Goal: Transaction & Acquisition: Subscribe to service/newsletter

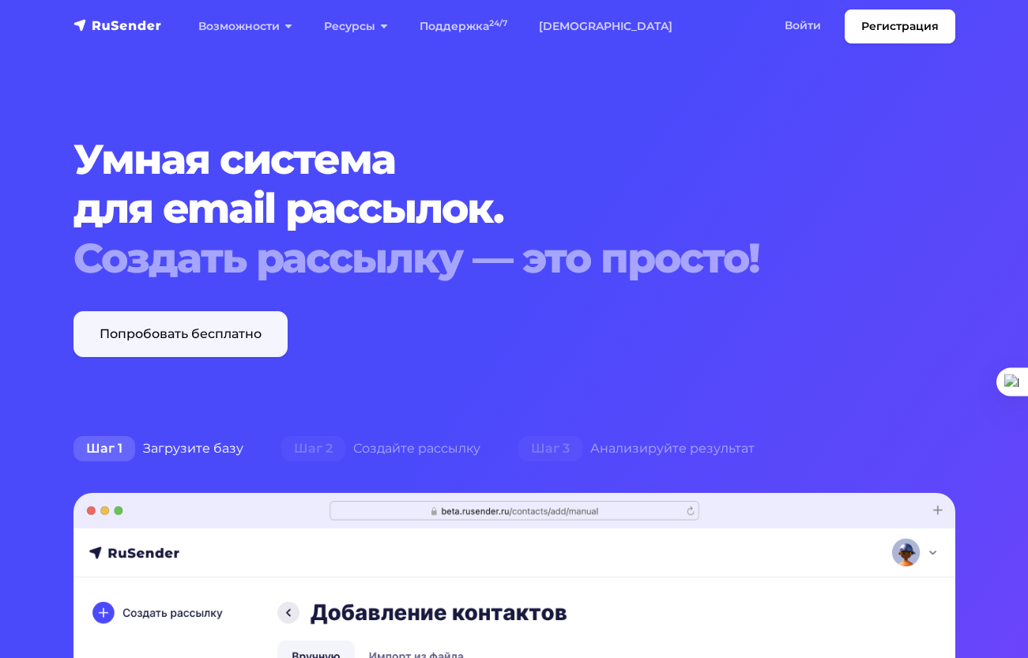
click at [239, 333] on link "Попробовать бесплатно" at bounding box center [180, 334] width 214 height 46
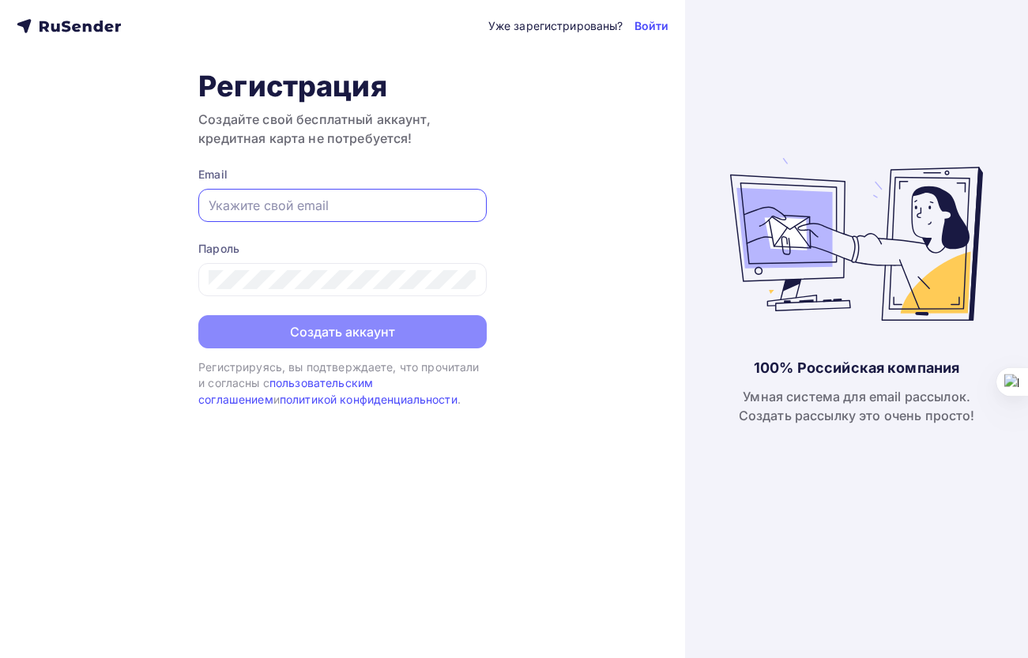
click at [339, 210] on input "text" at bounding box center [343, 205] width 268 height 19
type input "[EMAIL_ADDRESS][DOMAIN_NAME]"
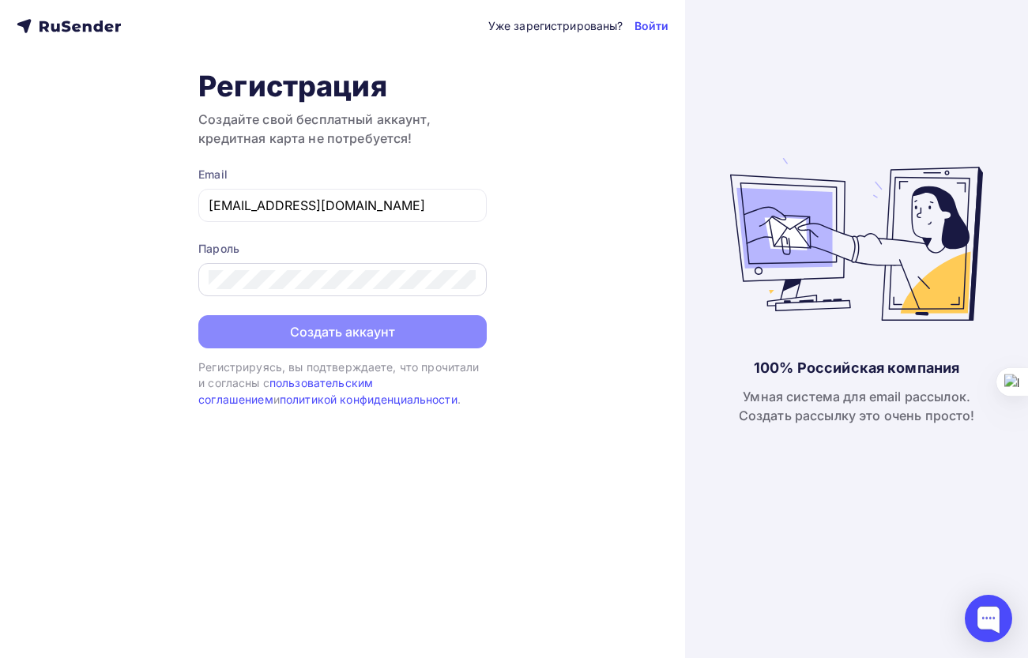
click at [320, 291] on div at bounding box center [342, 279] width 288 height 33
click at [320, 290] on div at bounding box center [342, 279] width 288 height 33
click at [349, 269] on div at bounding box center [342, 279] width 288 height 33
click at [349, 271] on div at bounding box center [342, 279] width 288 height 33
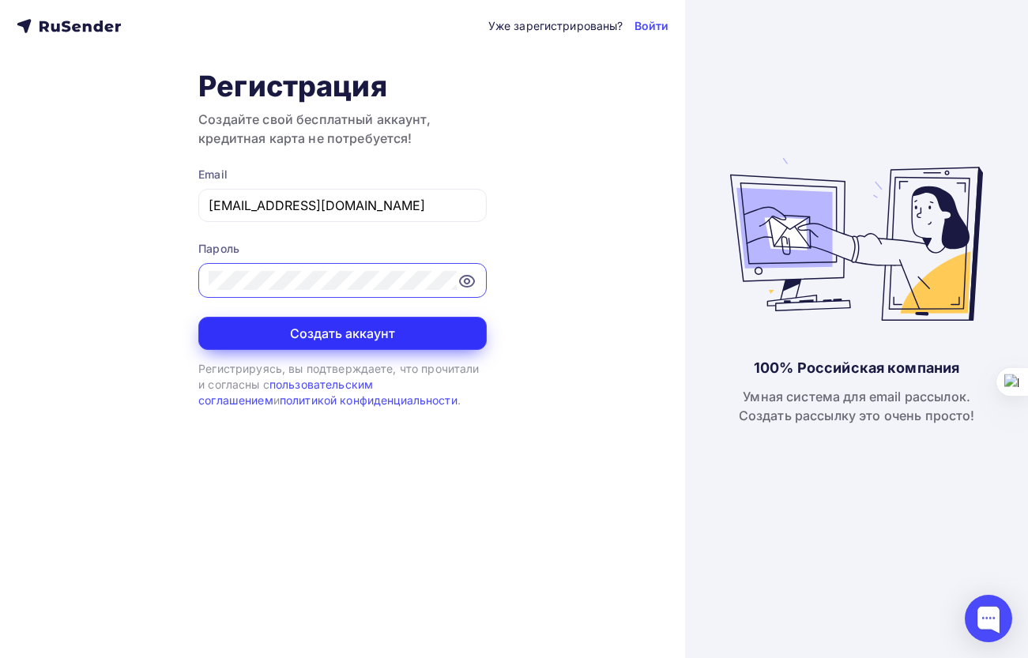
click at [341, 319] on button "Создать аккаунт" at bounding box center [342, 333] width 288 height 33
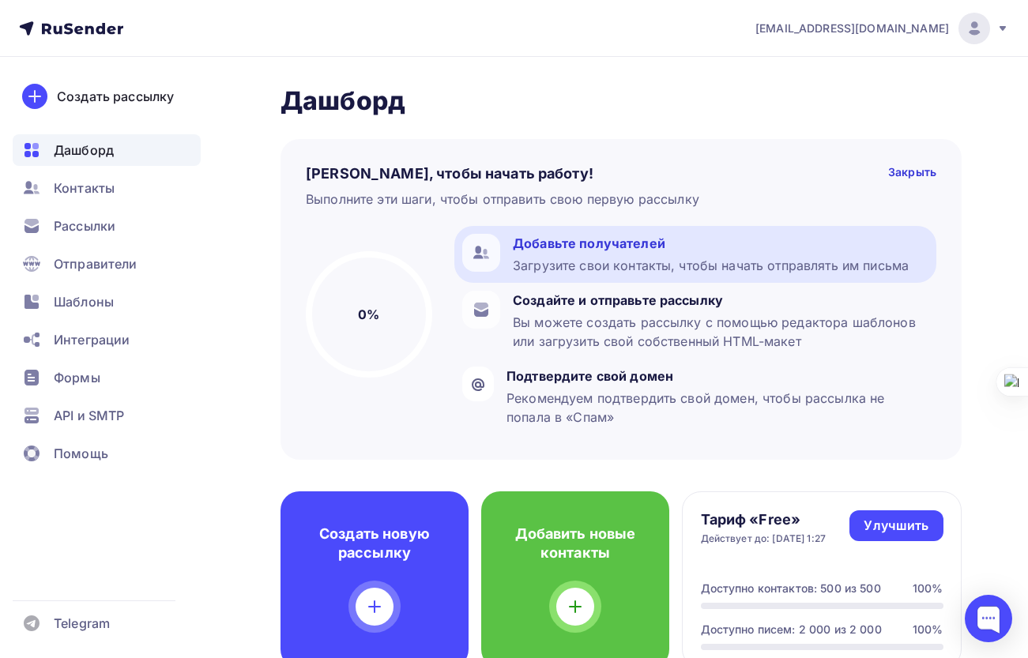
click at [641, 262] on div "Загрузите свои контакты, чтобы начать отправлять им письма" at bounding box center [711, 265] width 396 height 19
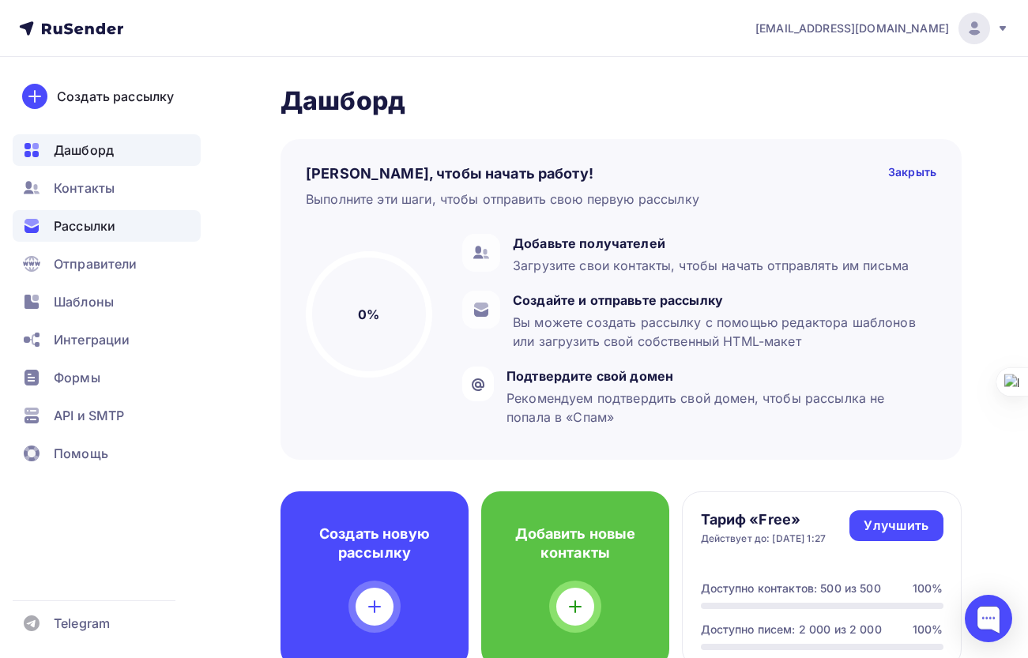
click at [132, 229] on div "Рассылки" at bounding box center [107, 226] width 188 height 32
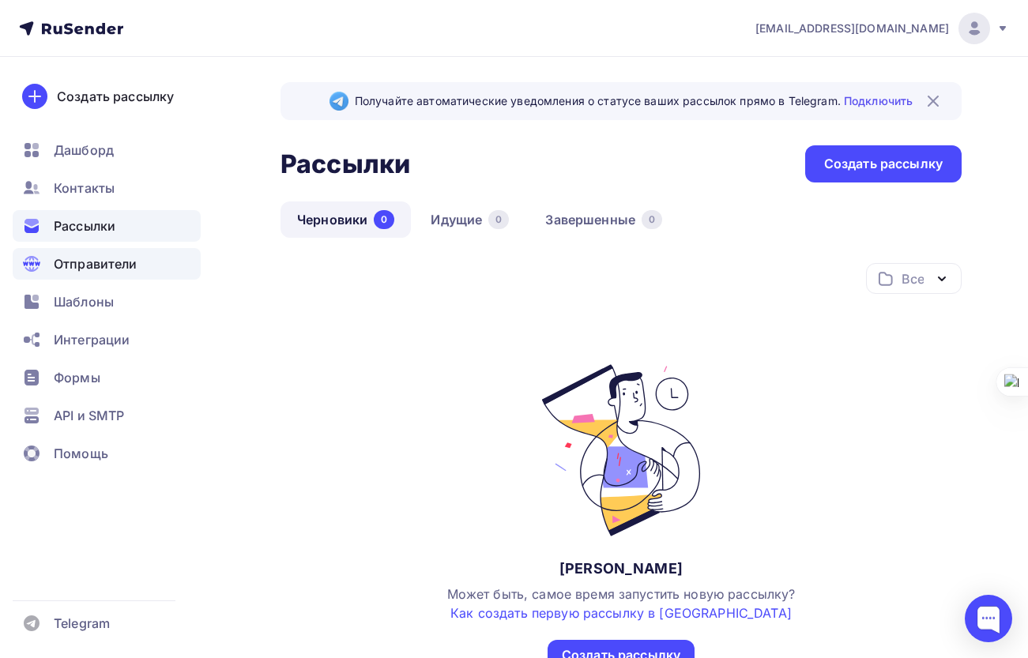
click at [112, 265] on span "Отправители" at bounding box center [96, 263] width 84 height 19
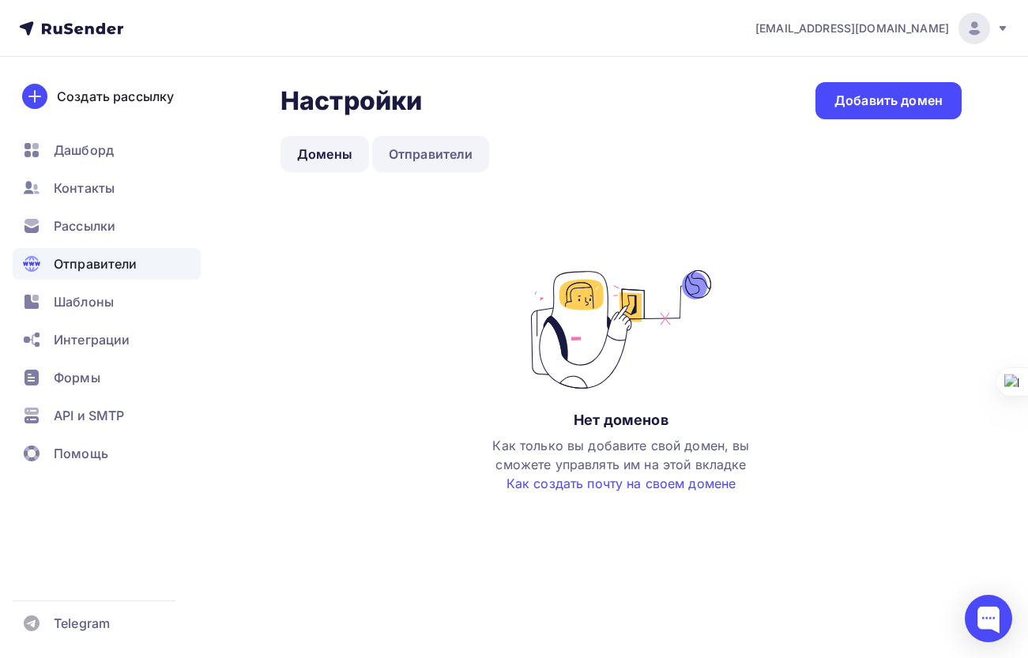
click at [467, 153] on link "Отправители" at bounding box center [431, 154] width 118 height 36
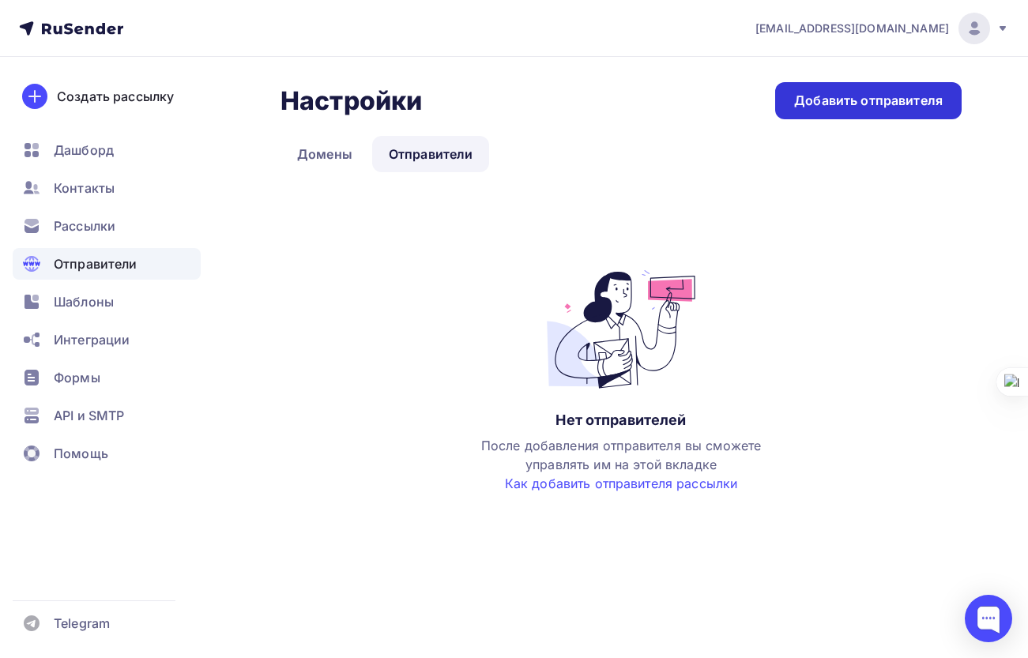
click at [881, 111] on div "Добавить отправителя" at bounding box center [868, 100] width 186 height 37
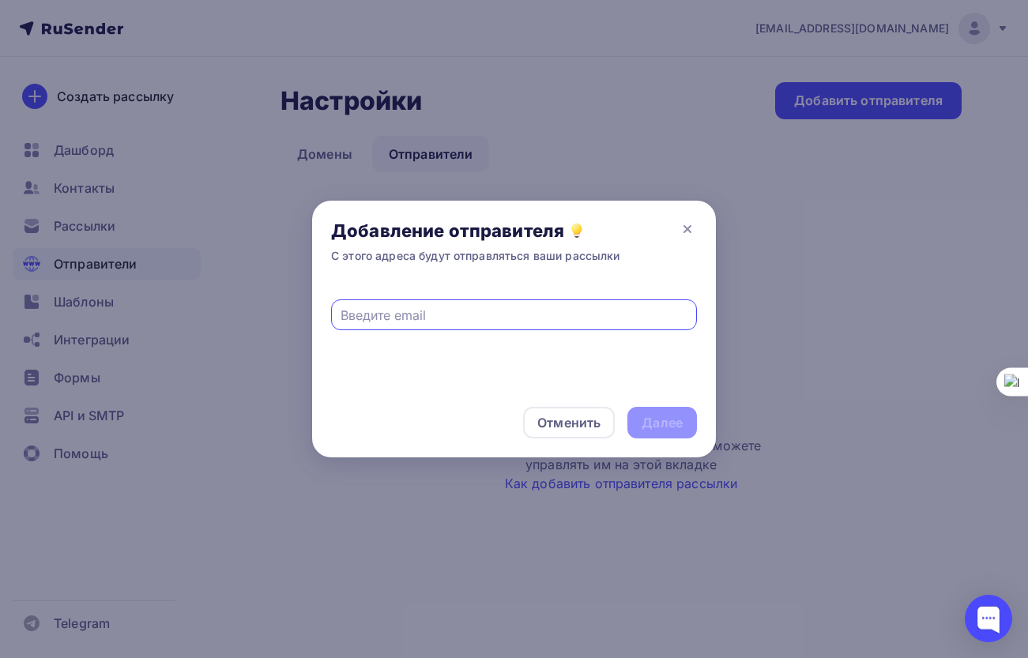
paste input "https://skladolog.ru/"
type input "https://skladolog.ru/"
paste input "[EMAIL_ADDRESS][DOMAIN_NAME]"
type input "[EMAIL_ADDRESS][DOMAIN_NAME]"
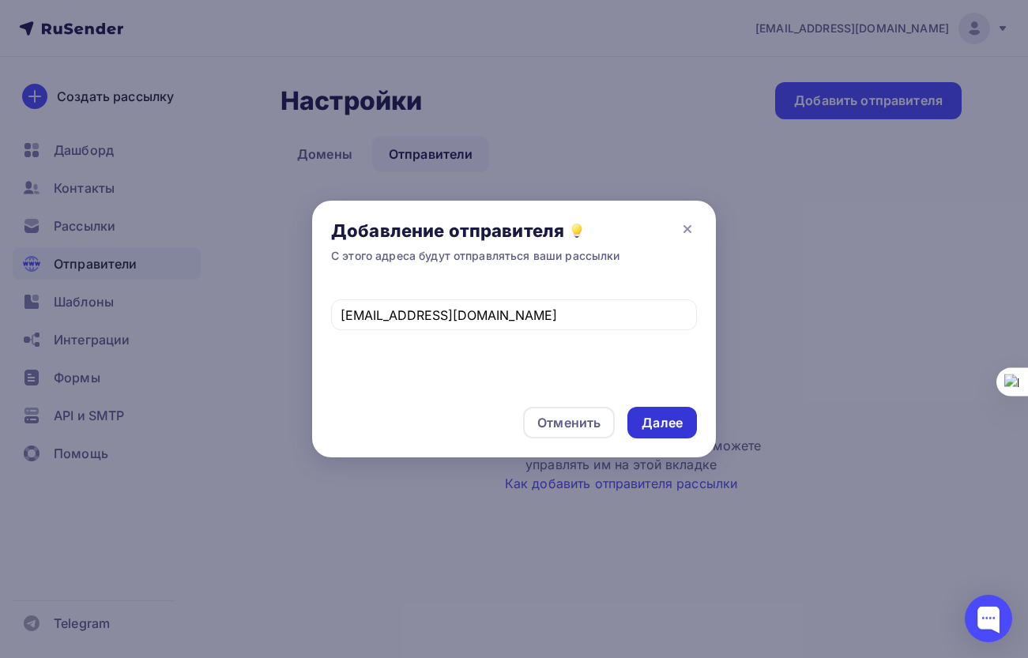
click at [671, 429] on div "Далее" at bounding box center [661, 423] width 41 height 18
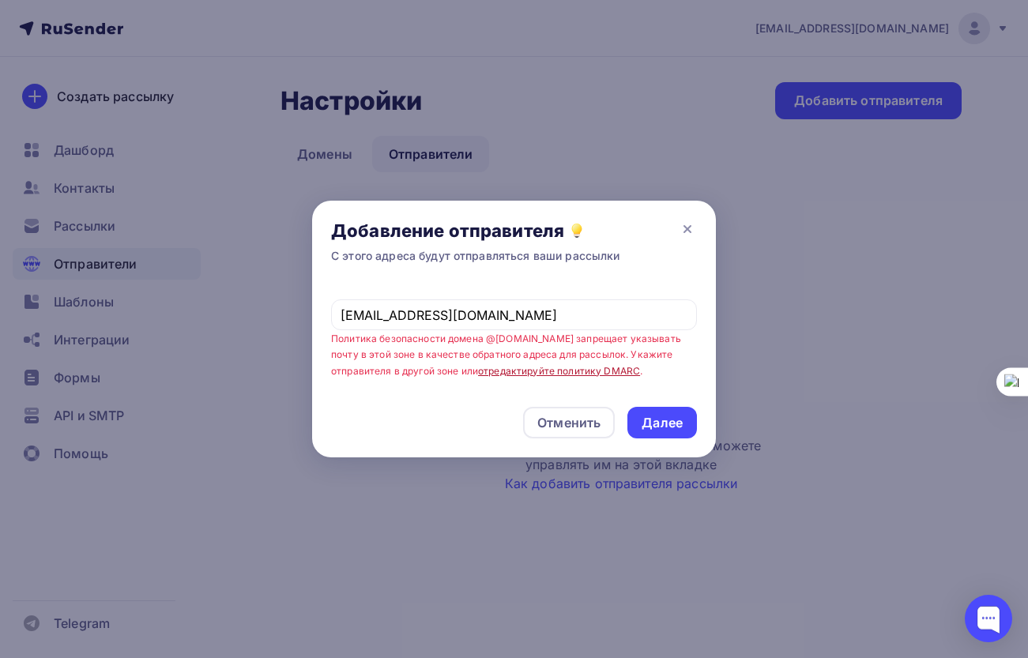
click at [554, 370] on link "отредактируйте политику DMARC" at bounding box center [559, 371] width 162 height 12
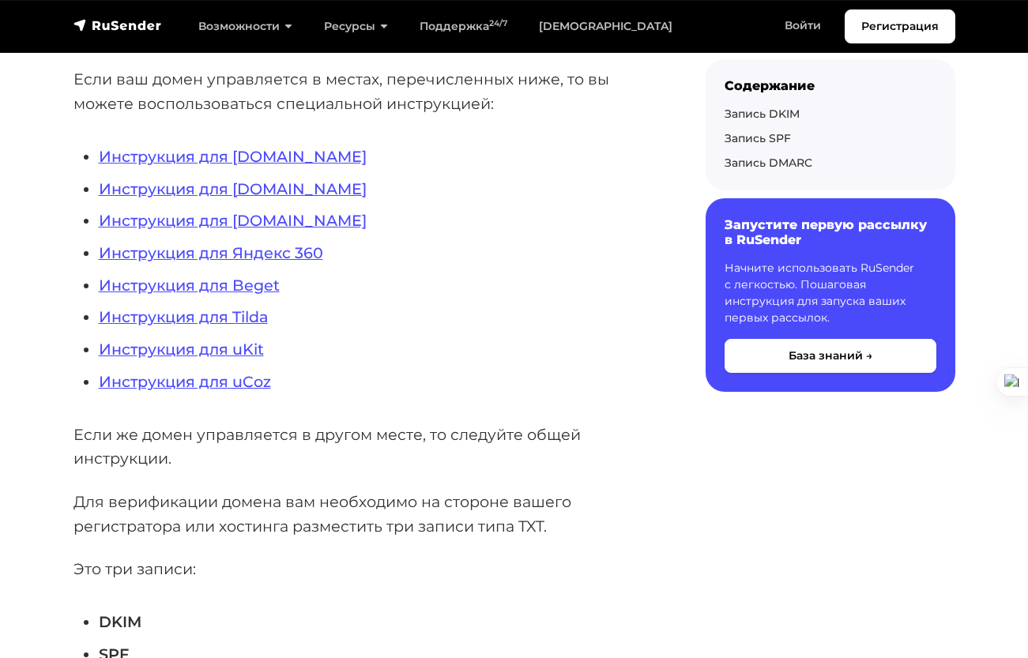
scroll to position [468, 0]
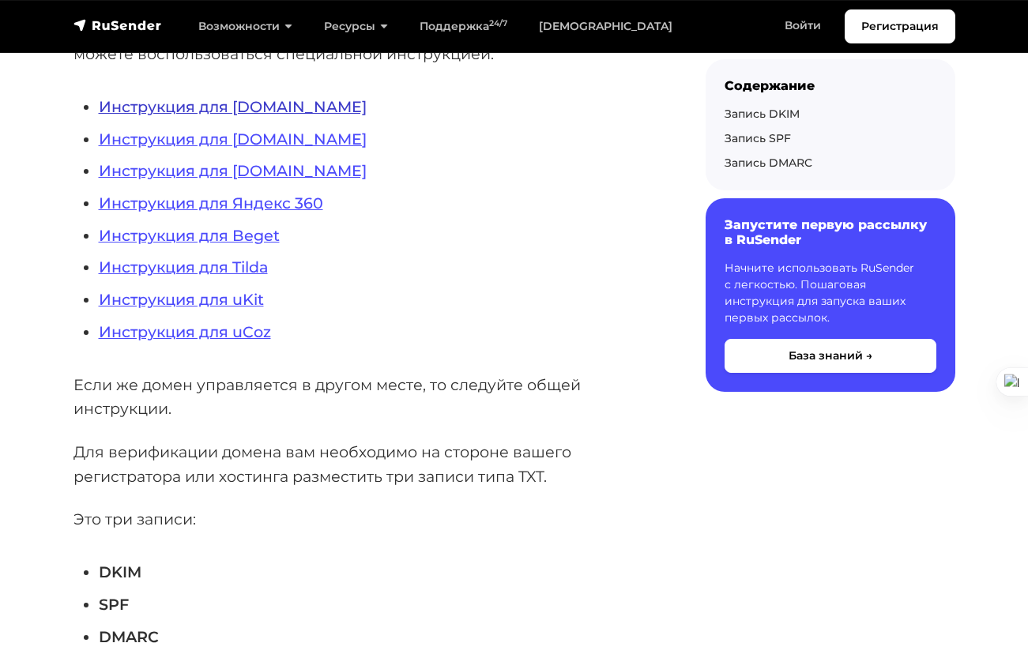
click at [279, 113] on link "Инструкция для [DOMAIN_NAME]" at bounding box center [233, 106] width 268 height 19
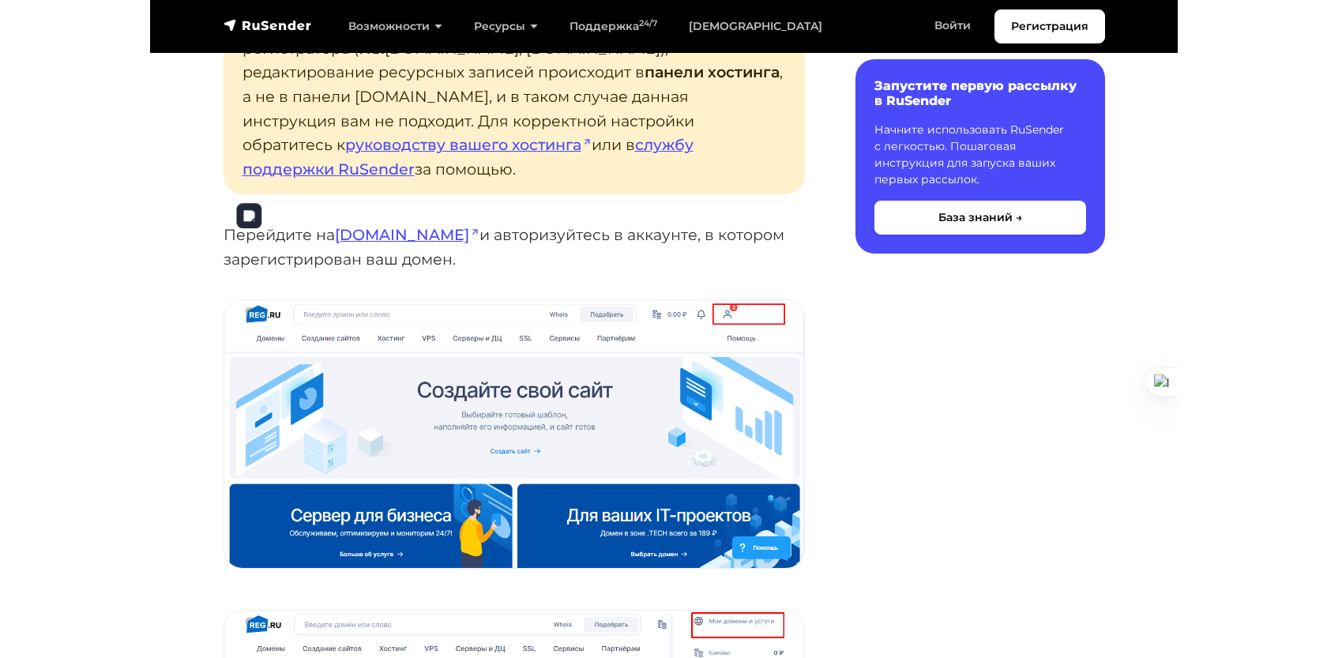
scroll to position [465, 0]
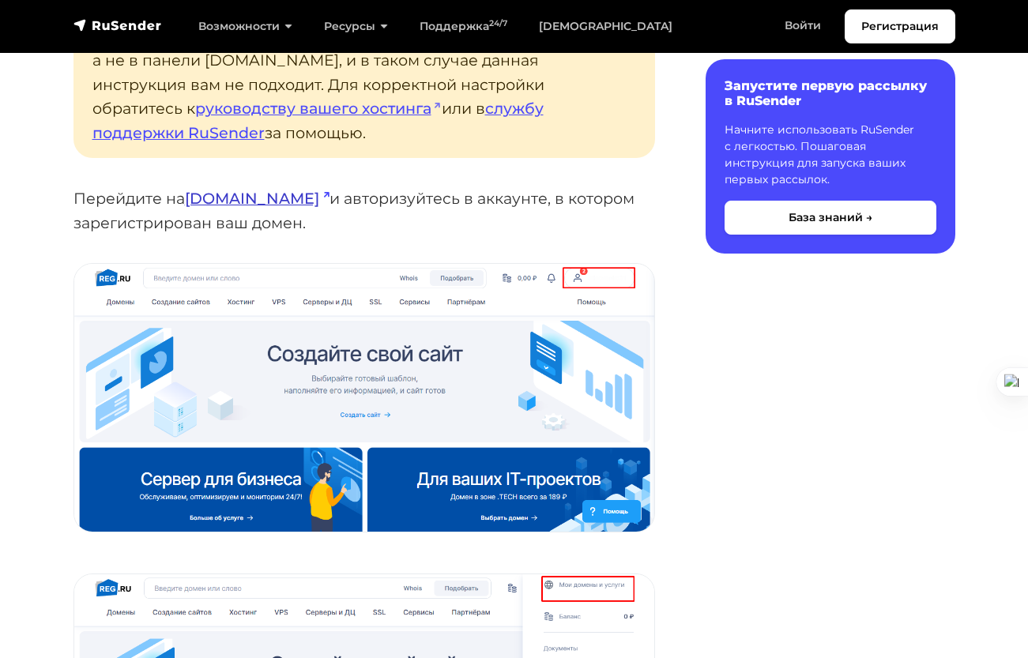
click at [224, 189] on link "reg.ru" at bounding box center [257, 198] width 145 height 19
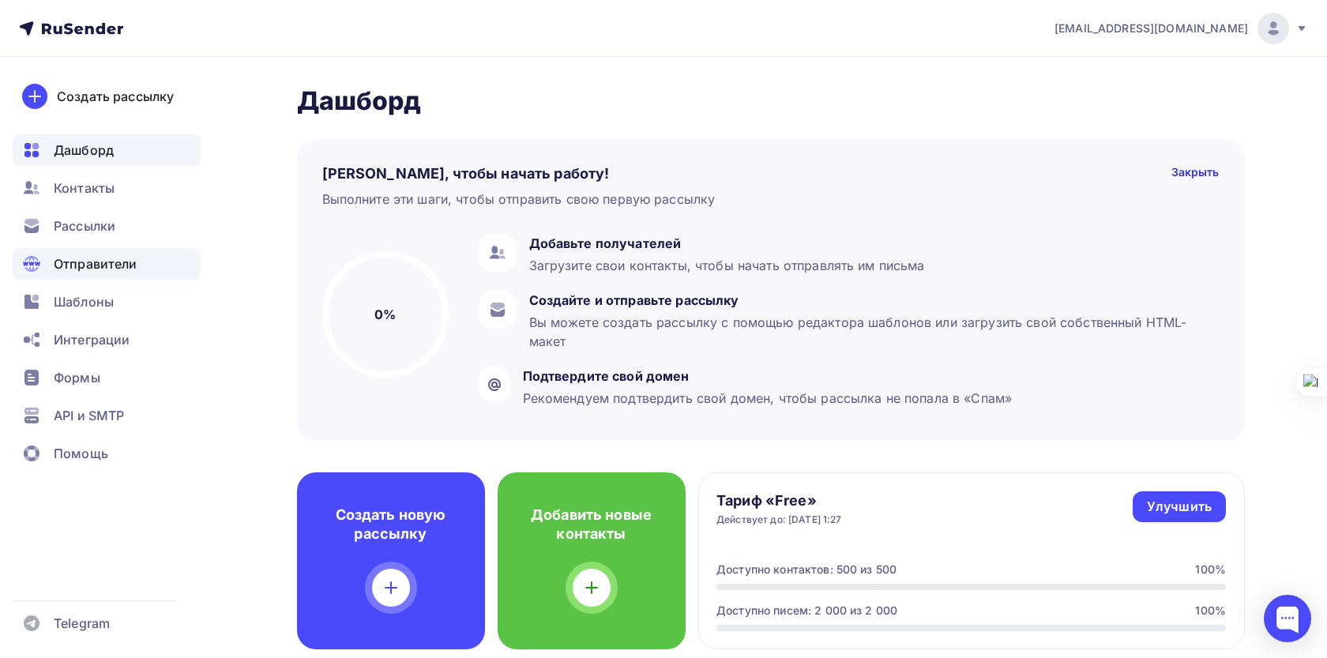
click at [114, 273] on div "Отправители" at bounding box center [107, 264] width 188 height 32
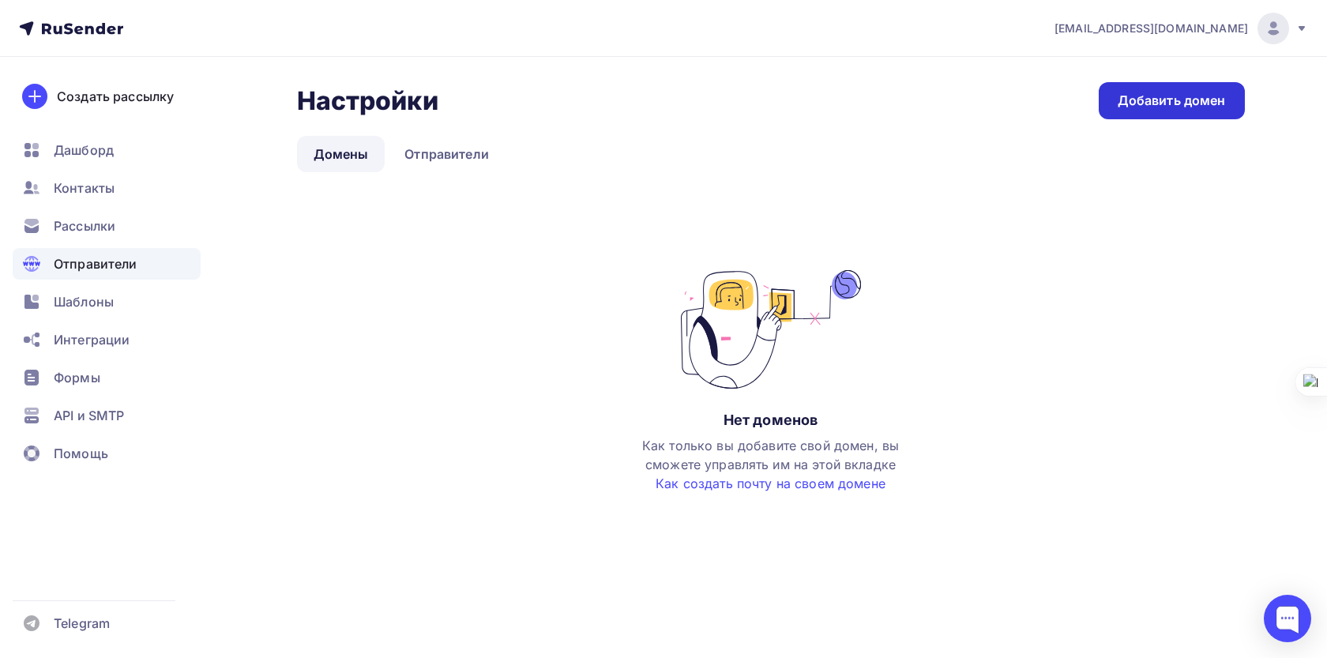
click at [1192, 99] on div "Добавить домен" at bounding box center [1172, 101] width 108 height 18
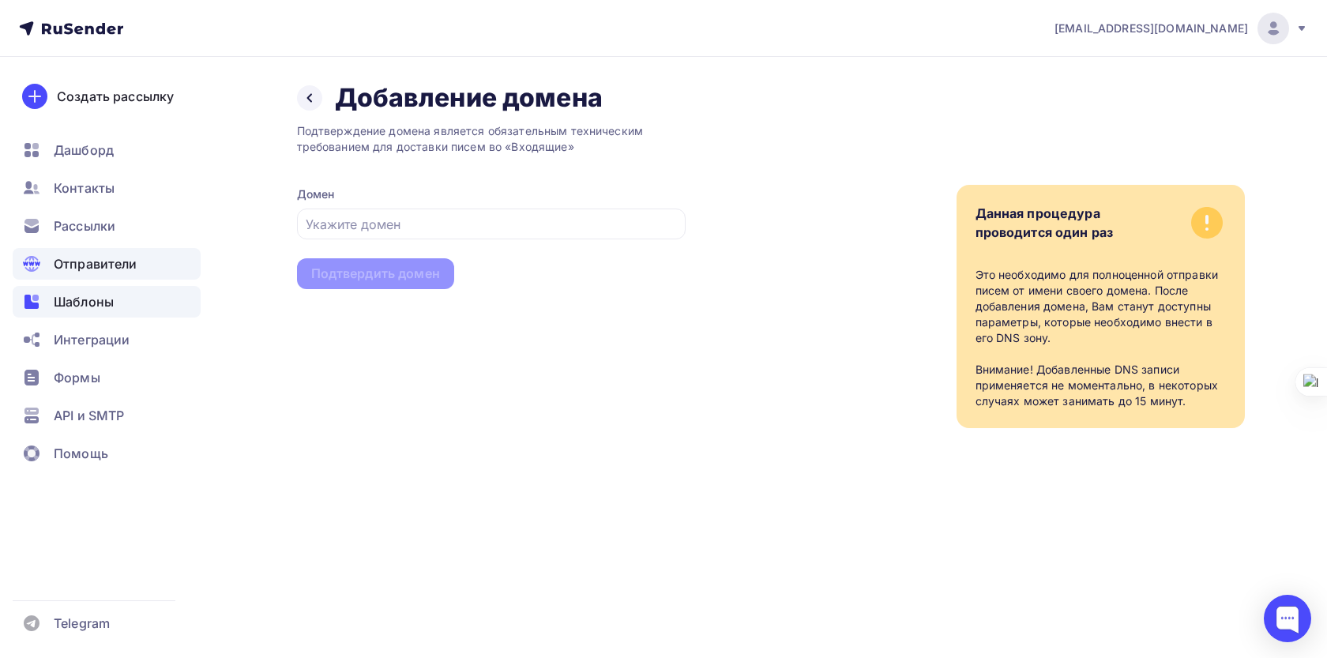
click at [105, 297] on span "Шаблоны" at bounding box center [84, 301] width 60 height 19
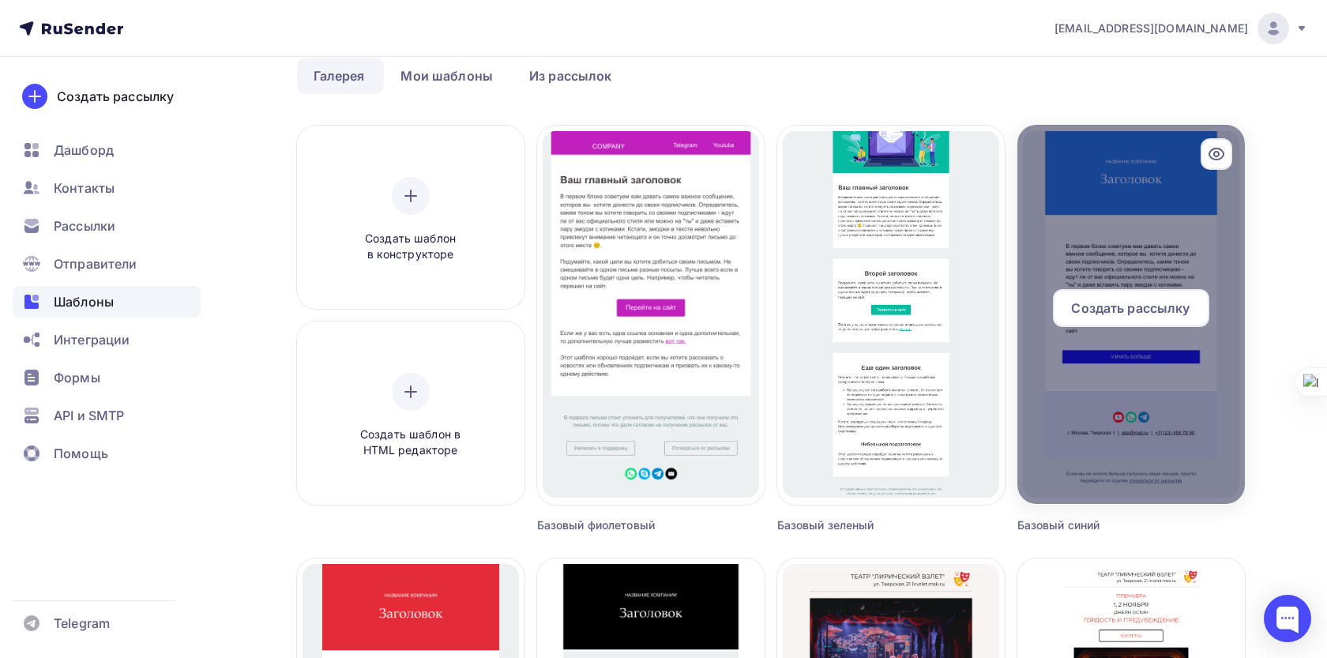
scroll to position [80, 0]
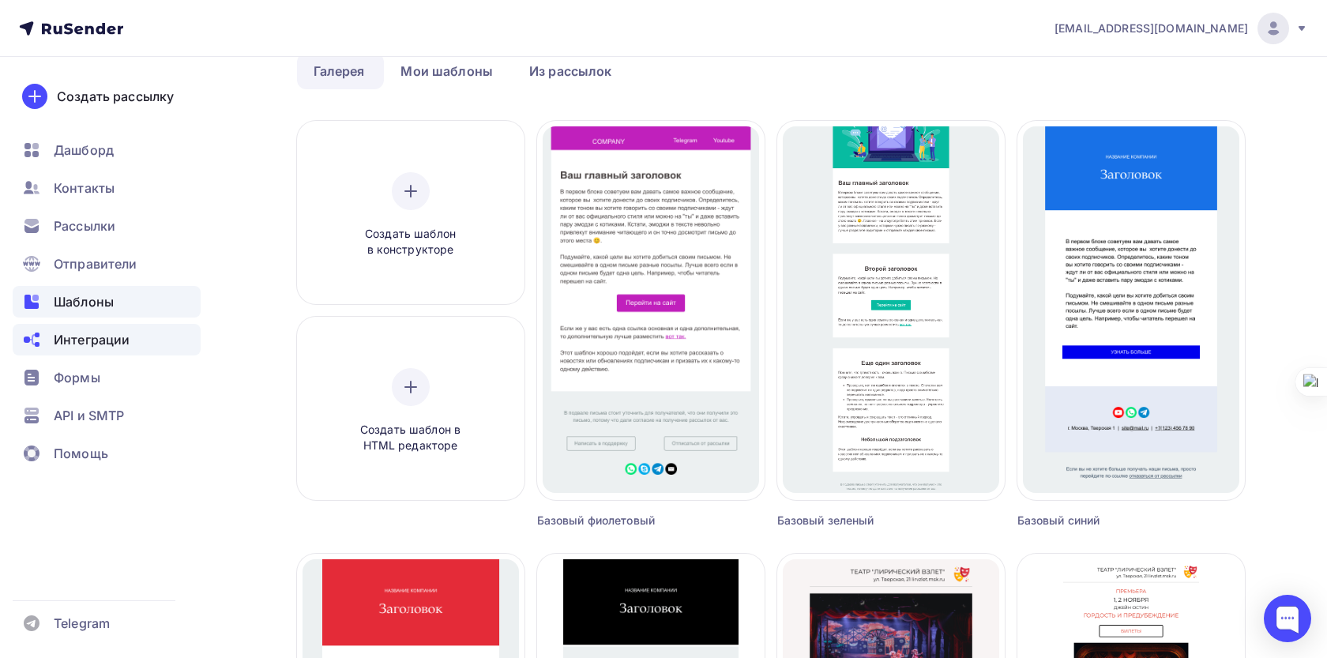
click at [89, 342] on span "Интеграции" at bounding box center [92, 339] width 76 height 19
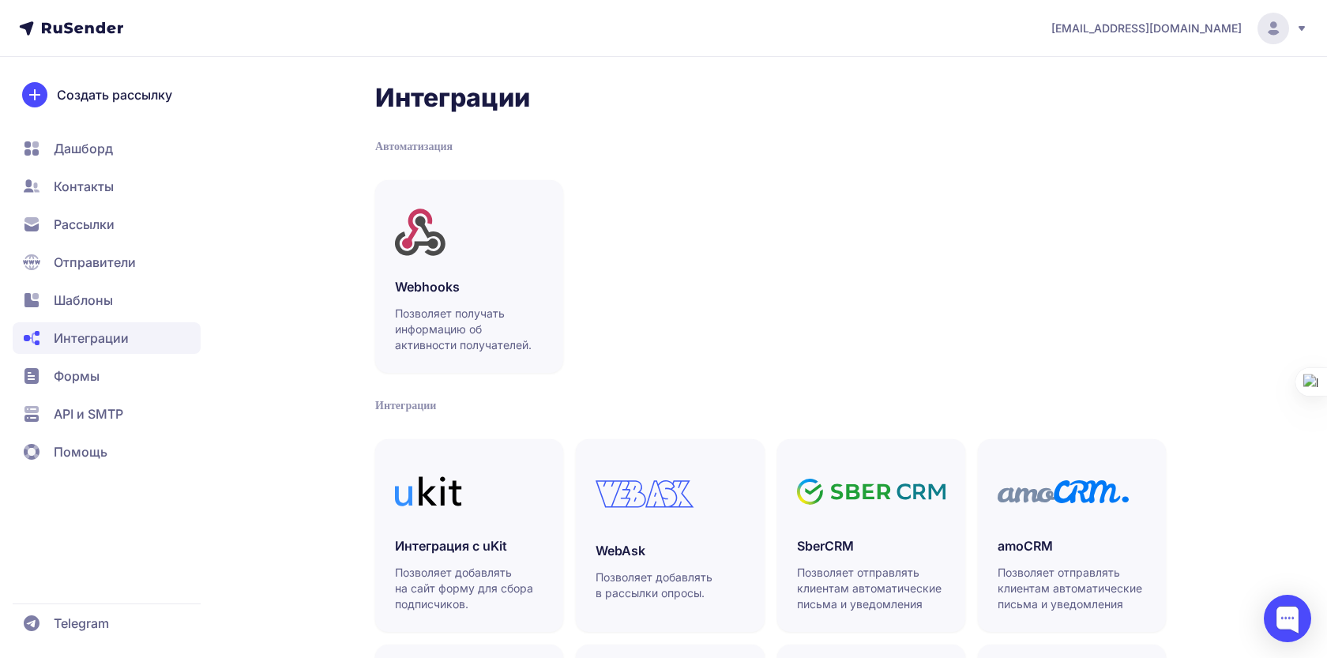
click at [85, 380] on span "Формы" at bounding box center [77, 376] width 46 height 19
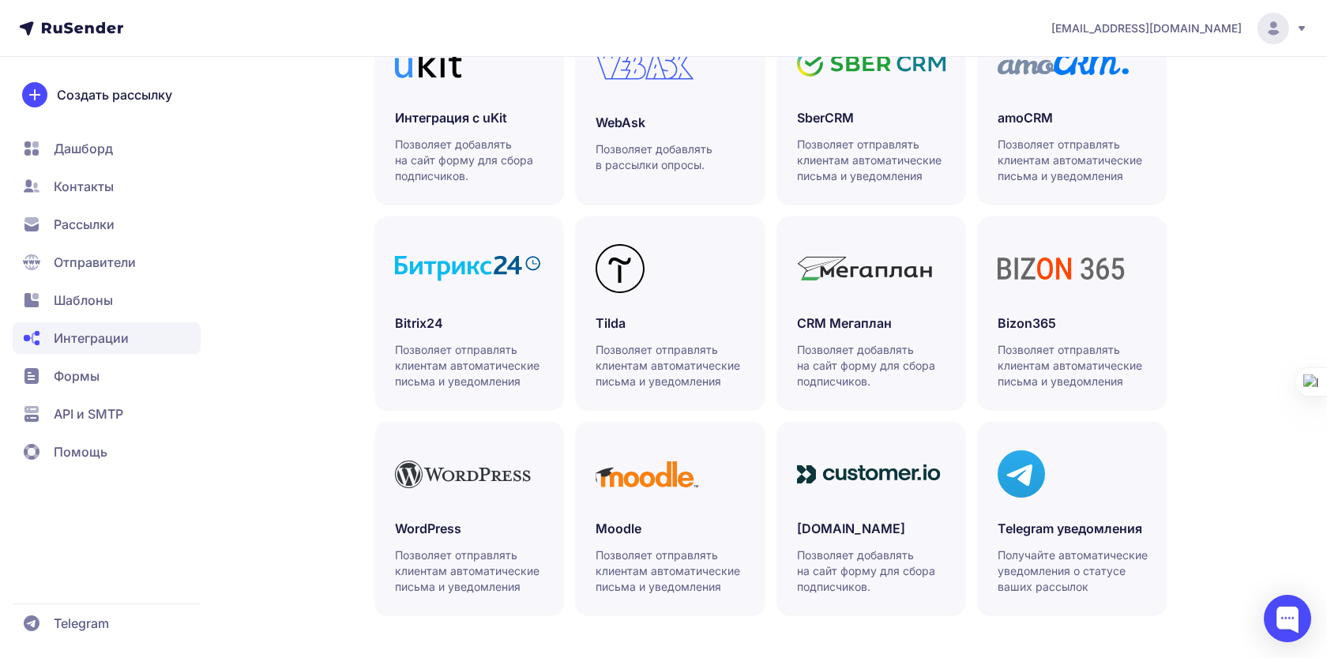
click at [131, 152] on span "Дашборд" at bounding box center [107, 149] width 188 height 32
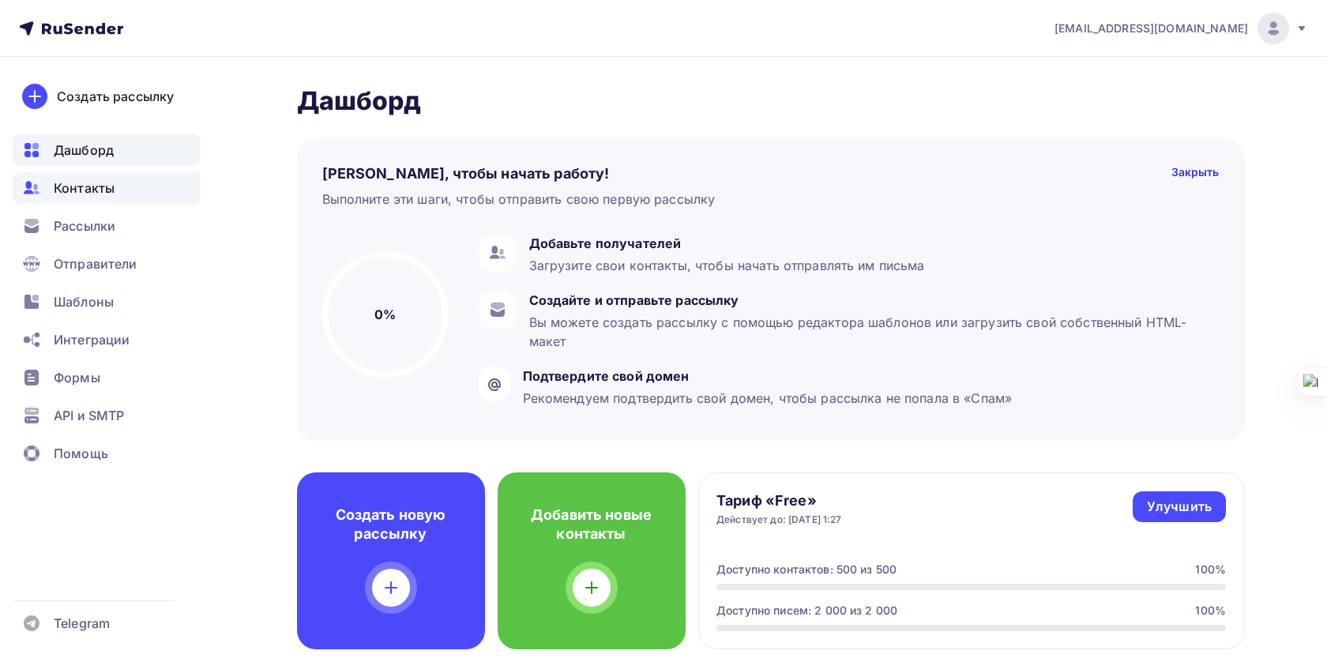
click at [90, 197] on div "Контакты" at bounding box center [107, 188] width 188 height 32
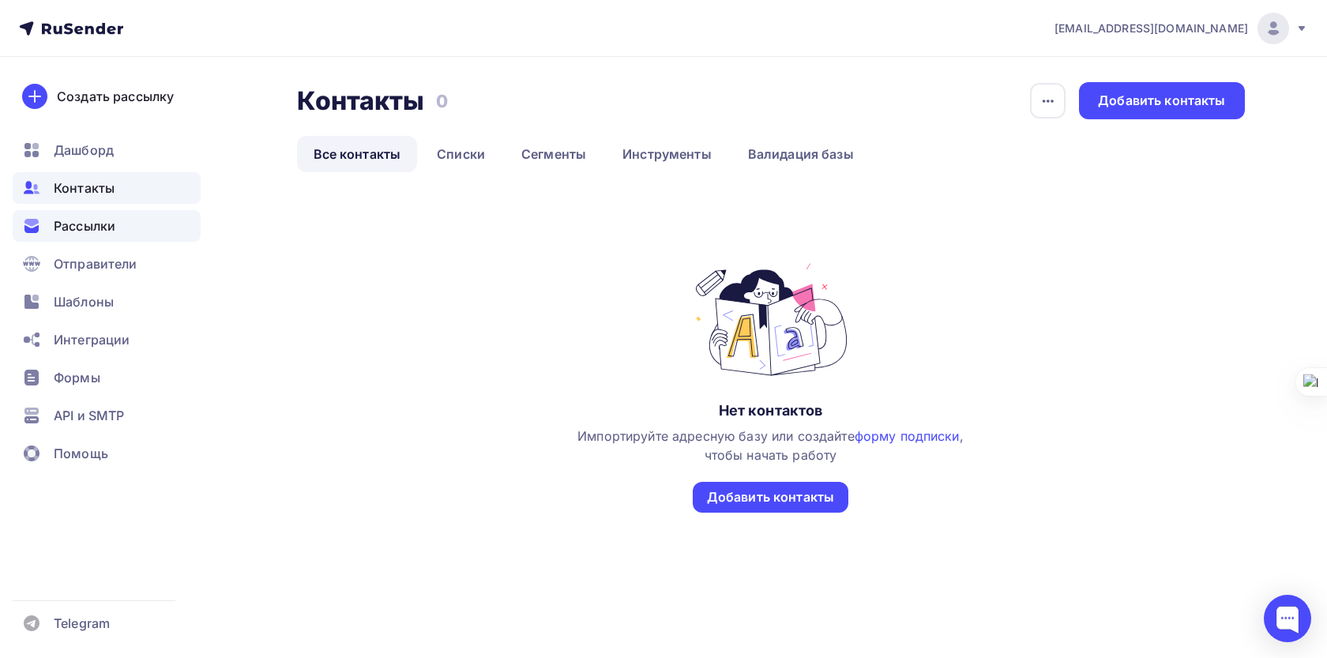
click at [93, 228] on span "Рассылки" at bounding box center [85, 225] width 62 height 19
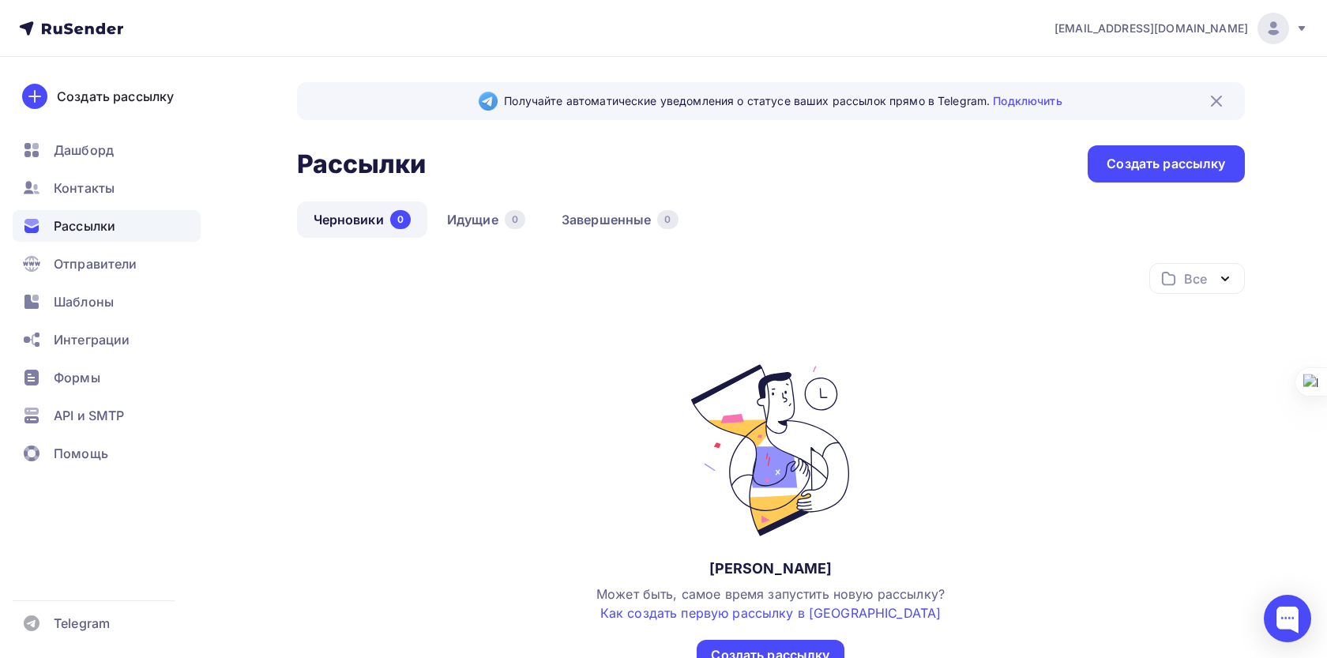
scroll to position [115, 0]
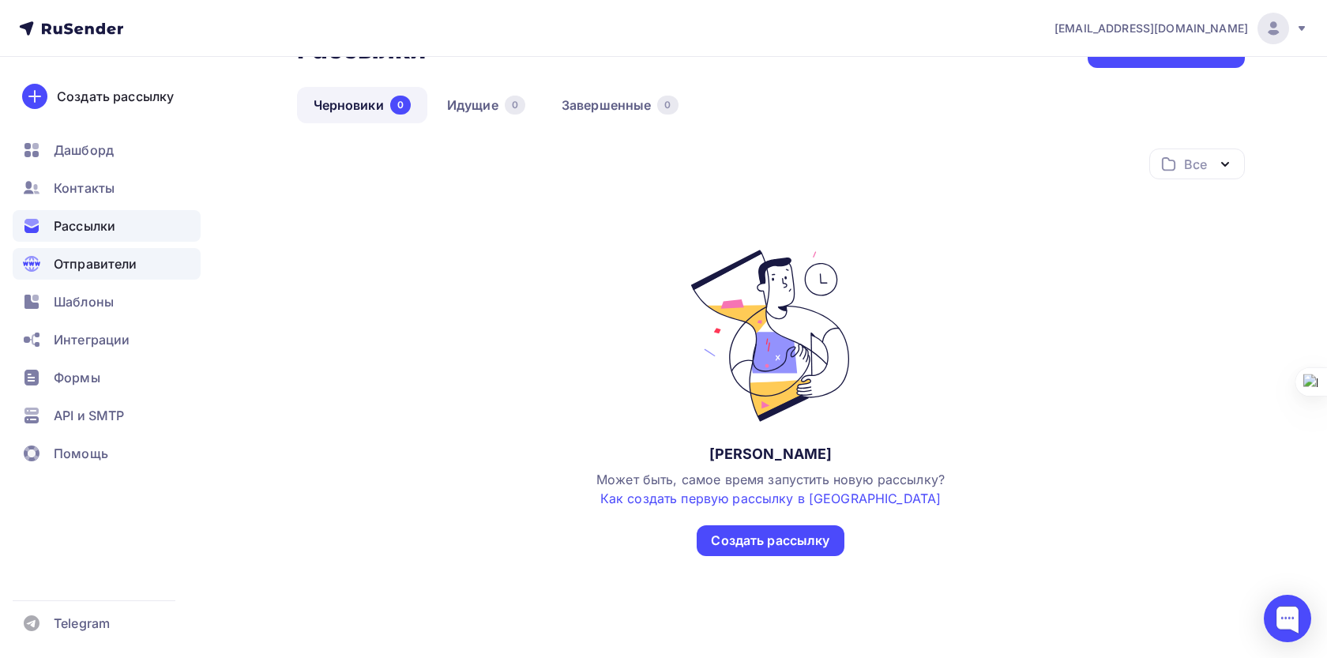
click at [111, 251] on div "Отправители" at bounding box center [107, 264] width 188 height 32
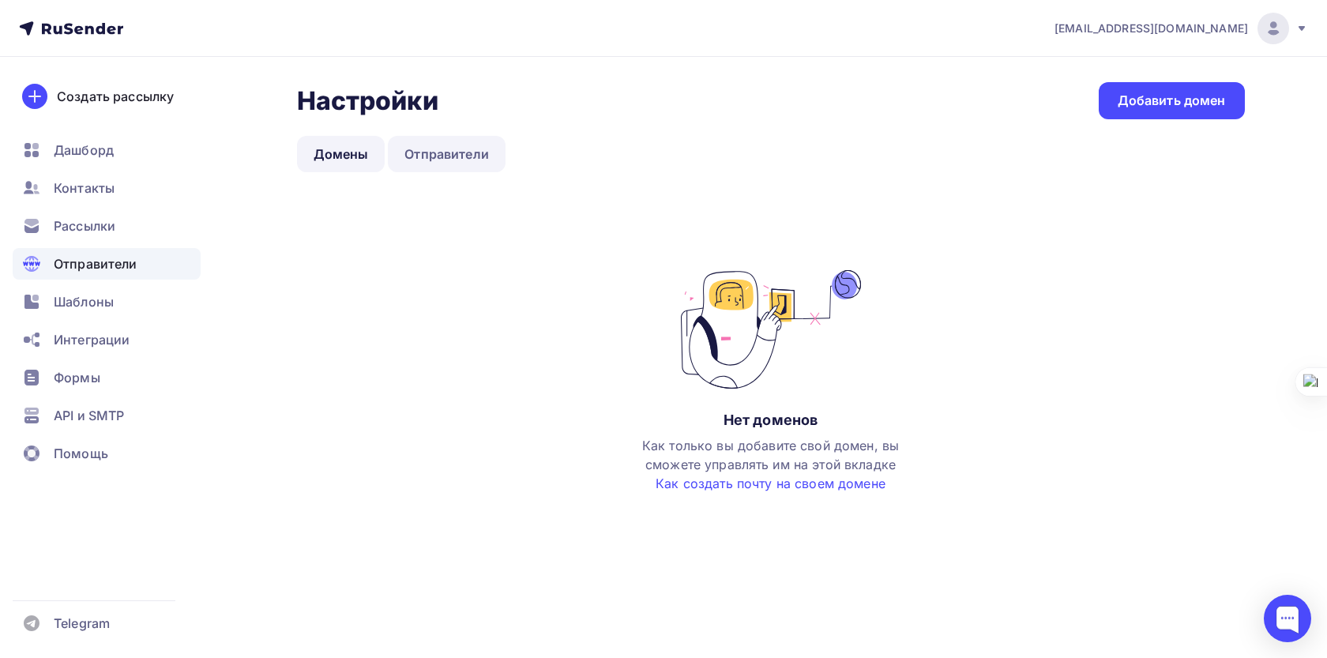
click at [468, 164] on link "Отправители" at bounding box center [447, 154] width 118 height 36
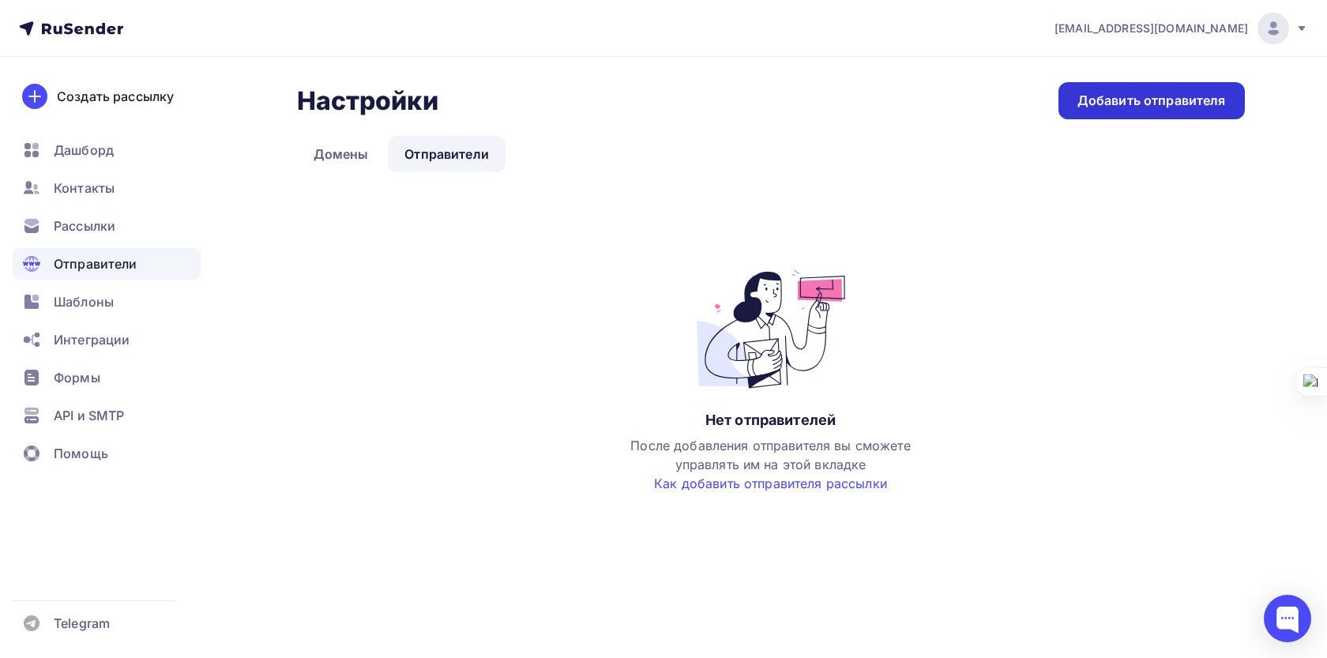
click at [1065, 98] on div "Добавить отправителя" at bounding box center [1152, 100] width 186 height 37
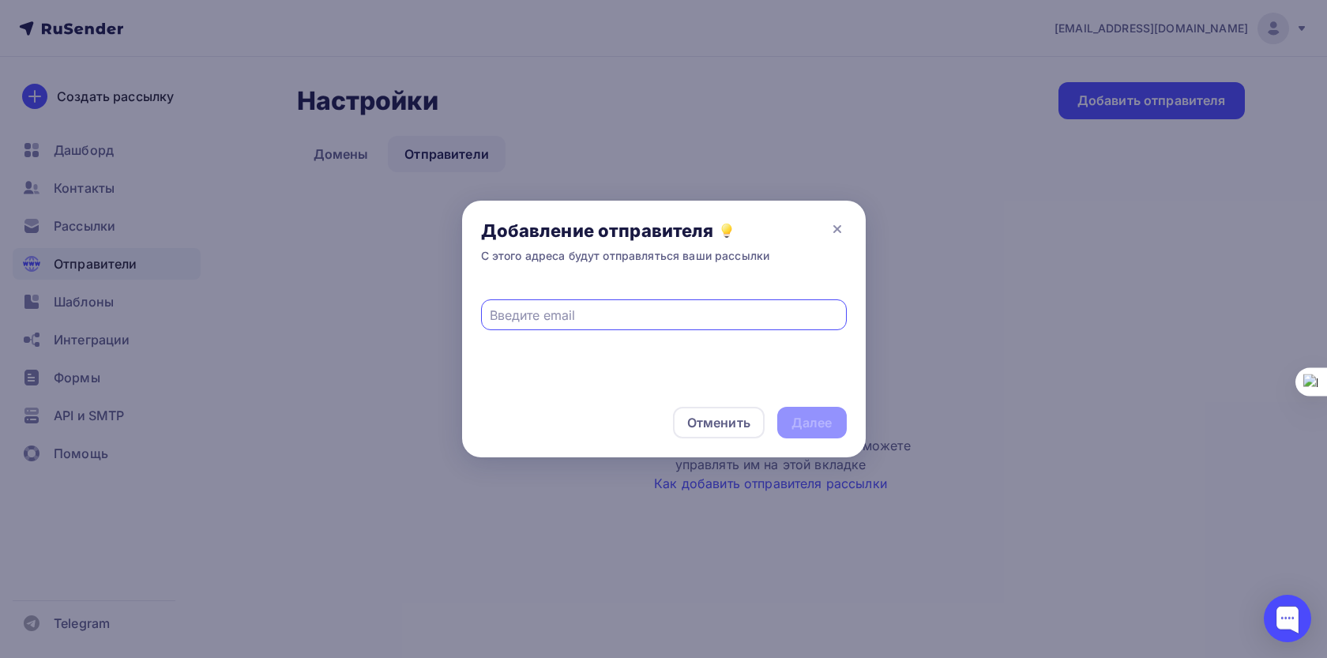
paste input "mr.nicolapop85@mail.ru"
type input "mr.nicolapop85@mail.ru"
click at [794, 419] on div "Далее" at bounding box center [812, 423] width 41 height 18
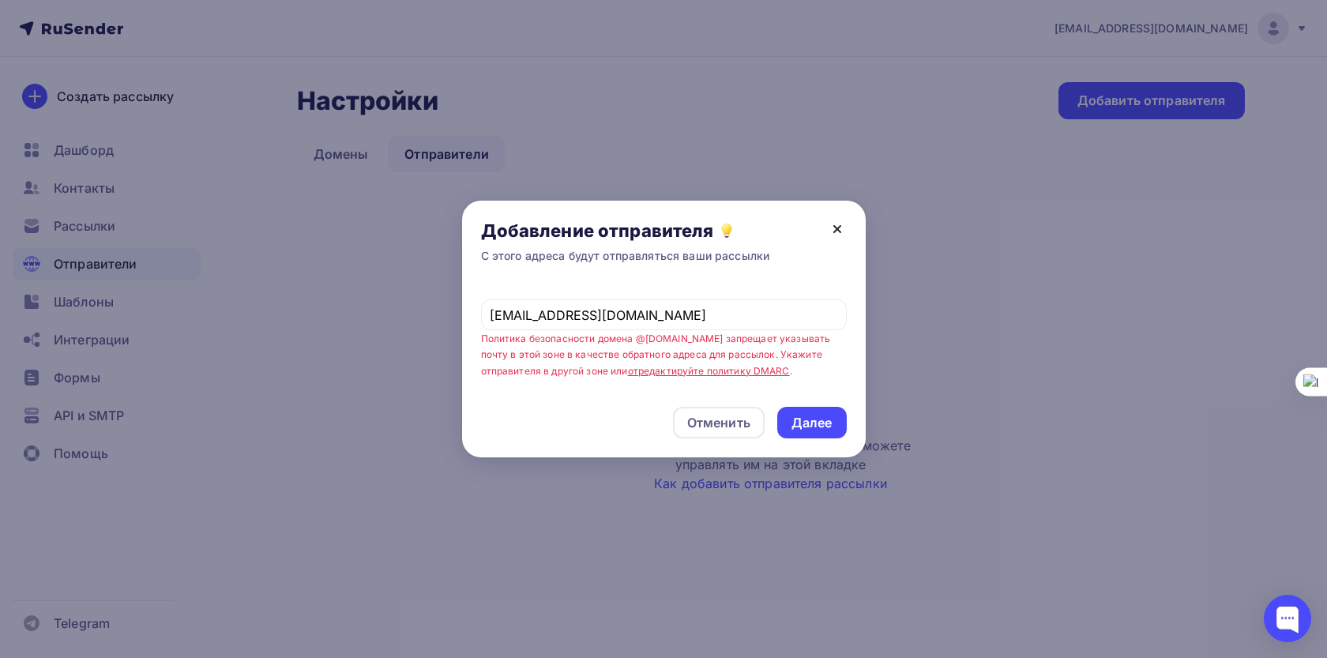
click at [837, 237] on icon at bounding box center [837, 229] width 19 height 19
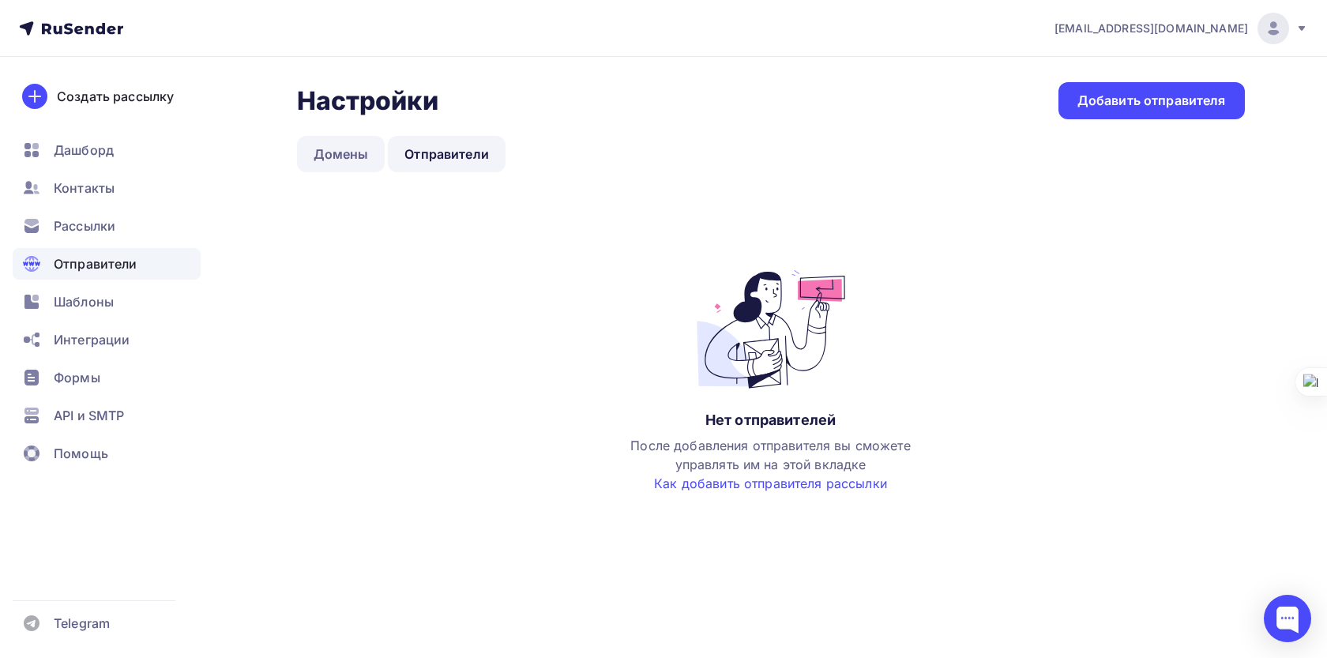
click at [336, 168] on link "Домены" at bounding box center [341, 154] width 88 height 36
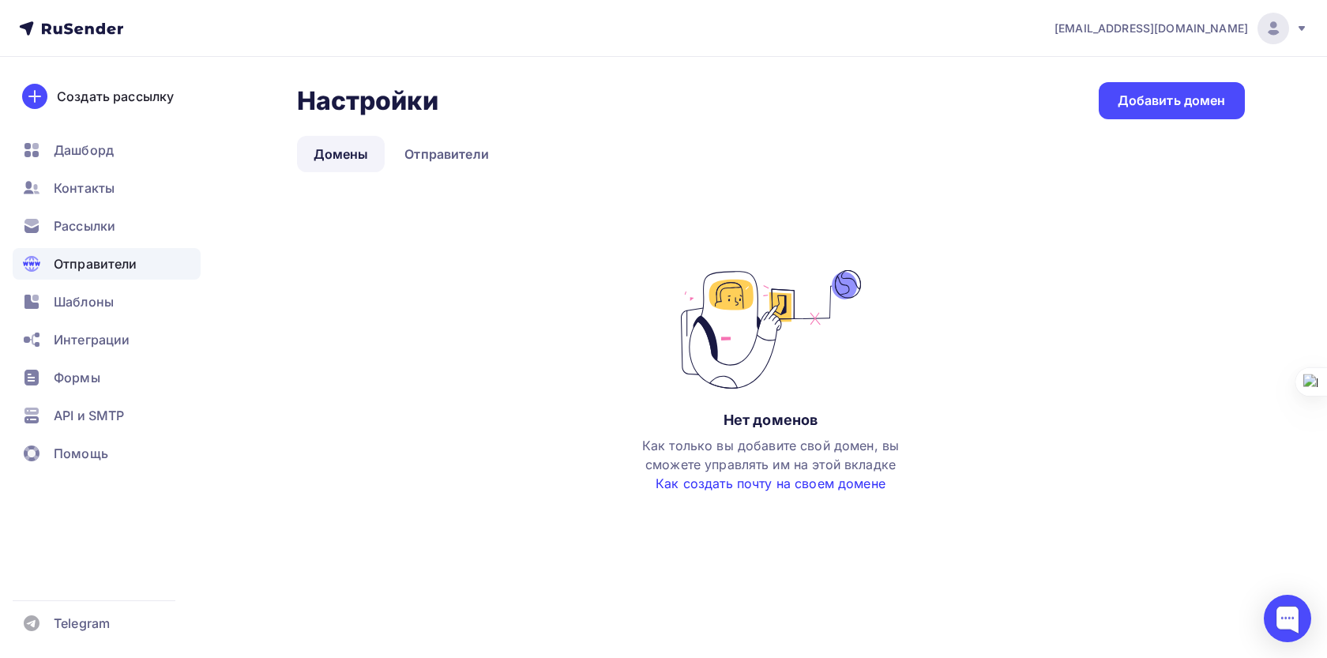
click at [762, 482] on link "Как создать почту на своем домене" at bounding box center [771, 484] width 230 height 16
click at [1198, 120] on div "Настройки Настройки Добавить домен Домены Отправители Домены Отправители Нет до…" at bounding box center [771, 303] width 948 height 442
click at [1186, 100] on div "Добавить домен" at bounding box center [1172, 101] width 108 height 18
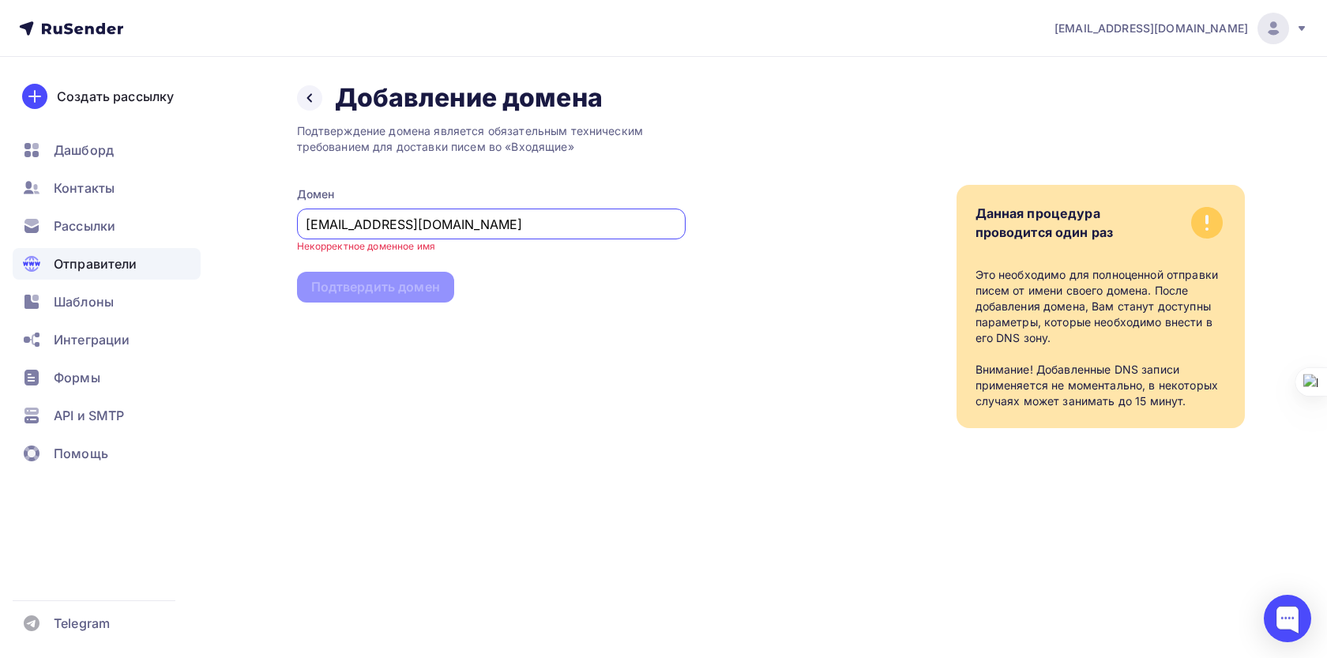
type input "[EMAIL_ADDRESS][DOMAIN_NAME]"
click at [389, 296] on div "Подтверждение домена является обязательным техническим требованием для доставки…" at bounding box center [491, 271] width 389 height 314
click at [304, 101] on icon at bounding box center [309, 98] width 13 height 13
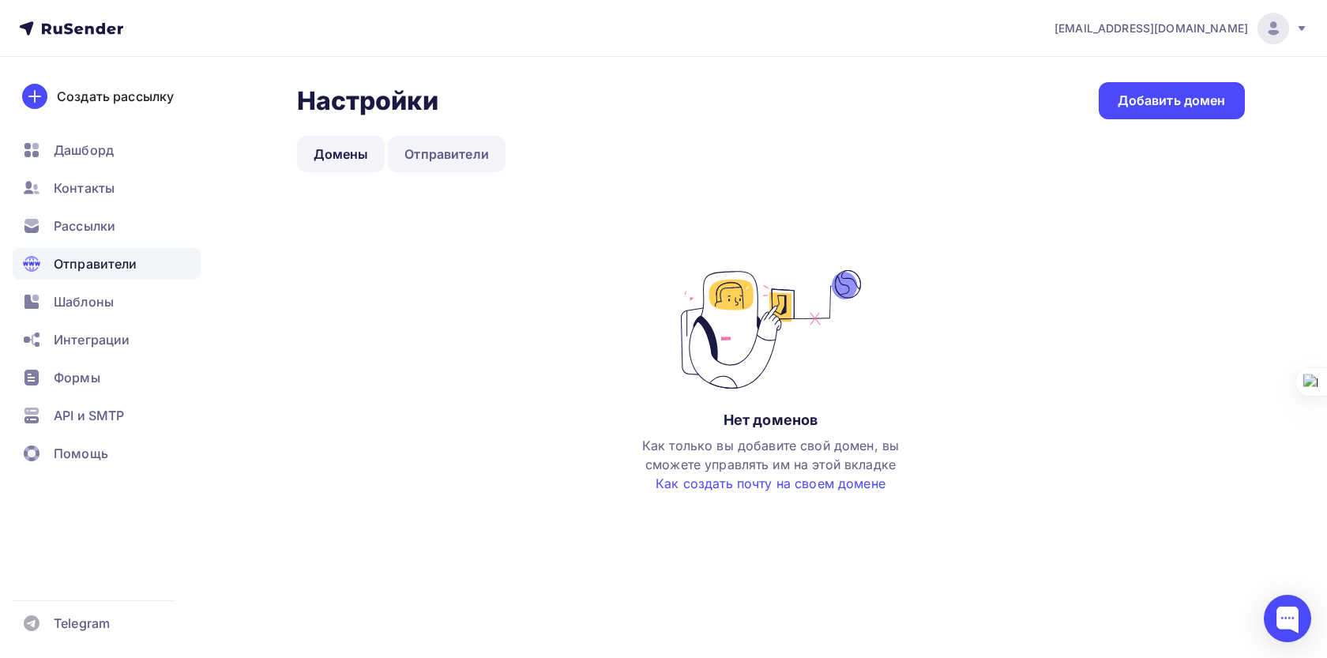
click at [447, 160] on link "Отправители" at bounding box center [447, 154] width 118 height 36
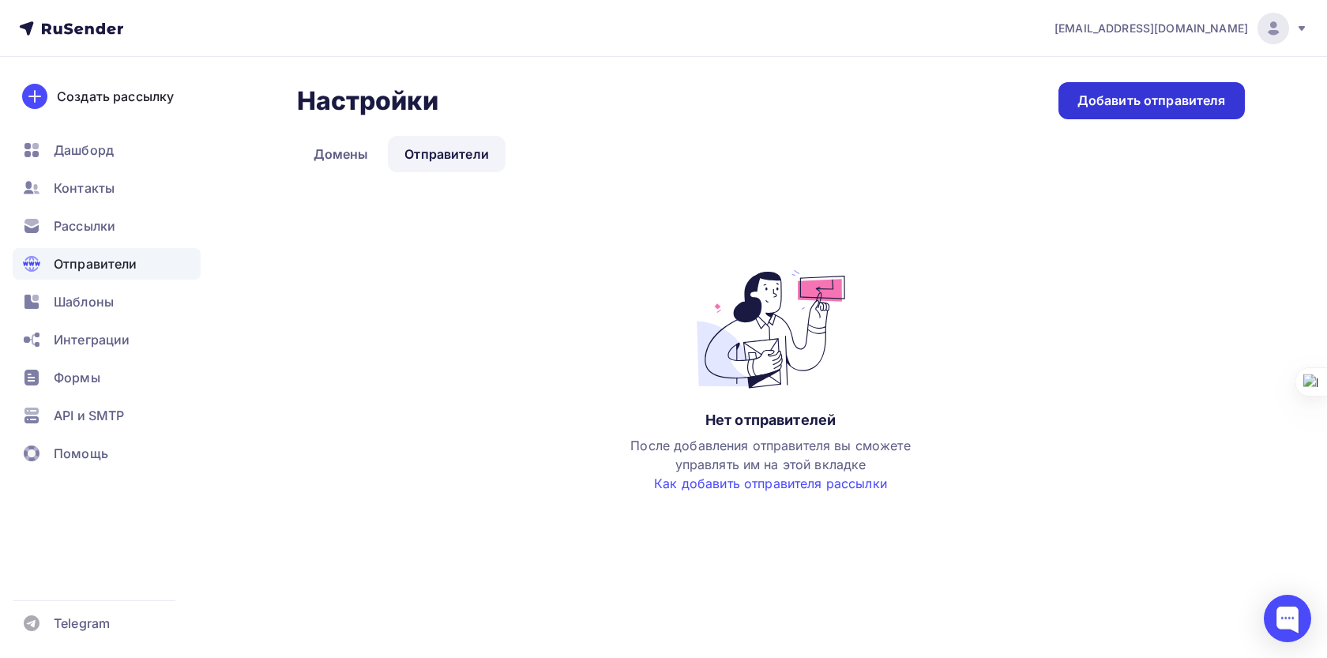
click at [1123, 99] on div "Добавить отправителя" at bounding box center [1151, 101] width 149 height 18
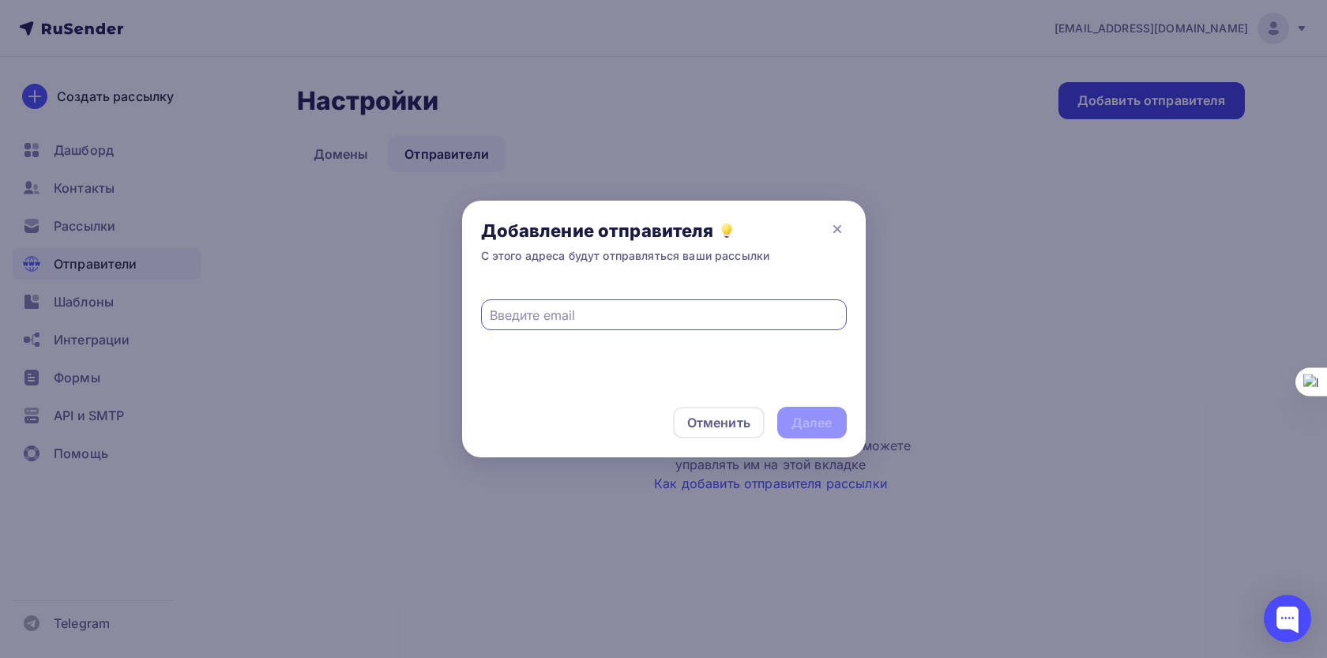
paste input "[EMAIL_ADDRESS][DOMAIN_NAME]"
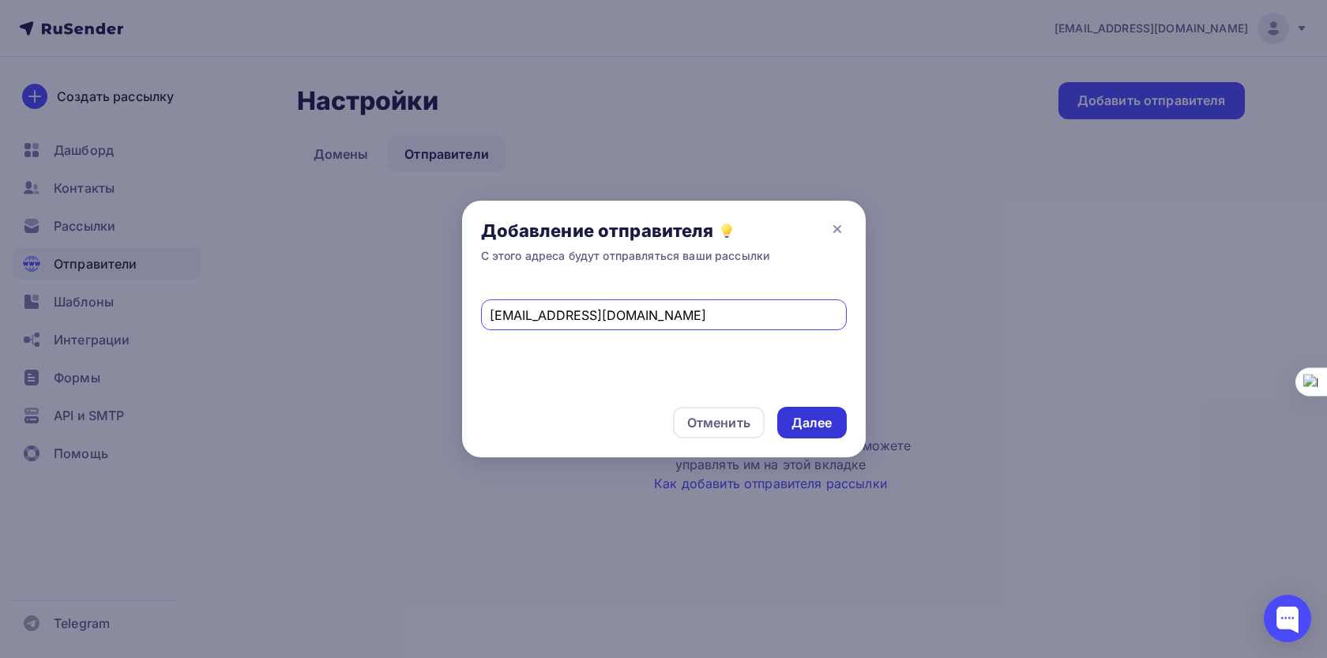
type input "[EMAIL_ADDRESS][DOMAIN_NAME]"
click at [814, 421] on div "Далее" at bounding box center [812, 423] width 41 height 18
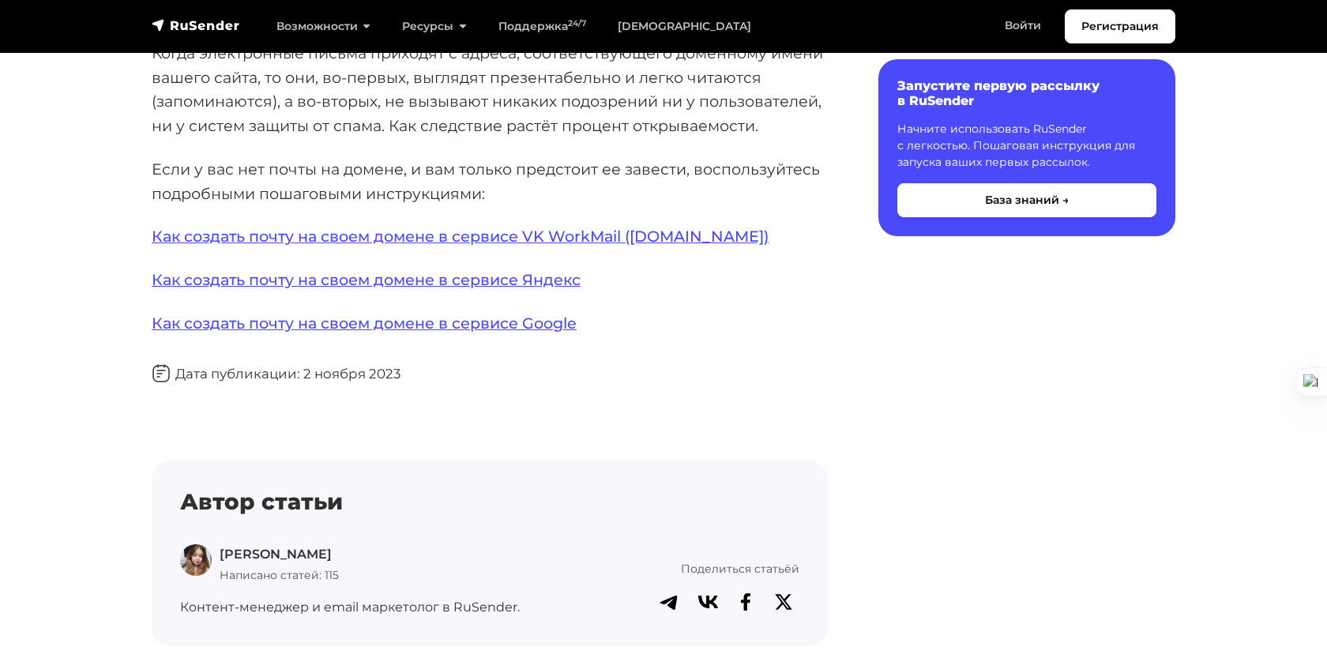
scroll to position [123, 0]
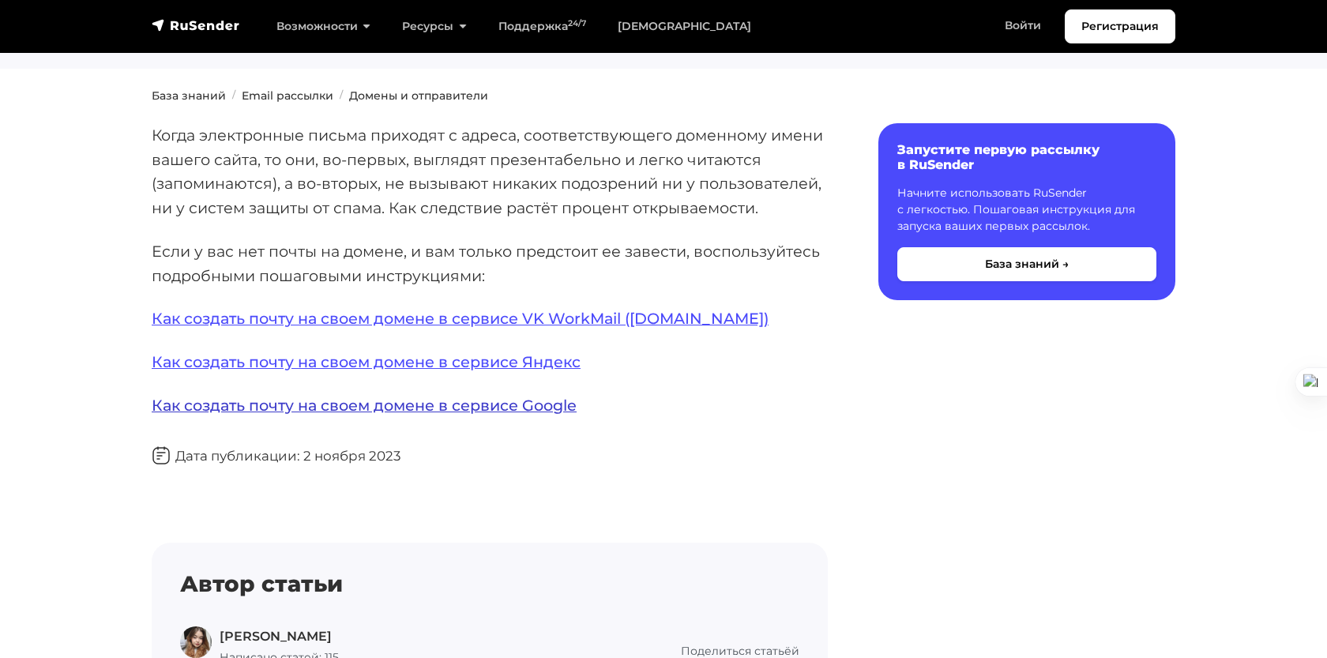
click at [429, 408] on link "Как создать почту на своем домене в сервисе Google" at bounding box center [364, 405] width 425 height 19
click at [645, 310] on link "Как создать почту на своем домене в сервисе VK WorkMail ([DOMAIN_NAME])" at bounding box center [460, 318] width 617 height 19
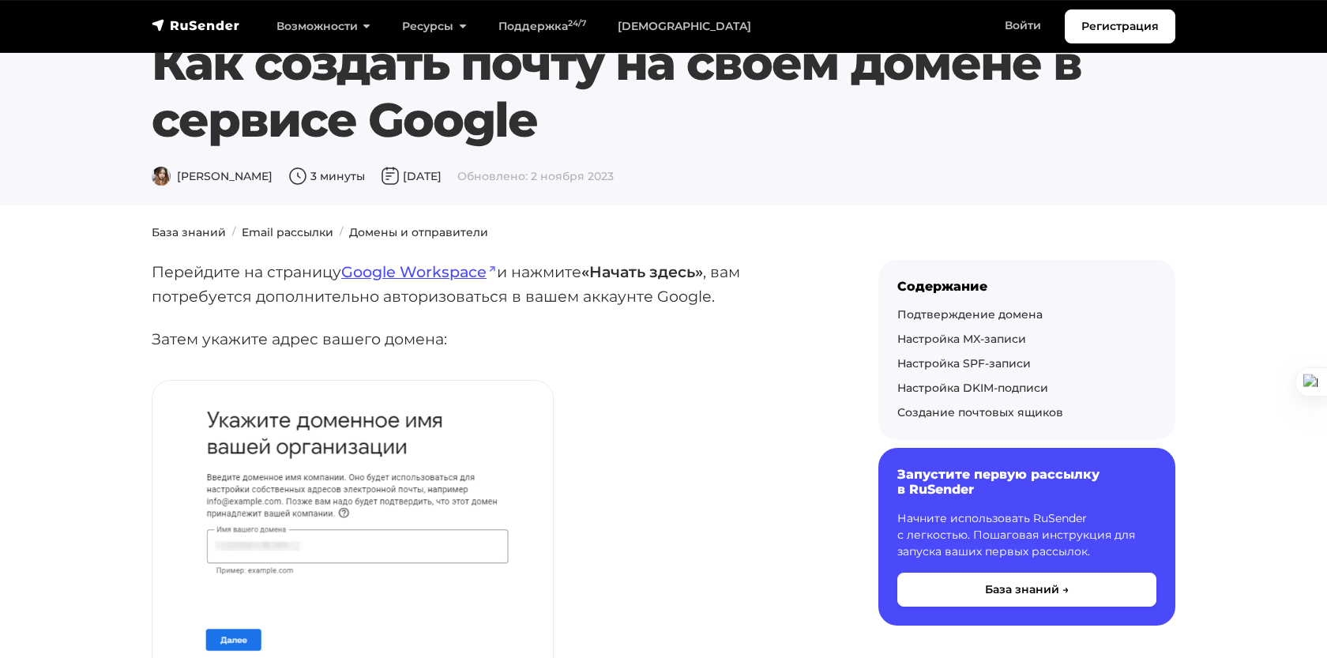
scroll to position [51, 0]
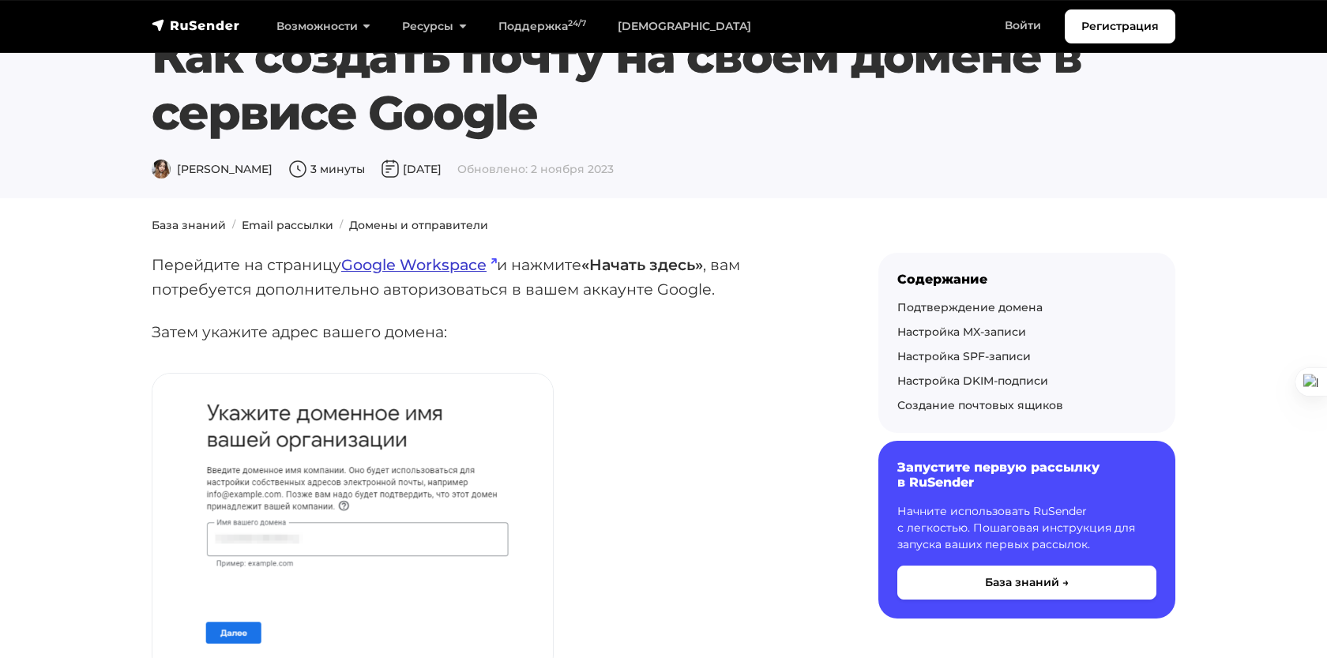
click at [432, 265] on link "Google Workspace" at bounding box center [419, 264] width 156 height 19
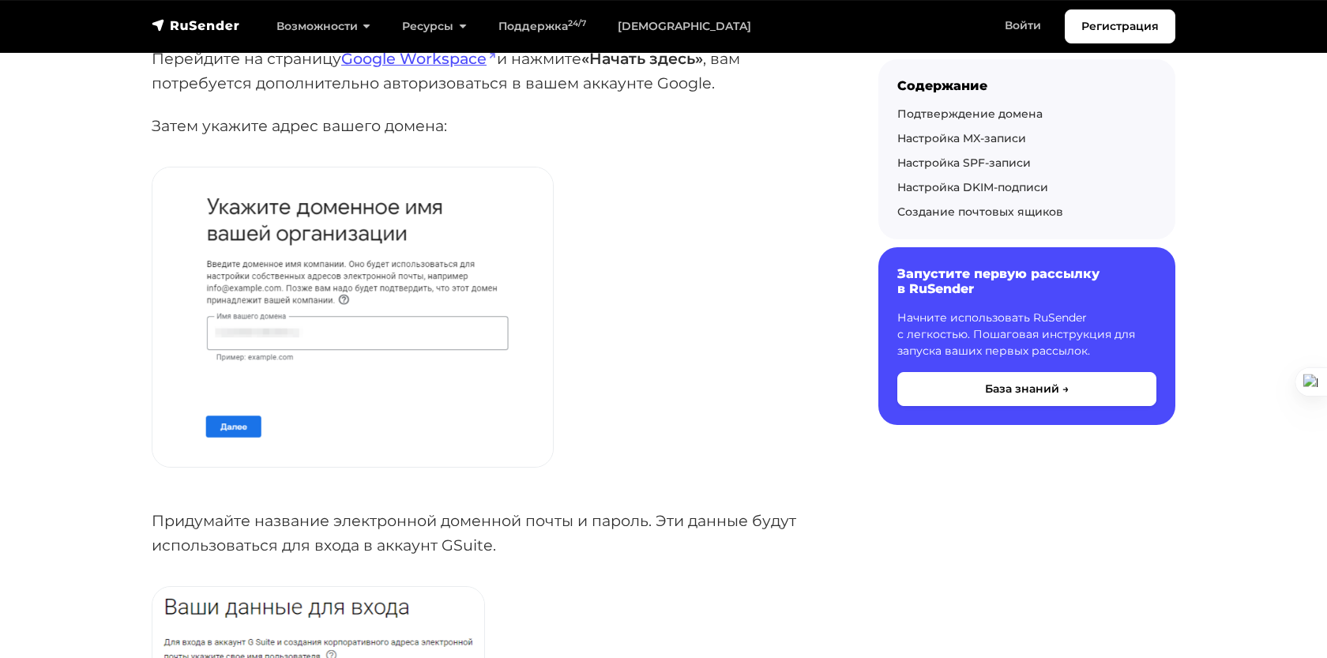
scroll to position [354, 0]
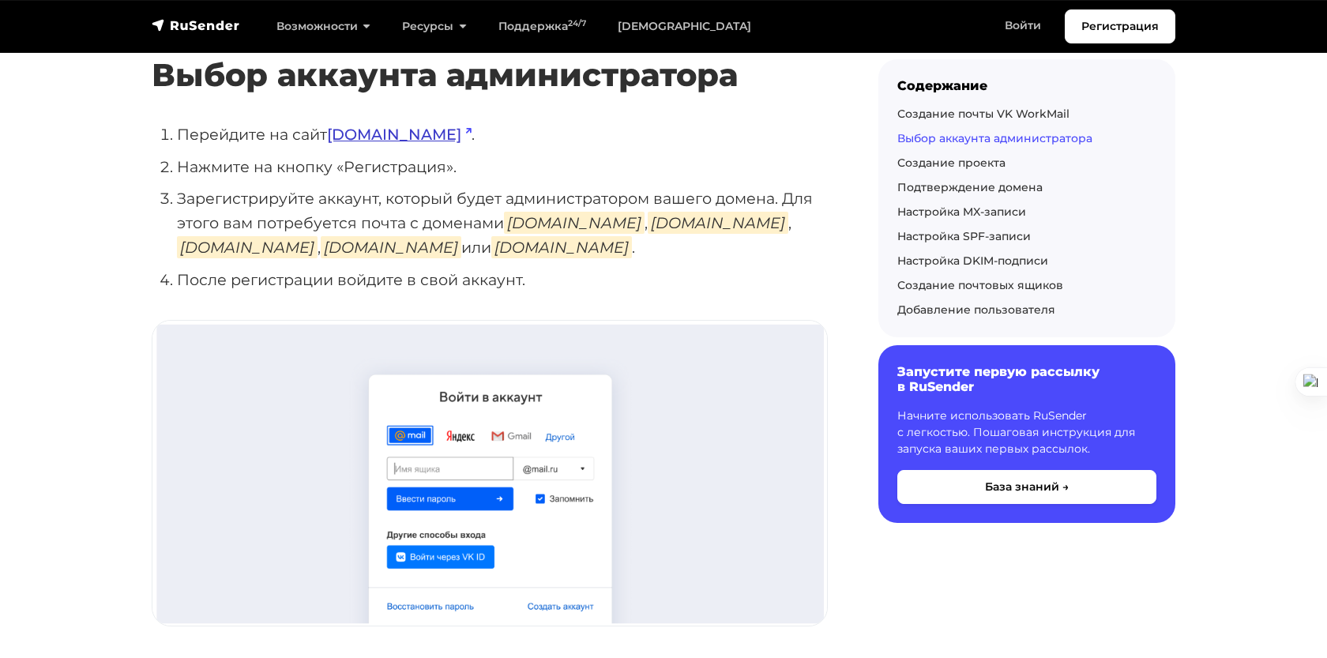
scroll to position [418, 0]
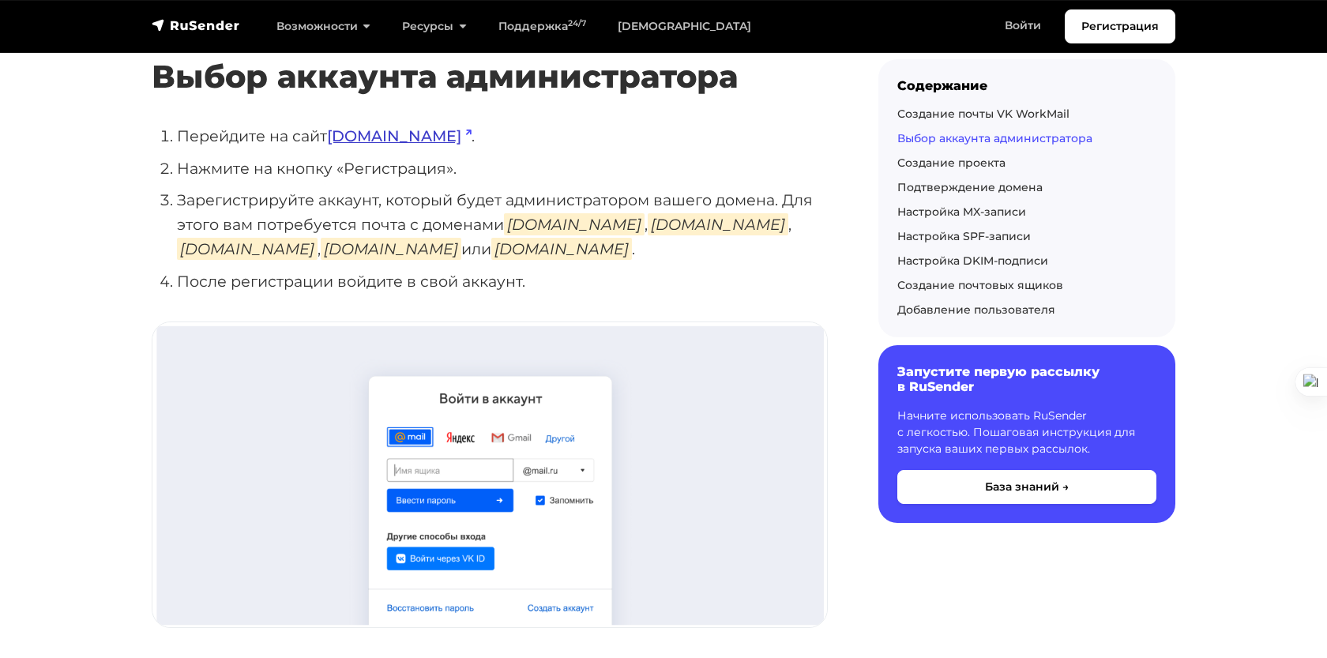
click at [395, 139] on link "biz.mail.ru" at bounding box center [399, 135] width 145 height 19
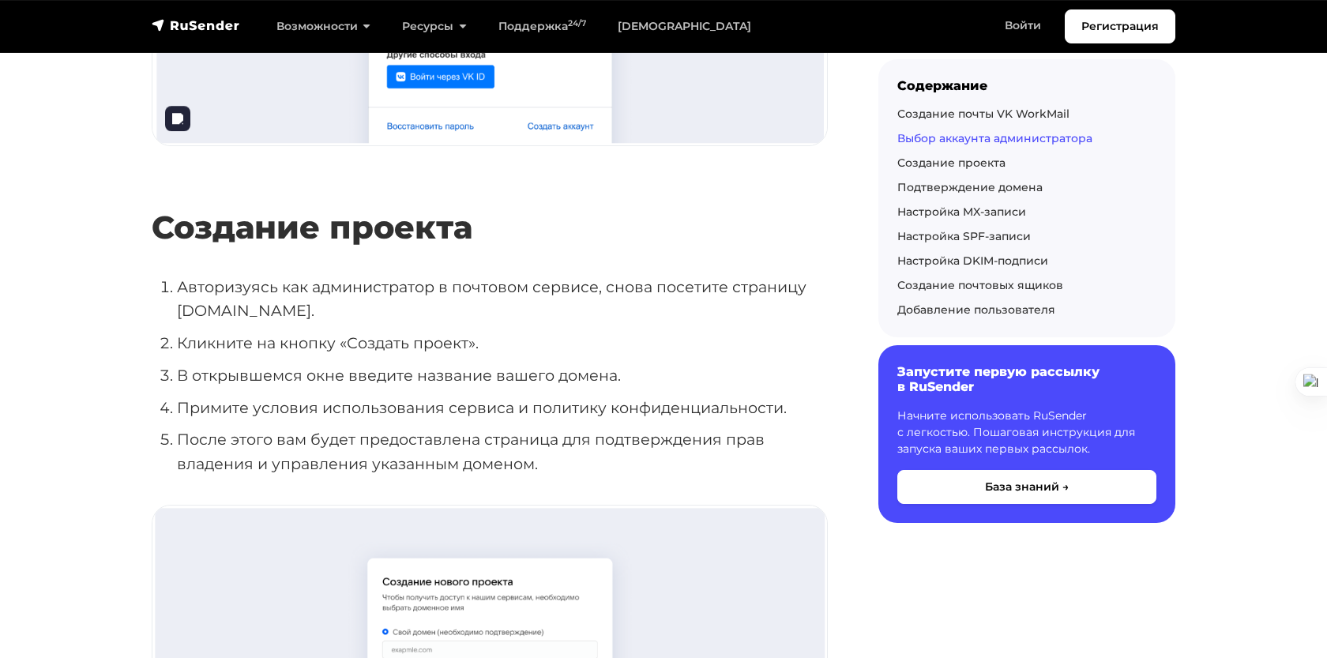
scroll to position [901, 0]
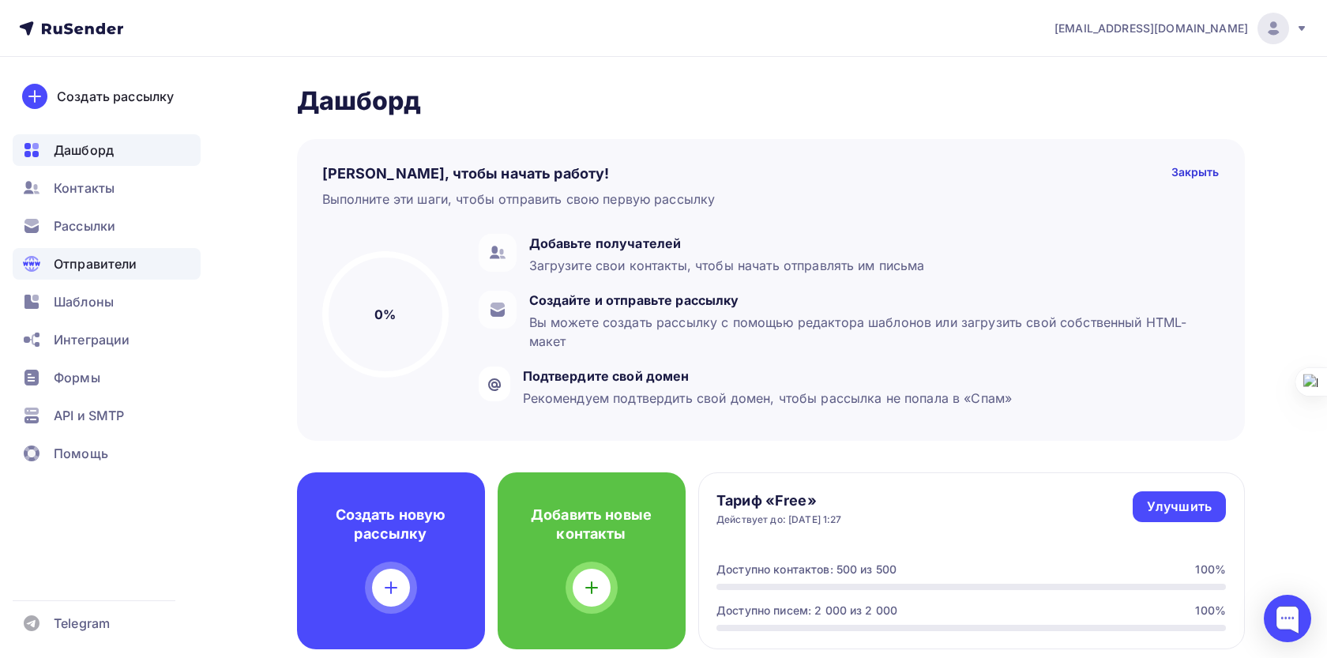
click at [102, 271] on span "Отправители" at bounding box center [96, 263] width 84 height 19
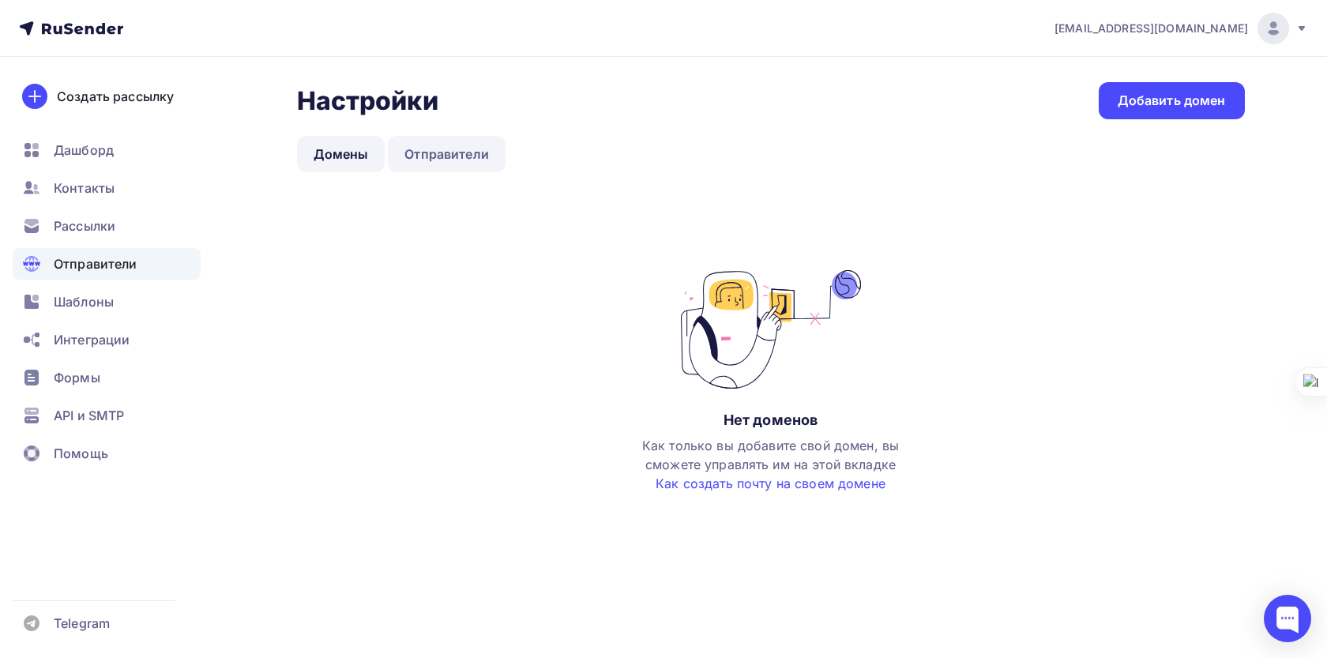
click at [467, 160] on link "Отправители" at bounding box center [447, 154] width 118 height 36
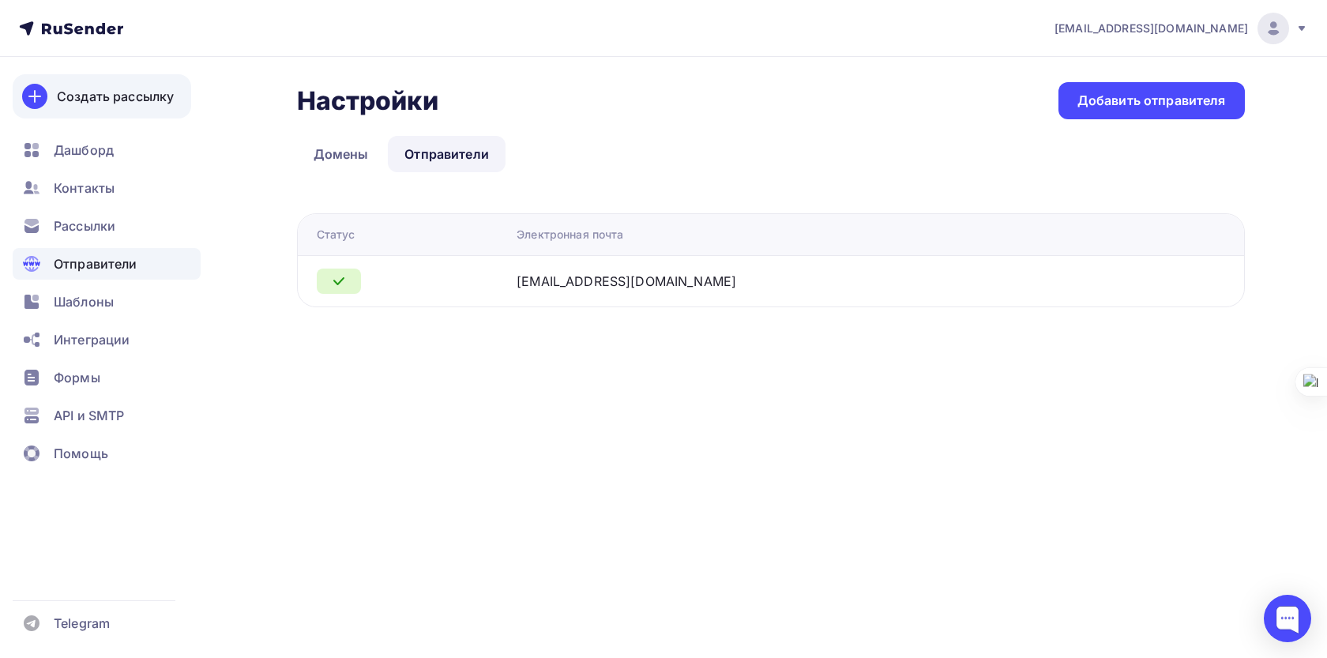
click at [125, 101] on div "Создать рассылку" at bounding box center [115, 96] width 117 height 19
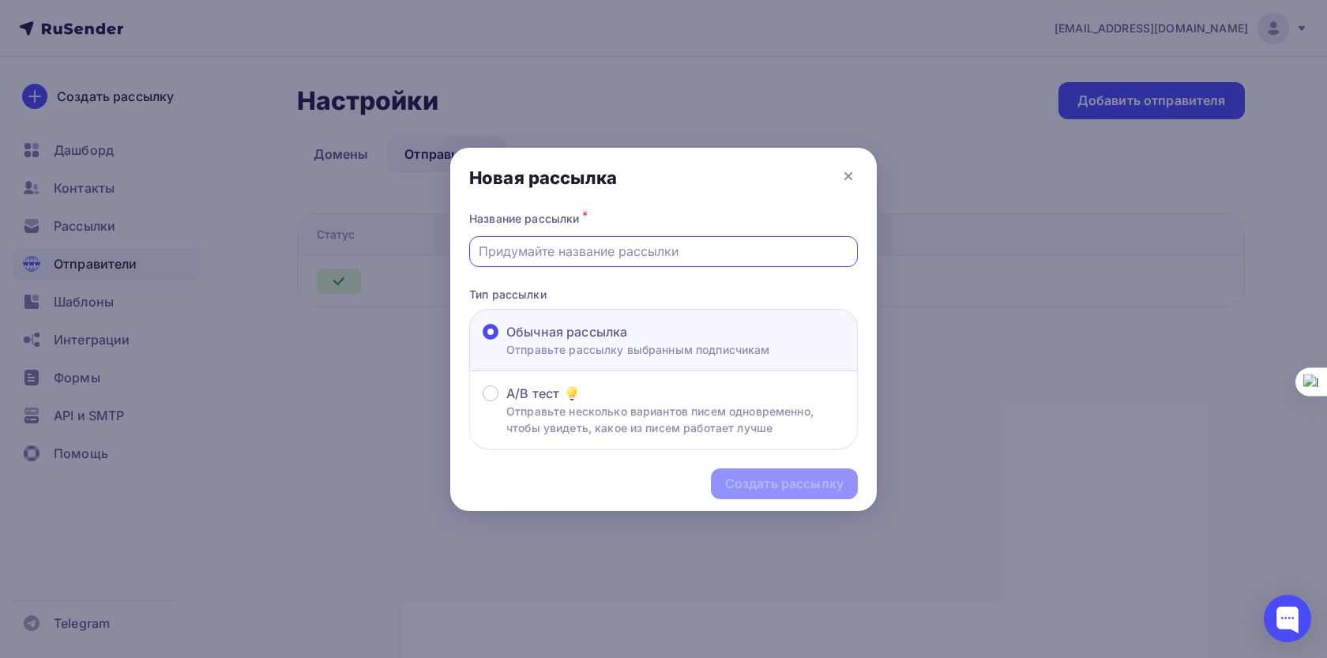
click at [671, 251] on input "text" at bounding box center [664, 251] width 370 height 19
type input "sl;"
click at [660, 426] on p "Отправьте несколько вариантов писем одновременно, чтобы увидеть, какое из писем…" at bounding box center [675, 419] width 338 height 33
click at [506, 403] on input "A/B тест Отправьте несколько вариантов писем одновременно, чтобы увидеть, какое…" at bounding box center [506, 403] width 0 height 0
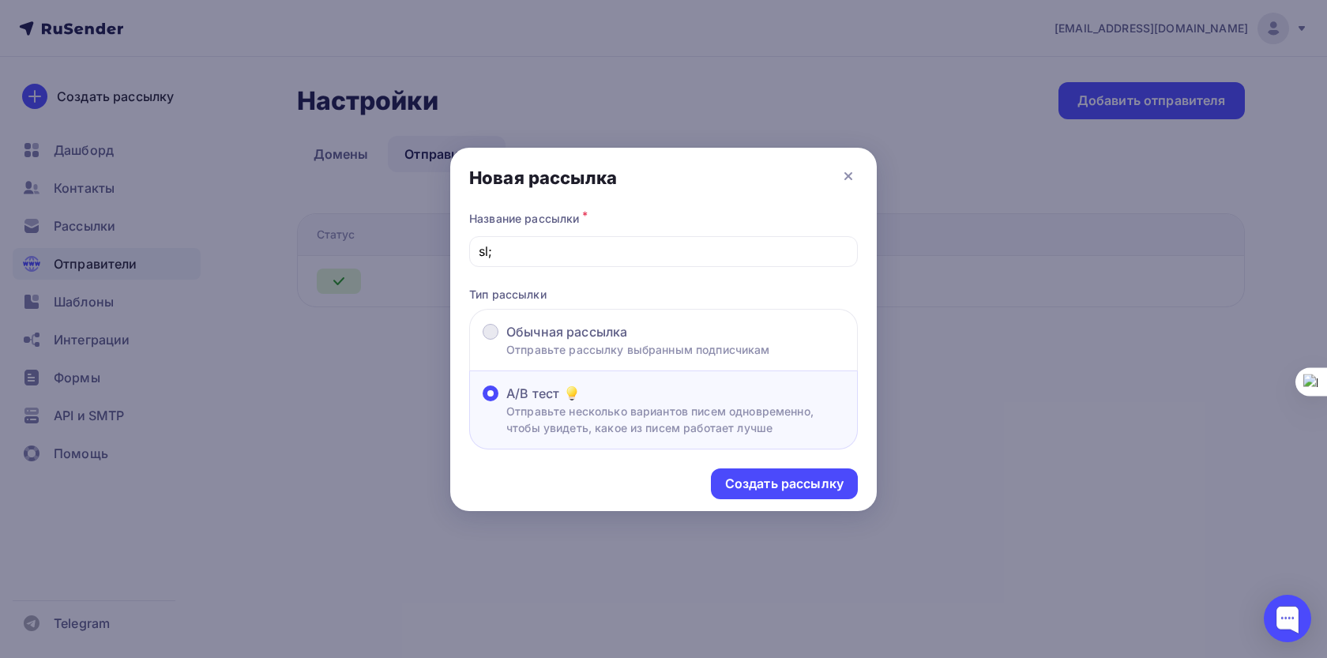
click at [687, 330] on div "Обычная рассылка" at bounding box center [638, 331] width 264 height 19
click at [506, 341] on input "Обычная рассылка Отправьте рассылку выбранным подписчикам" at bounding box center [506, 341] width 0 height 0
click at [734, 475] on div "Создать рассылку" at bounding box center [784, 483] width 147 height 31
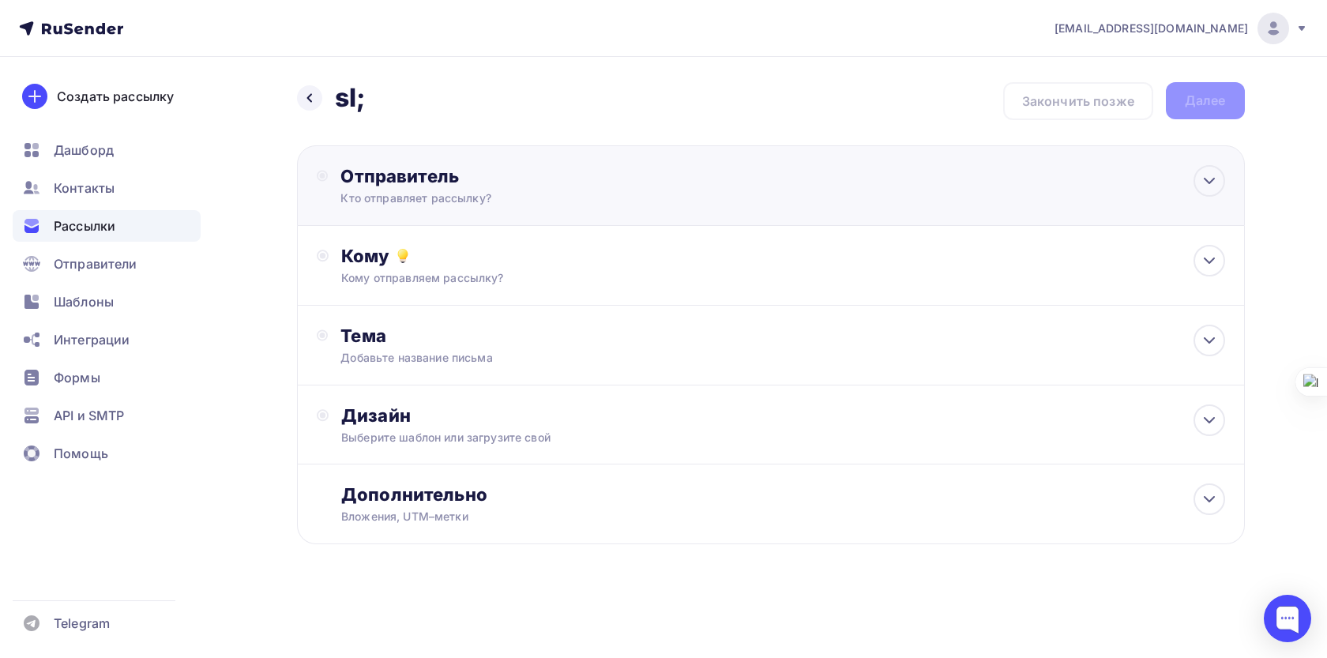
click at [676, 175] on div "Отправитель" at bounding box center [511, 176] width 342 height 22
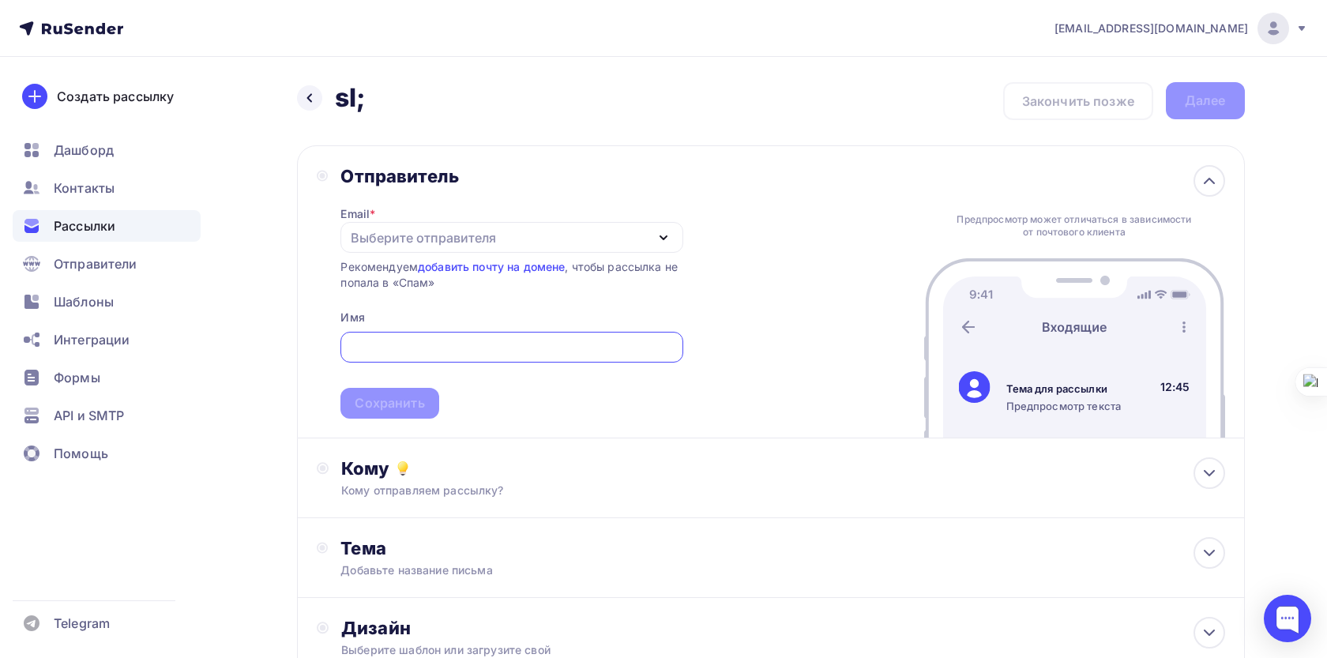
click at [524, 237] on div "Выберите отправителя" at bounding box center [511, 237] width 342 height 31
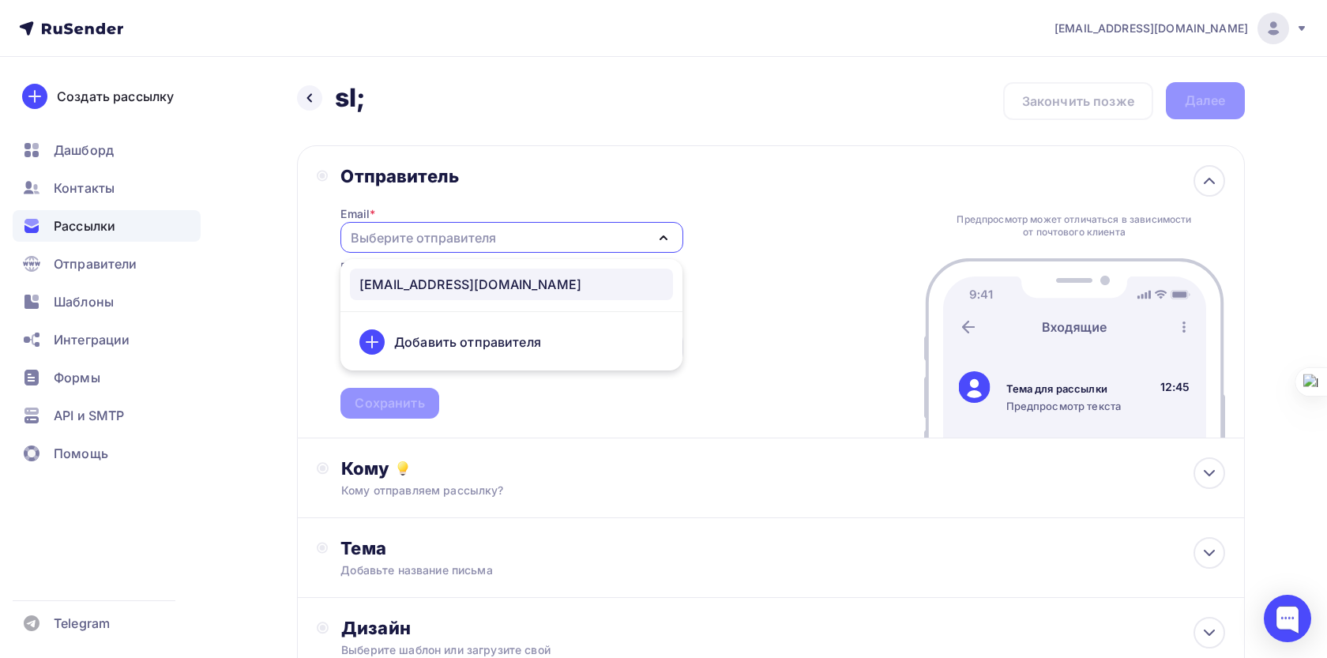
click at [485, 282] on div "sklad@skld.bizml.ru" at bounding box center [511, 284] width 304 height 19
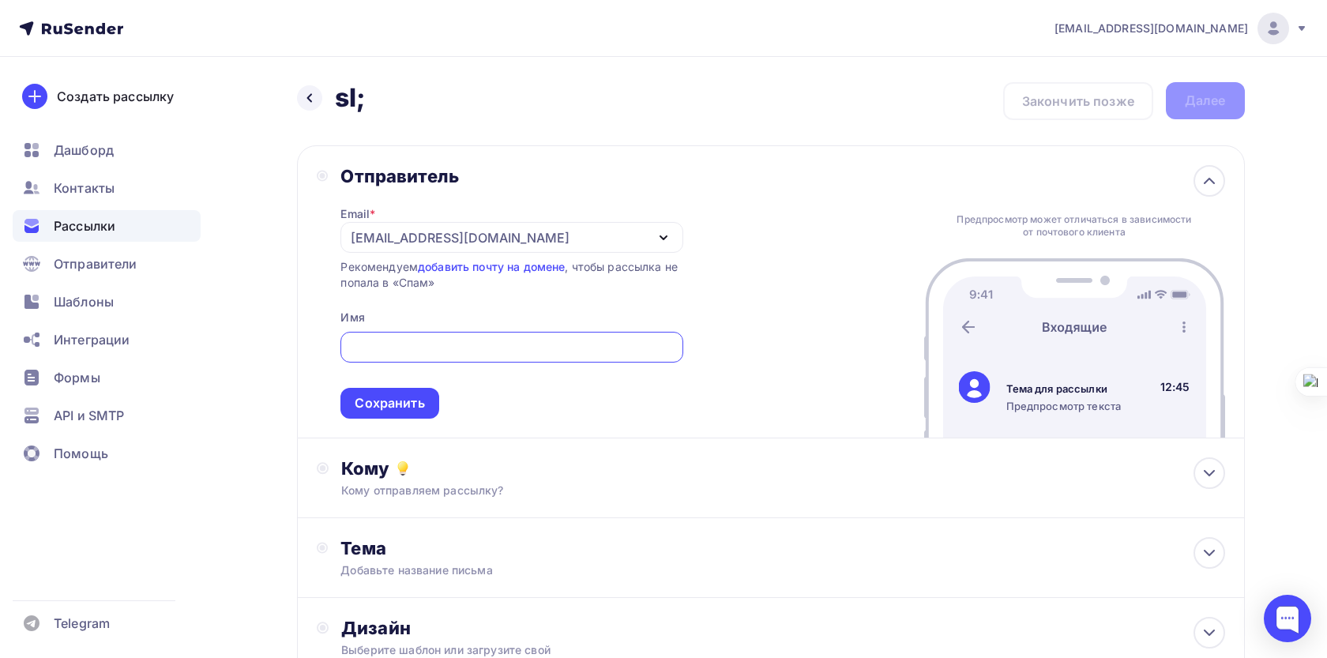
click at [431, 339] on input "text" at bounding box center [512, 347] width 324 height 19
type input "skladolog"
click at [397, 405] on div "Сохранить" at bounding box center [390, 403] width 70 height 18
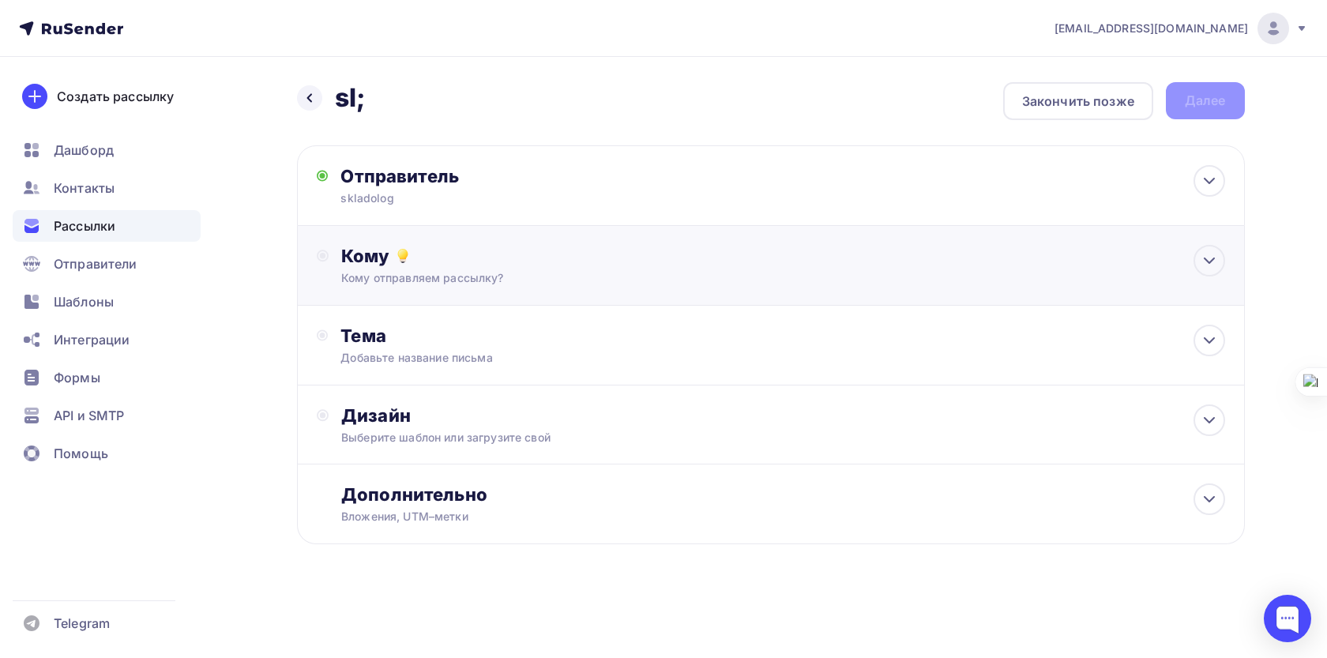
click at [525, 264] on div "Кому" at bounding box center [782, 256] width 883 height 22
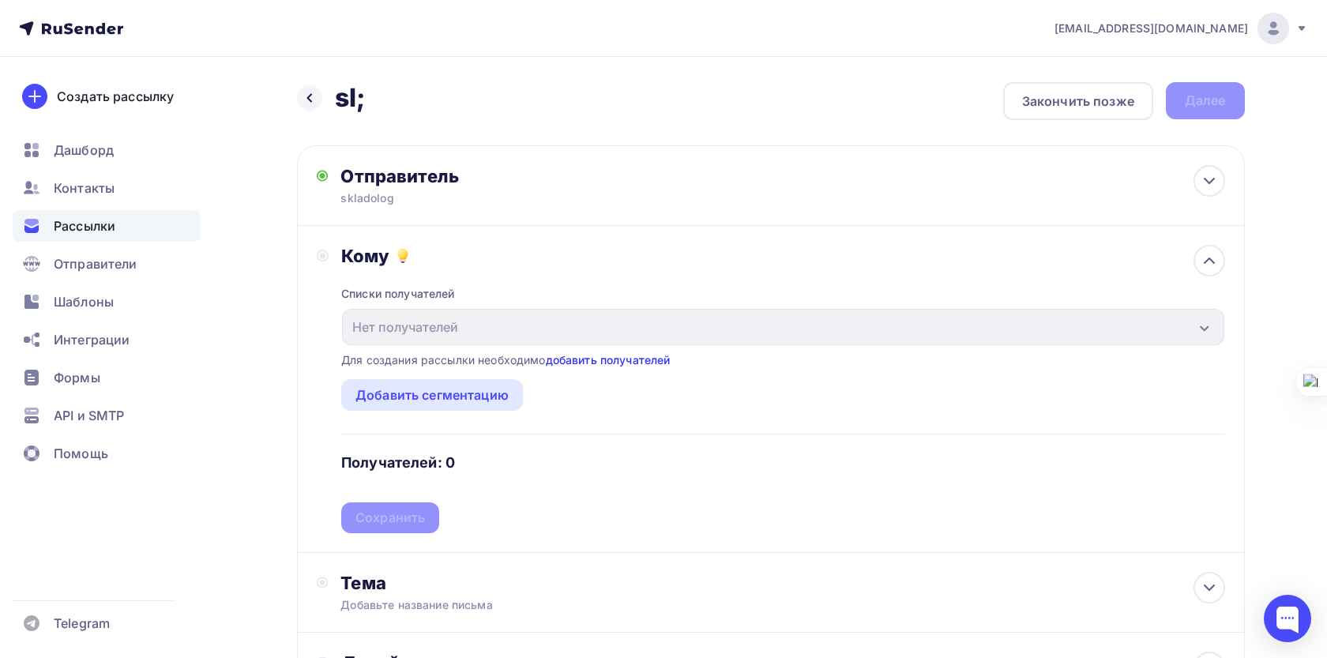
click at [589, 359] on link "добавить получателей" at bounding box center [608, 359] width 125 height 13
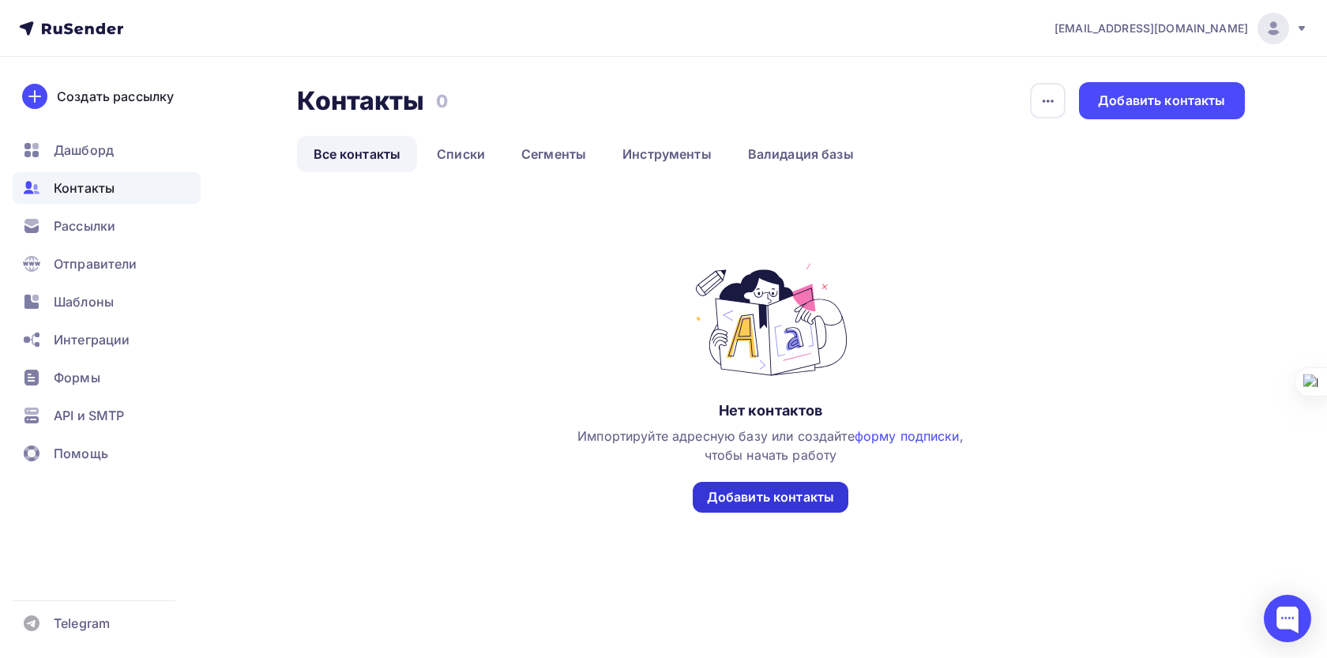
click at [807, 505] on div "Добавить контакты" at bounding box center [770, 497] width 127 height 18
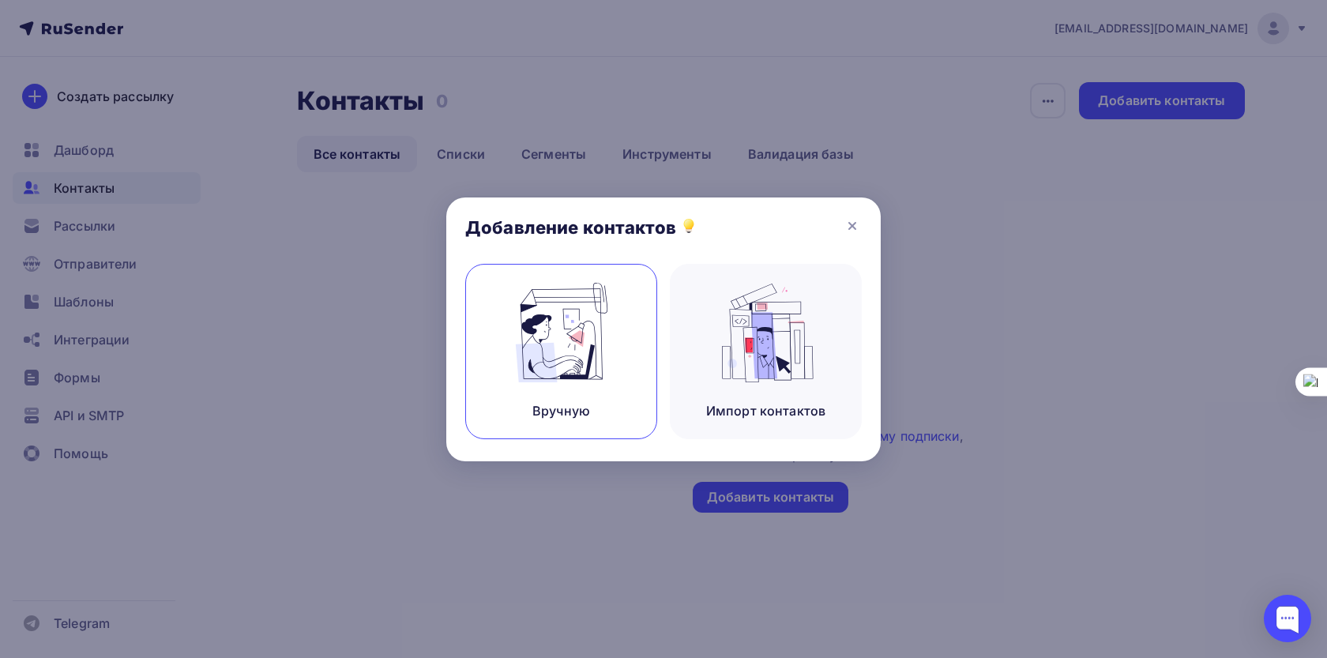
click at [586, 380] on img at bounding box center [562, 333] width 106 height 100
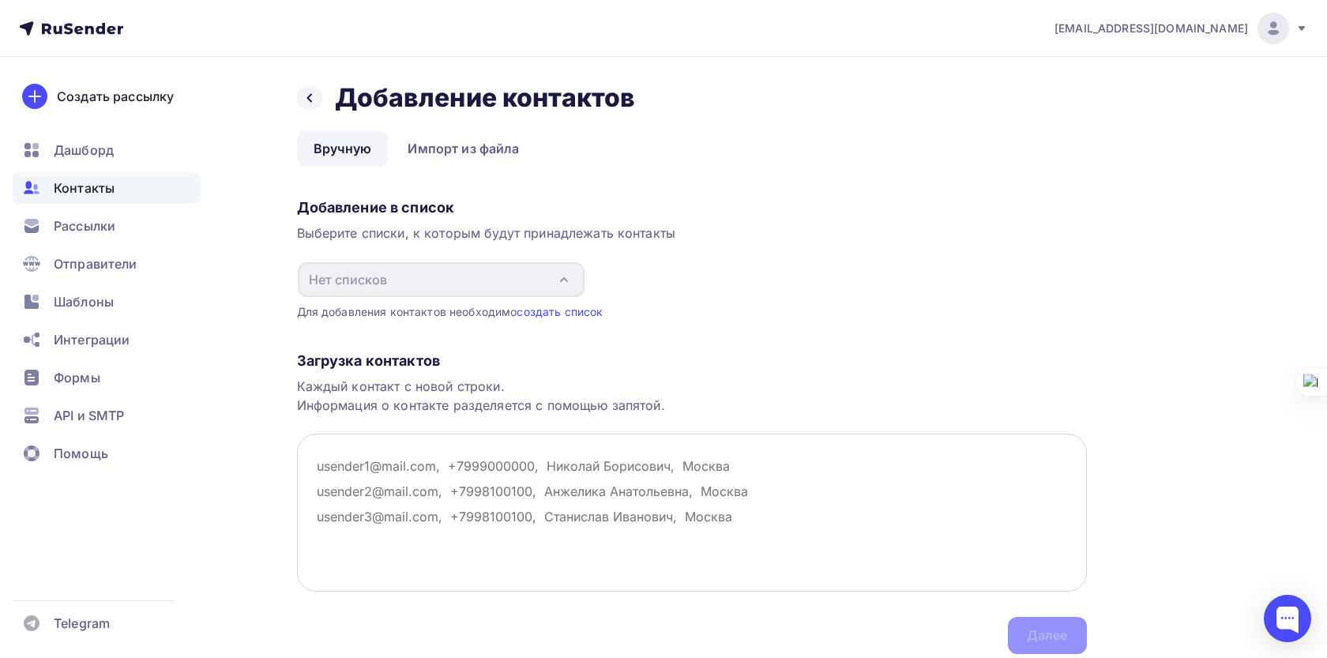
paste textarea "zzpan@mail.ru zzaton23@gmail.com zyukovaleksey@mail.ru zw-travel@yandex.ru zvez…"
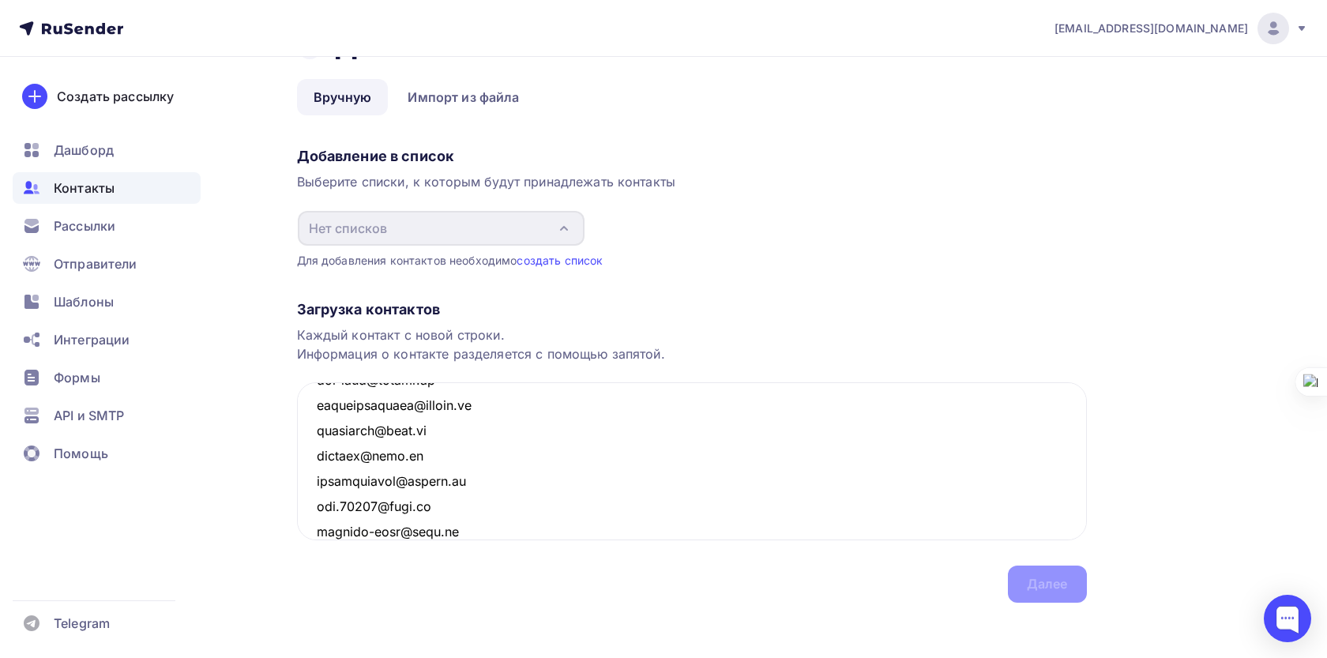
scroll to position [59, 0]
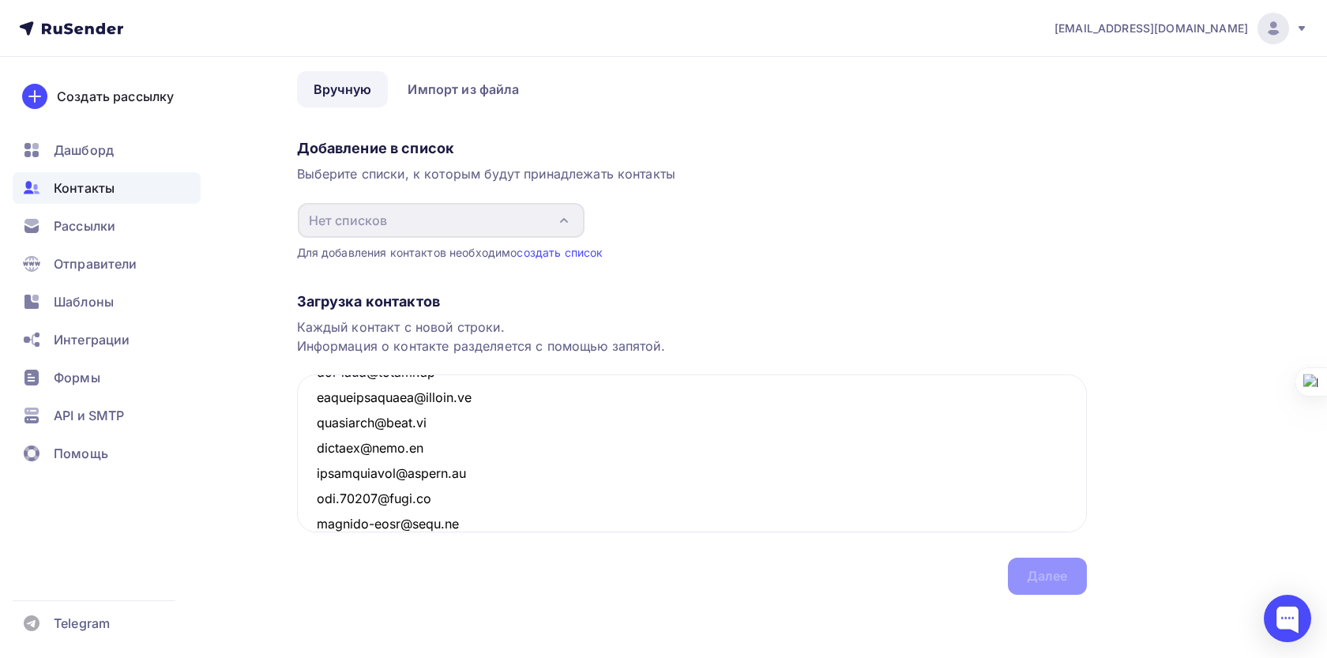
type textarea "zzpan@mail.ru zzaton23@gmail.com zyukovaleksey@mail.ru zw-travel@yandex.ru zvez…"
click at [1066, 578] on div "Загрузка контактов Каждый контакт с новой строки. Информация о контакте разделя…" at bounding box center [692, 428] width 790 height 334
click at [551, 253] on link "создать список" at bounding box center [560, 252] width 86 height 13
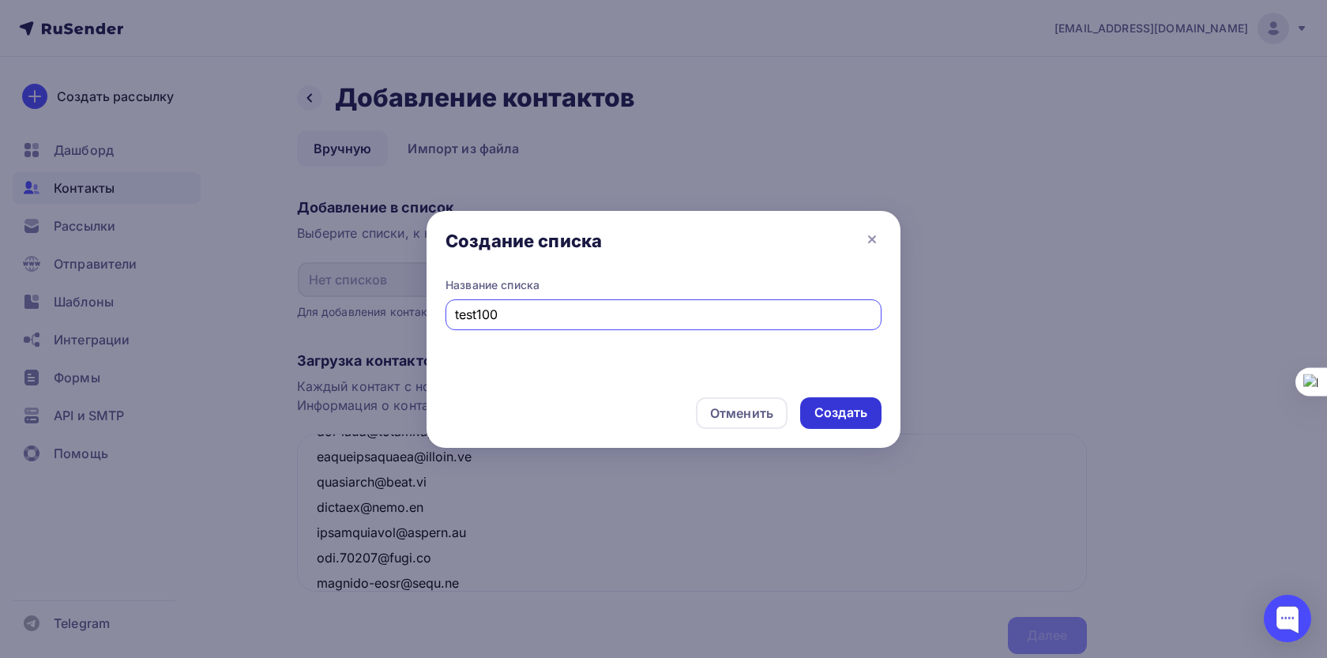
type input "test100"
click at [818, 416] on div "Создать" at bounding box center [840, 413] width 53 height 18
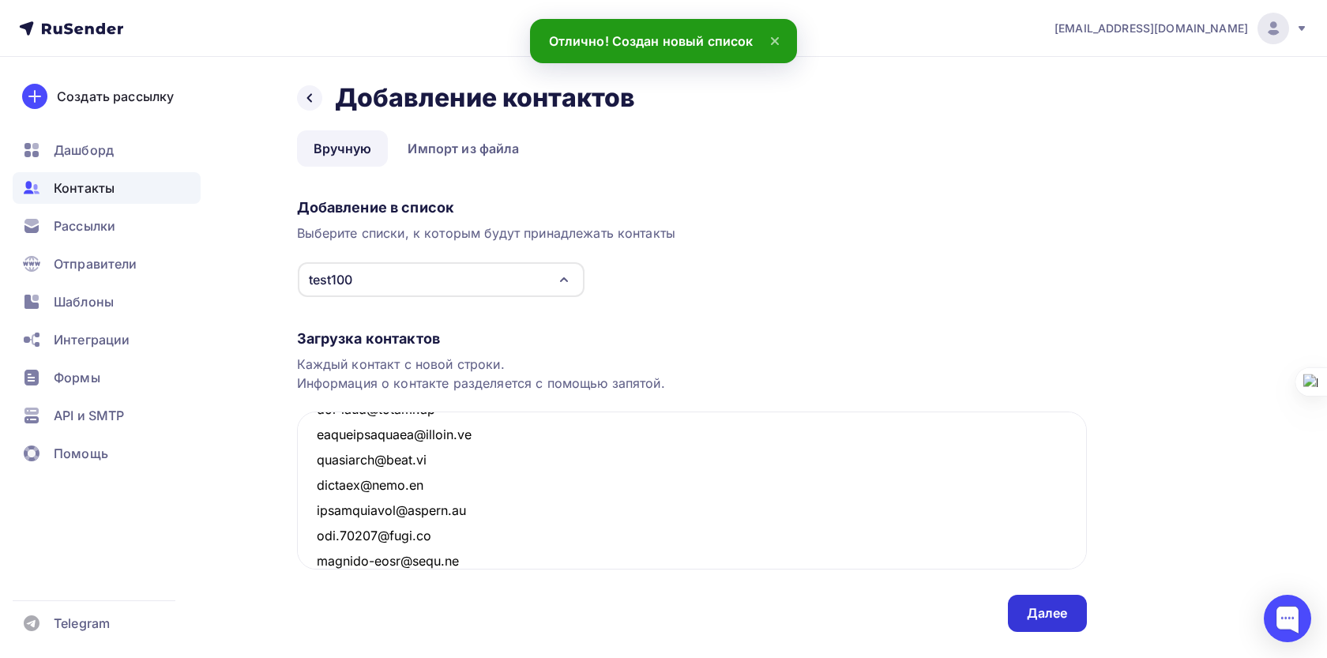
click at [1036, 603] on div "Далее" at bounding box center [1047, 613] width 79 height 37
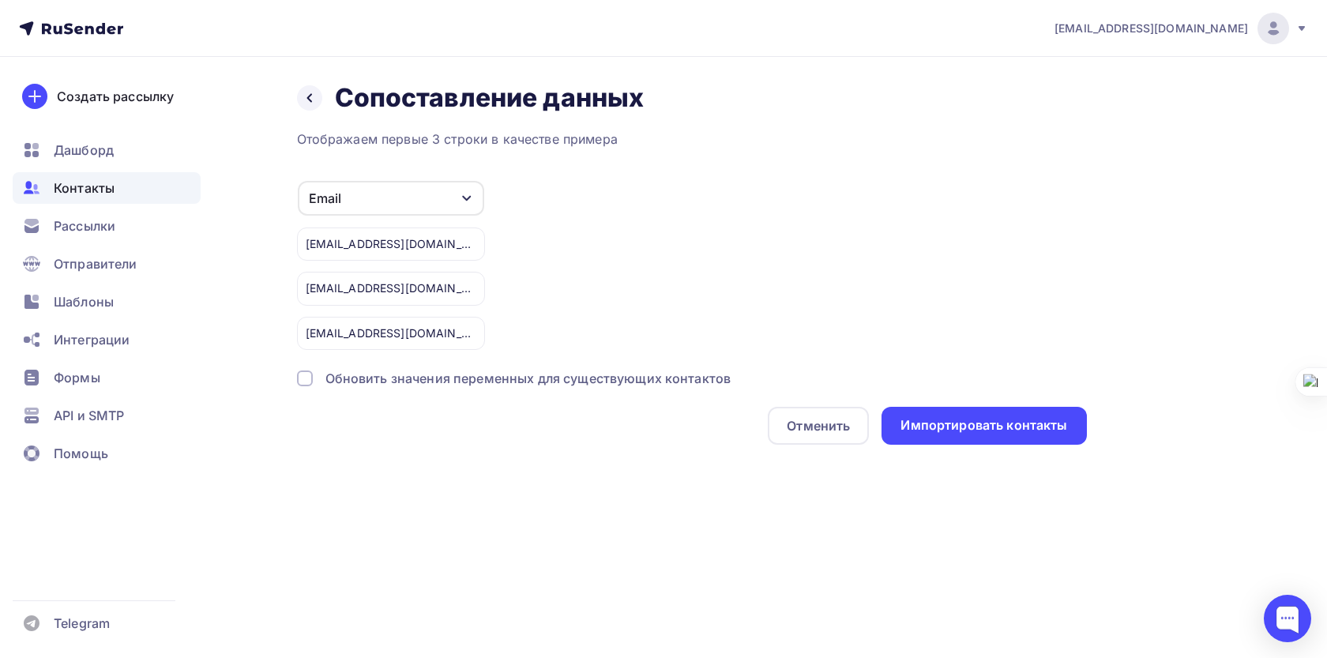
click at [436, 208] on div "Email" at bounding box center [391, 198] width 186 height 35
click at [440, 208] on div "Email" at bounding box center [391, 198] width 186 height 35
click at [942, 440] on div "Импортировать контакты" at bounding box center [984, 426] width 205 height 38
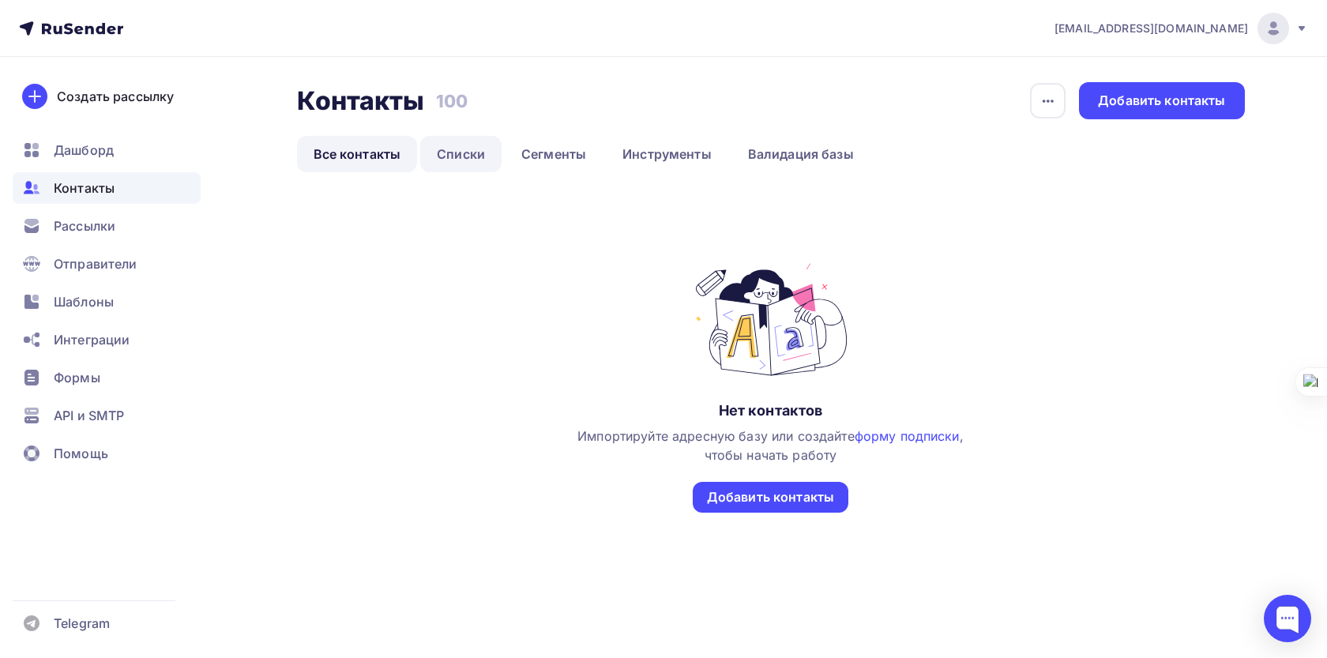
click at [450, 162] on link "Списки" at bounding box center [460, 154] width 81 height 36
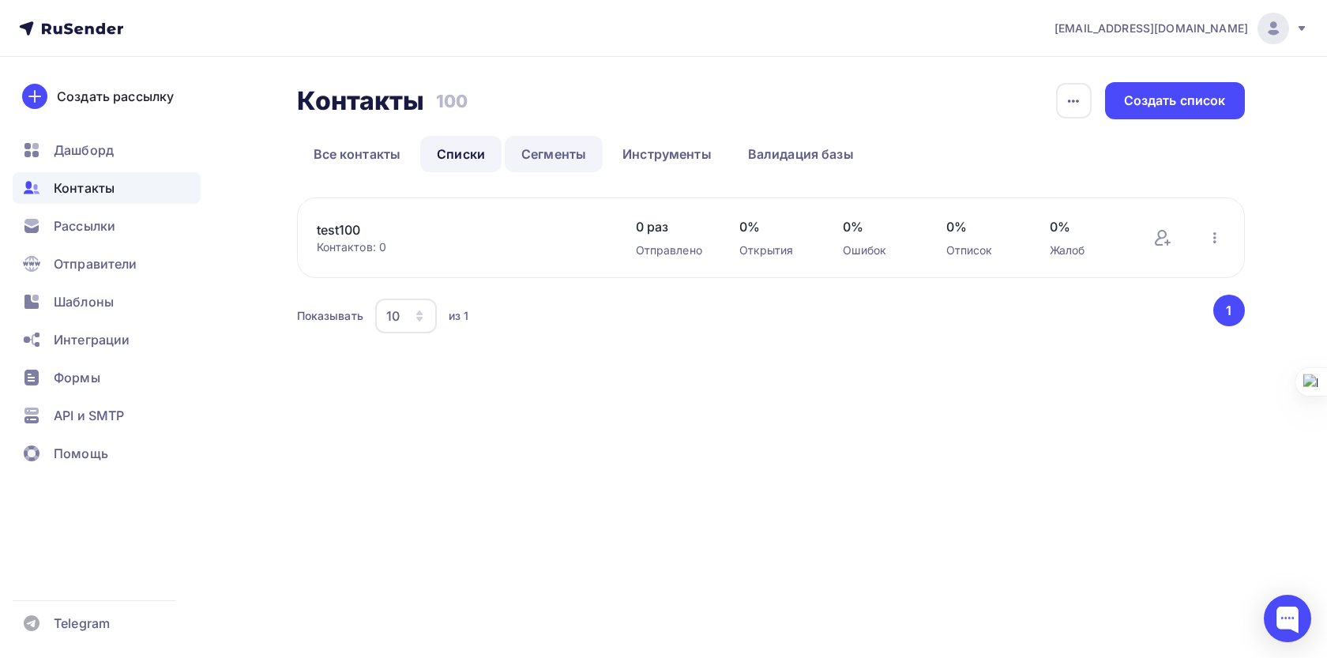
click at [528, 164] on link "Сегменты" at bounding box center [554, 154] width 98 height 36
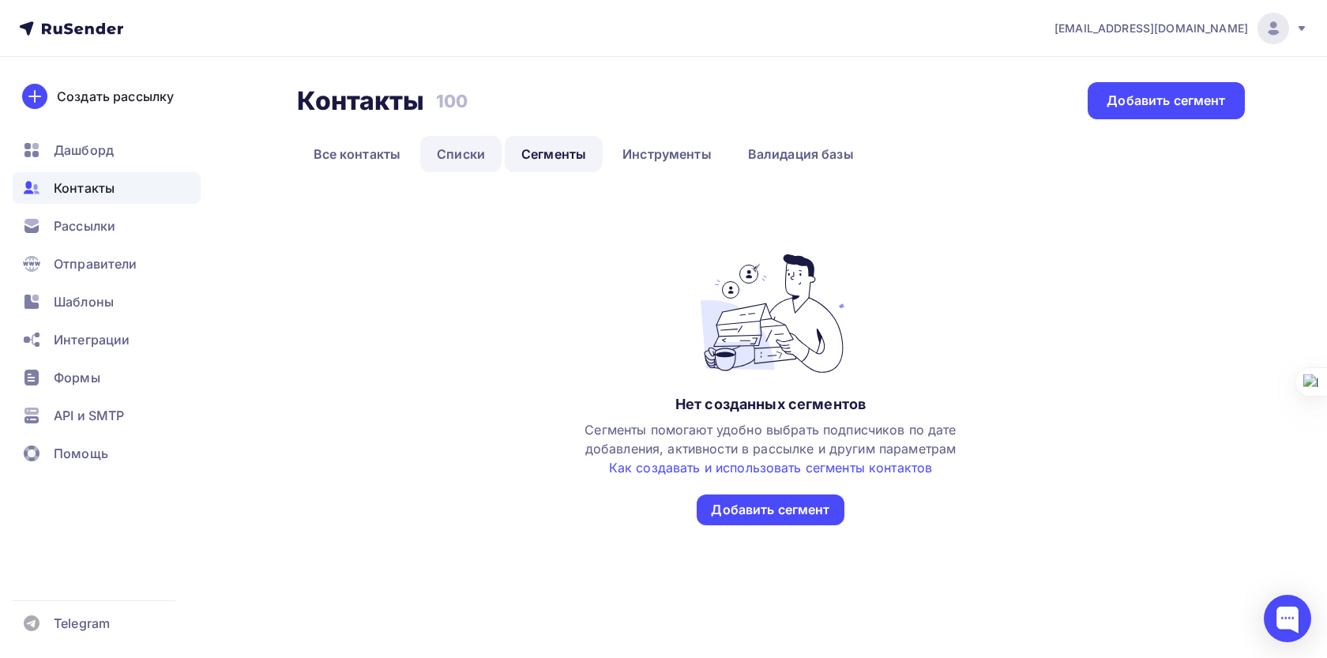
click at [476, 169] on link "Списки" at bounding box center [460, 154] width 81 height 36
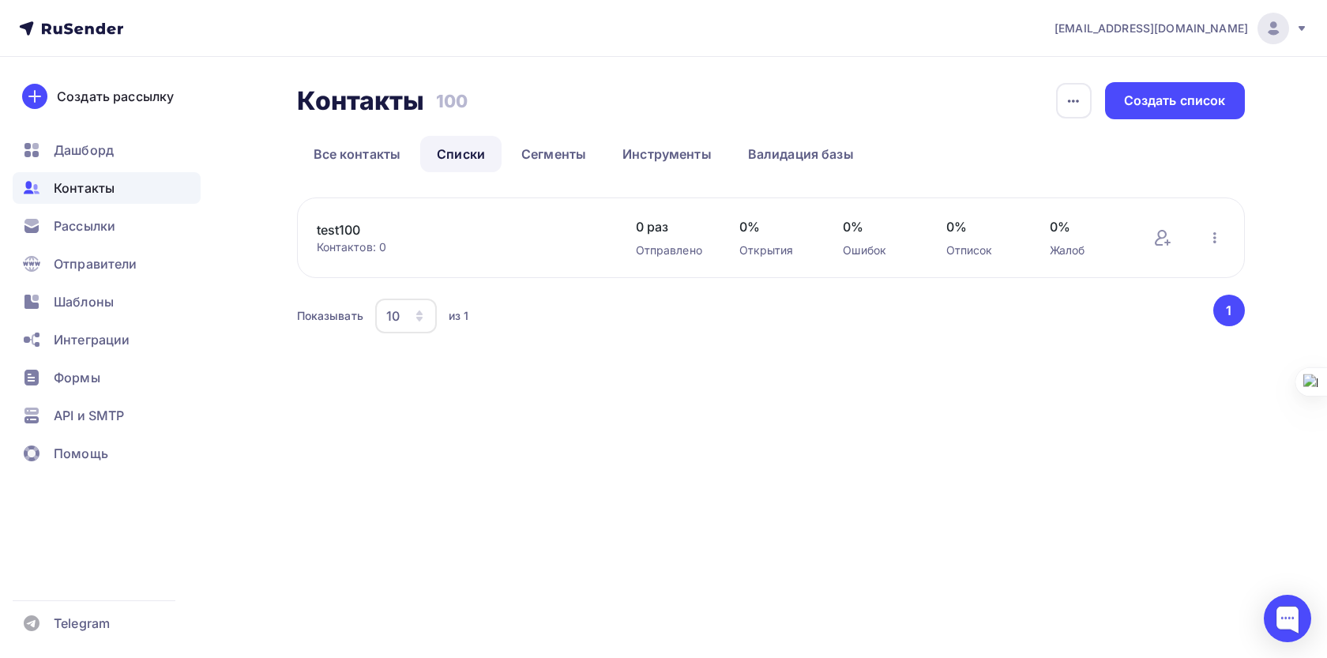
click at [364, 222] on link "test100" at bounding box center [451, 229] width 269 height 19
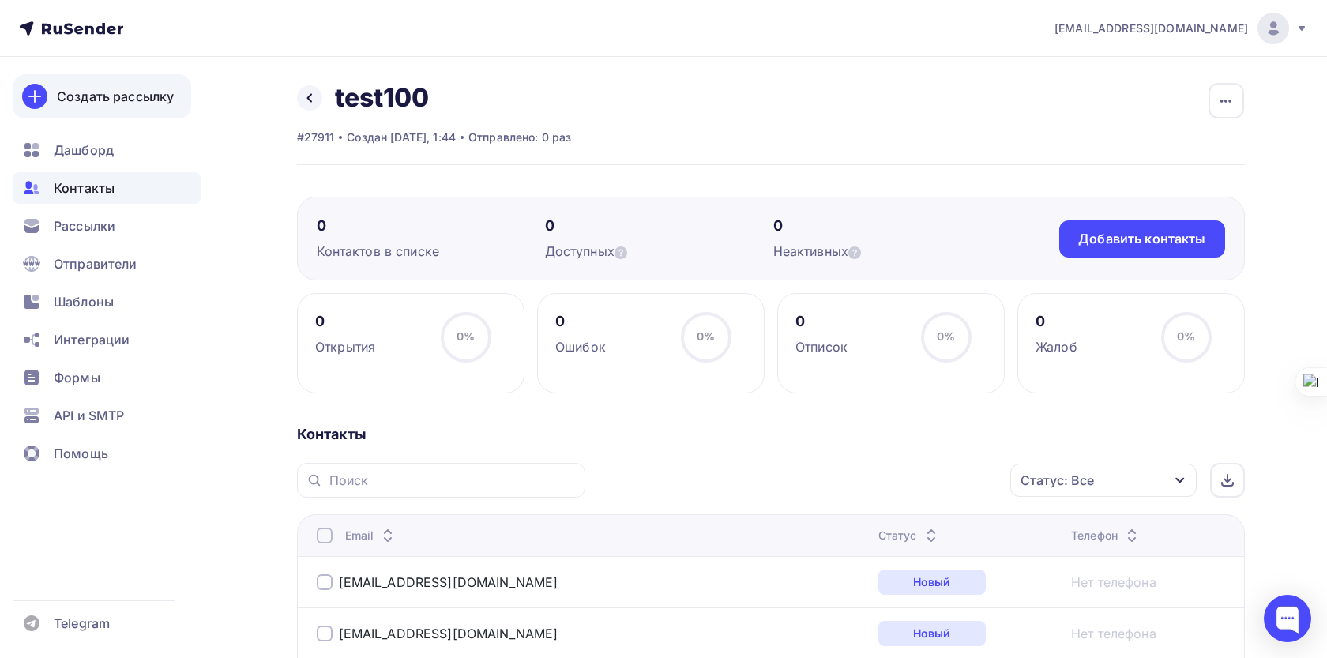
click at [98, 97] on div "Создать рассылку" at bounding box center [115, 96] width 117 height 19
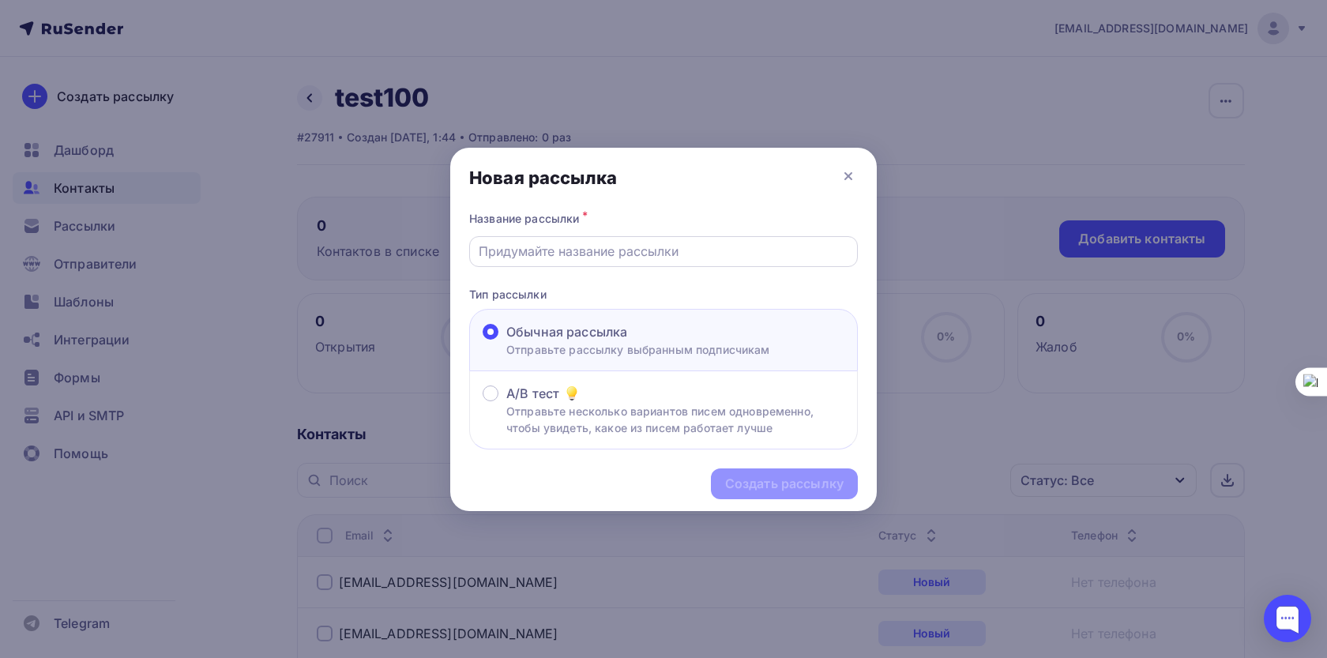
click at [698, 258] on input "text" at bounding box center [664, 251] width 370 height 19
click at [848, 179] on icon at bounding box center [848, 176] width 19 height 19
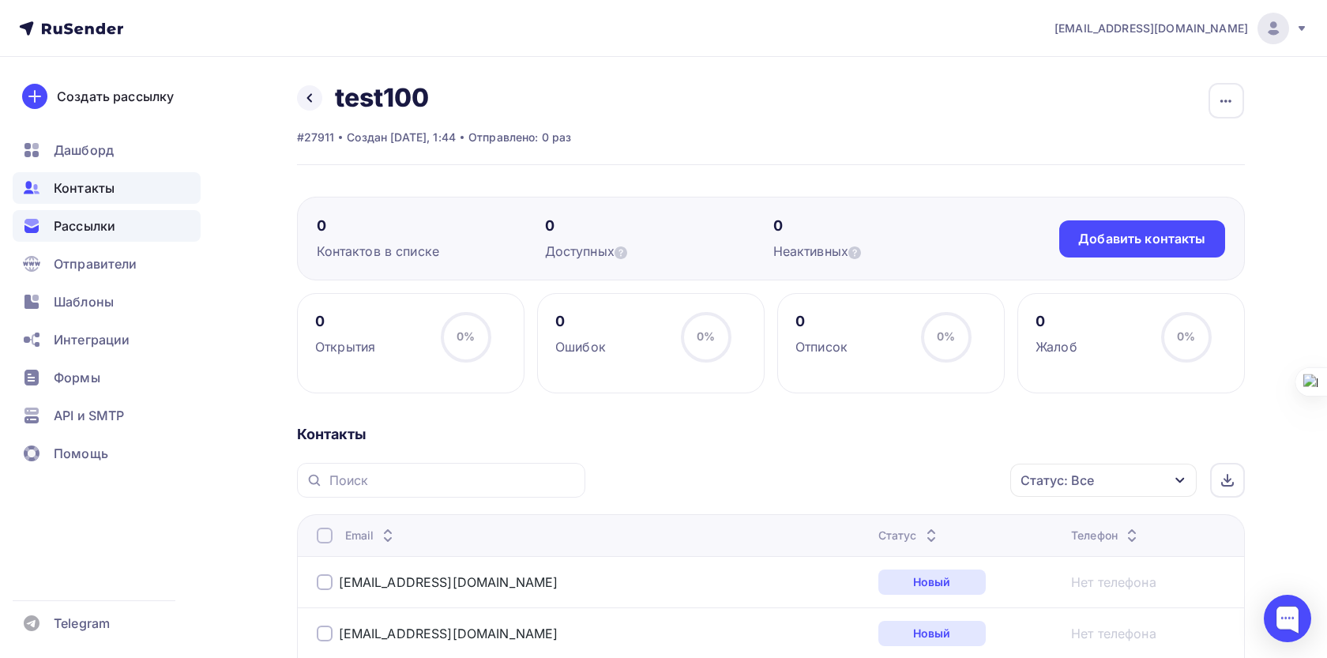
click at [130, 224] on div "Рассылки" at bounding box center [107, 226] width 188 height 32
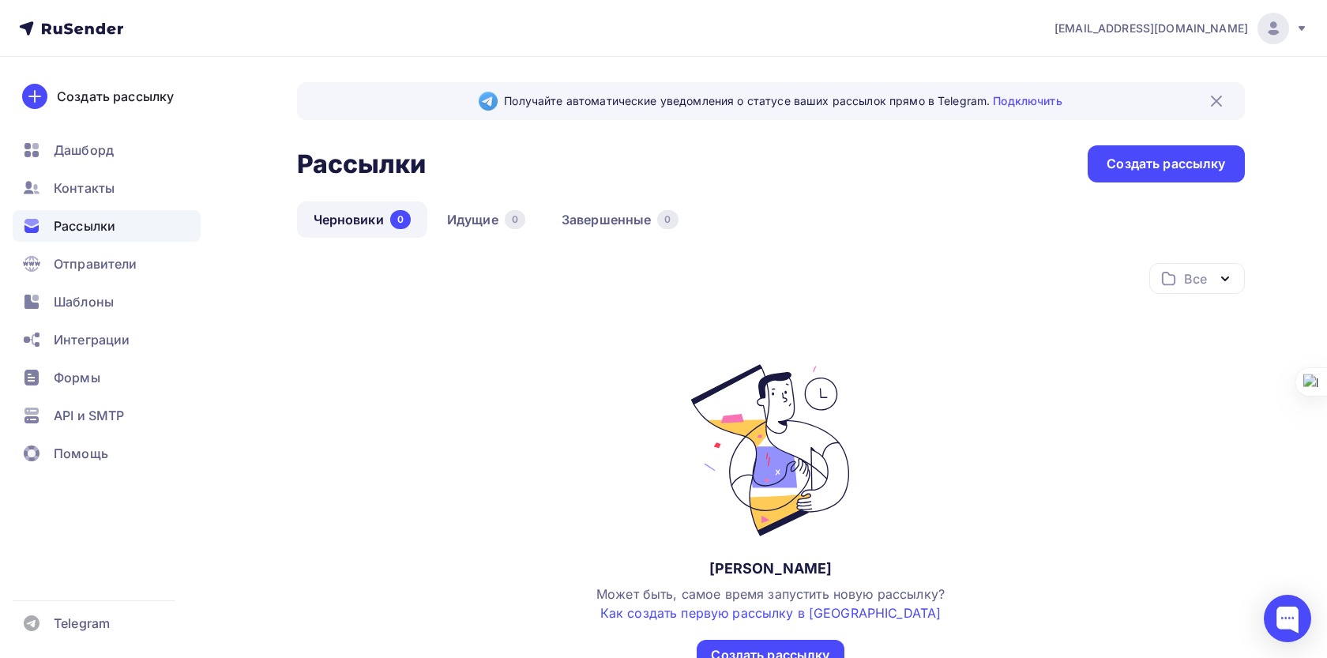
scroll to position [115, 0]
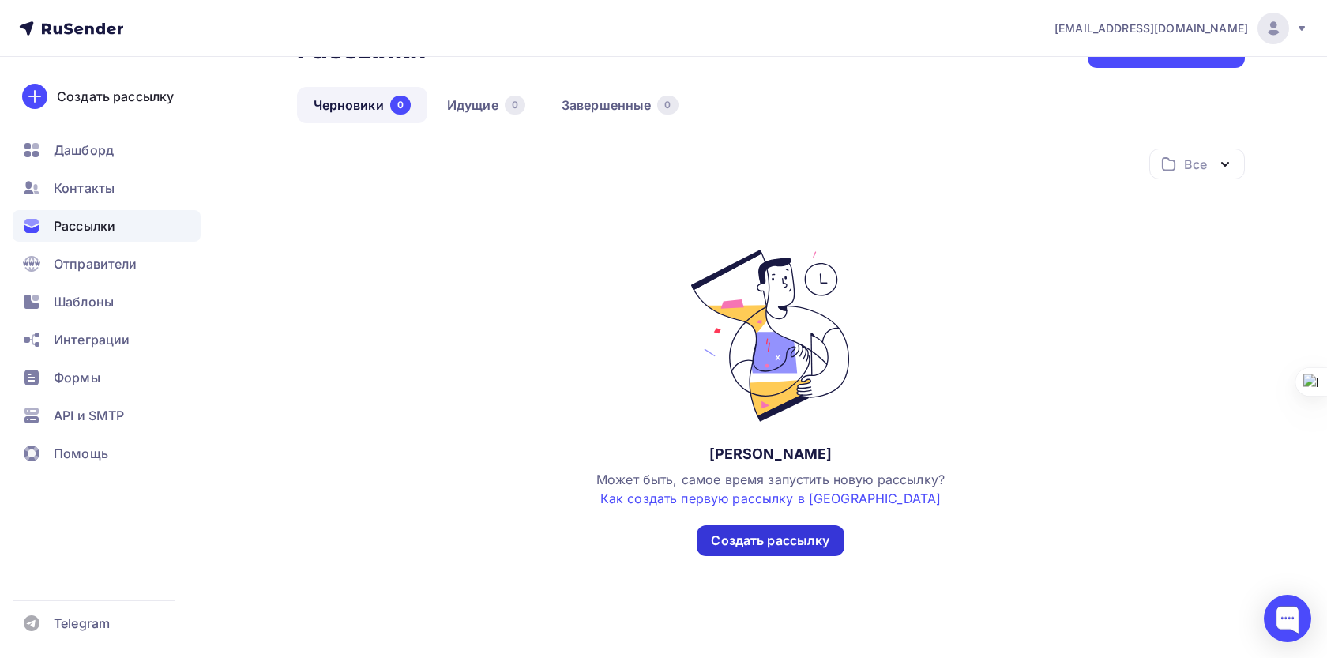
click at [754, 532] on div "Создать рассылку" at bounding box center [770, 541] width 118 height 18
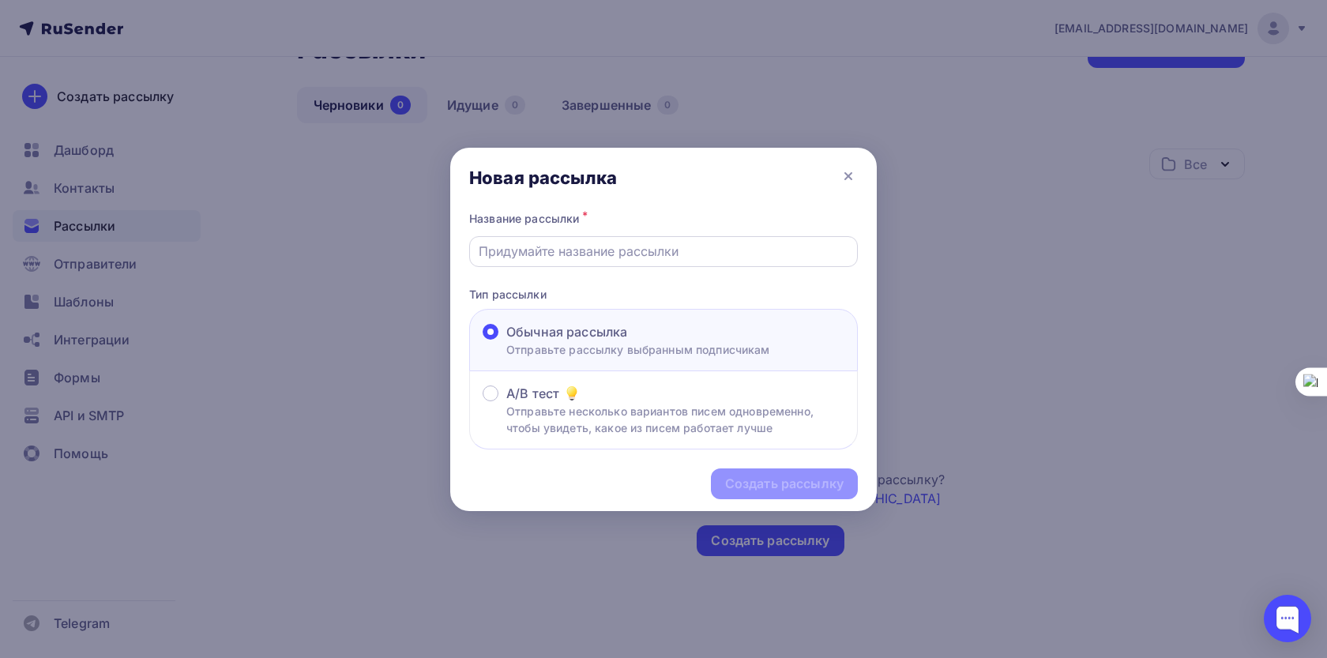
click at [643, 260] on input "text" at bounding box center [664, 251] width 370 height 19
click at [752, 258] on input "test" at bounding box center [664, 251] width 370 height 19
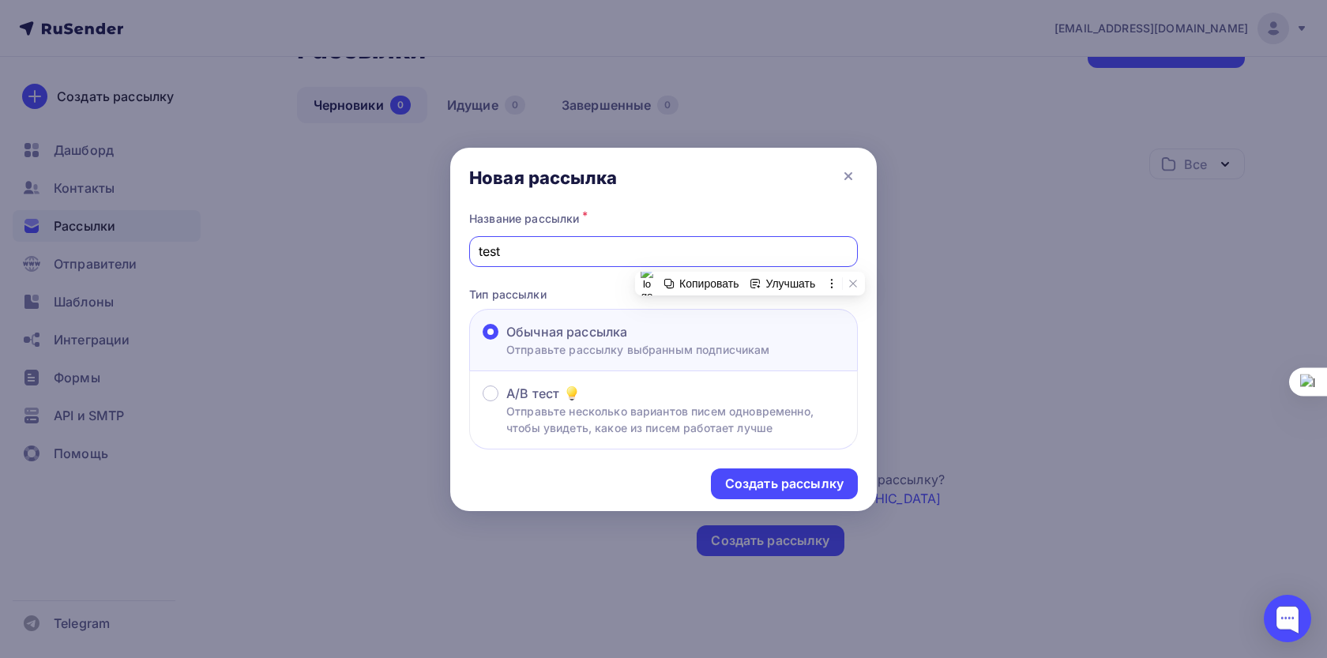
click at [752, 258] on input "test" at bounding box center [664, 251] width 370 height 19
type input "skladolog"
click at [793, 478] on div "Создать рассылку" at bounding box center [784, 484] width 118 height 18
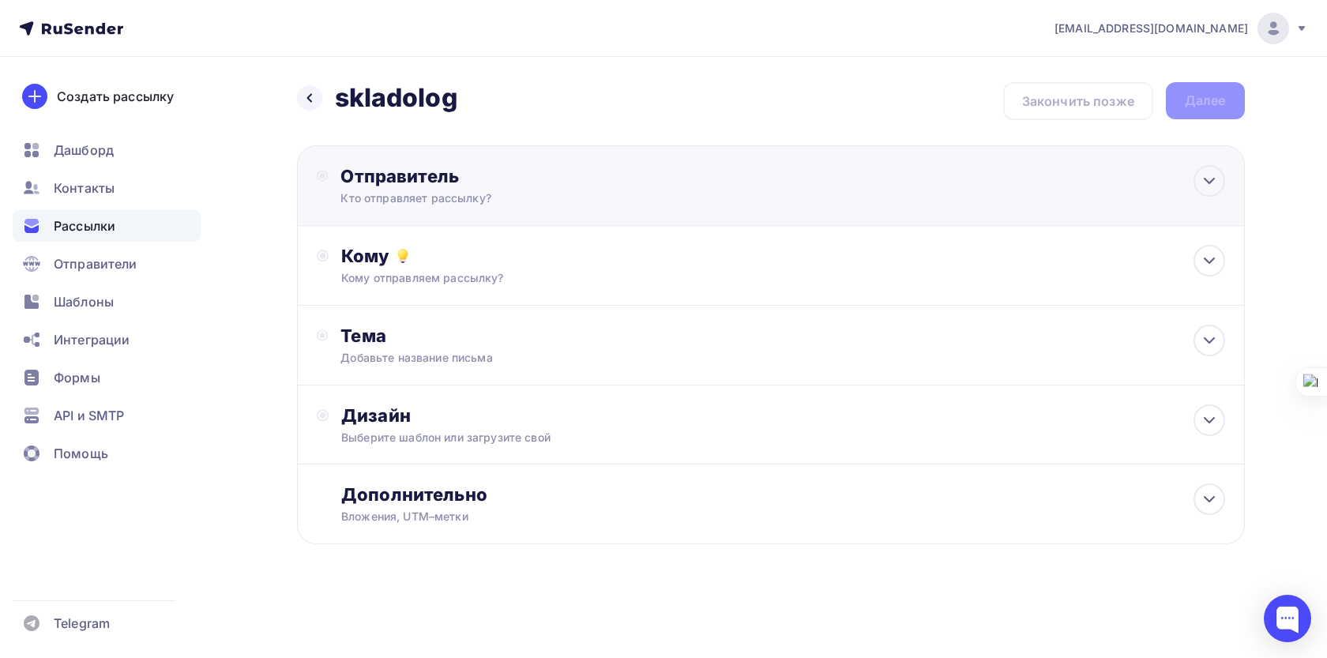
click at [570, 194] on div "Кто отправляет рассылку?" at bounding box center [494, 198] width 308 height 16
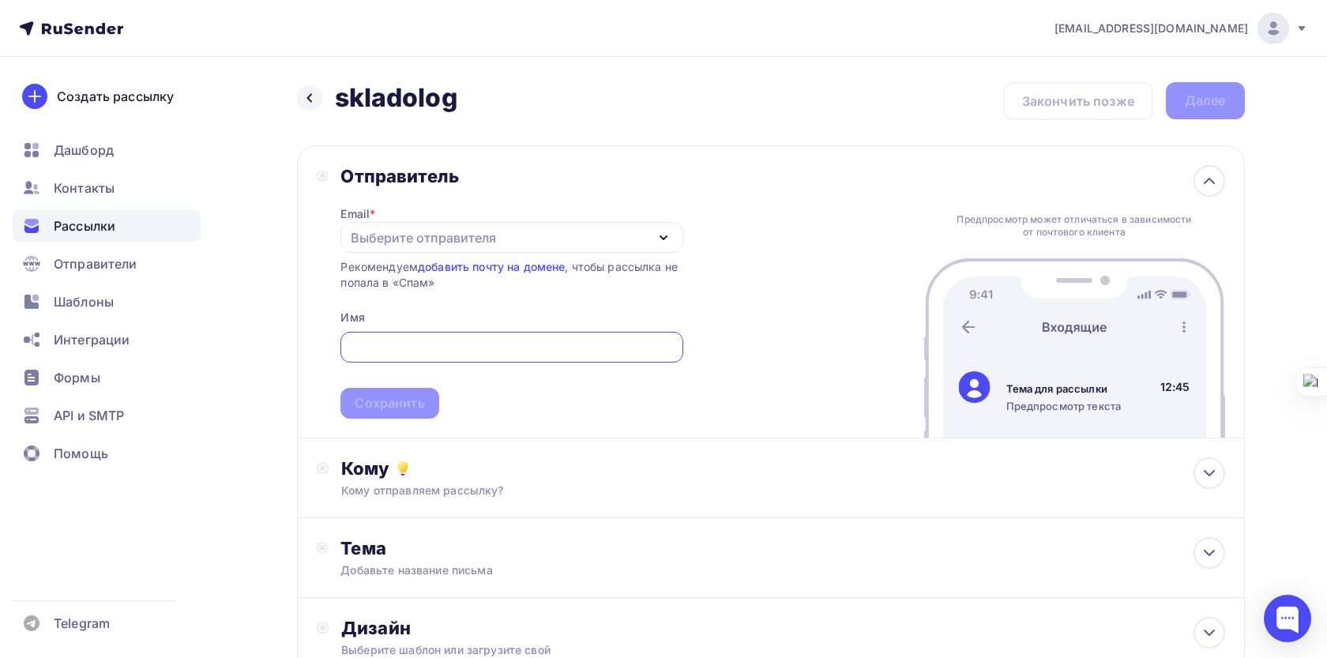
click at [490, 235] on div "Выберите отправителя" at bounding box center [423, 237] width 145 height 19
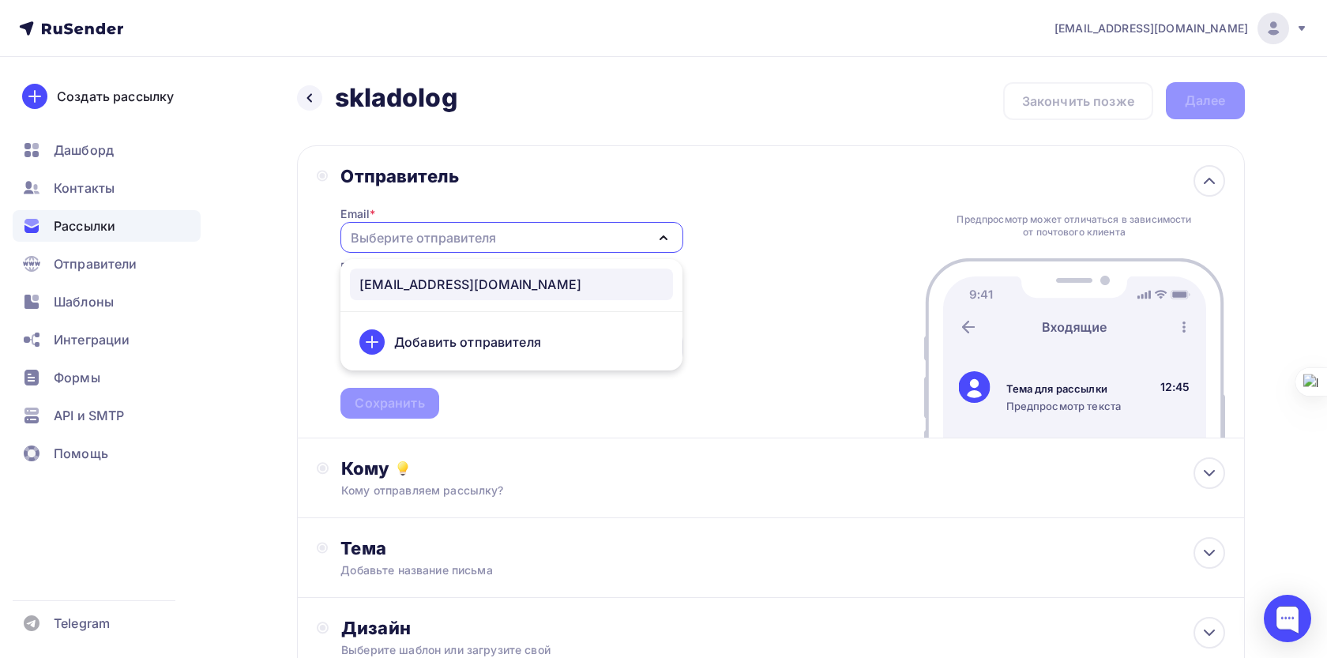
click at [457, 290] on div "[EMAIL_ADDRESS][DOMAIN_NAME]" at bounding box center [470, 284] width 222 height 19
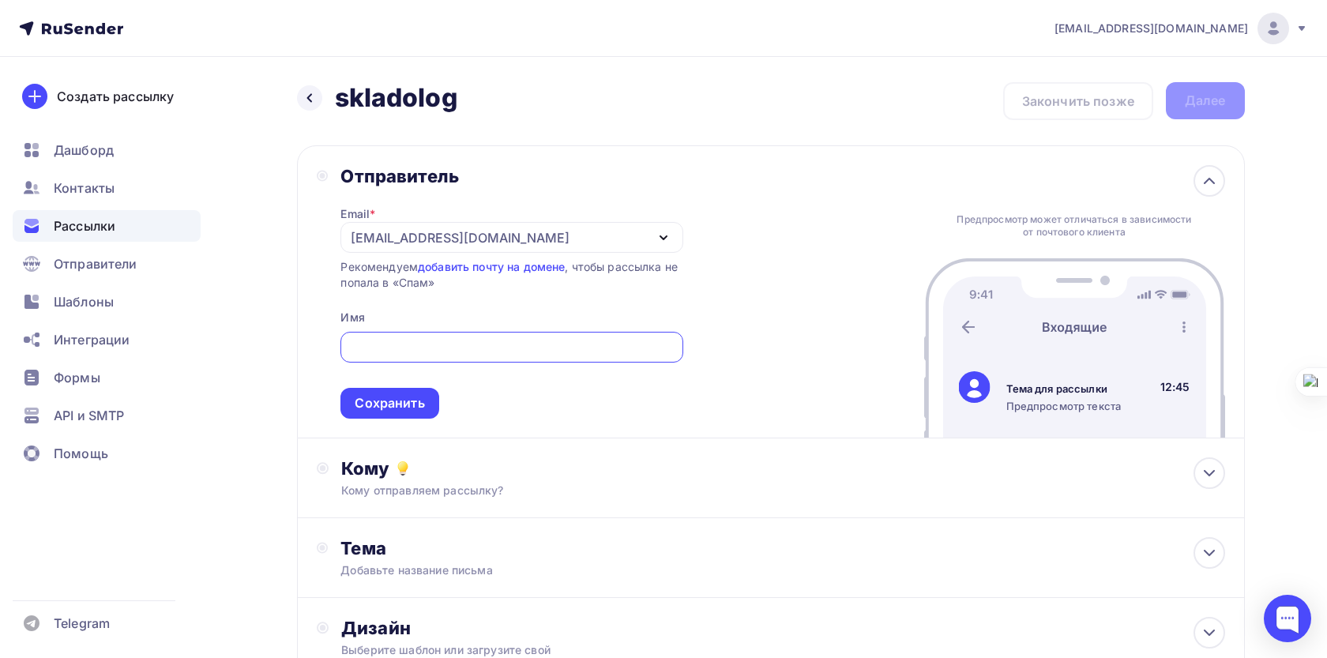
click at [429, 354] on input "text" at bounding box center [512, 347] width 324 height 19
type input "sklad"
click at [375, 410] on div "Сохранить" at bounding box center [390, 403] width 70 height 18
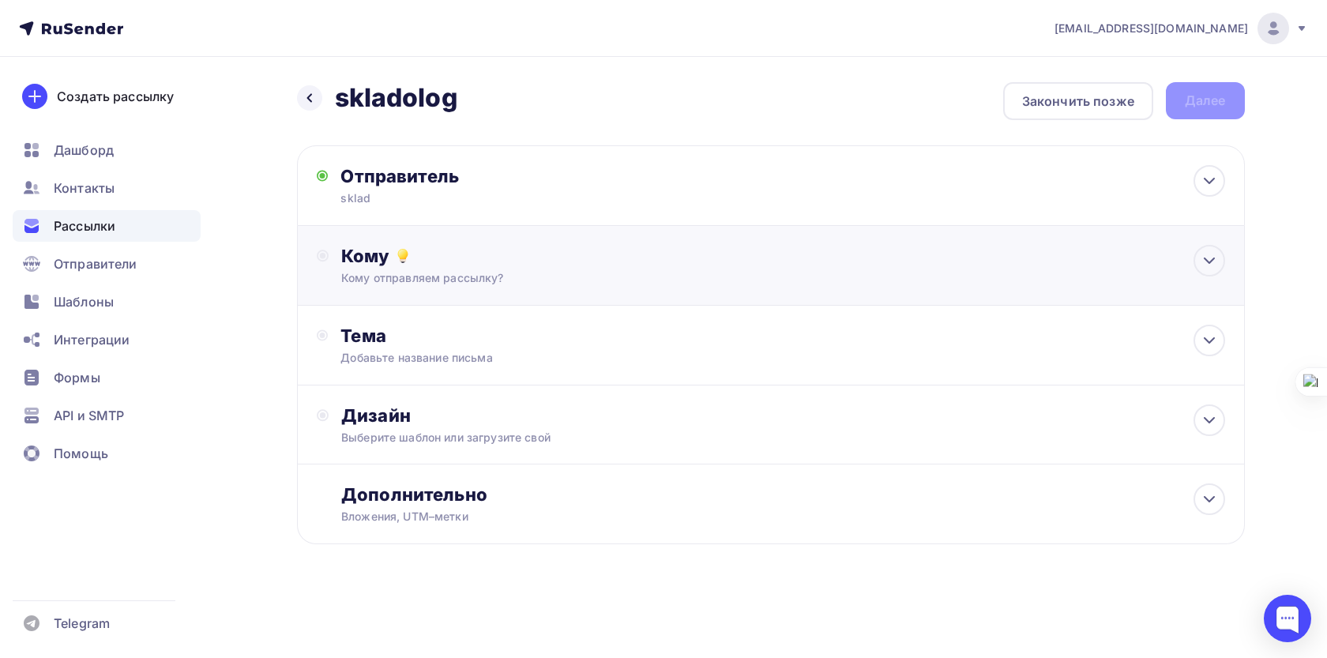
click at [491, 277] on div "Кому отправляем рассылку?" at bounding box center [738, 278] width 795 height 16
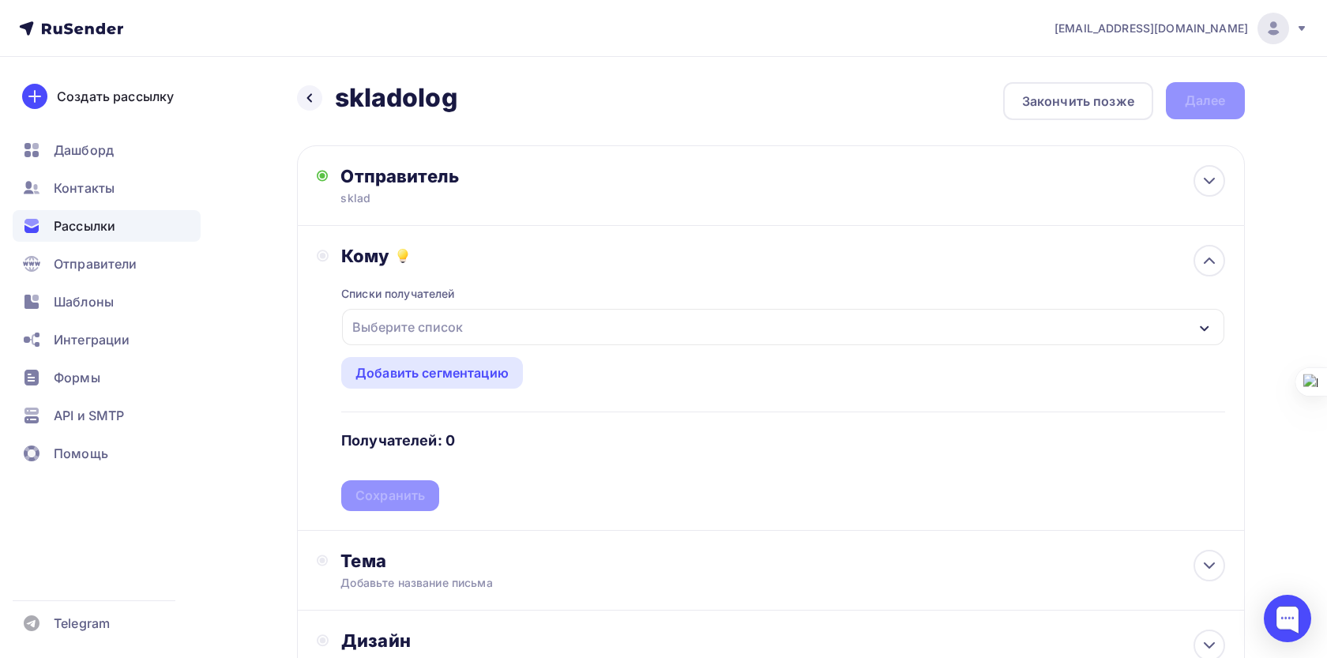
click at [478, 325] on div "Выберите список" at bounding box center [783, 327] width 882 height 36
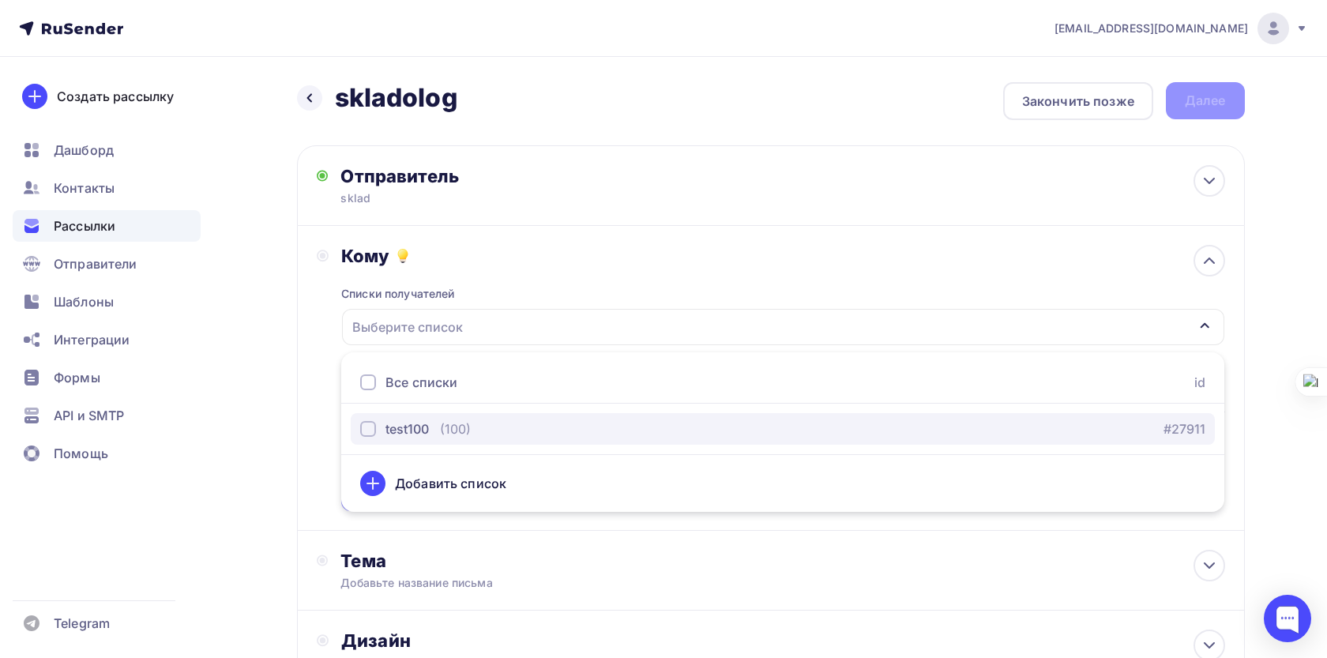
click at [429, 424] on div "test100" at bounding box center [406, 428] width 43 height 19
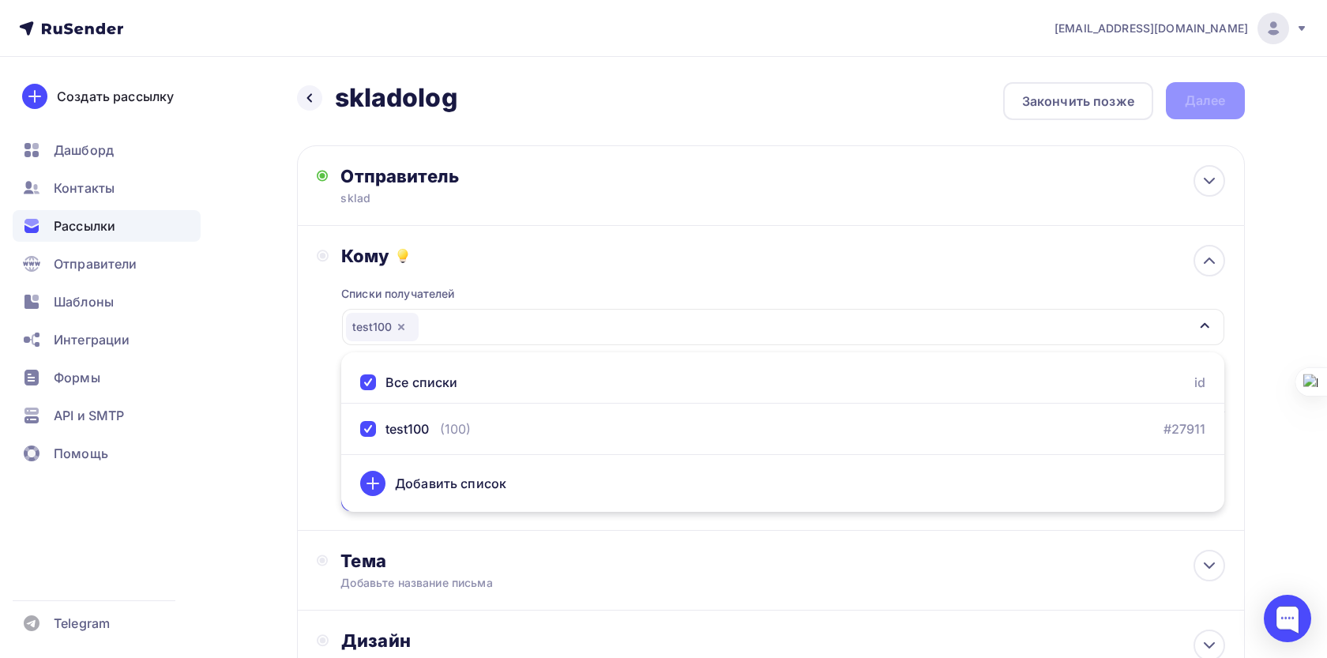
click at [312, 441] on div "Кому Списки получателей test100 Все списки id test100 (100) #27911 Добавить спи…" at bounding box center [771, 378] width 948 height 305
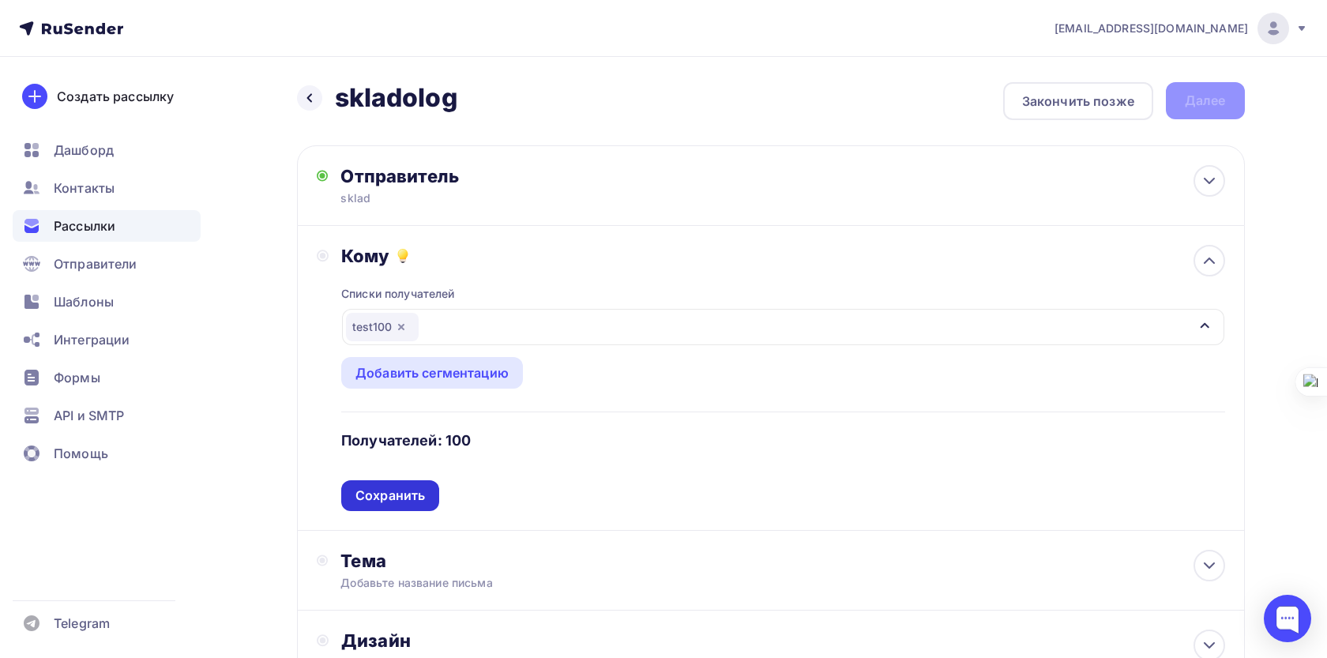
click at [400, 505] on div "Сохранить" at bounding box center [390, 496] width 70 height 18
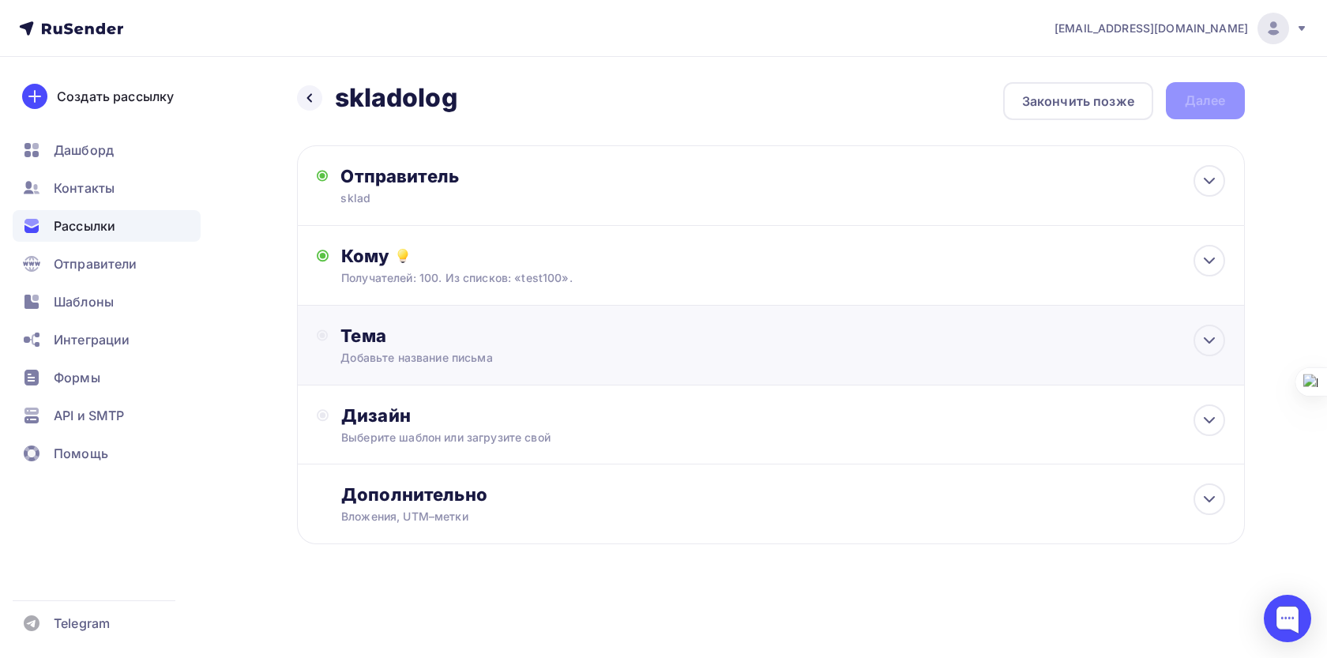
click at [532, 362] on div "Добавьте название письма" at bounding box center [480, 358] width 281 height 16
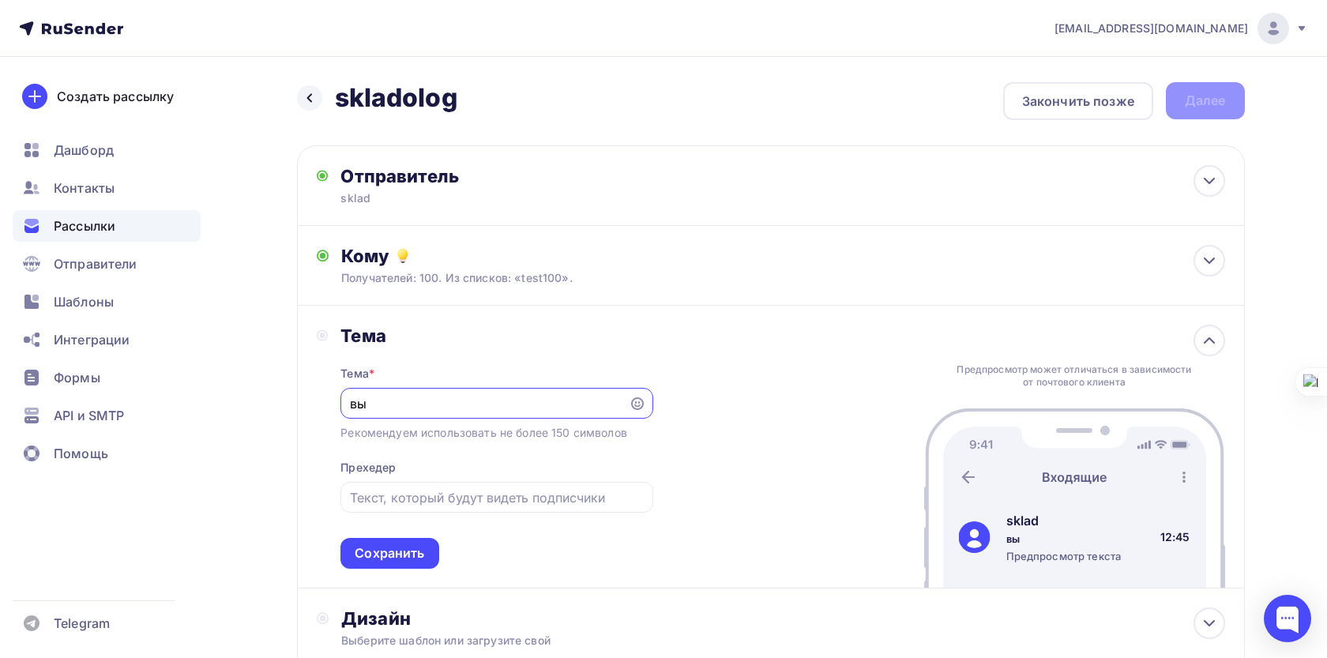
type input "в"
type input "]"
type input "Т"
type input "с"
drag, startPoint x: 367, startPoint y: 408, endPoint x: 350, endPoint y: 406, distance: 17.5
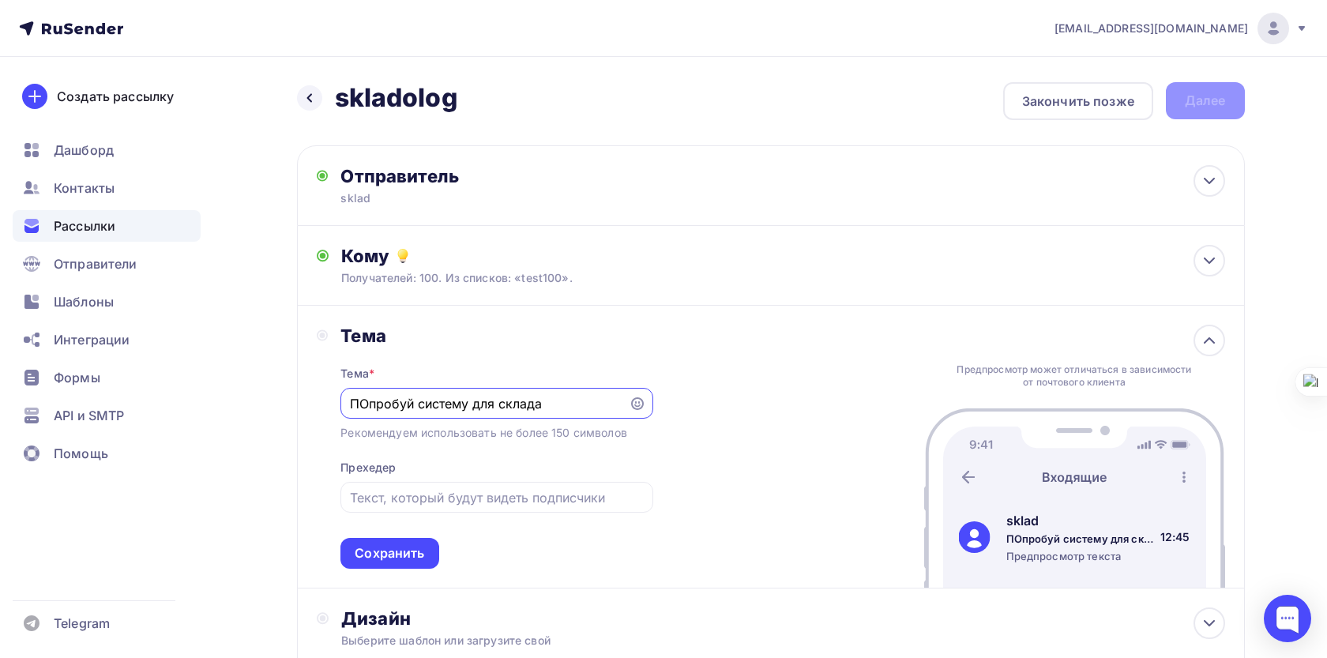
click at [350, 406] on div "ПОпробуй систему для склада" at bounding box center [496, 403] width 312 height 31
click at [446, 408] on input "ПОпробуй систему для склада" at bounding box center [485, 403] width 270 height 19
type input "ПОпробуй систему для склада"
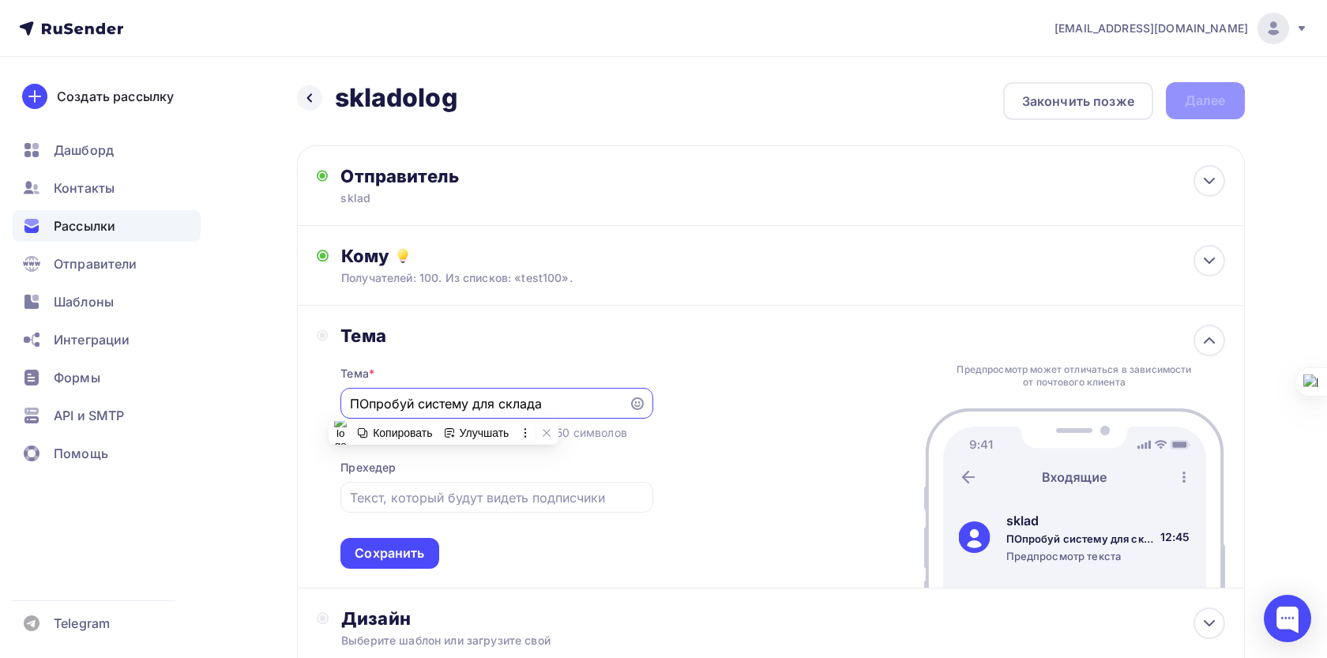
scroll to position [127, 0]
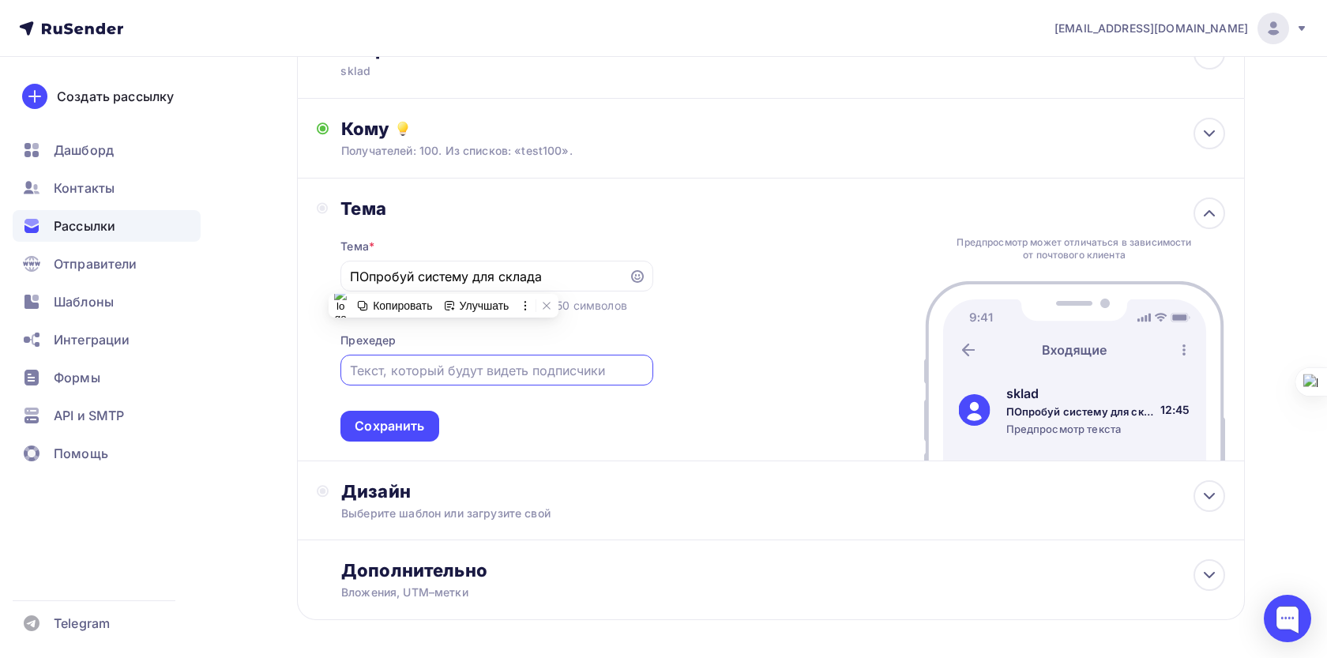
click at [513, 378] on input "text" at bounding box center [497, 370] width 294 height 19
type input "а"
click at [551, 270] on input "ПОпробуй систему для склада" at bounding box center [485, 276] width 270 height 19
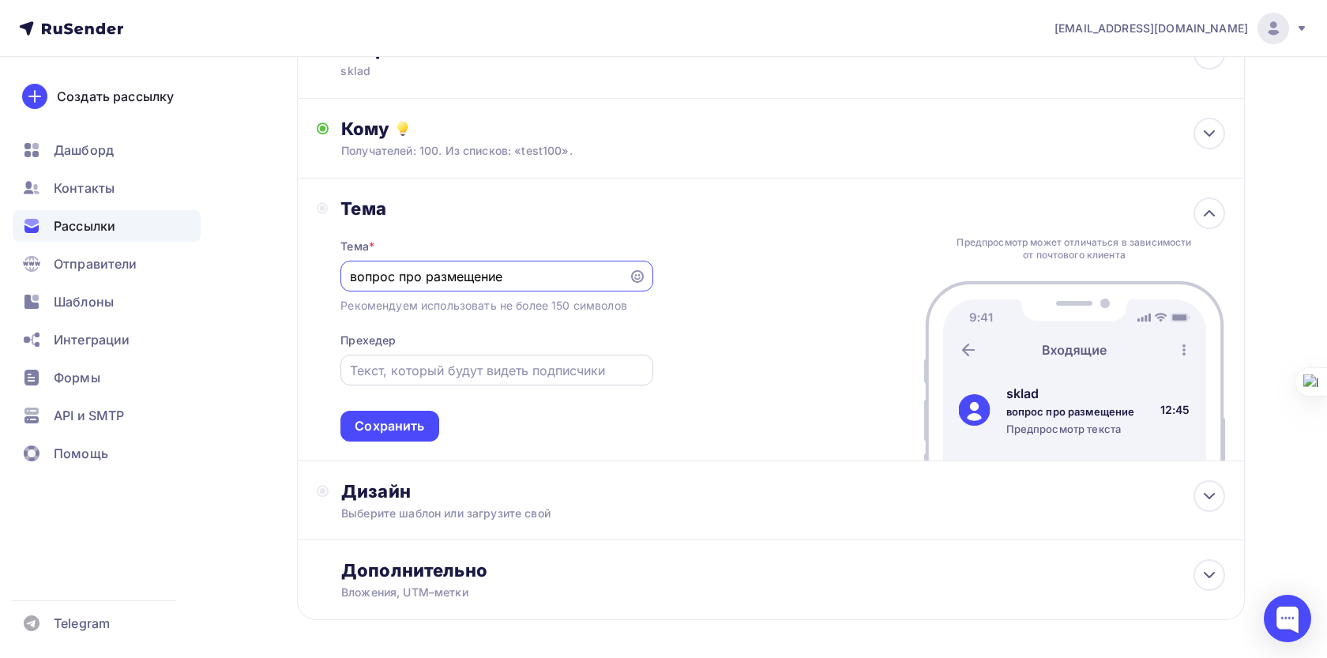
type input "вопрос про размещение"
click at [471, 370] on input "text" at bounding box center [497, 370] width 294 height 19
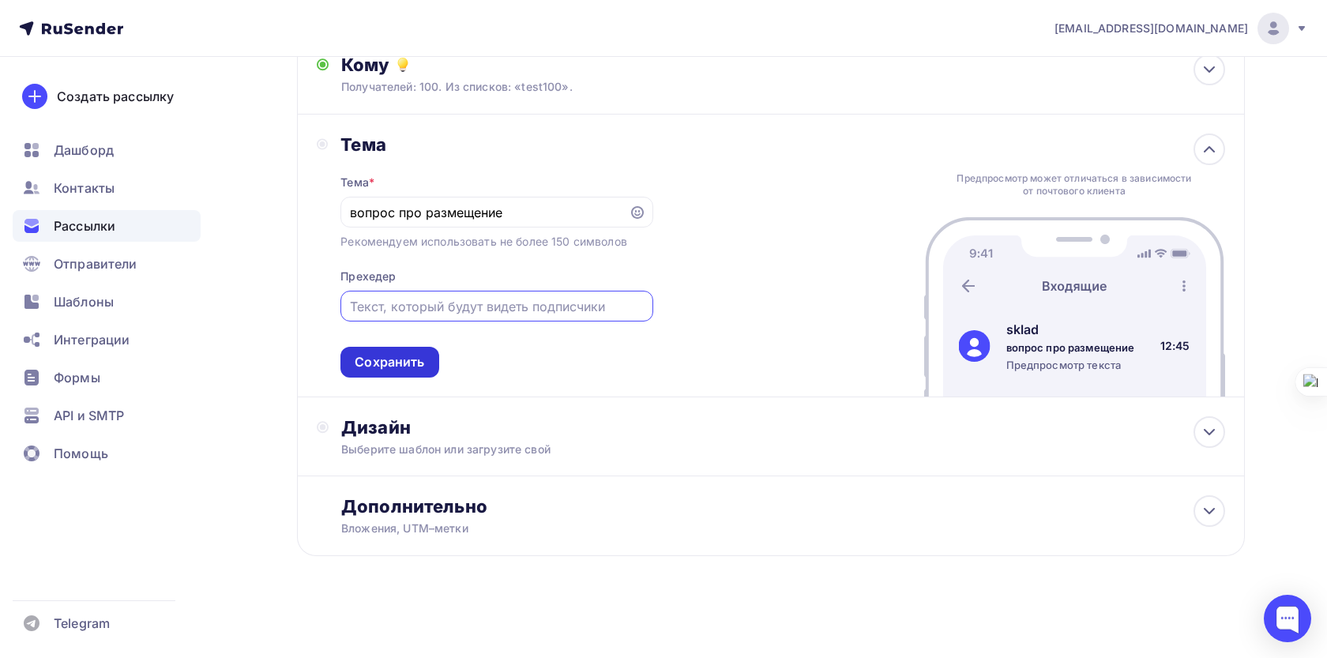
click at [407, 359] on div "Сохранить" at bounding box center [390, 362] width 70 height 18
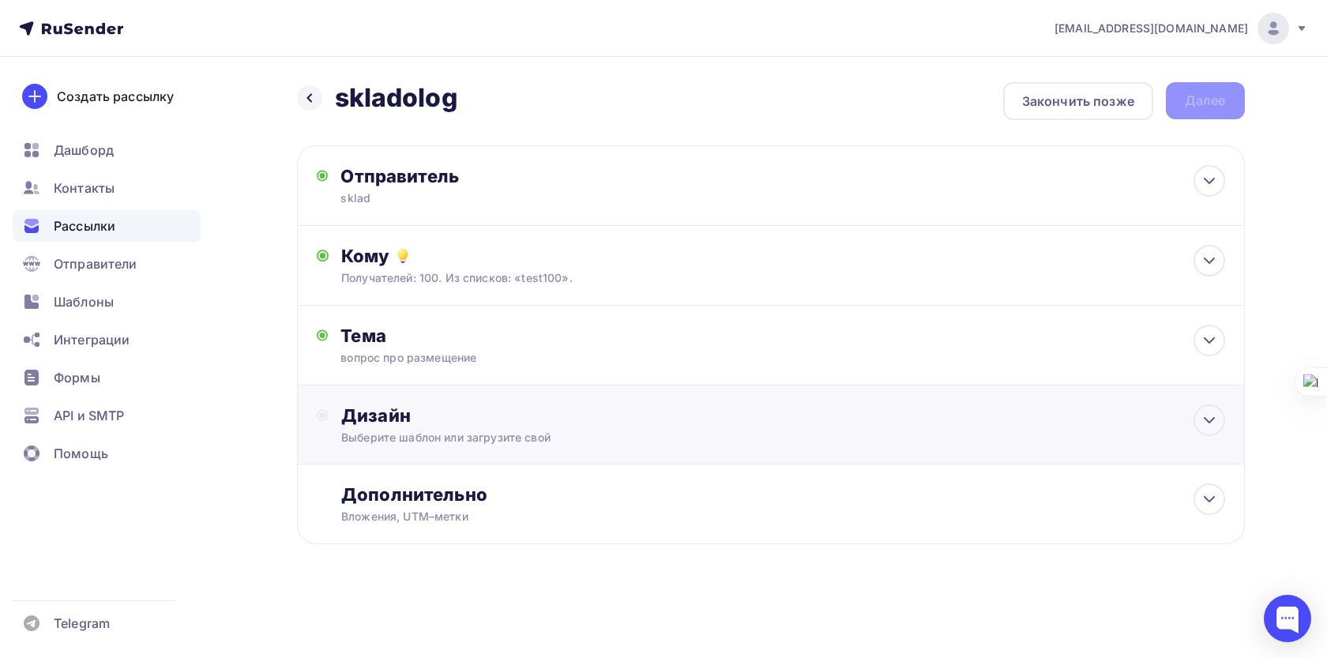
scroll to position [0, 0]
click at [451, 439] on div "Выберите шаблон или загрузите свой" at bounding box center [738, 438] width 795 height 16
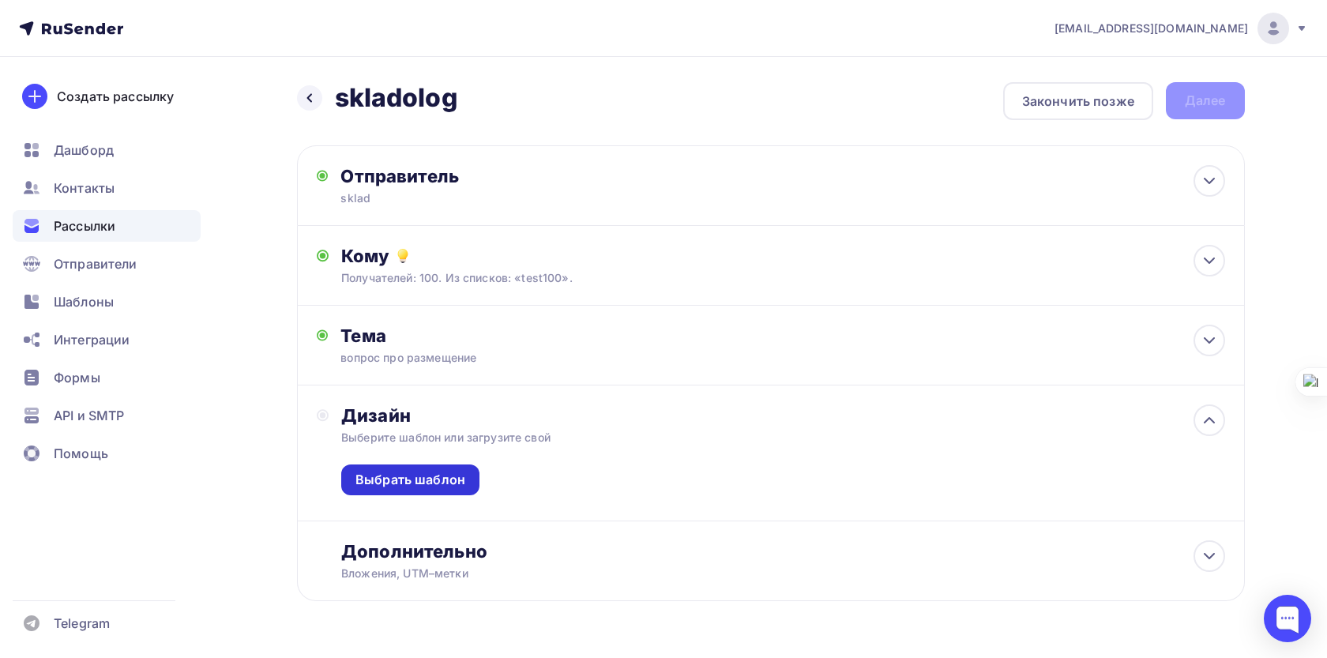
click at [432, 483] on div "Выбрать шаблон" at bounding box center [410, 480] width 110 height 18
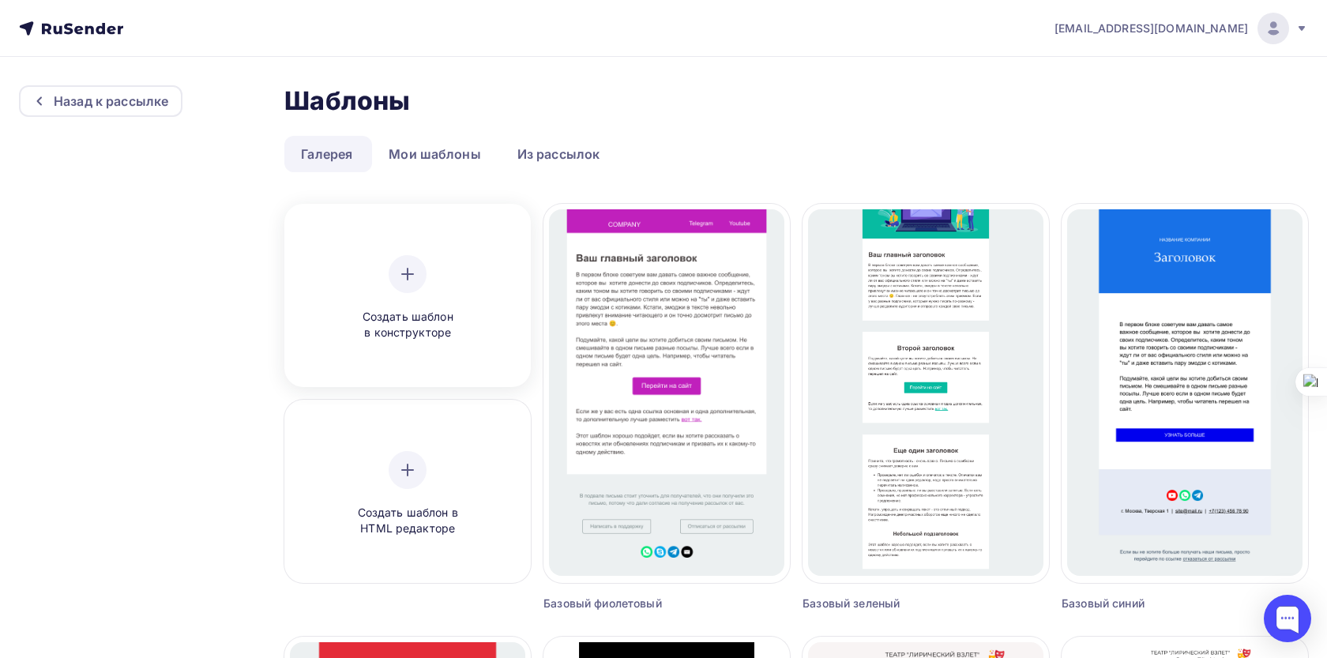
click at [404, 329] on span "Создать шаблон в конструкторе" at bounding box center [408, 325] width 150 height 32
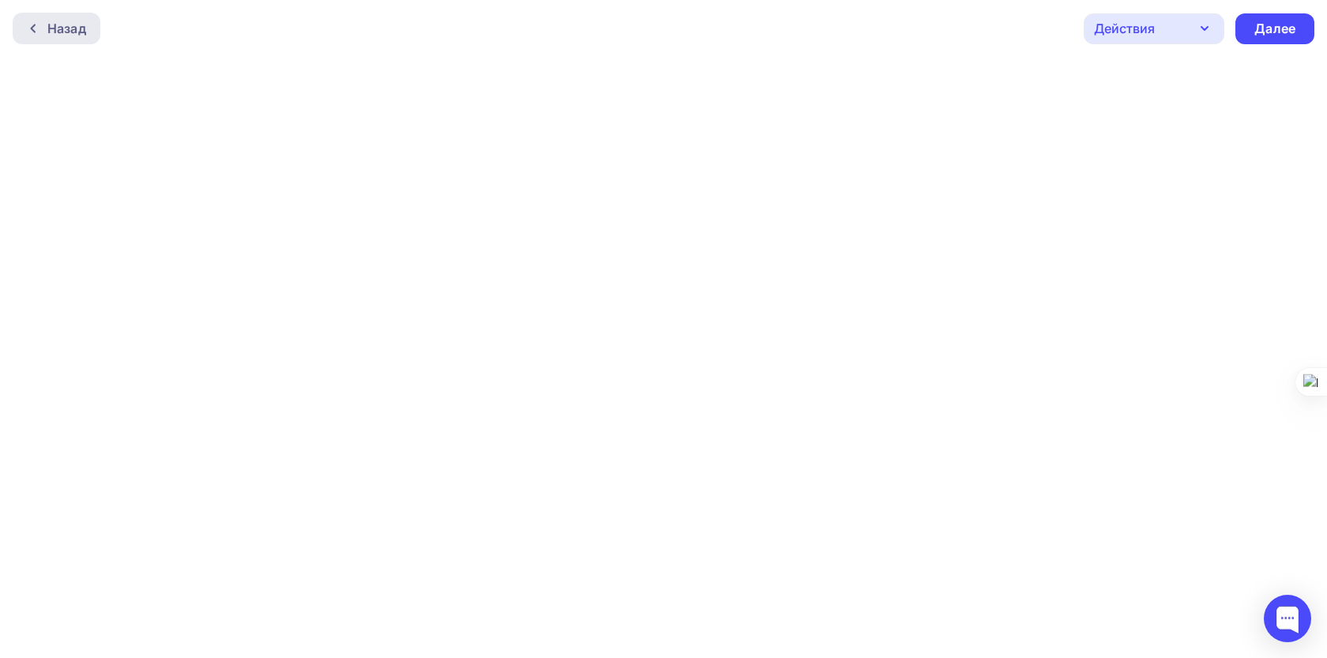
click at [55, 30] on div "Назад" at bounding box center [66, 28] width 39 height 19
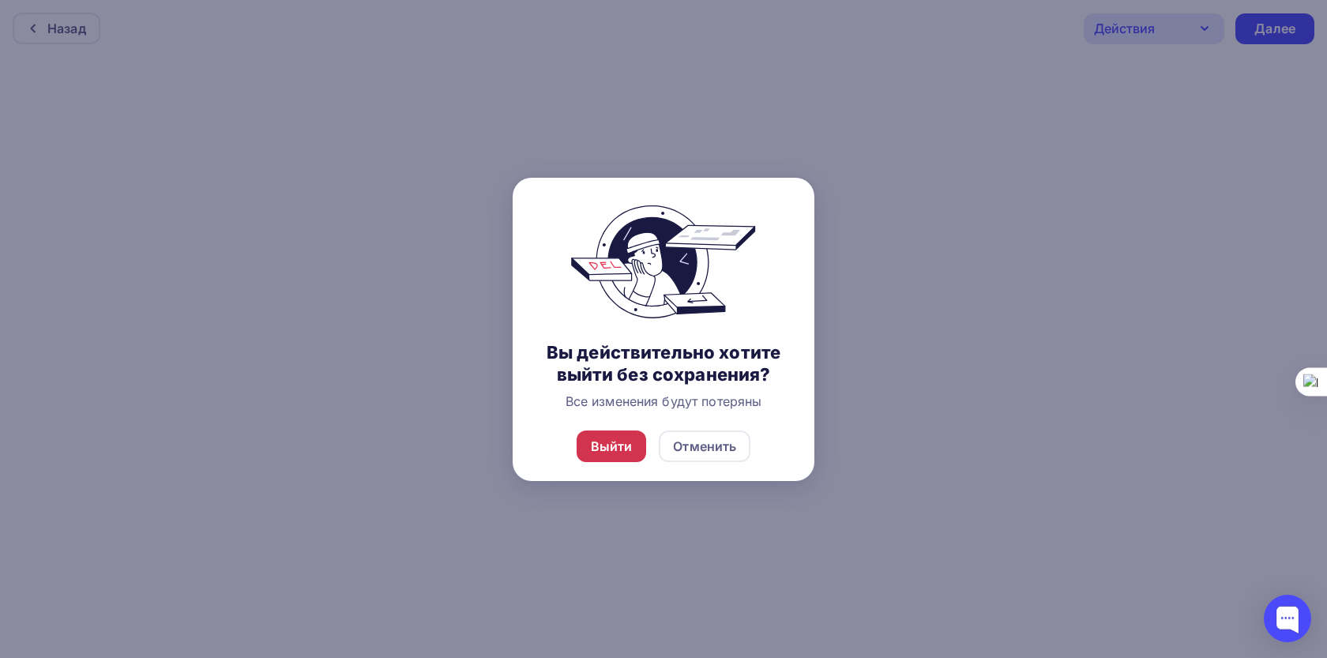
click at [637, 436] on div "Выйти" at bounding box center [612, 447] width 70 height 32
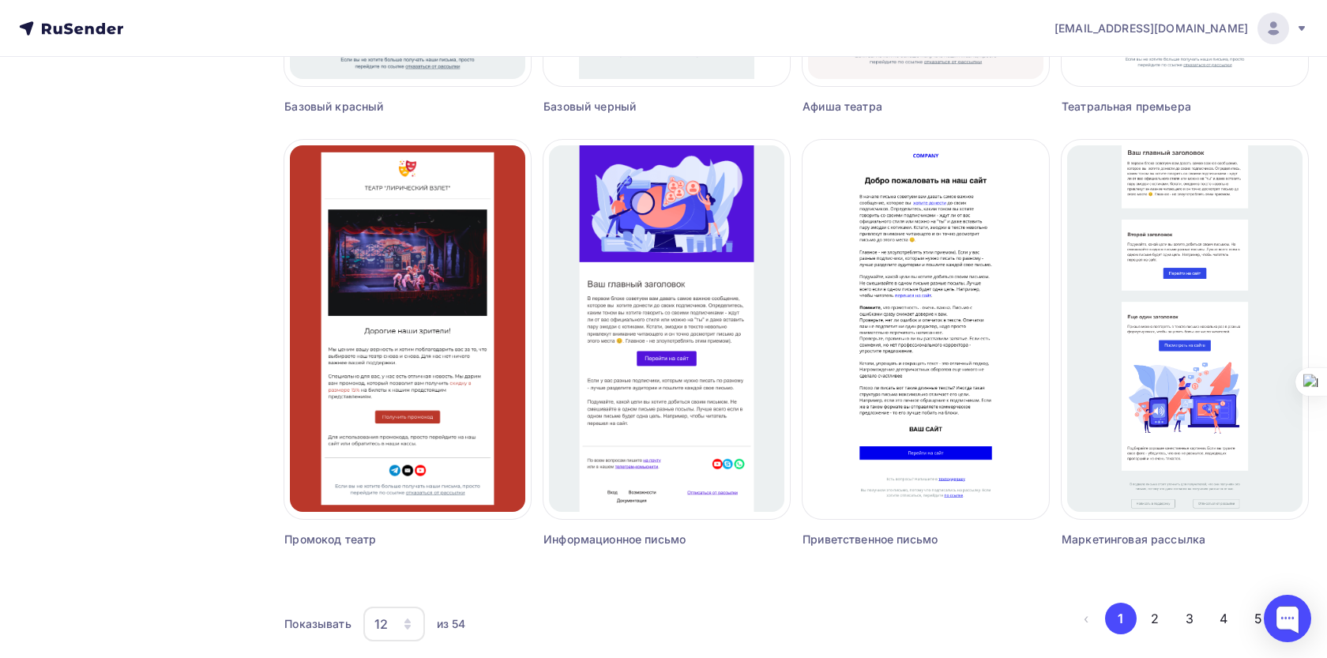
scroll to position [942, 0]
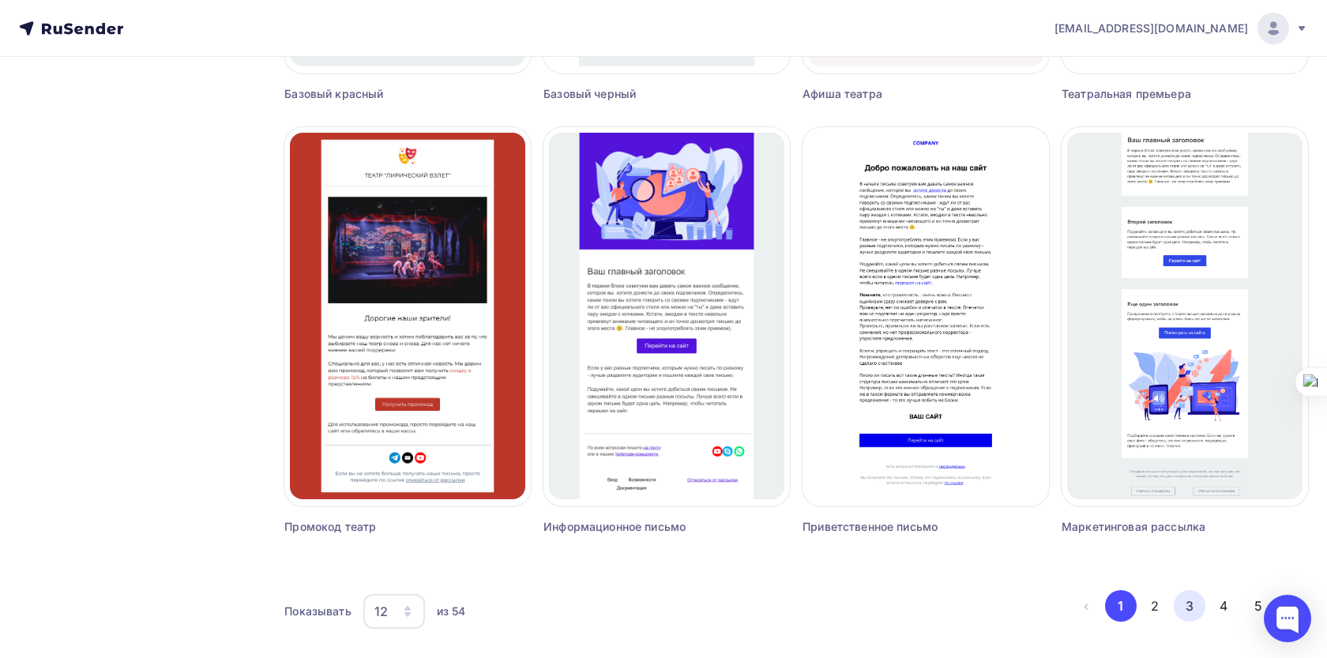
click at [1183, 614] on button "3" at bounding box center [1190, 606] width 32 height 32
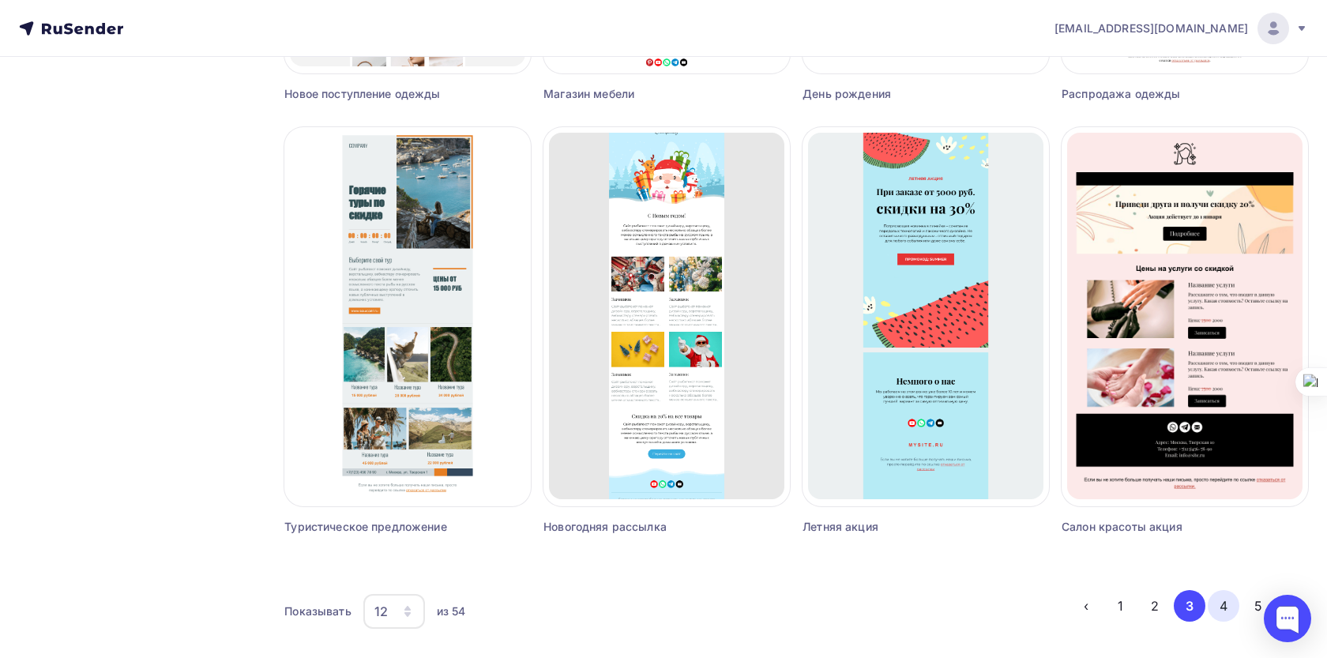
click at [1219, 611] on button "4" at bounding box center [1224, 606] width 32 height 32
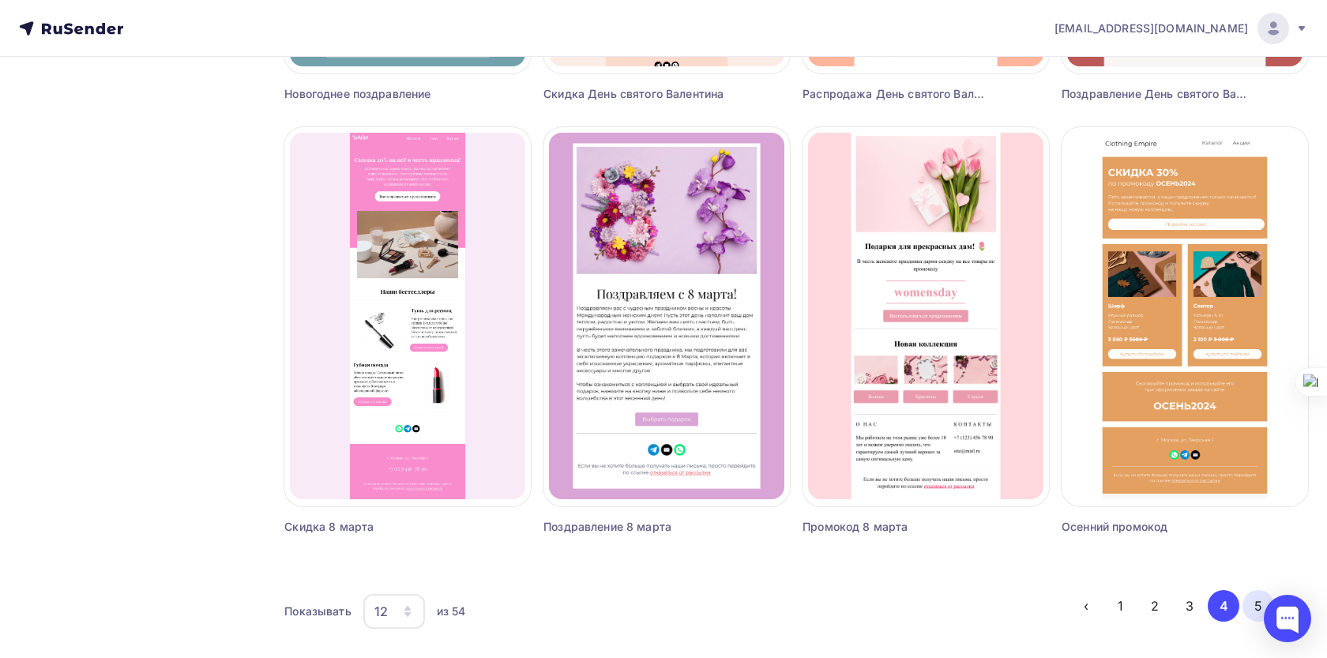
click at [1250, 610] on button "5" at bounding box center [1259, 606] width 32 height 32
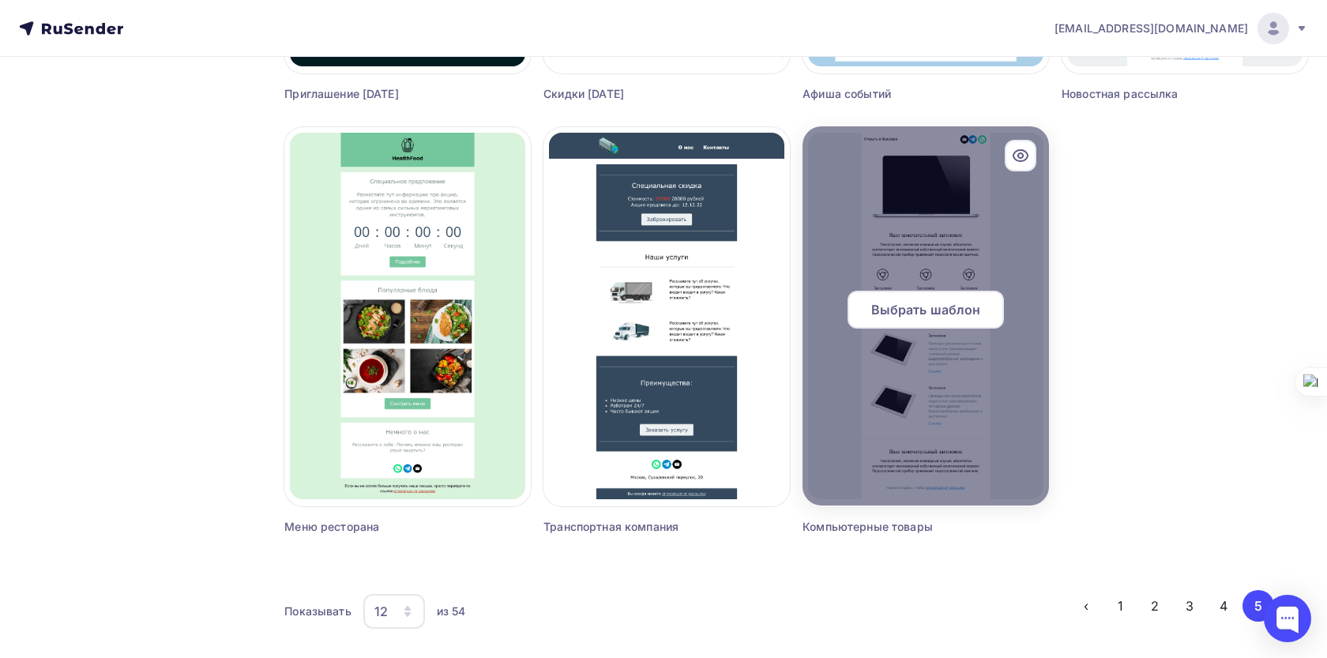
click at [911, 416] on div at bounding box center [926, 315] width 246 height 379
click at [964, 312] on span "Выбрать шаблон" at bounding box center [926, 309] width 110 height 19
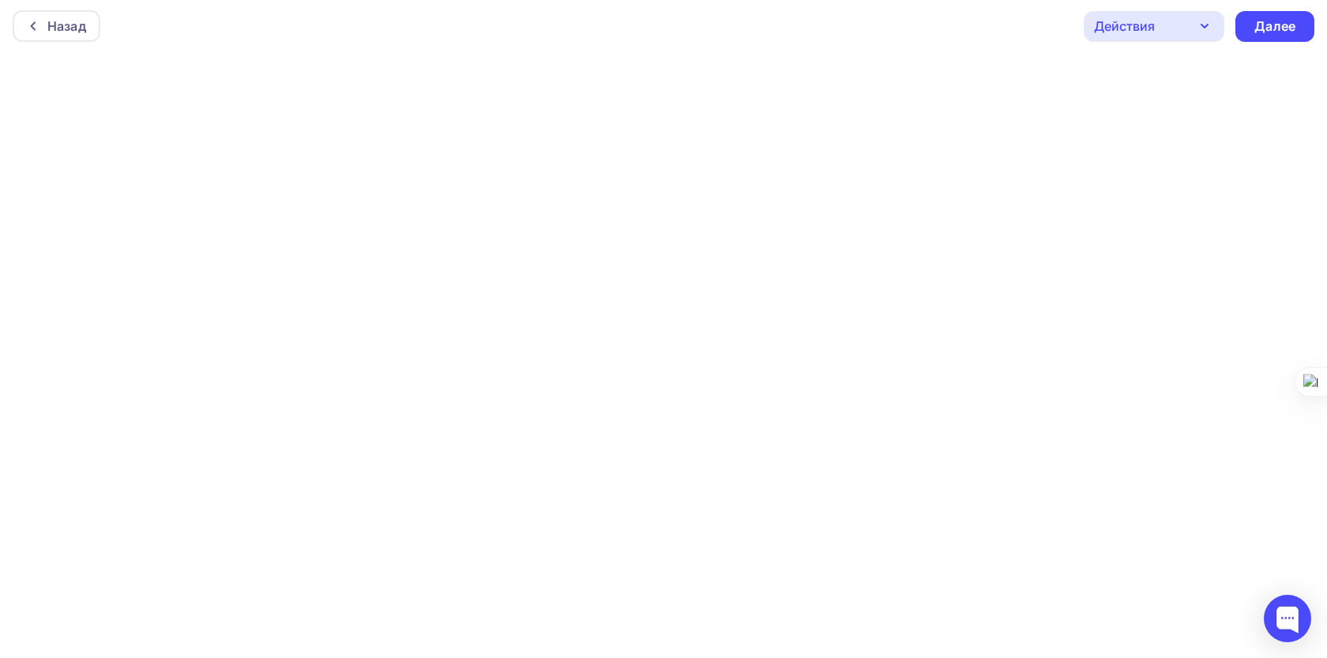
scroll to position [4, 0]
click at [66, 28] on div "Назад" at bounding box center [66, 24] width 39 height 19
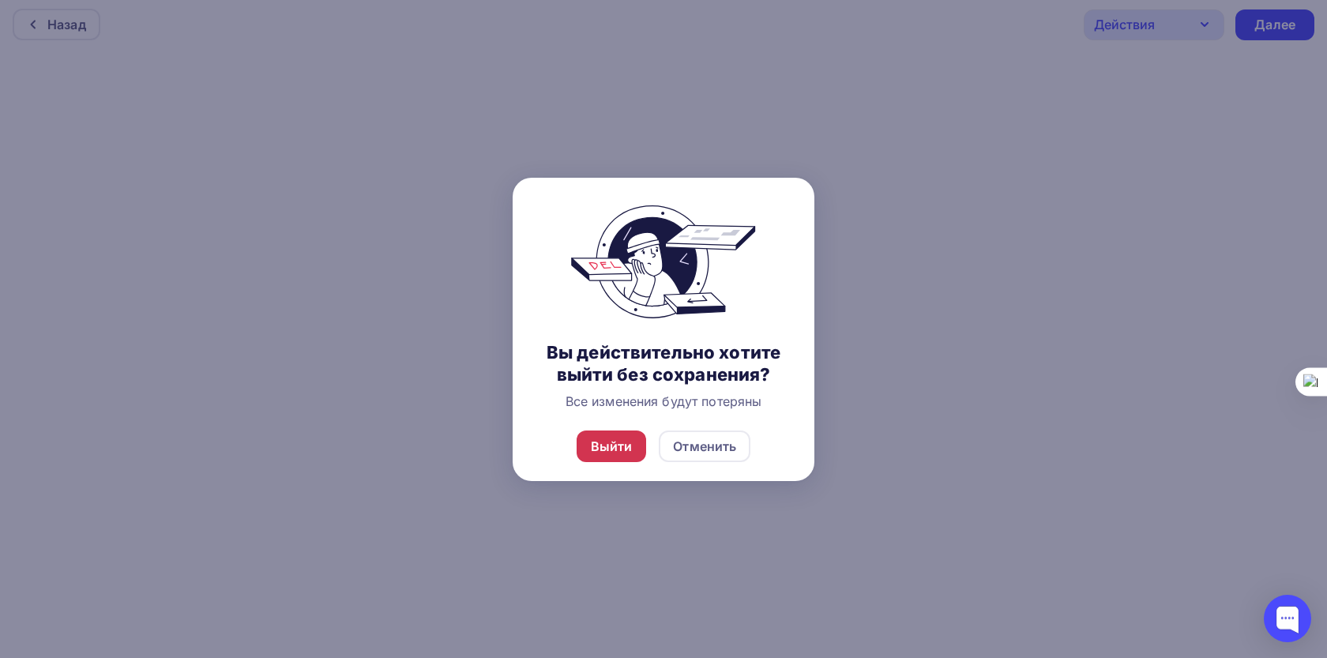
click at [625, 441] on div "Выйти" at bounding box center [612, 446] width 42 height 19
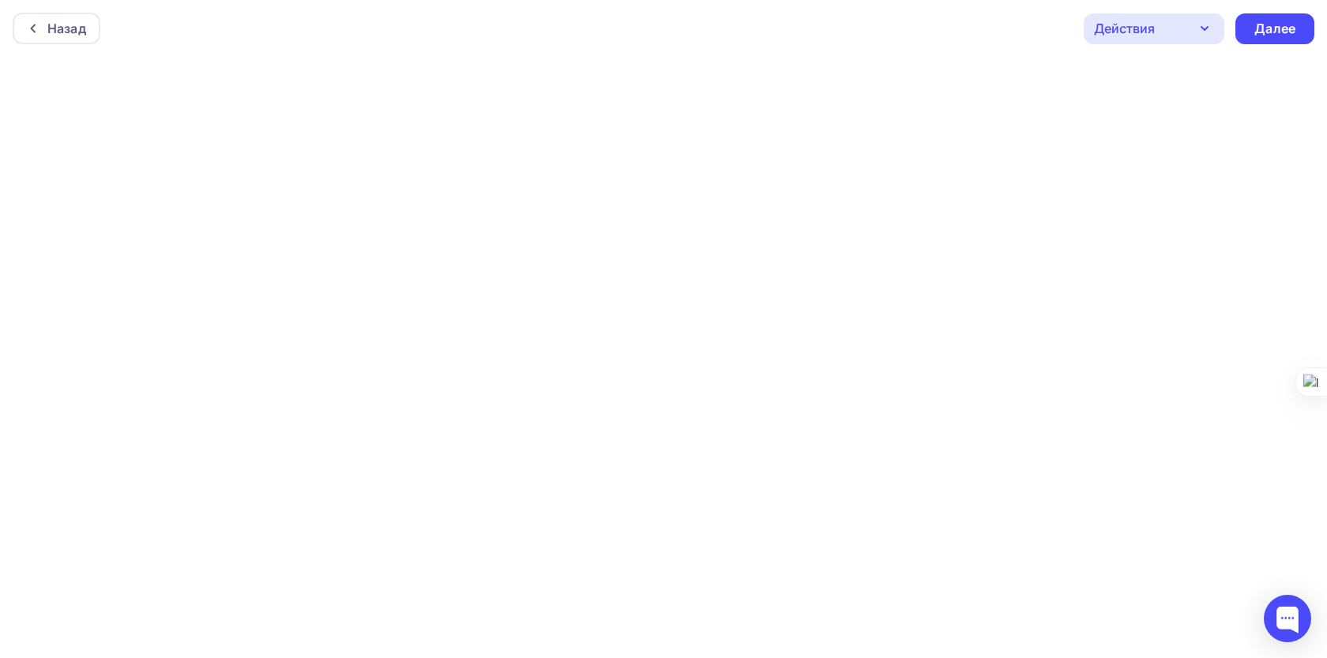
scroll to position [4, 0]
click at [274, 36] on div "Назад Действия Отправить тестовое письмо Предпросмотр Сохранить в Мои шаблоны В…" at bounding box center [663, 24] width 1327 height 57
click at [219, 20] on div "Назад Действия Отправить тестовое письмо Предпросмотр Сохранить в Мои шаблоны В…" at bounding box center [663, 24] width 1327 height 57
click at [799, 51] on div "Назад Действия Отправить тестовое письмо Предпросмотр Сохранить в Мои шаблоны В…" at bounding box center [663, 24] width 1327 height 57
click at [233, 17] on div "Назад Действия Отправить тестовое письмо Предпросмотр Сохранить в Мои шаблоны В…" at bounding box center [663, 24] width 1327 height 57
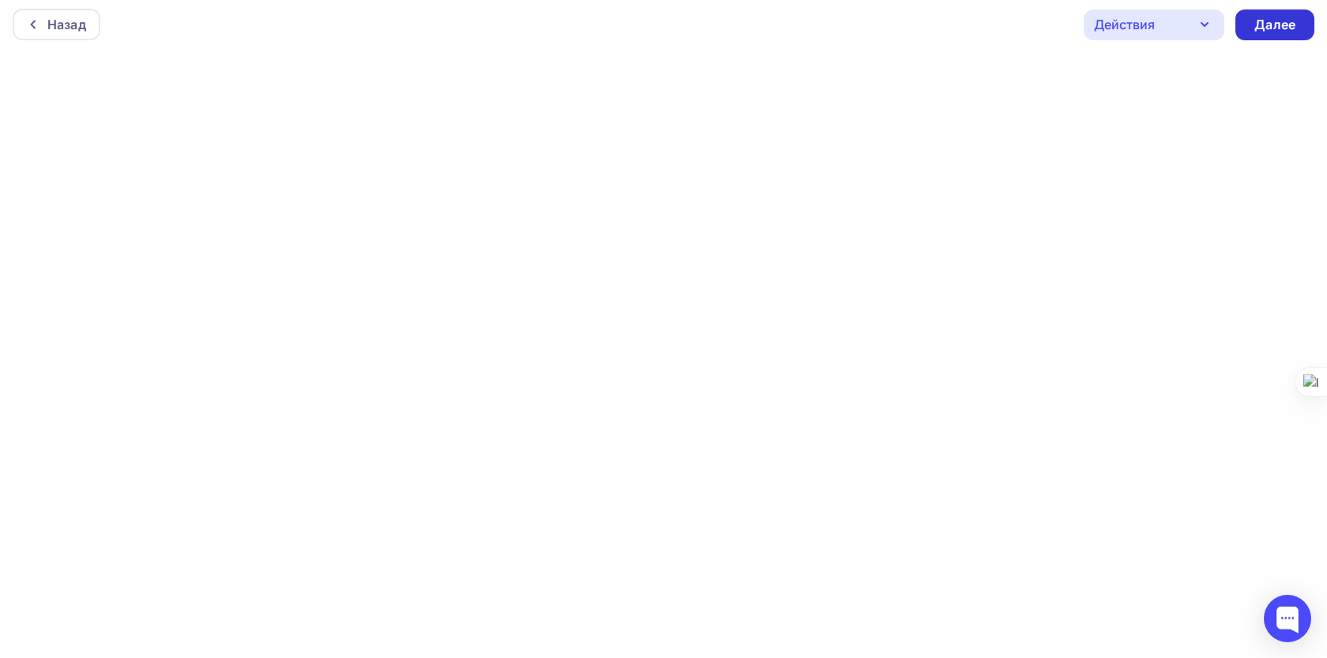
click at [1294, 23] on div "Далее" at bounding box center [1274, 25] width 41 height 18
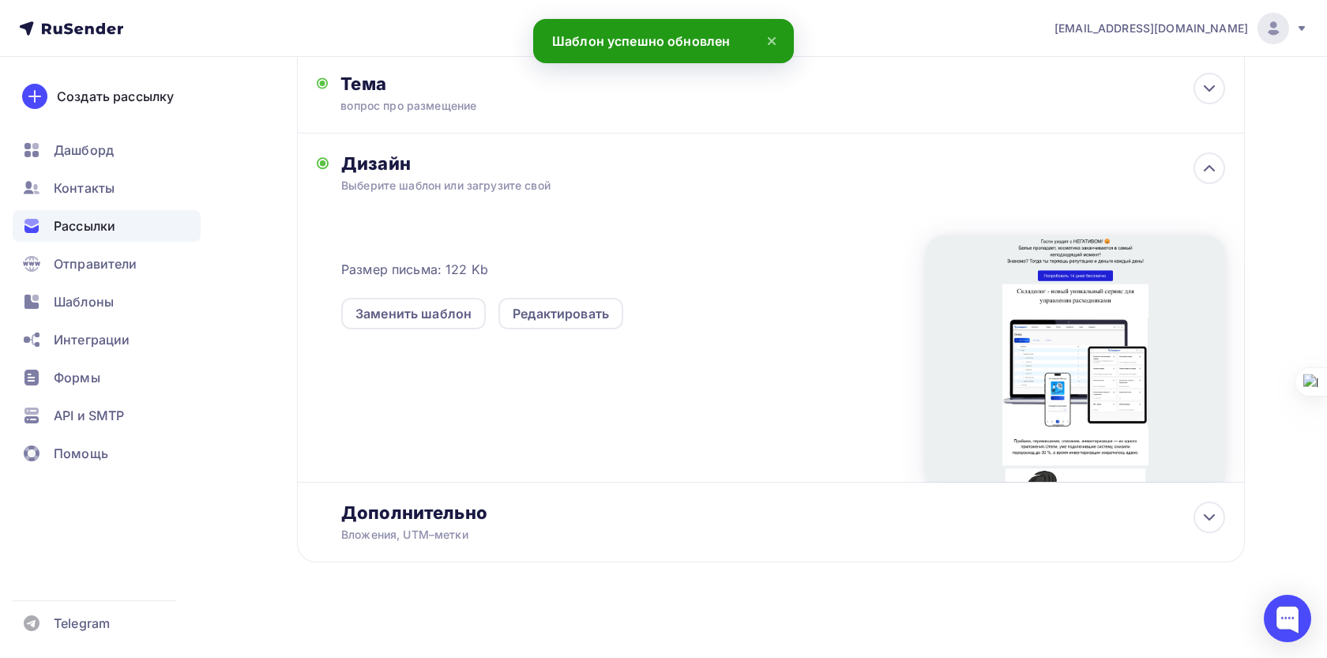
scroll to position [254, 0]
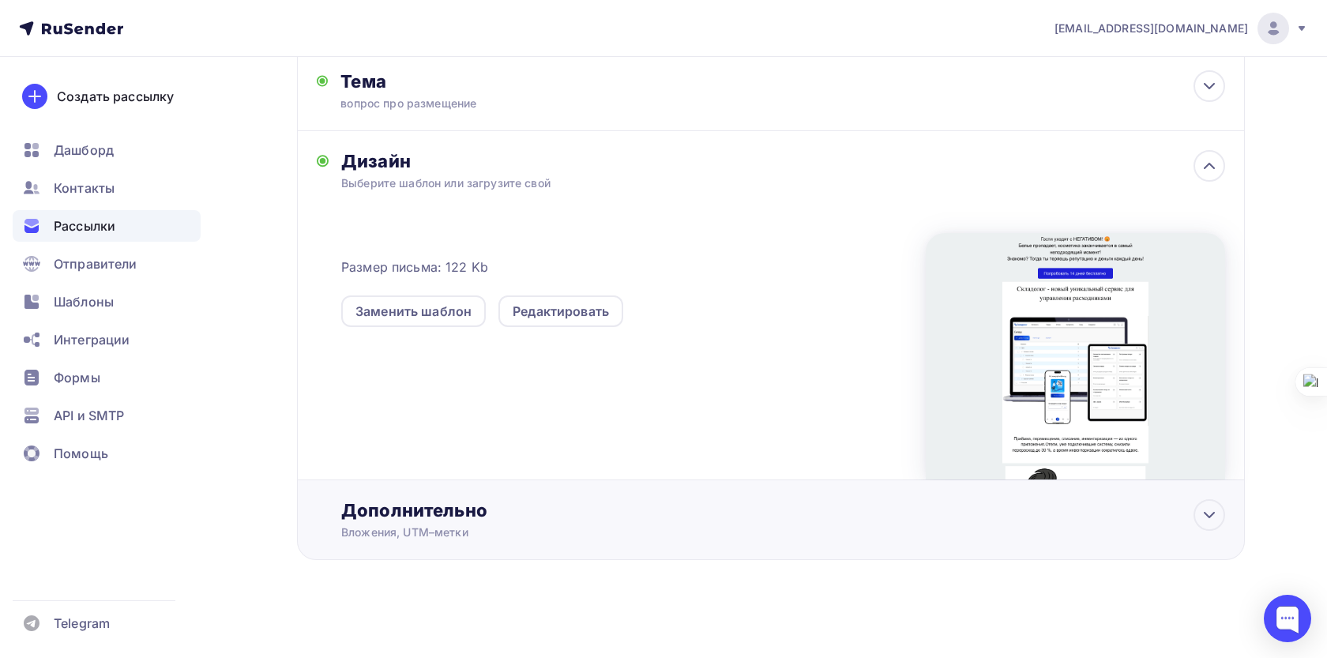
click at [634, 535] on div "Вложения, UTM–метки" at bounding box center [738, 533] width 795 height 16
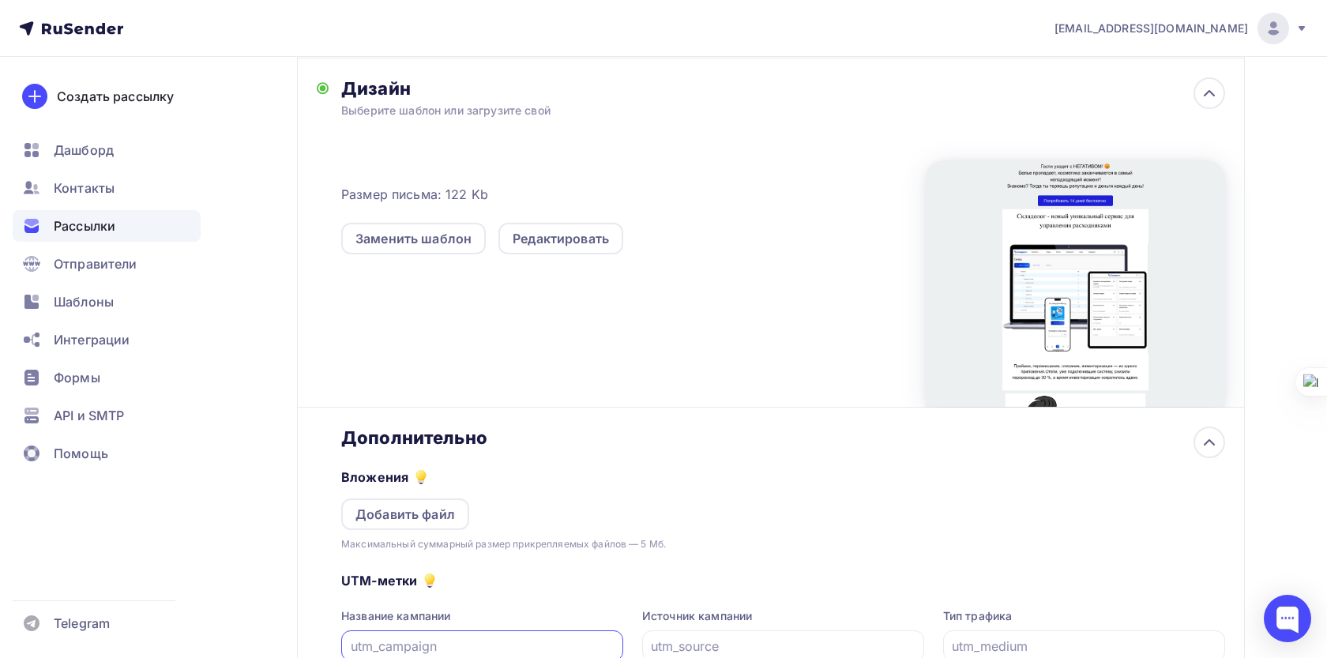
scroll to position [320, 0]
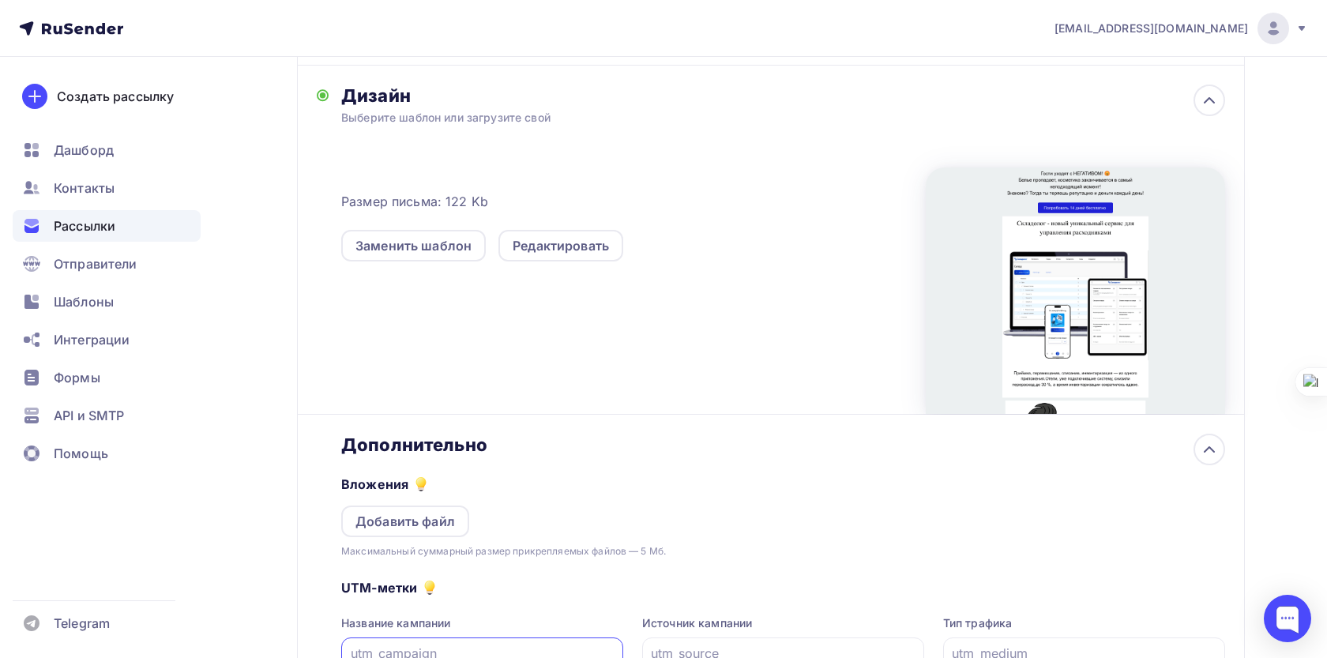
click at [1067, 252] on div at bounding box center [1075, 290] width 299 height 246
click at [1196, 443] on div at bounding box center [1210, 450] width 32 height 32
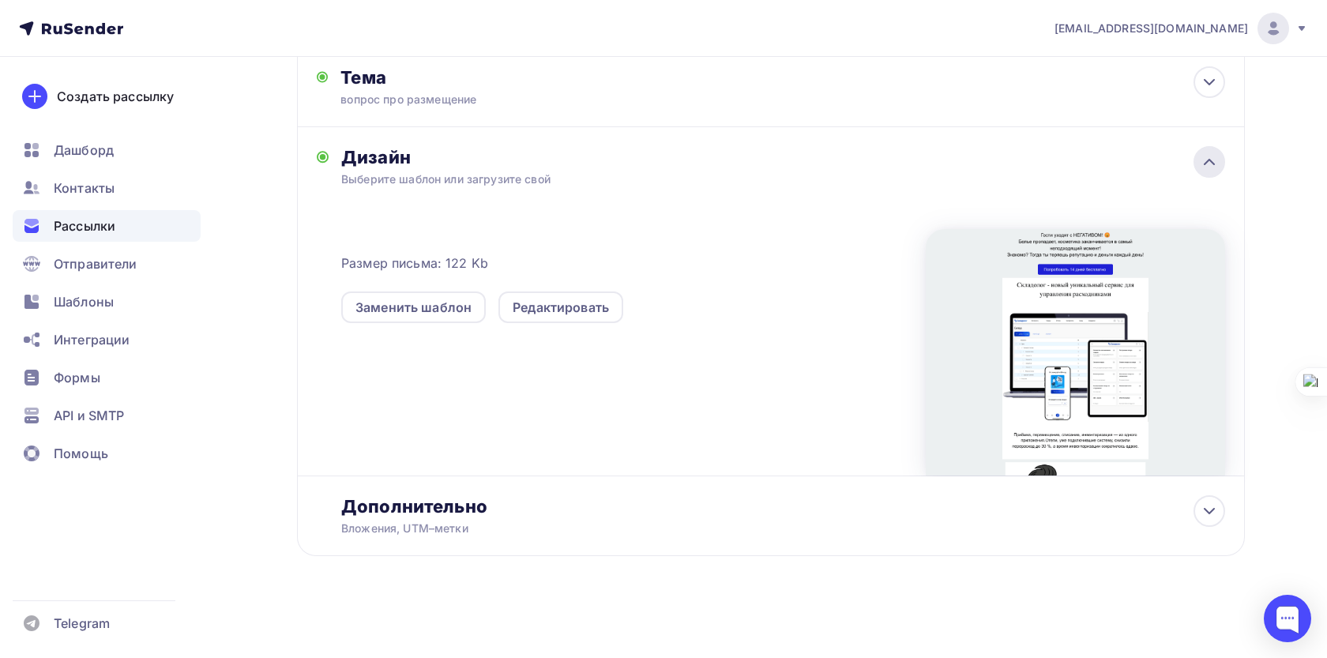
click at [1211, 160] on icon at bounding box center [1209, 161] width 19 height 19
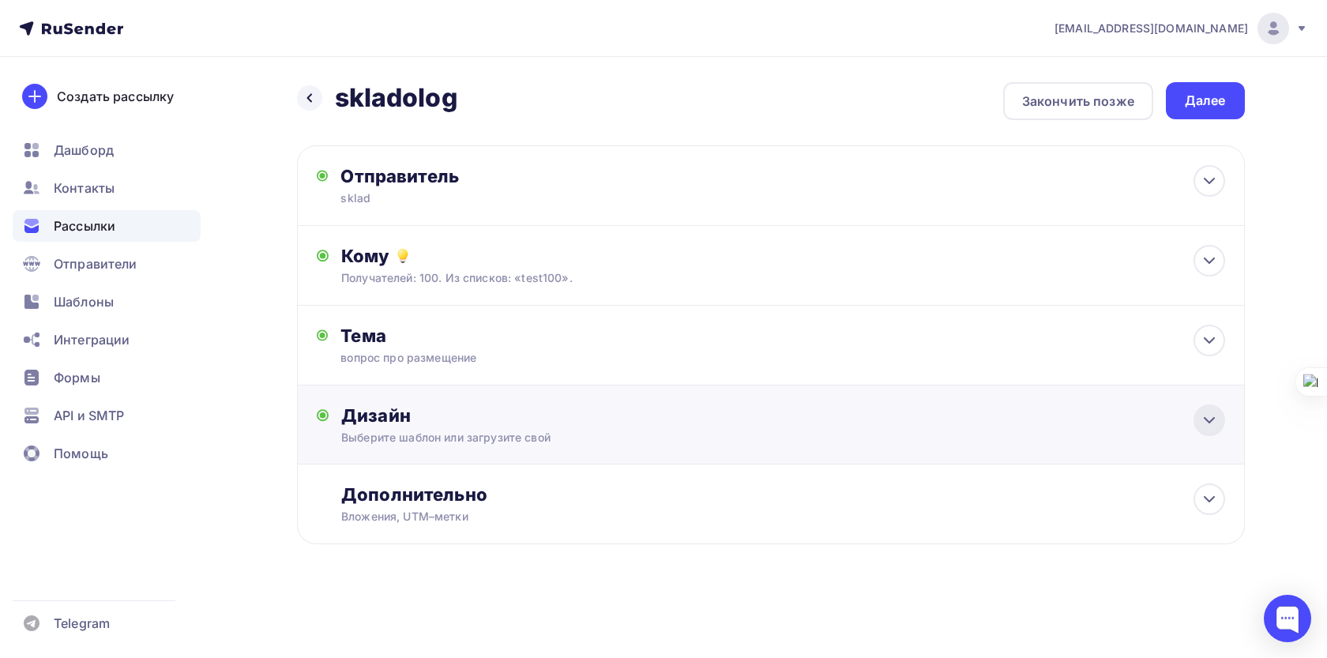
scroll to position [0, 0]
click at [680, 267] on div "Кому" at bounding box center [782, 256] width 883 height 22
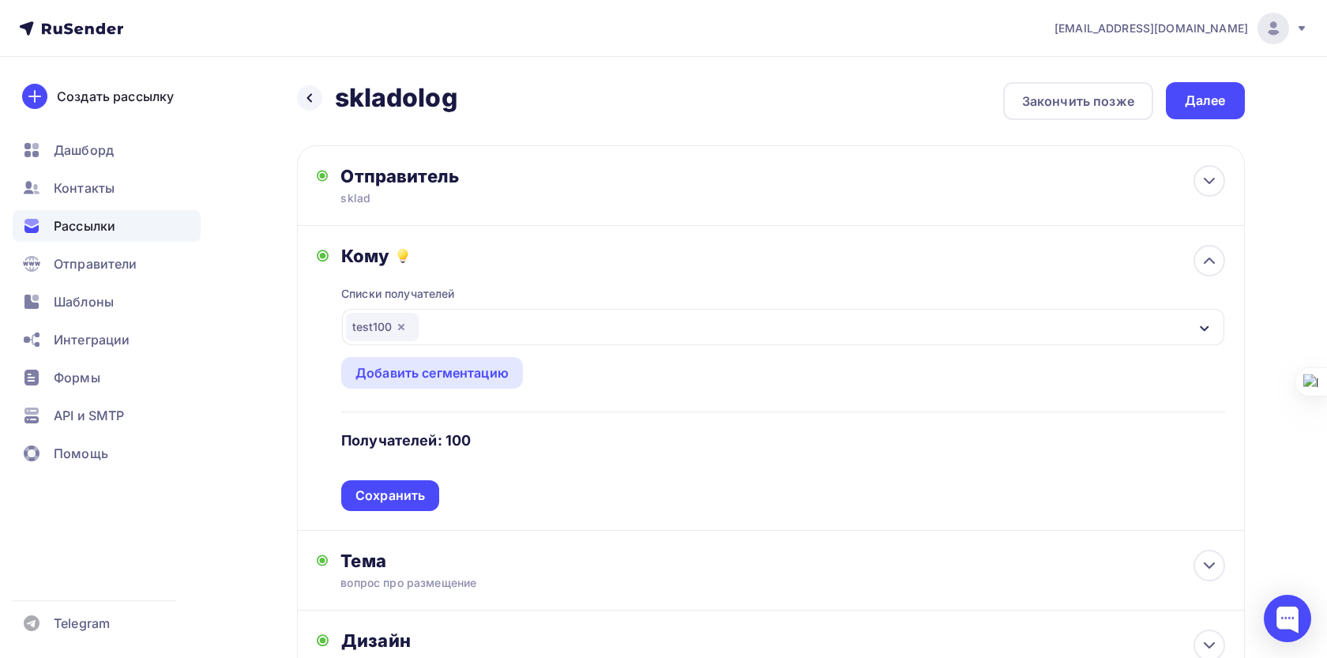
click at [377, 329] on div "test100" at bounding box center [382, 327] width 73 height 28
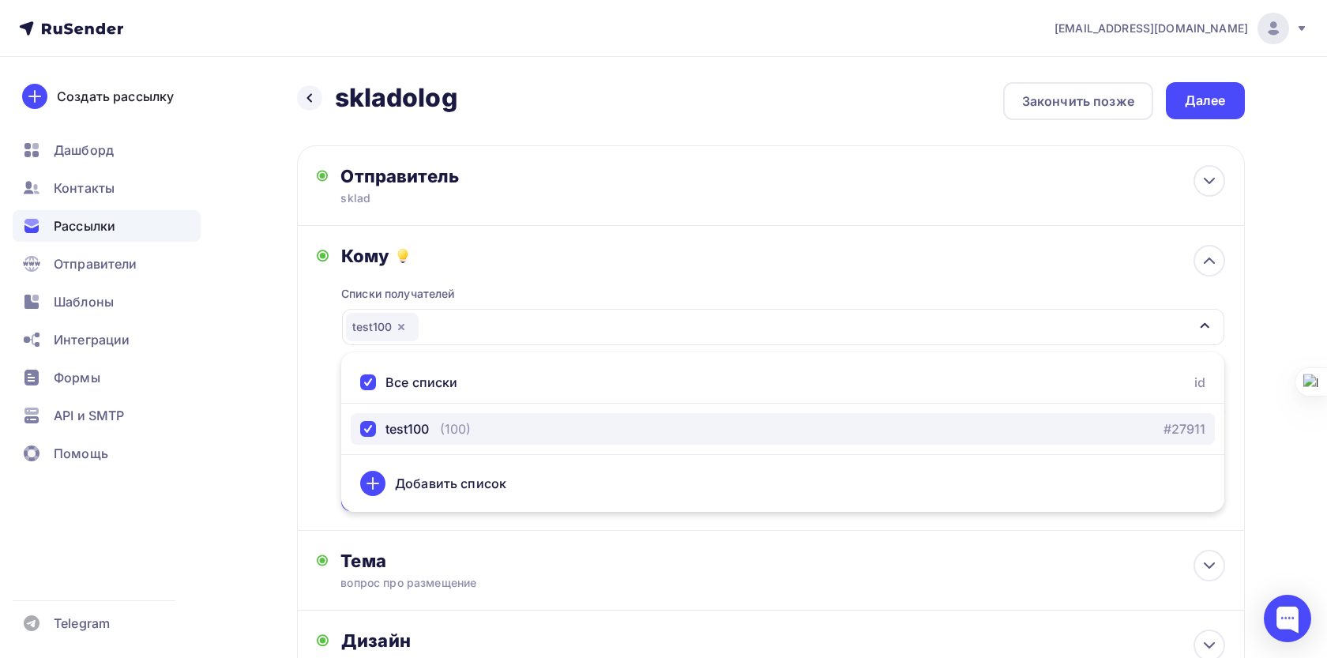
click at [1040, 433] on div "test100 (100) #27911" at bounding box center [782, 428] width 845 height 19
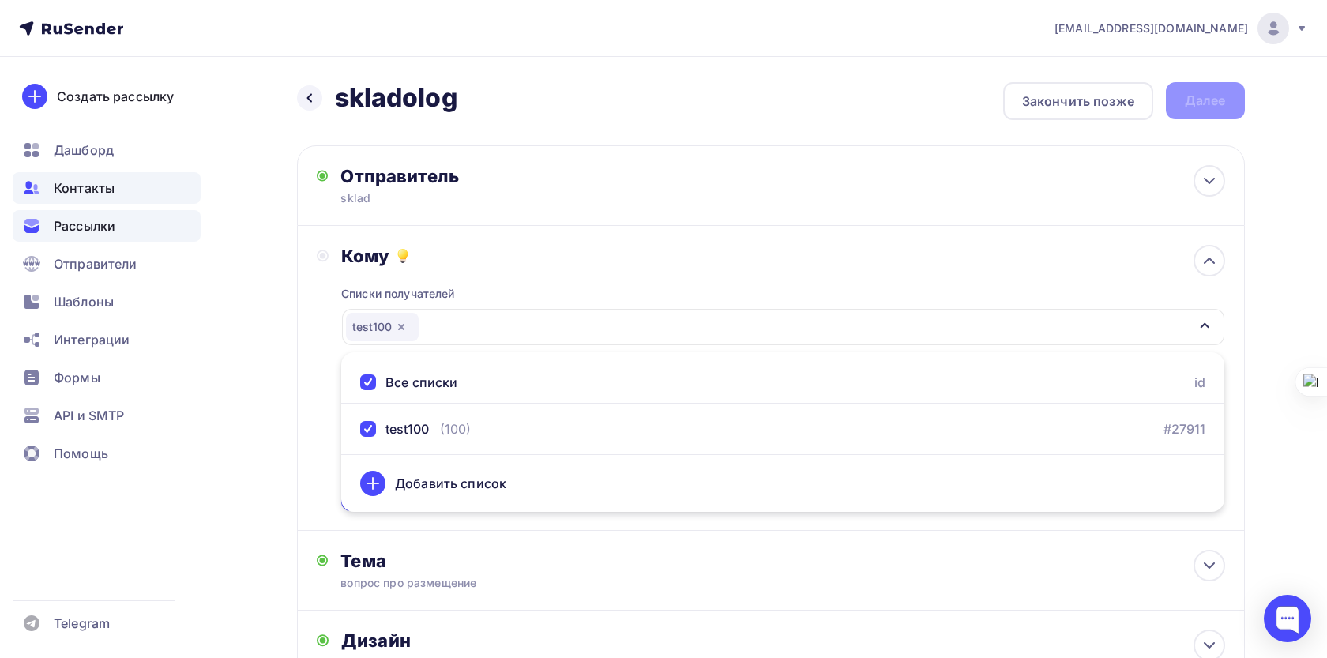
click at [122, 192] on div "Контакты" at bounding box center [107, 188] width 188 height 32
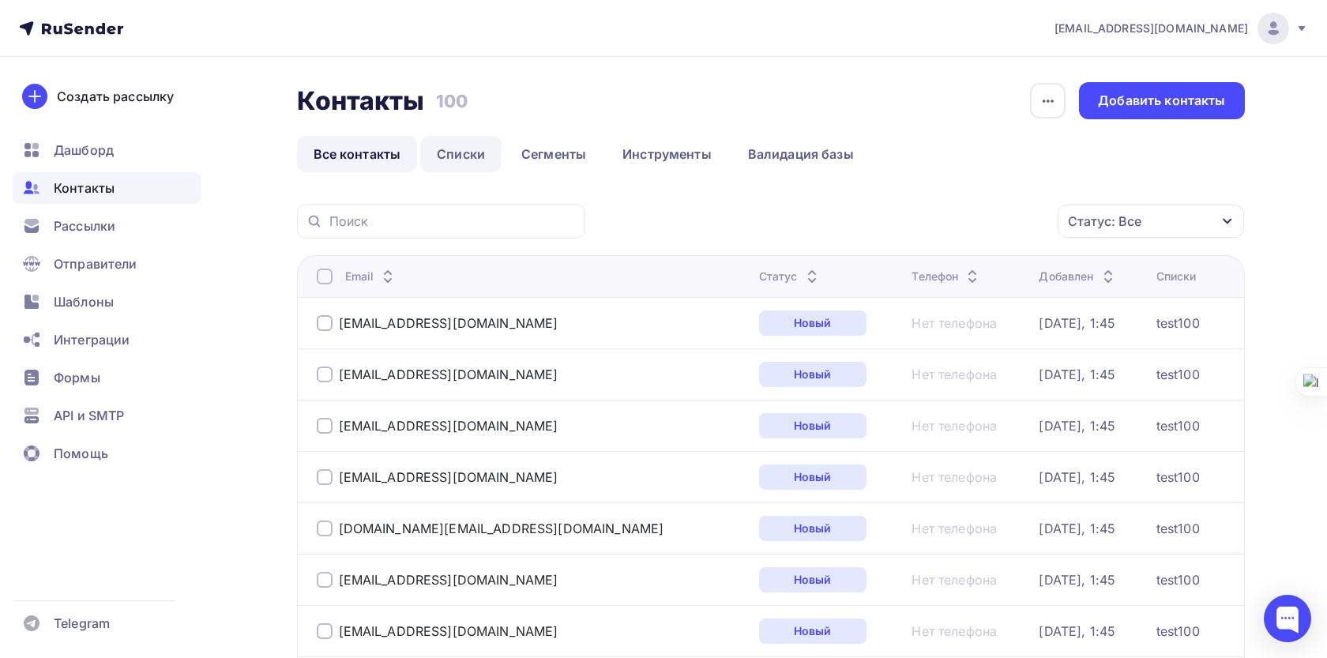
click at [457, 152] on link "Списки" at bounding box center [460, 154] width 81 height 36
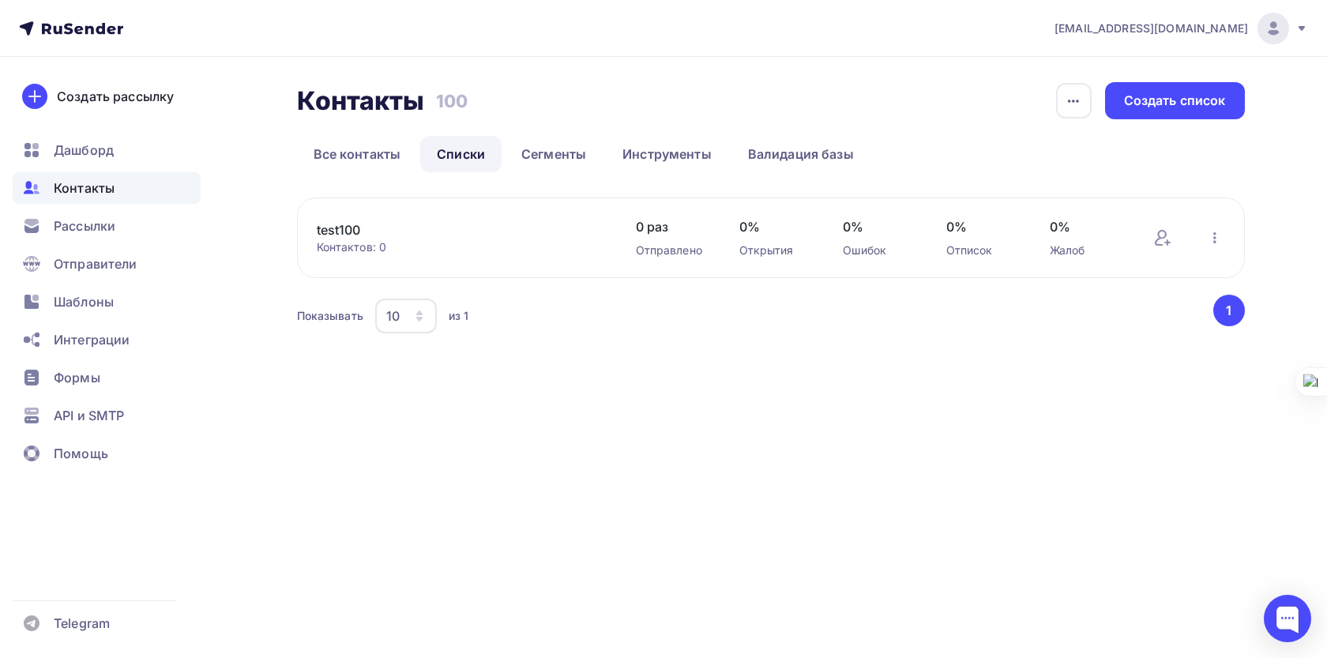
click at [416, 238] on link "test100" at bounding box center [451, 229] width 269 height 19
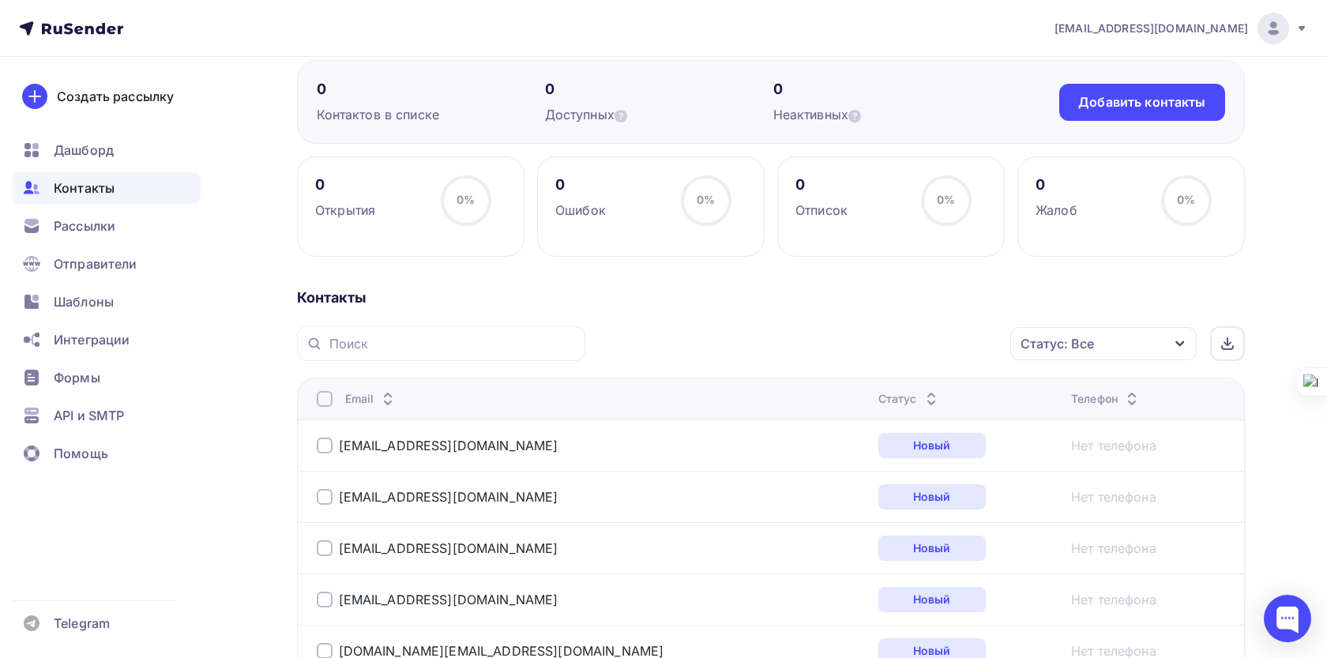
scroll to position [137, 0]
click at [1096, 107] on div "Добавить контакты" at bounding box center [1141, 101] width 127 height 18
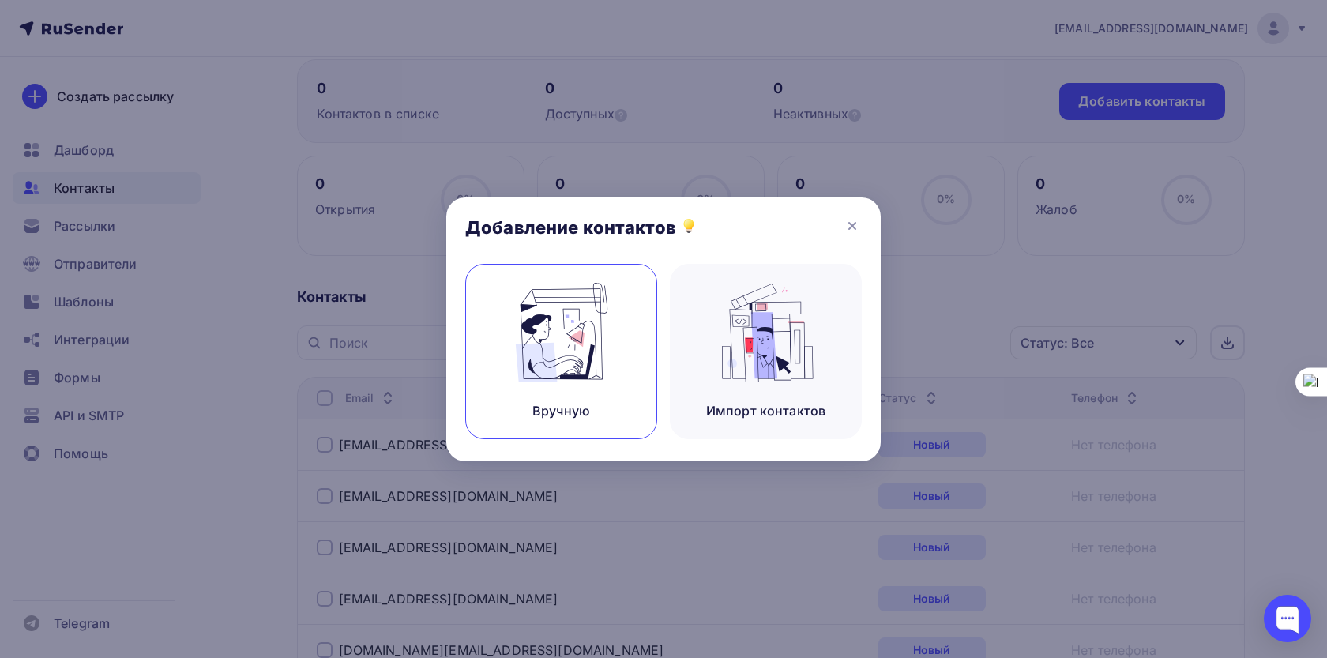
click at [593, 367] on img at bounding box center [562, 333] width 106 height 100
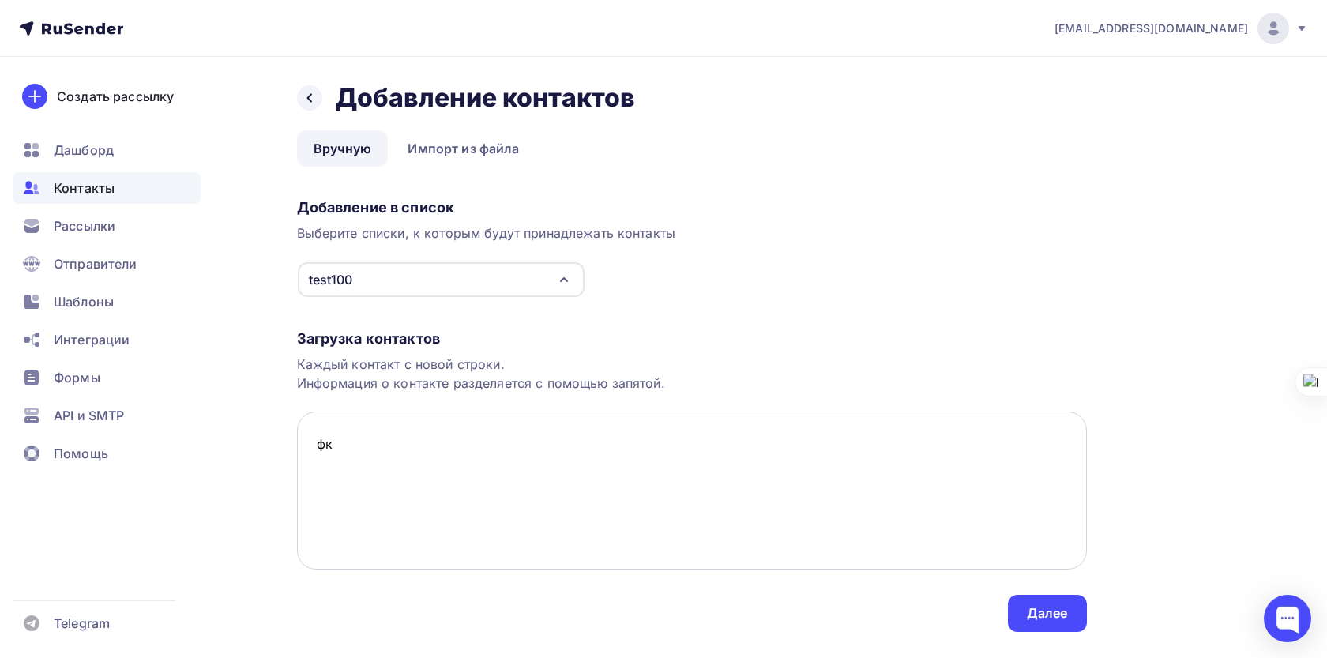
type textarea "ф"
type textarea "Ф"
type textarea "arsen993@bk.ru"
click at [1041, 616] on div "Далее" at bounding box center [1047, 613] width 41 height 18
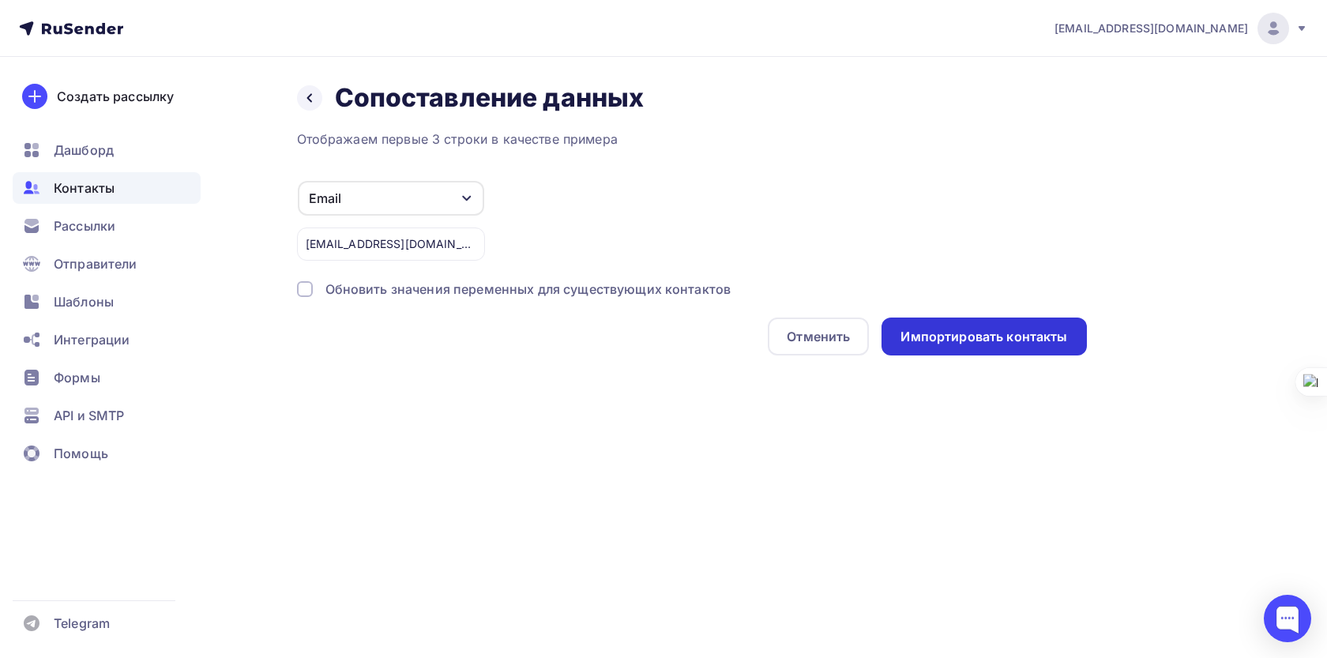
click at [988, 352] on div "Импортировать контакты" at bounding box center [984, 337] width 205 height 38
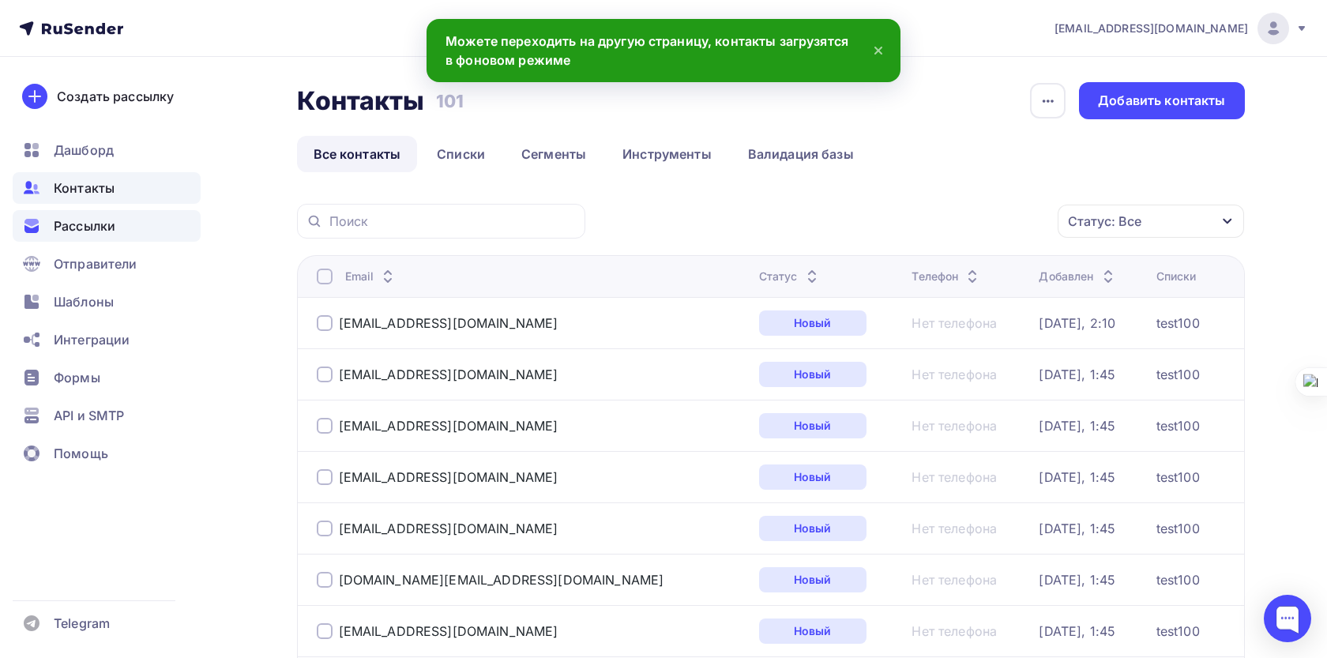
click at [83, 234] on span "Рассылки" at bounding box center [85, 225] width 62 height 19
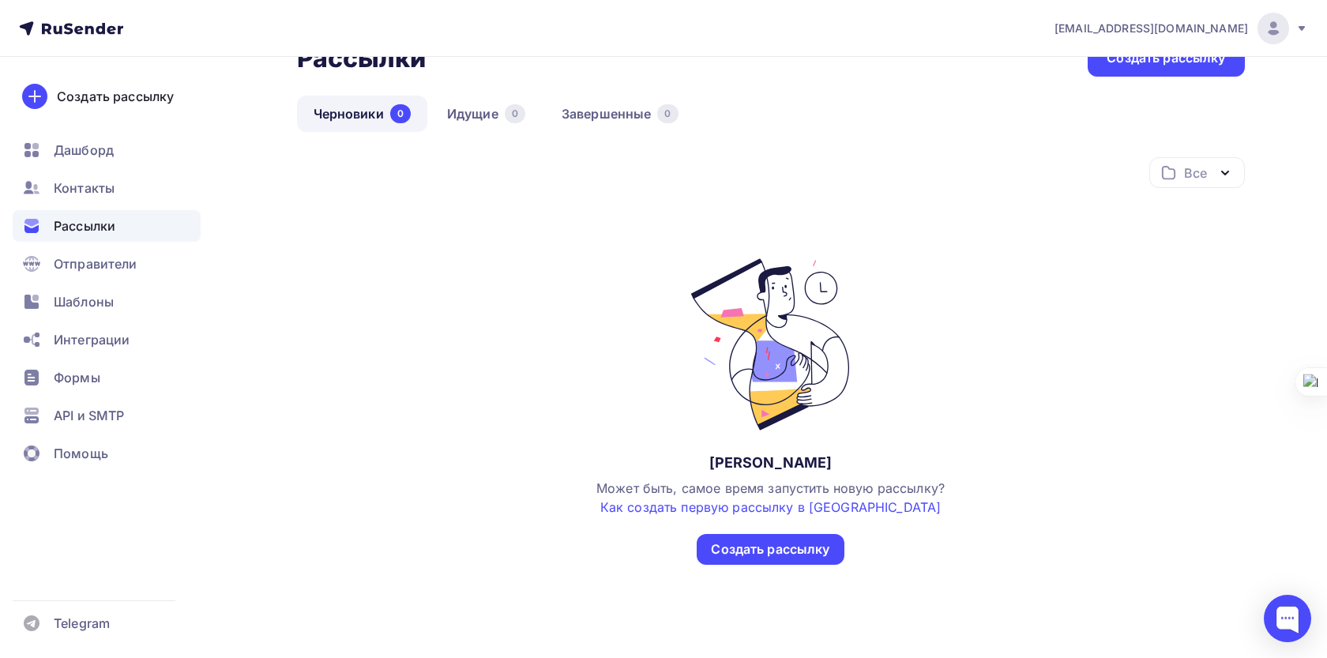
scroll to position [105, 0]
click at [726, 563] on div "Создать рассылку" at bounding box center [770, 550] width 147 height 31
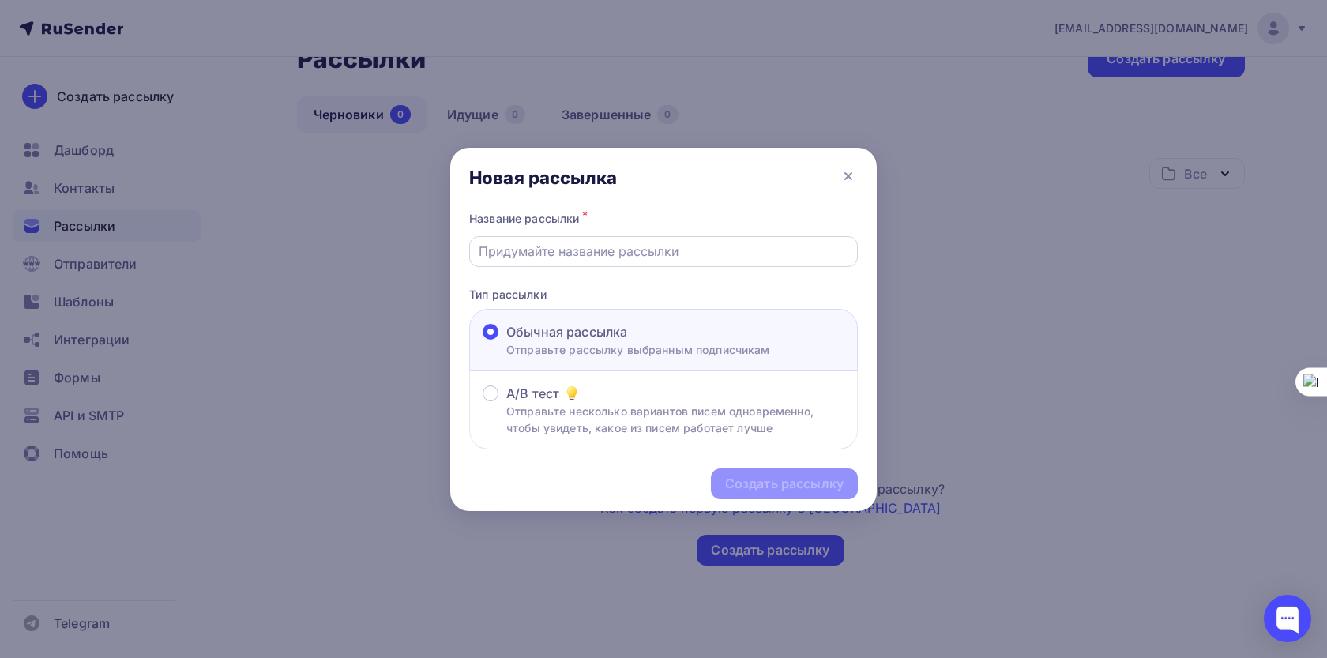
click at [599, 246] on input "text" at bounding box center [664, 251] width 370 height 19
click at [824, 498] on div "Создать рассылку" at bounding box center [784, 483] width 147 height 31
click at [699, 250] on input "sl" at bounding box center [664, 251] width 370 height 19
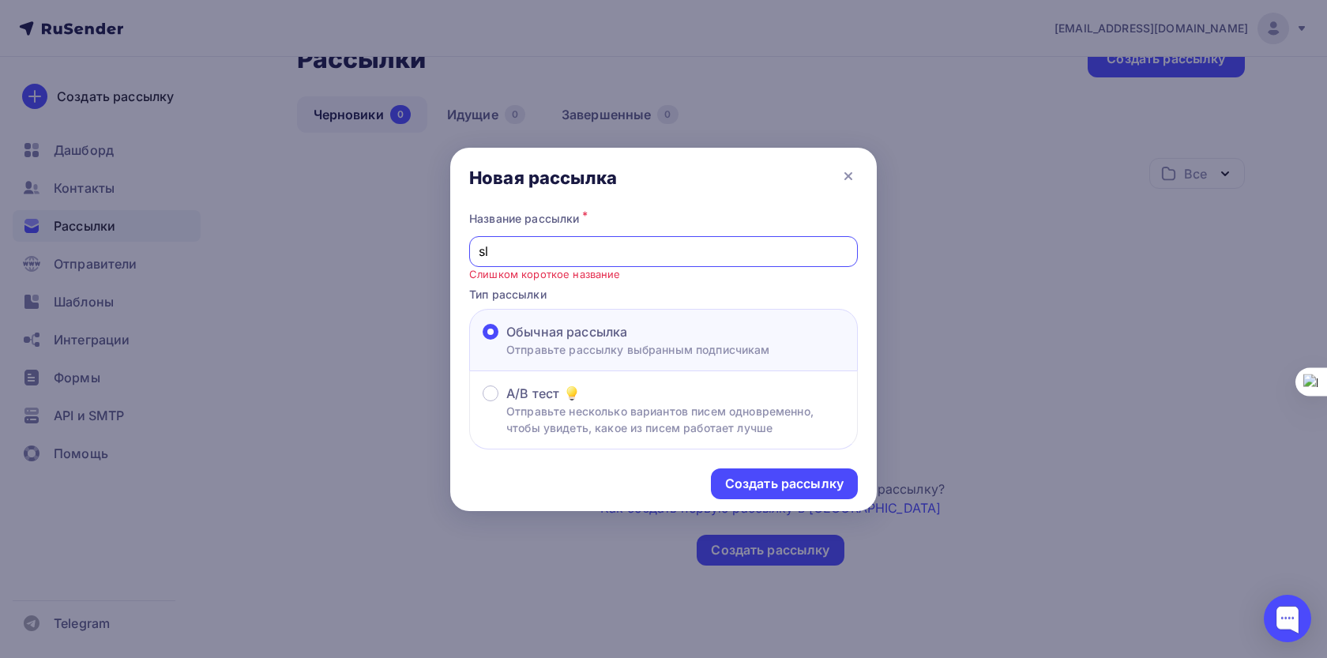
click at [699, 250] on input "sl" at bounding box center [664, 251] width 370 height 19
type input "sklad"
click at [825, 493] on div "Создать рассылку" at bounding box center [784, 484] width 118 height 18
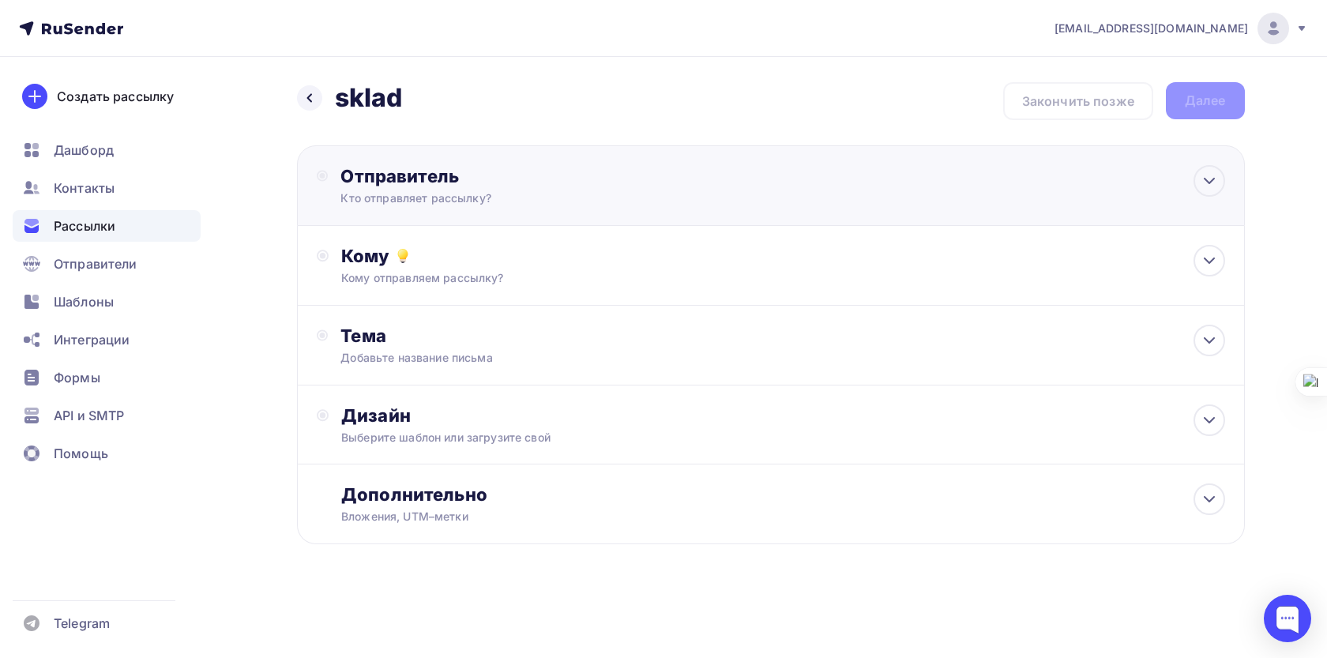
click at [517, 186] on div "Отправитель" at bounding box center [511, 176] width 342 height 22
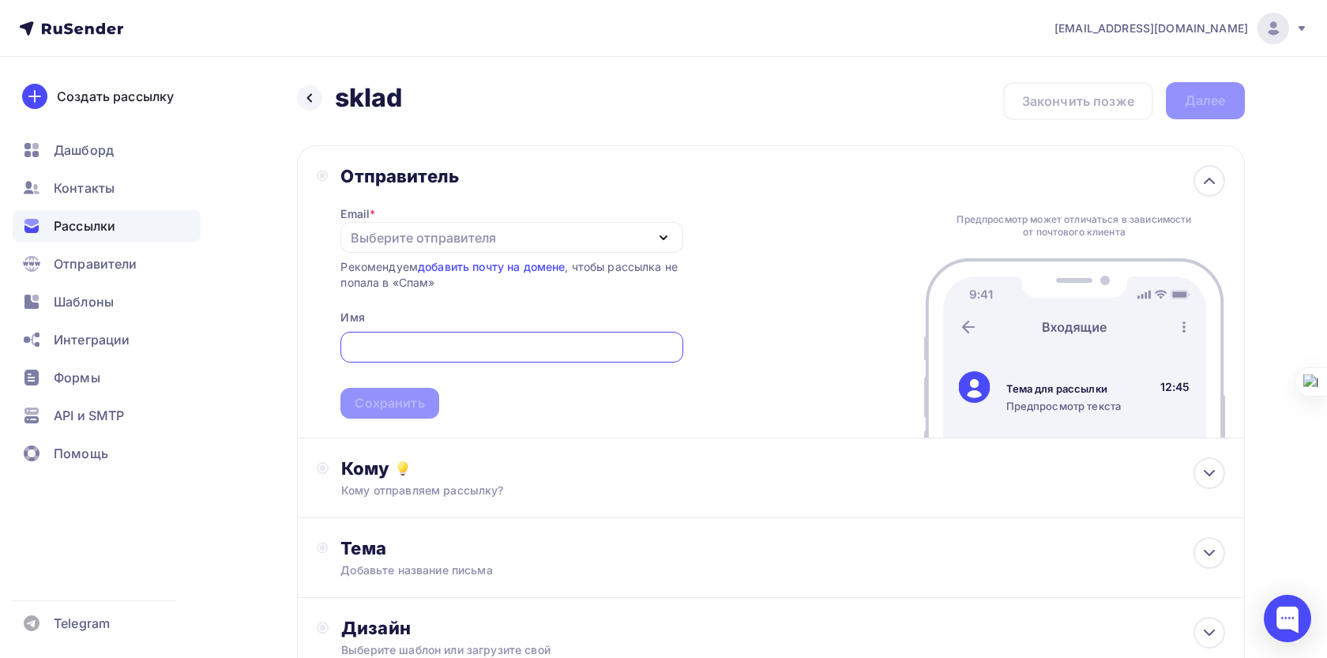
click at [459, 239] on div "Выберите отправителя" at bounding box center [423, 237] width 145 height 19
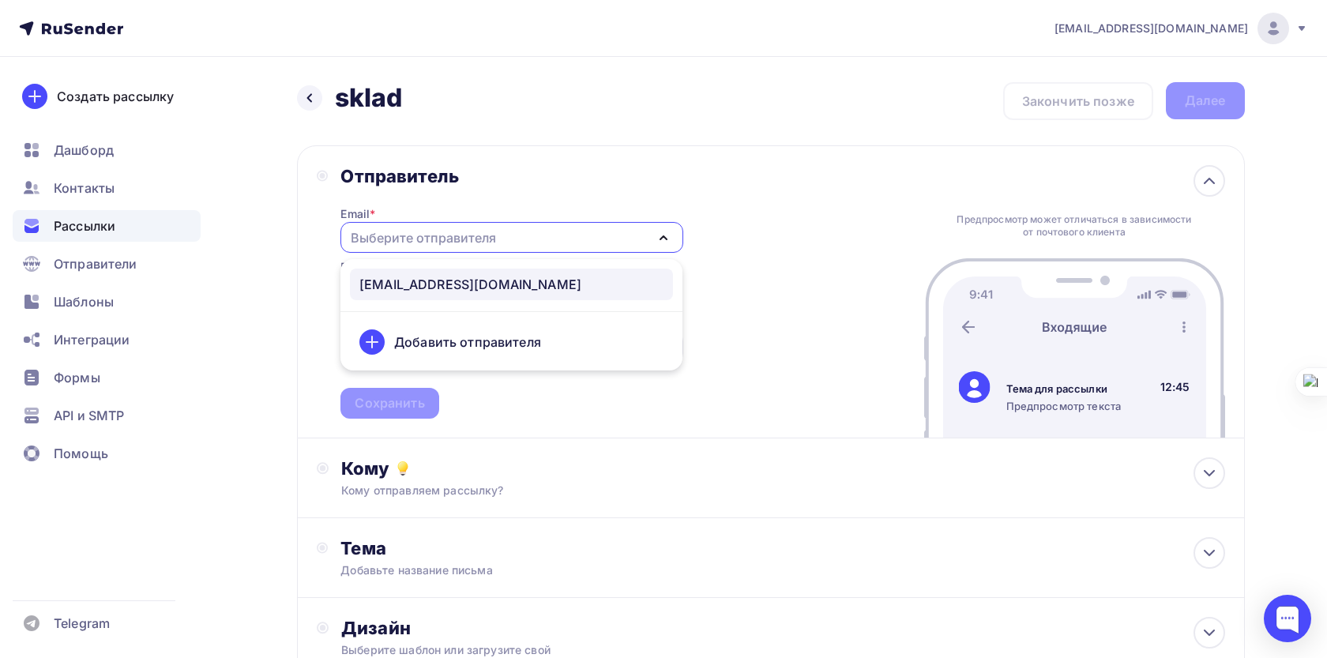
click at [443, 284] on div "sklad@skld.bizml.ru" at bounding box center [470, 284] width 222 height 19
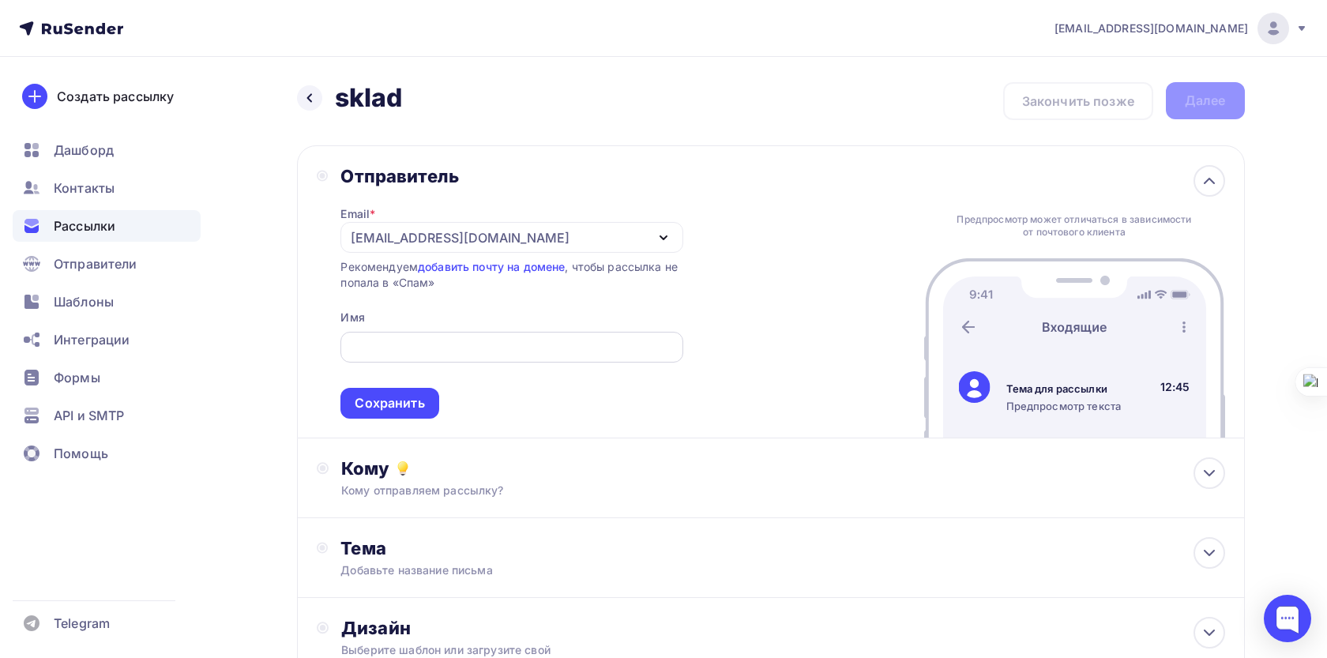
click at [426, 359] on div at bounding box center [511, 347] width 342 height 31
click at [445, 342] on input "text" at bounding box center [512, 347] width 324 height 19
click at [416, 346] on input "sklad" at bounding box center [512, 347] width 324 height 19
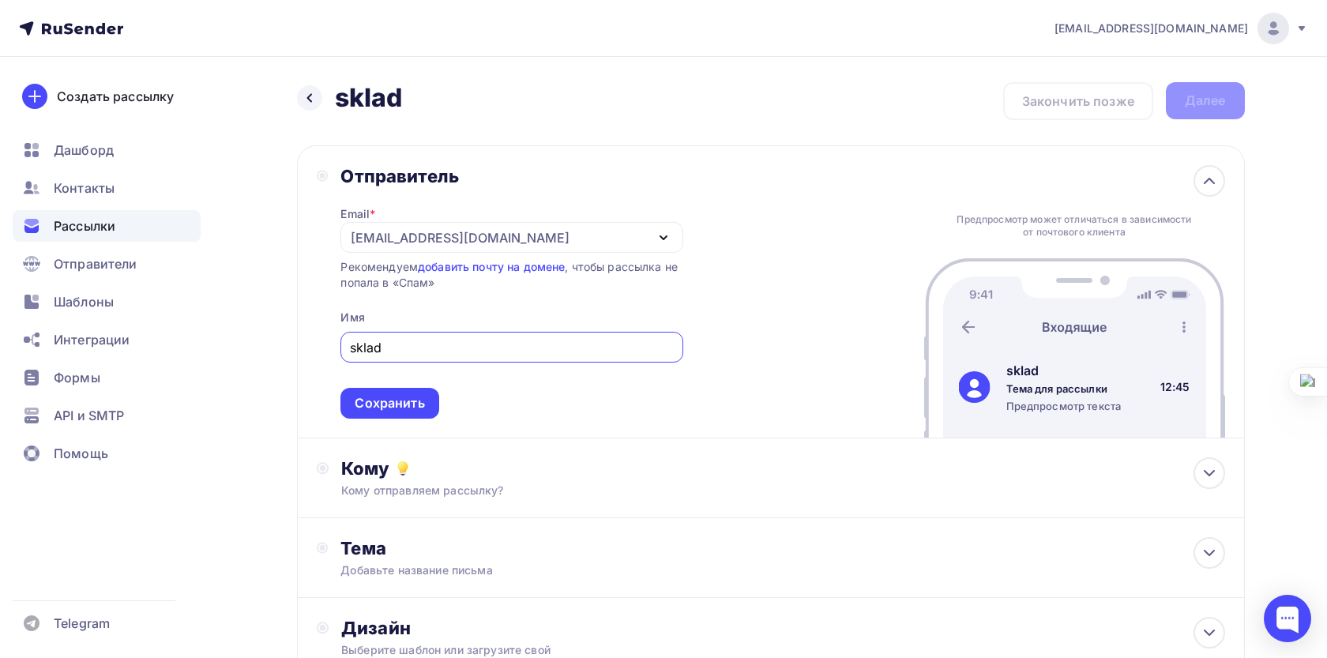
click at [355, 344] on input "sklad" at bounding box center [512, 347] width 324 height 19
click at [350, 344] on input "sklad" at bounding box center [512, 347] width 324 height 19
type input "Sklad"
click at [450, 472] on div "Кому" at bounding box center [782, 468] width 883 height 22
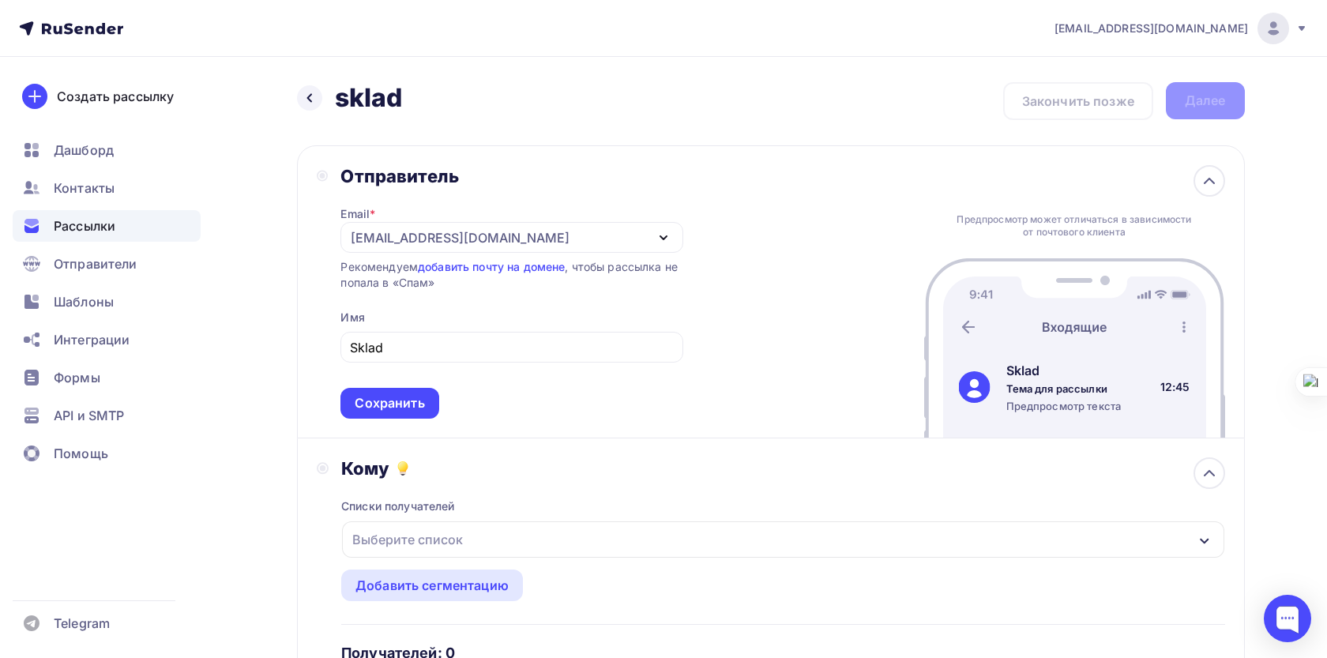
click at [452, 542] on div "Выберите список" at bounding box center [407, 539] width 123 height 28
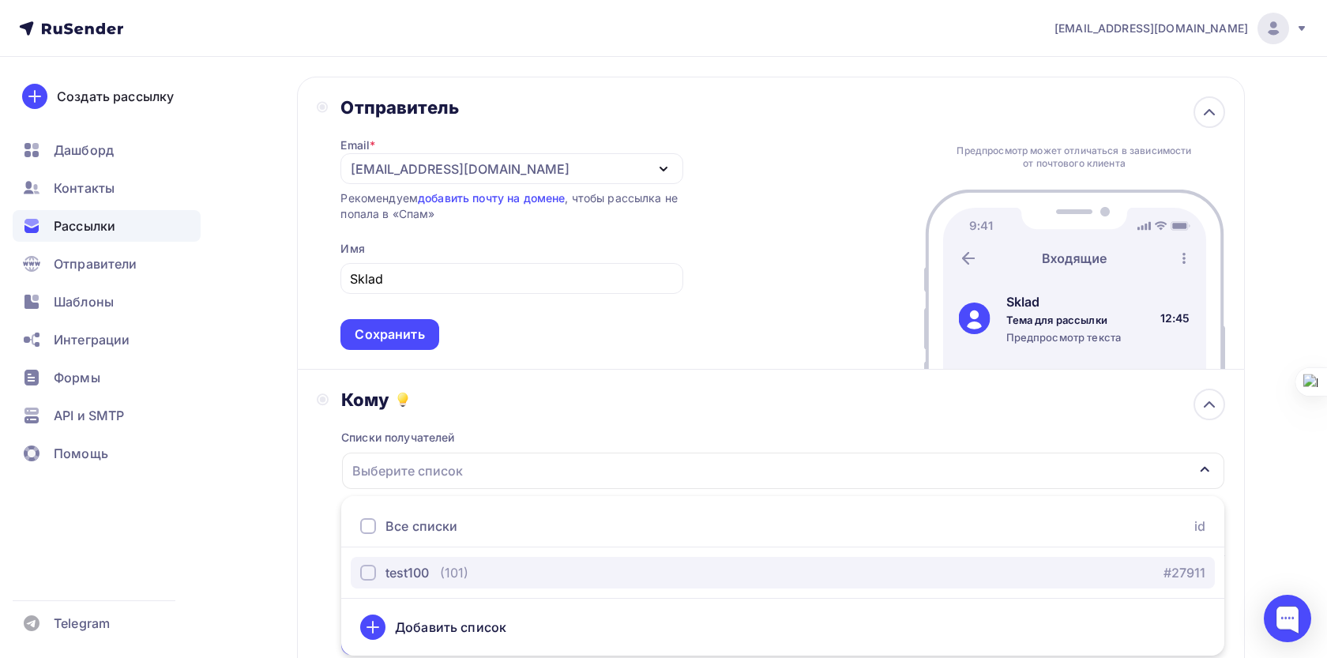
click at [412, 568] on div "test100" at bounding box center [406, 572] width 43 height 19
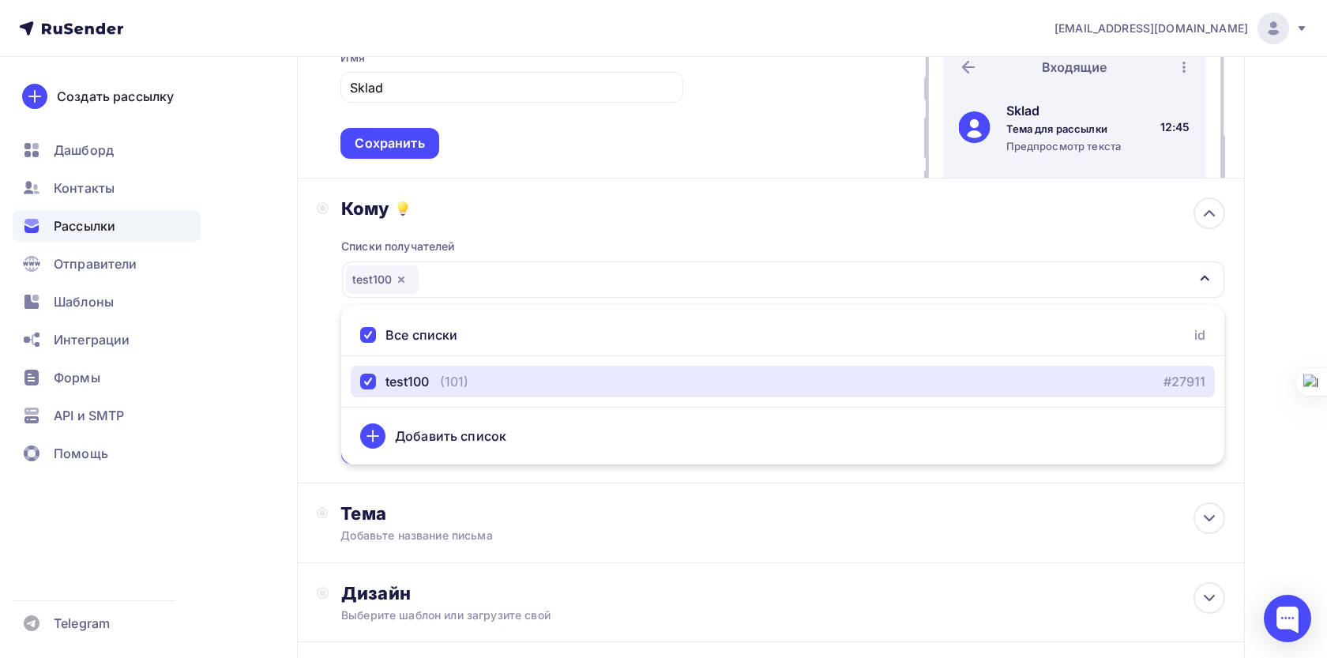
scroll to position [259, 0]
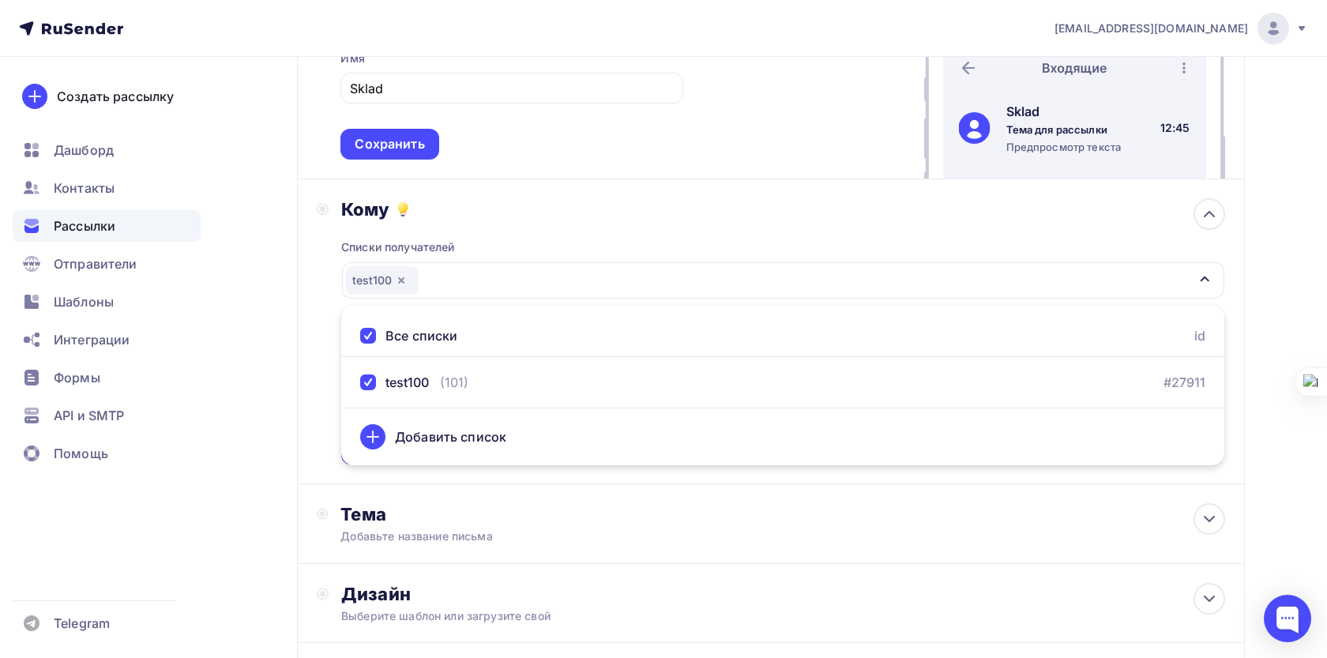
click at [292, 367] on div "Назад sklad sklad Закончить позже Далее Отправитель Email * sklad@skld.bizml.ru…" at bounding box center [664, 311] width 1295 height 1027
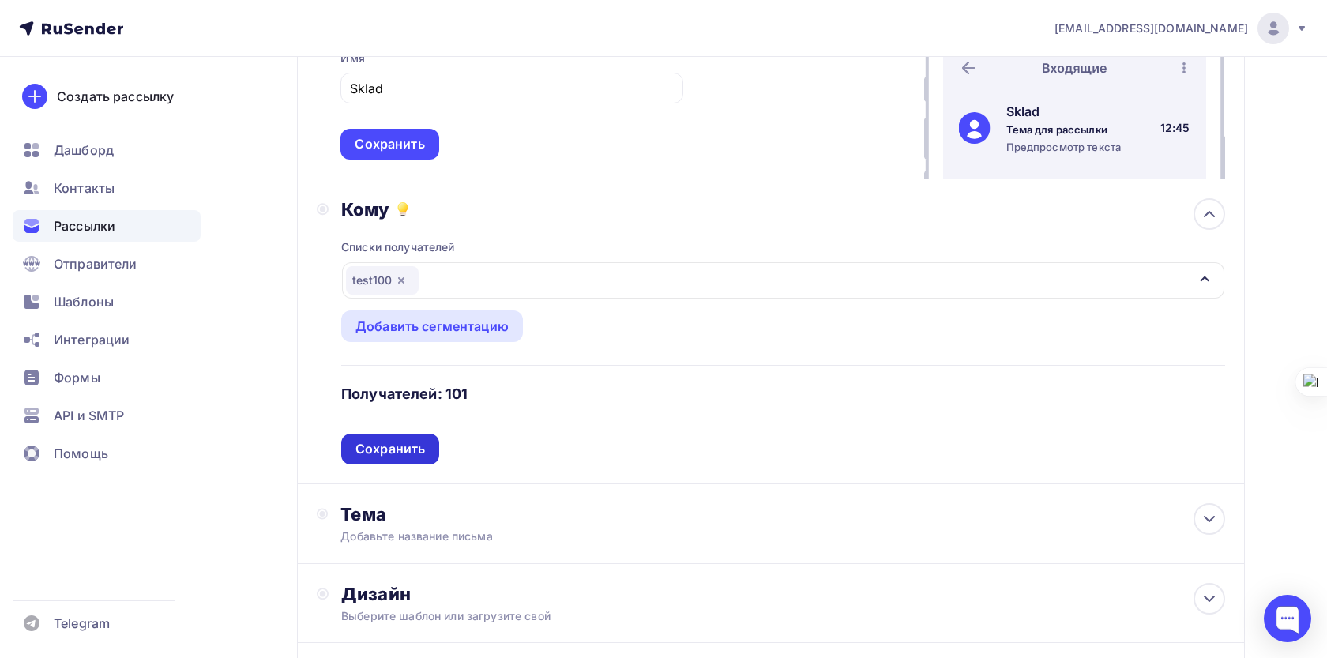
click at [408, 453] on div "Сохранить" at bounding box center [390, 449] width 70 height 18
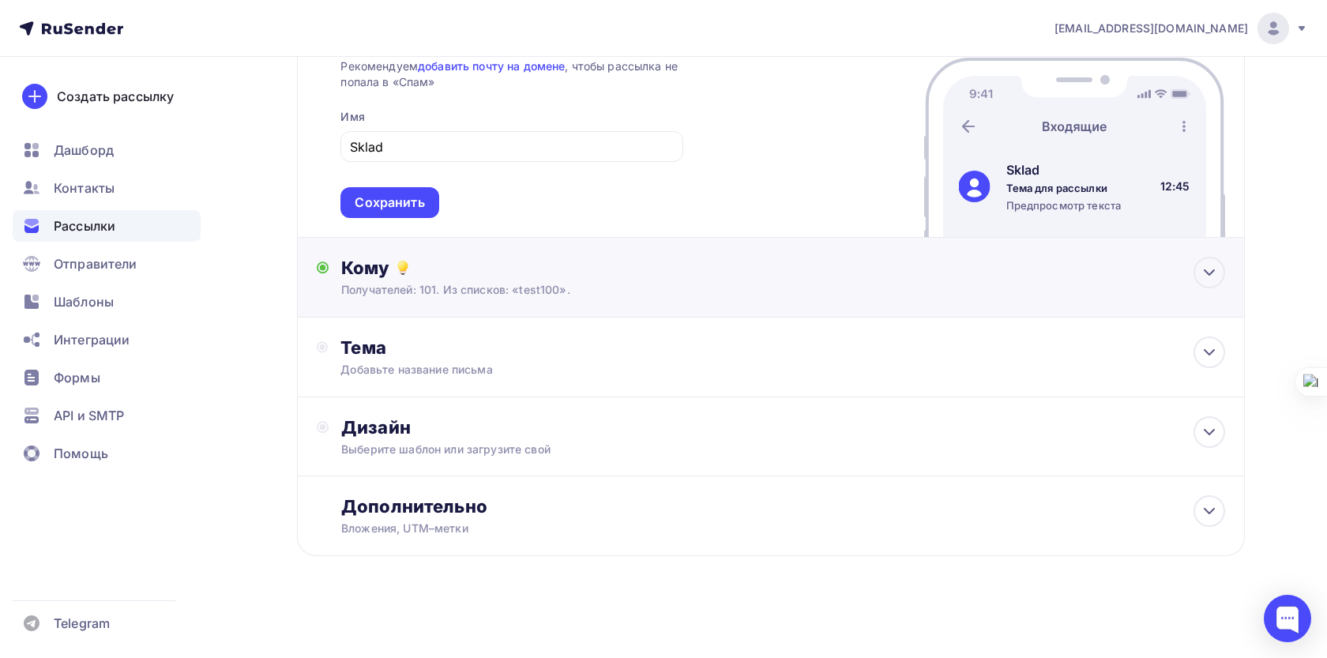
scroll to position [204, 0]
click at [419, 189] on div "Сохранить" at bounding box center [389, 202] width 98 height 31
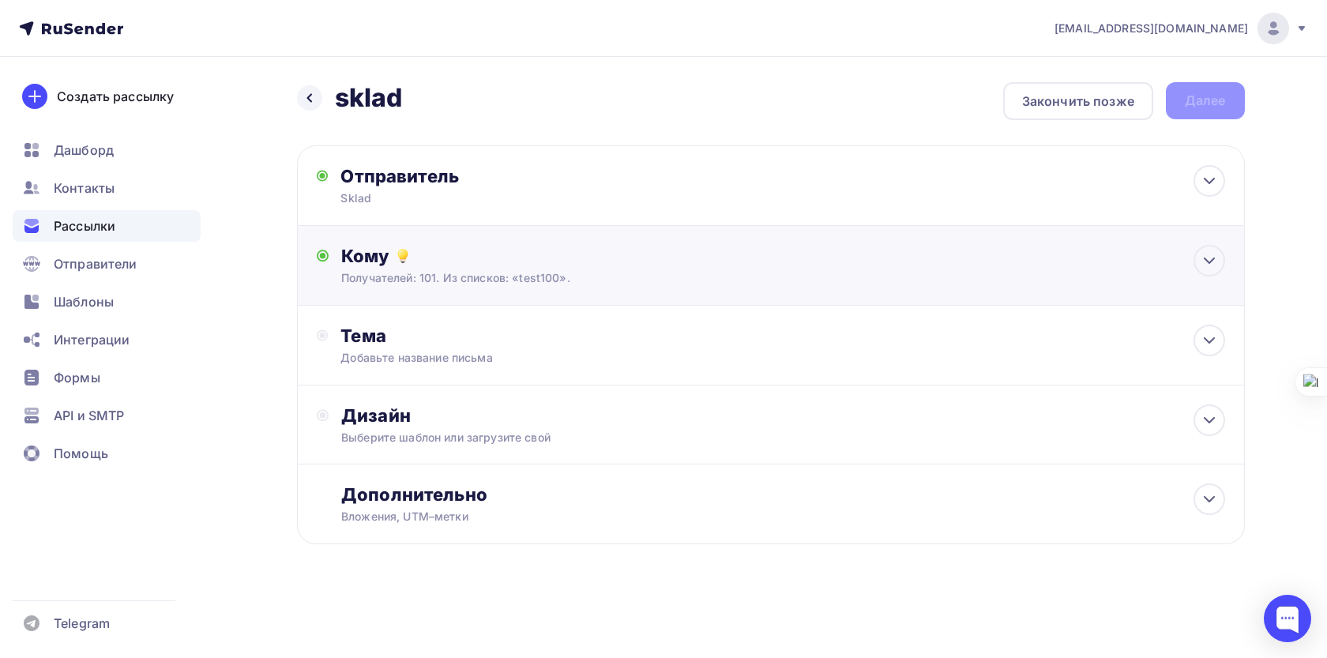
scroll to position [0, 0]
click at [441, 352] on div "Добавьте название письма" at bounding box center [480, 358] width 281 height 16
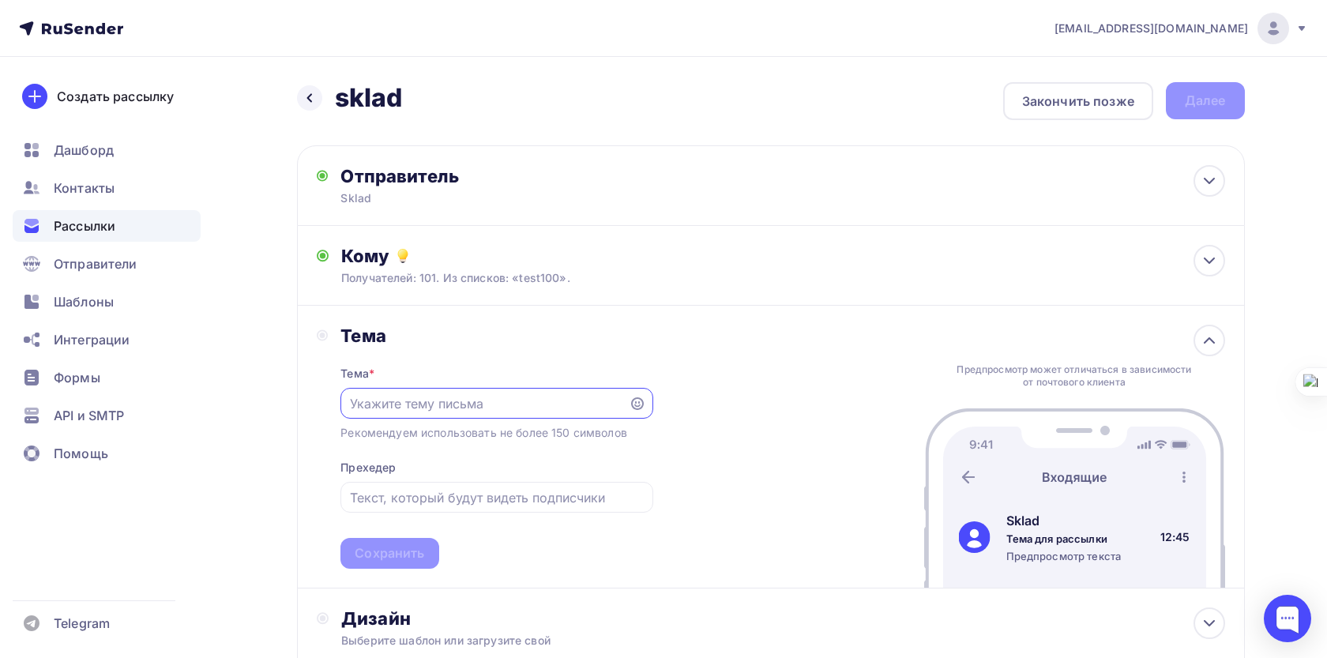
click at [595, 413] on input "text" at bounding box center [485, 403] width 270 height 19
type input "e"
type input "U"
type input "п"
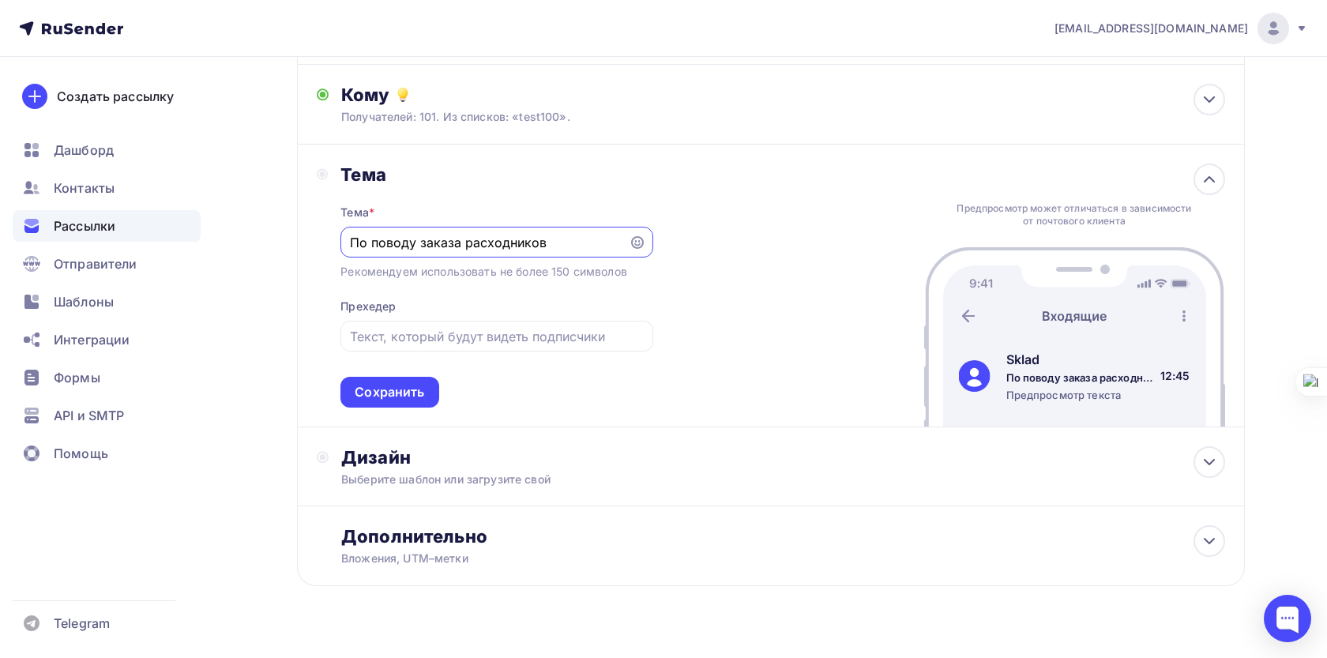
scroll to position [166, 0]
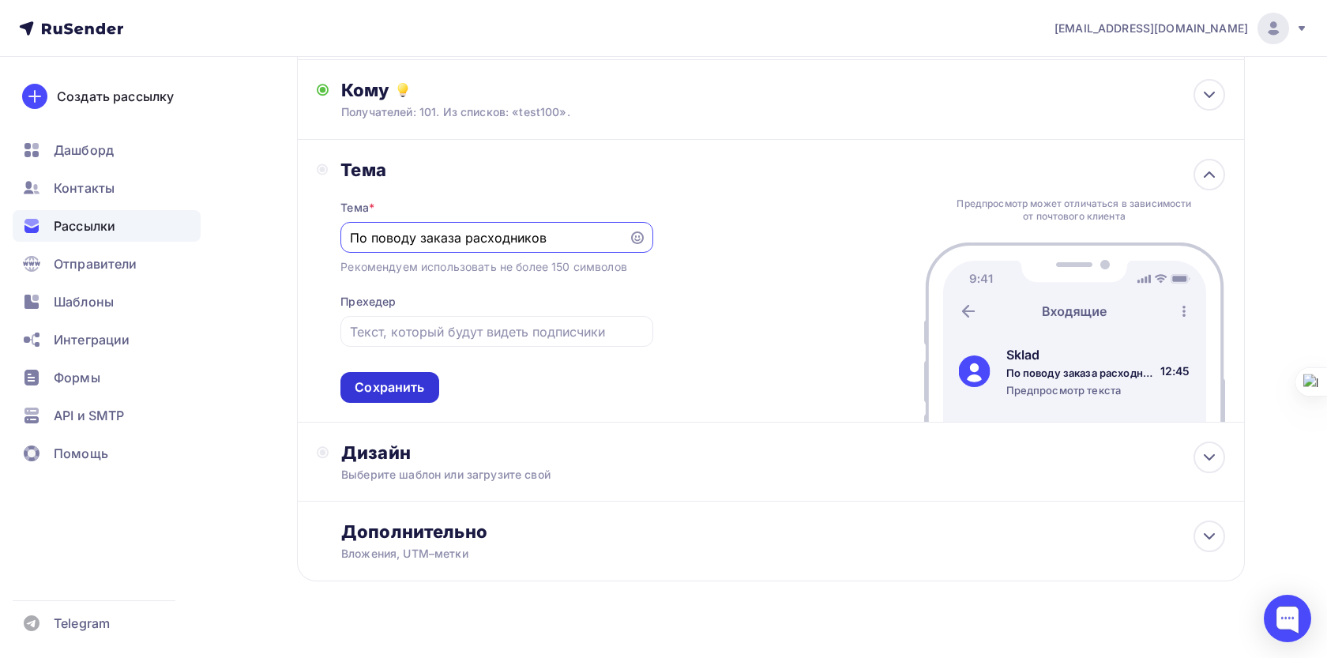
type input "По поводу заказа расходников"
click at [389, 387] on div "Сохранить" at bounding box center [390, 387] width 70 height 18
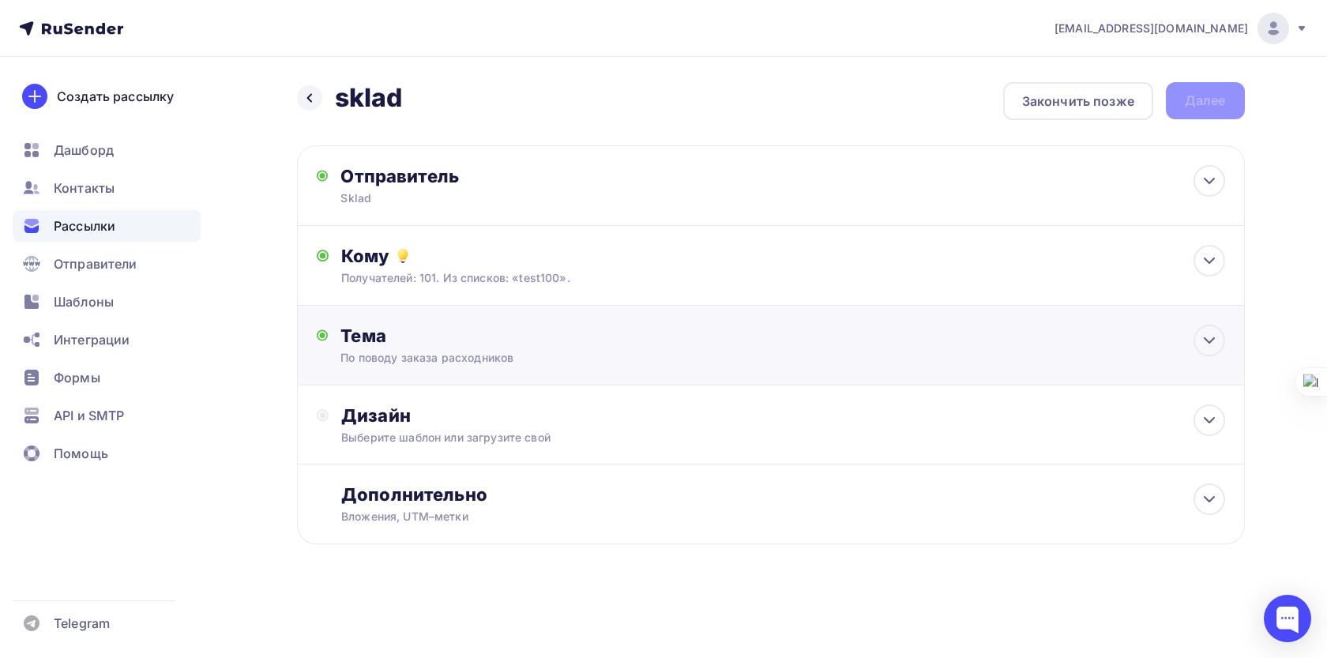
scroll to position [0, 0]
click at [438, 430] on div "Дизайн Выберите шаблон или загрузите свой" at bounding box center [782, 424] width 883 height 41
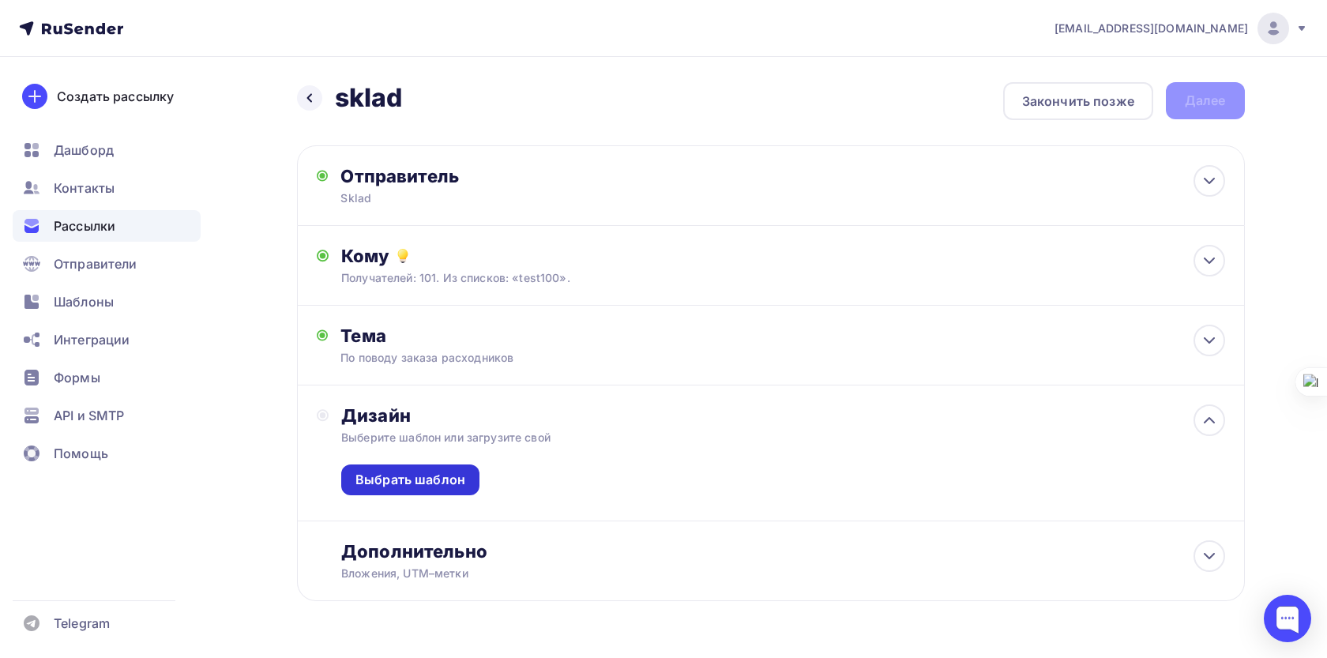
click at [423, 476] on div "Выбрать шаблон" at bounding box center [410, 480] width 110 height 18
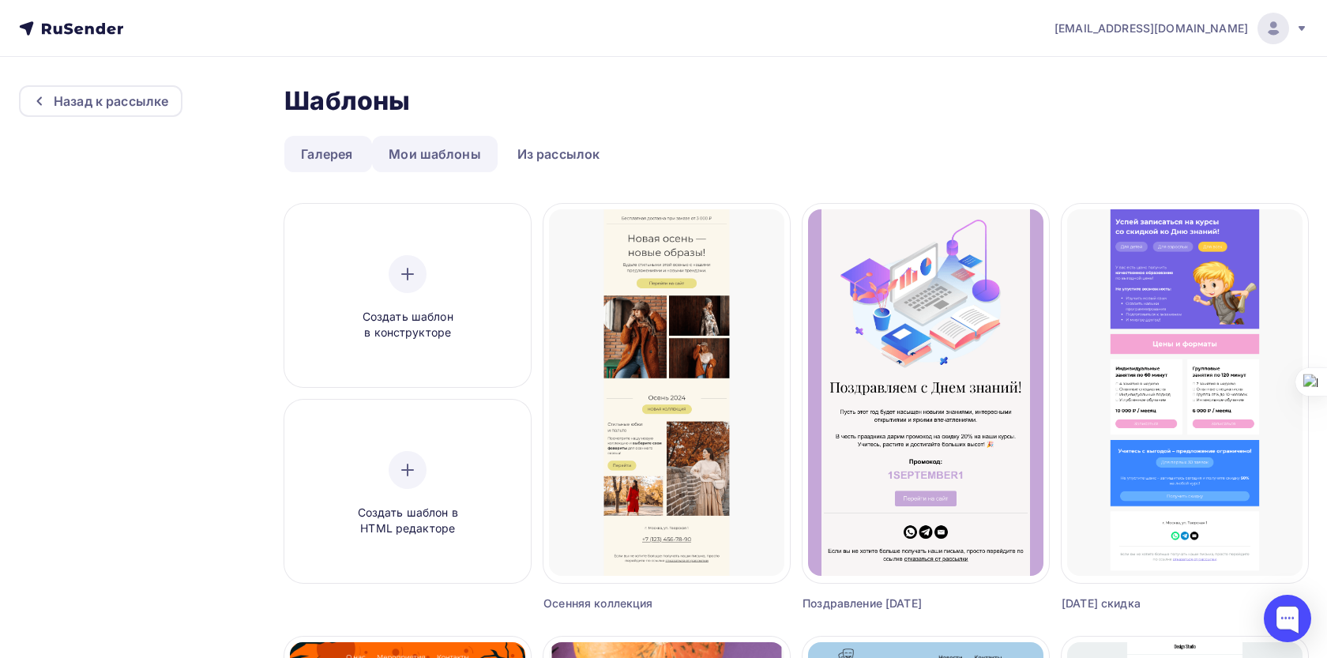
click at [445, 155] on link "Мои шаблоны" at bounding box center [435, 154] width 126 height 36
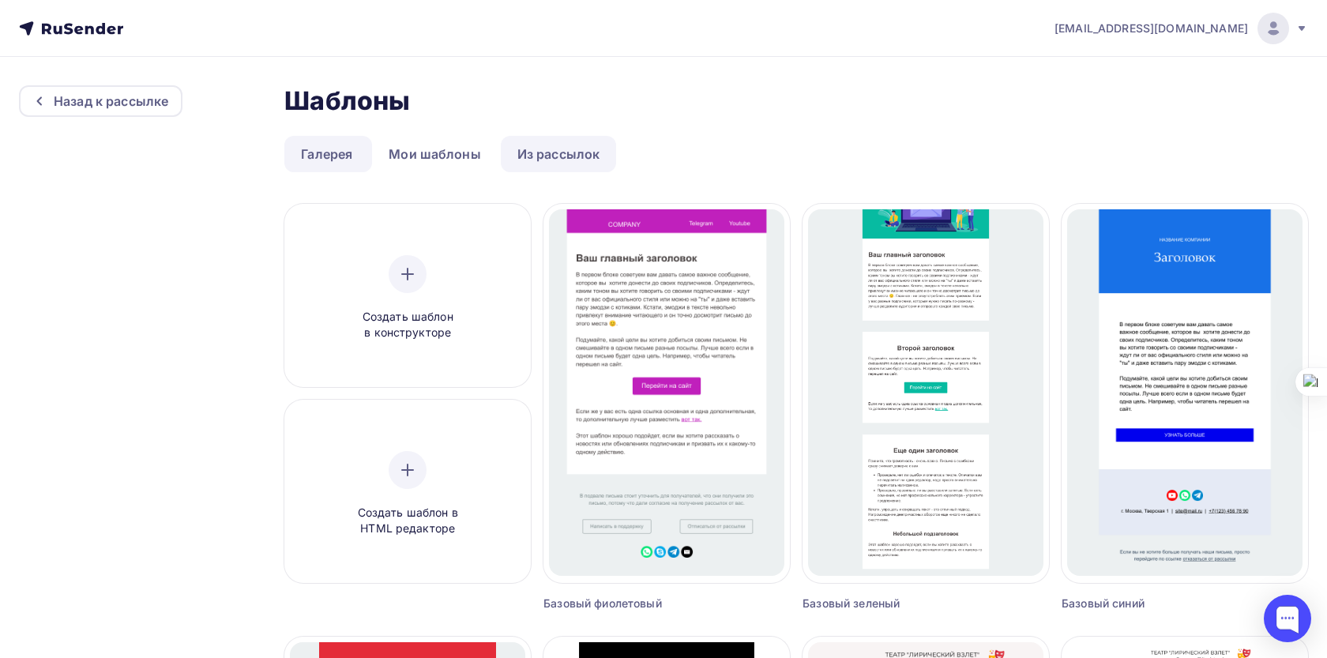
click at [535, 158] on link "Из рассылок" at bounding box center [559, 154] width 116 height 36
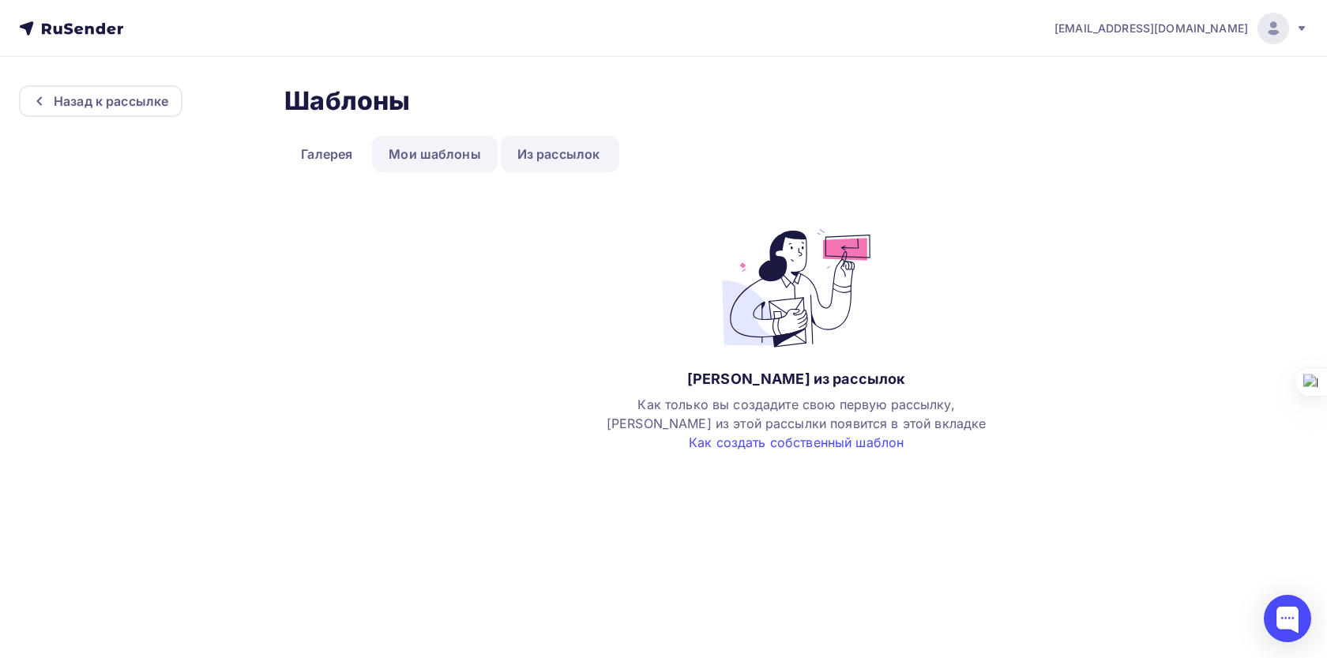
click at [469, 156] on link "Мои шаблоны" at bounding box center [435, 154] width 126 height 36
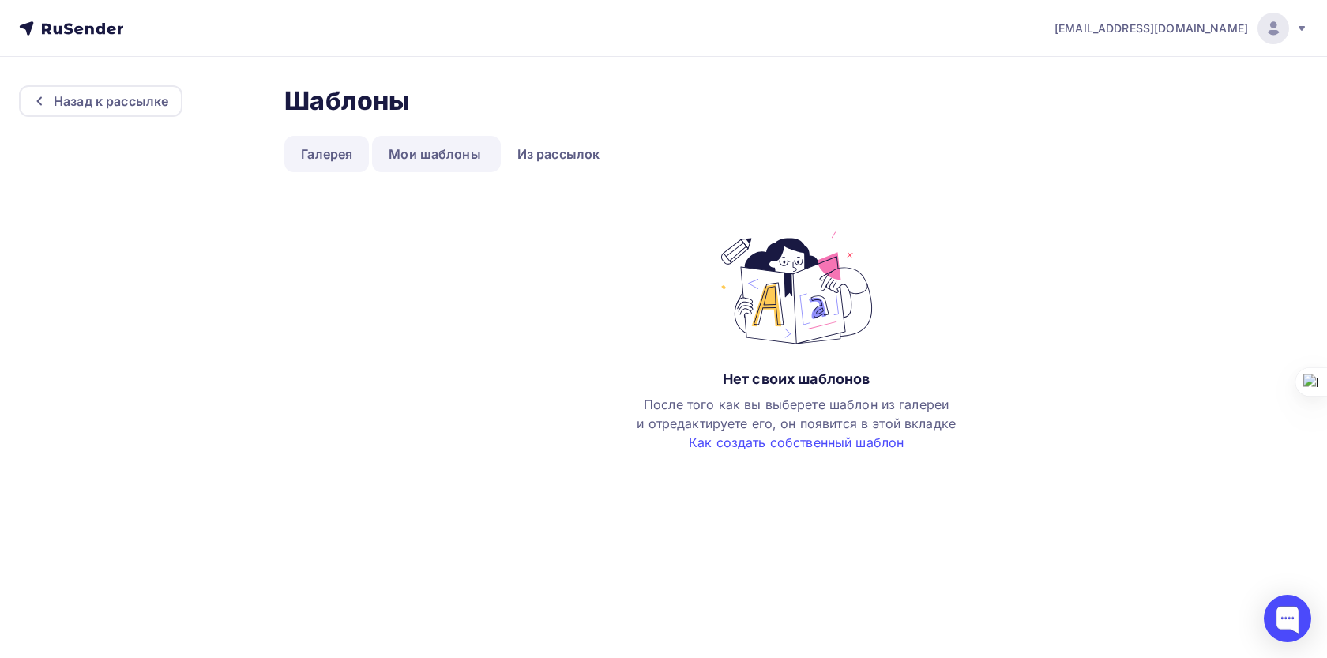
click at [352, 160] on link "Галерея" at bounding box center [326, 154] width 85 height 36
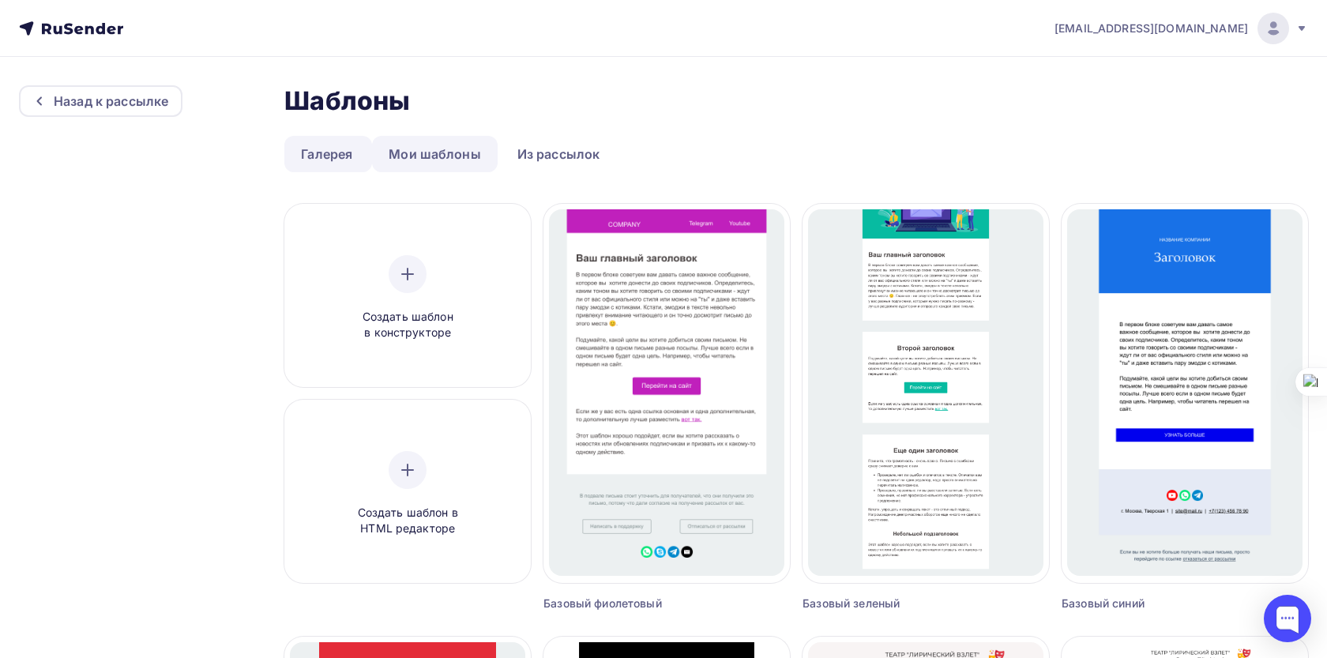
click at [412, 149] on link "Мои шаблоны" at bounding box center [435, 154] width 126 height 36
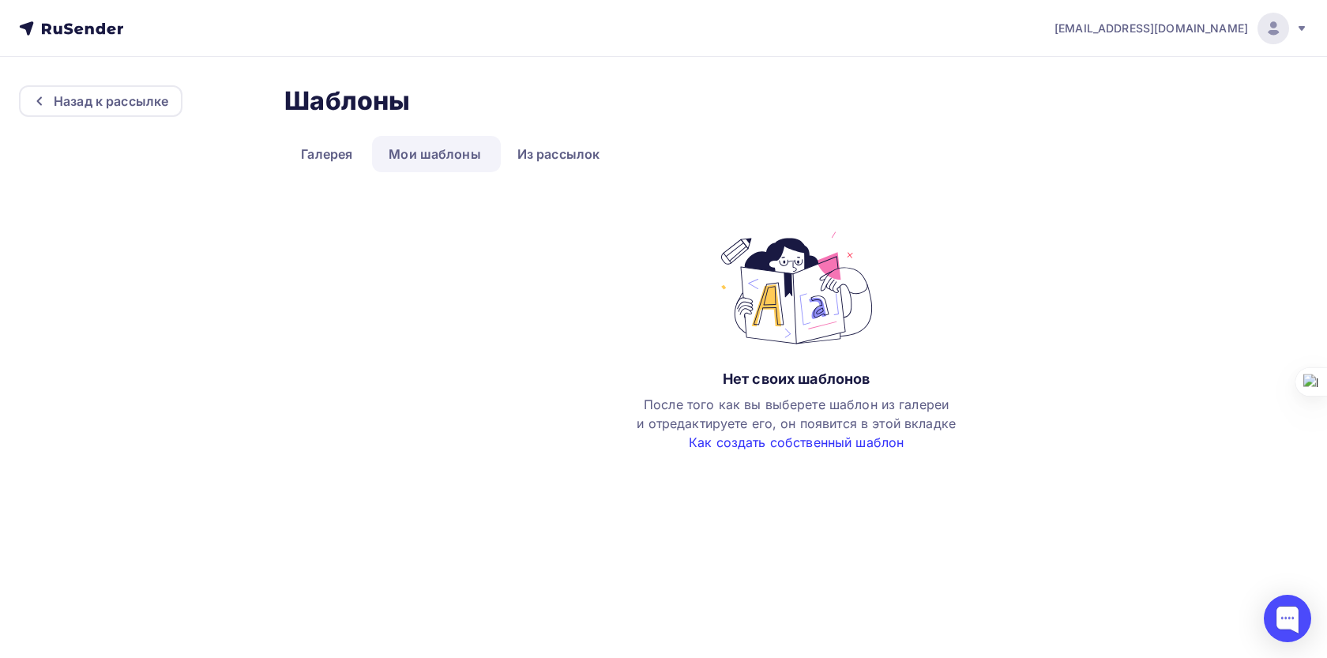
click at [769, 442] on link "Как создать собственный шаблон" at bounding box center [796, 442] width 215 height 16
click at [309, 136] on link "Галерея" at bounding box center [326, 154] width 85 height 36
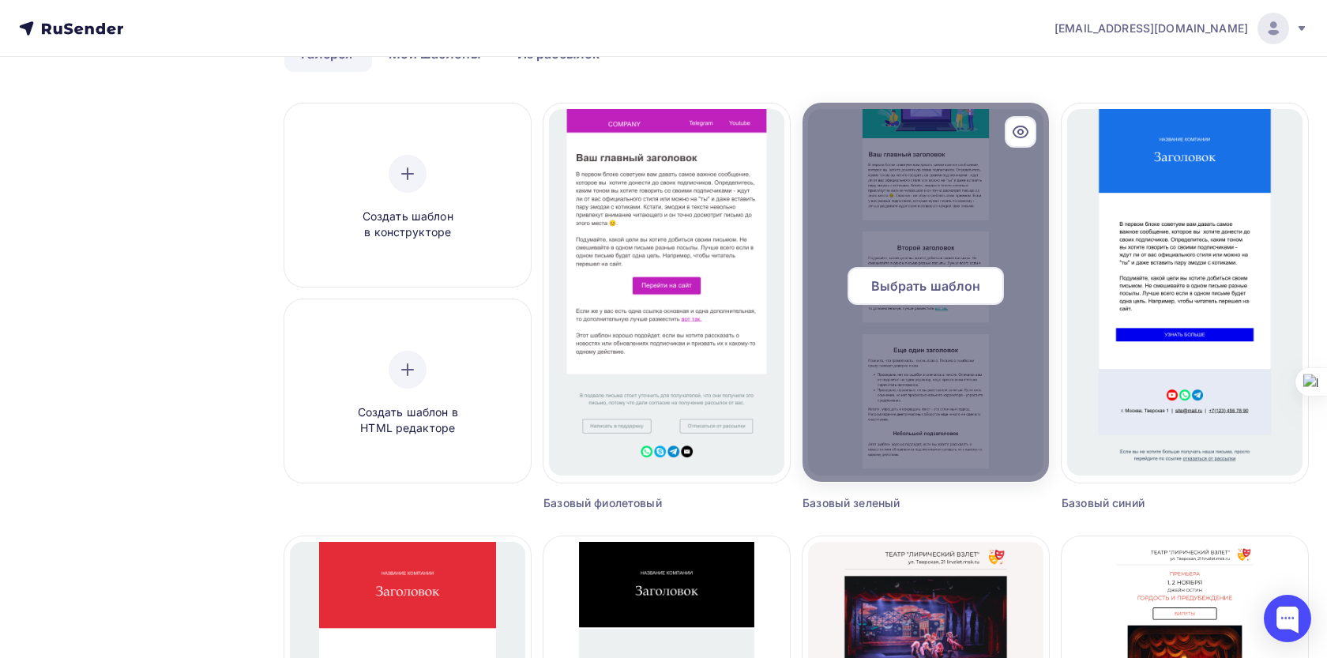
scroll to position [96, 0]
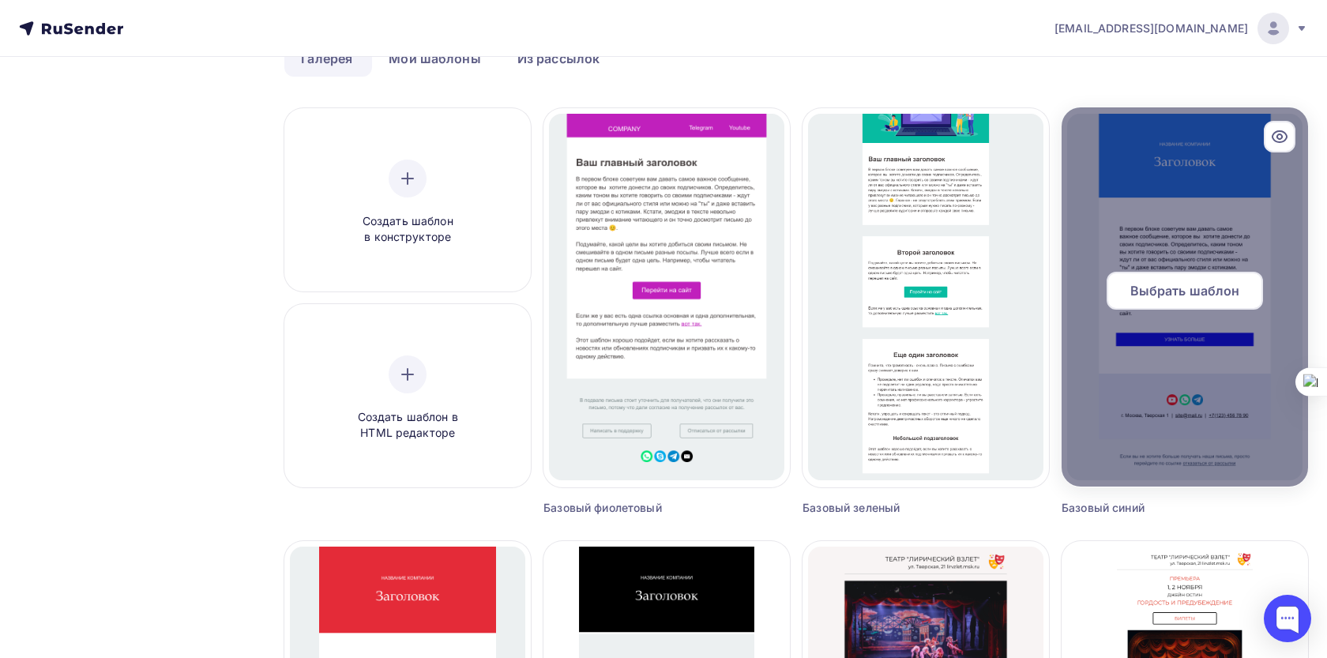
click at [1194, 298] on span "Выбрать шаблон" at bounding box center [1185, 290] width 110 height 19
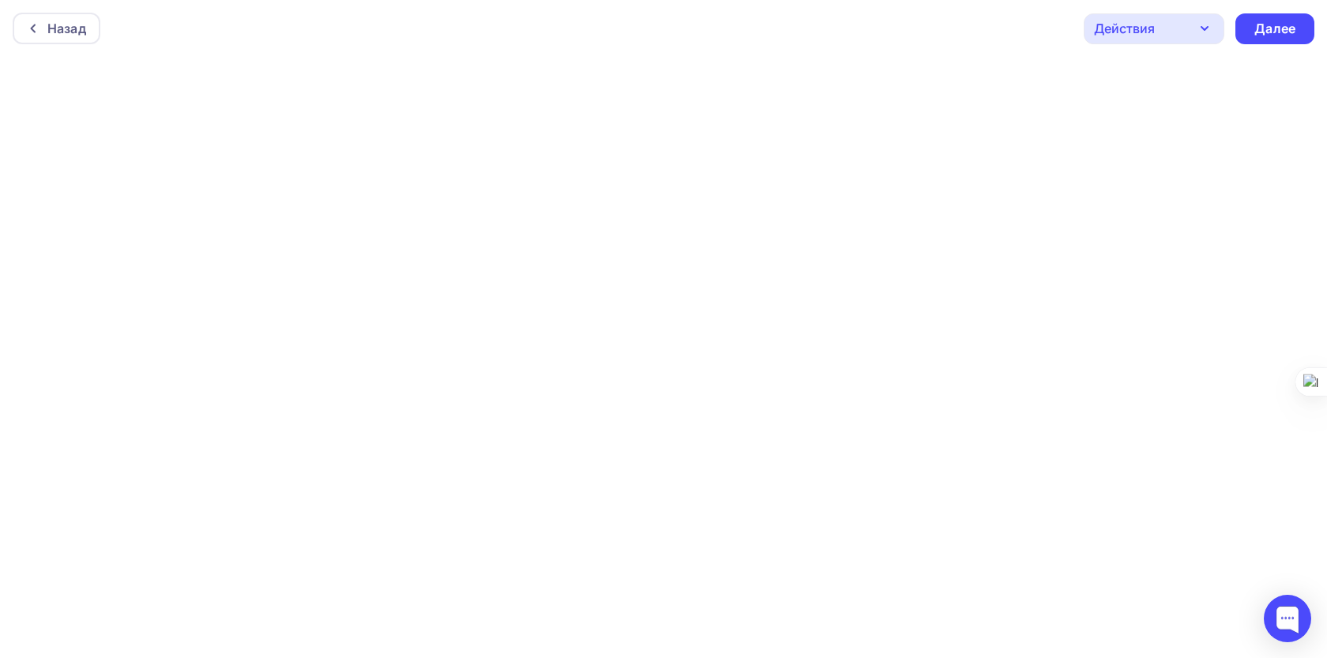
scroll to position [4, 0]
click at [1178, 32] on div "Действия" at bounding box center [1154, 24] width 141 height 31
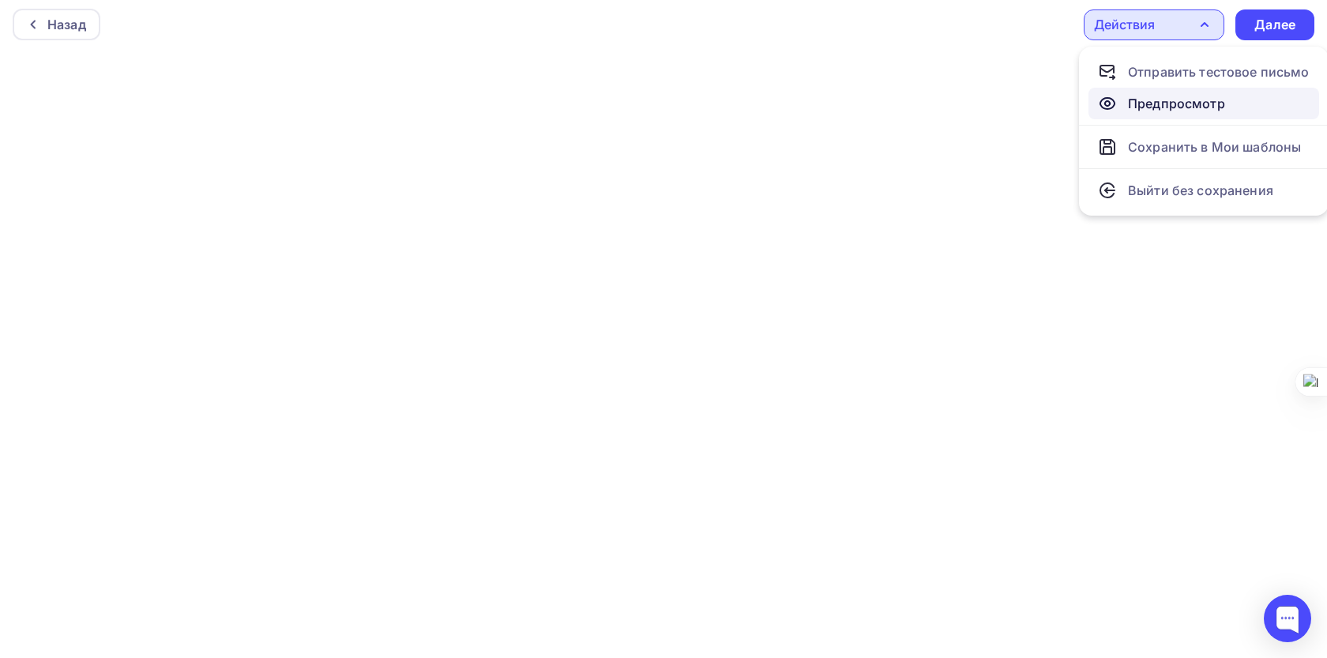
click at [1158, 111] on div "Предпросмотр" at bounding box center [1176, 103] width 97 height 19
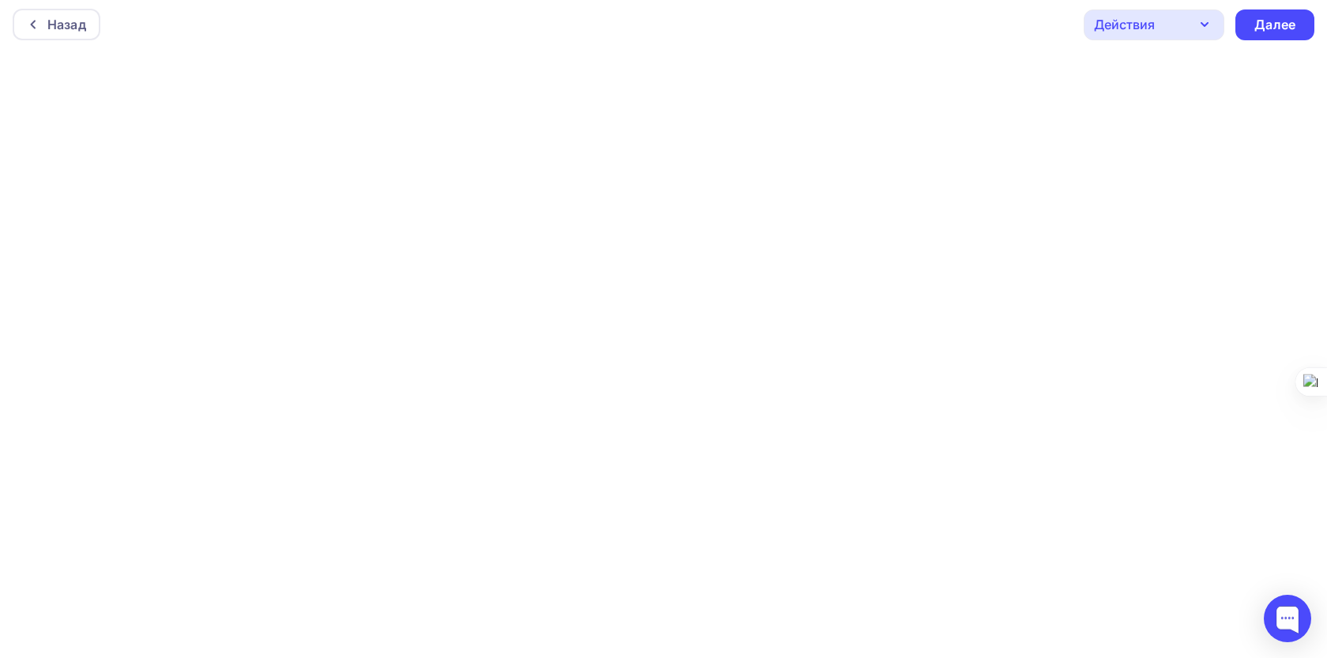
scroll to position [0, 0]
click at [810, 51] on div "Назад Действия Отправить тестовое письмо Предпросмотр Сохранить в Мои шаблоны В…" at bounding box center [663, 28] width 1327 height 57
click at [827, 33] on div "Назад Действия Отправить тестовое письмо Предпросмотр Сохранить в Мои шаблоны В…" at bounding box center [663, 26] width 1327 height 57
click at [1186, 33] on div "Действия" at bounding box center [1154, 27] width 141 height 31
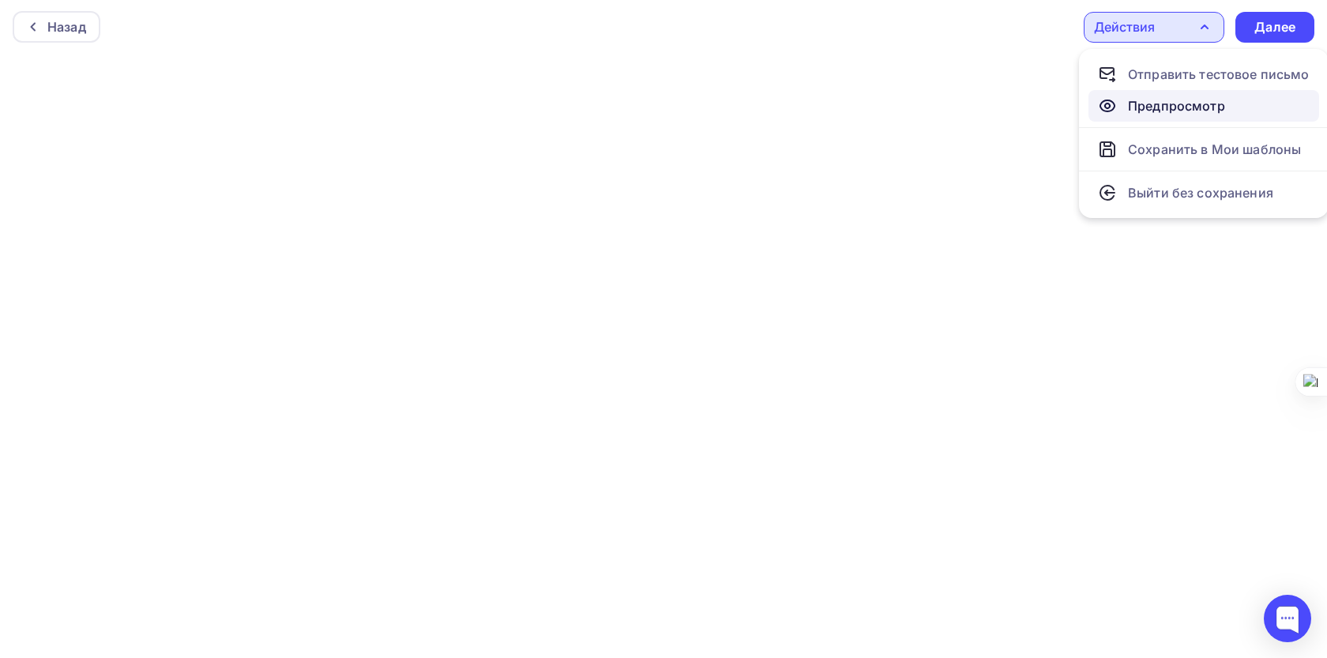
click at [1148, 102] on div "Предпросмотр" at bounding box center [1176, 105] width 97 height 19
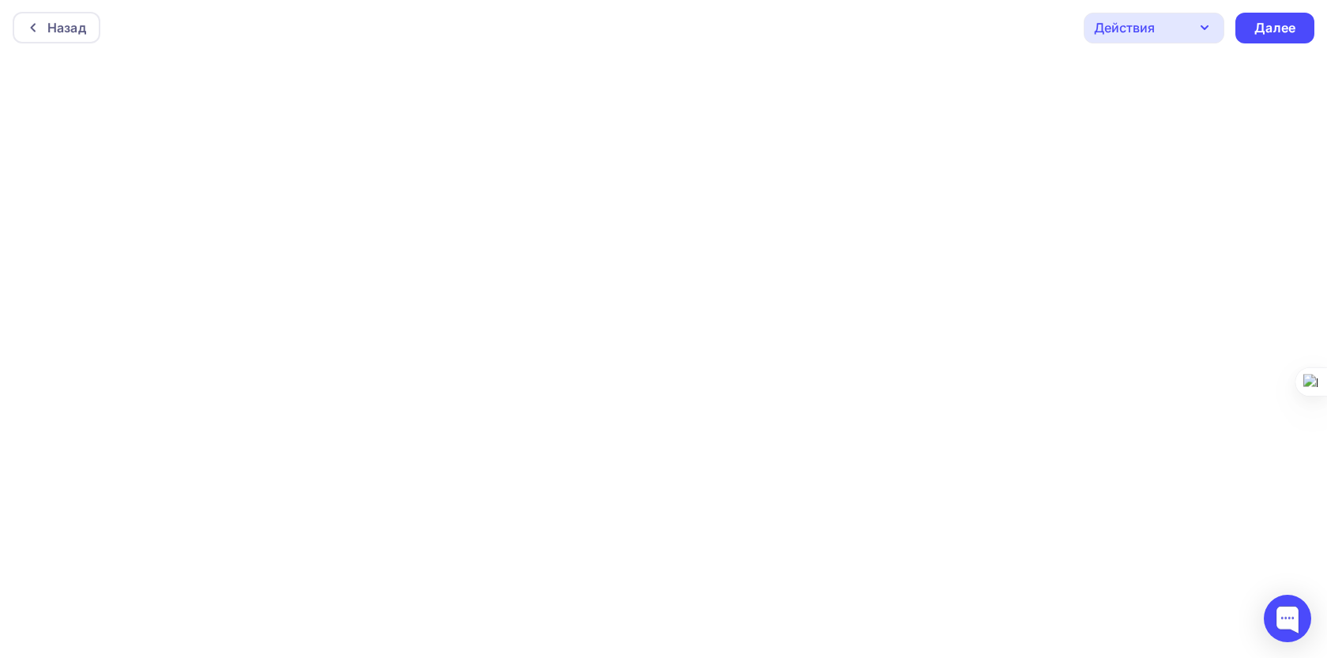
scroll to position [4, 0]
click at [1171, 29] on div "Действия" at bounding box center [1154, 24] width 141 height 31
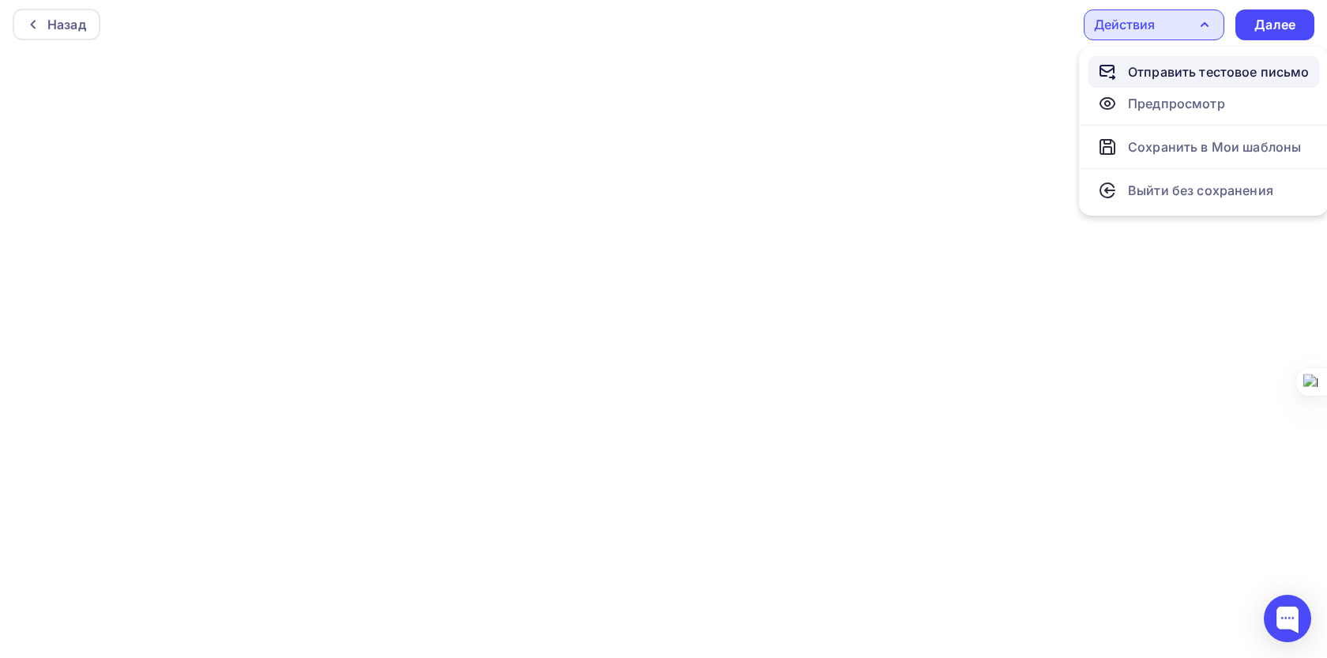
click at [1146, 63] on div "Отправить тестовое письмо" at bounding box center [1219, 71] width 182 height 19
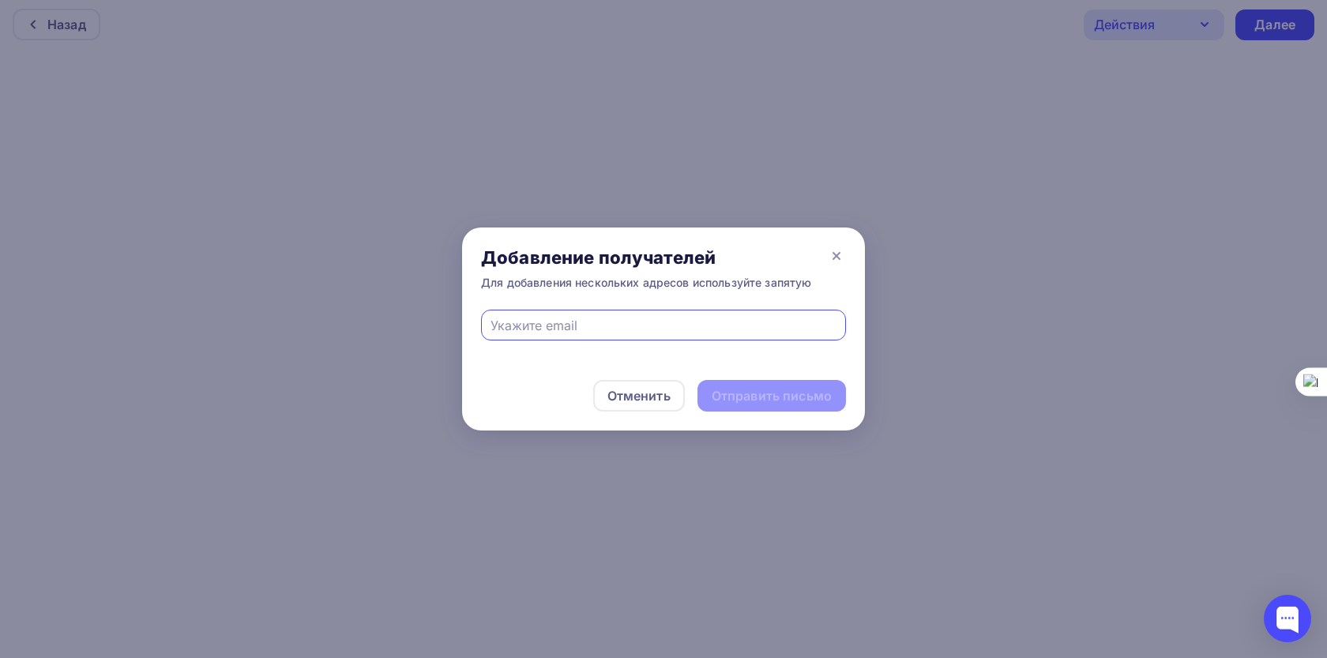
click at [630, 329] on input "text" at bounding box center [664, 325] width 347 height 19
type input "arsen993@bk.ru"
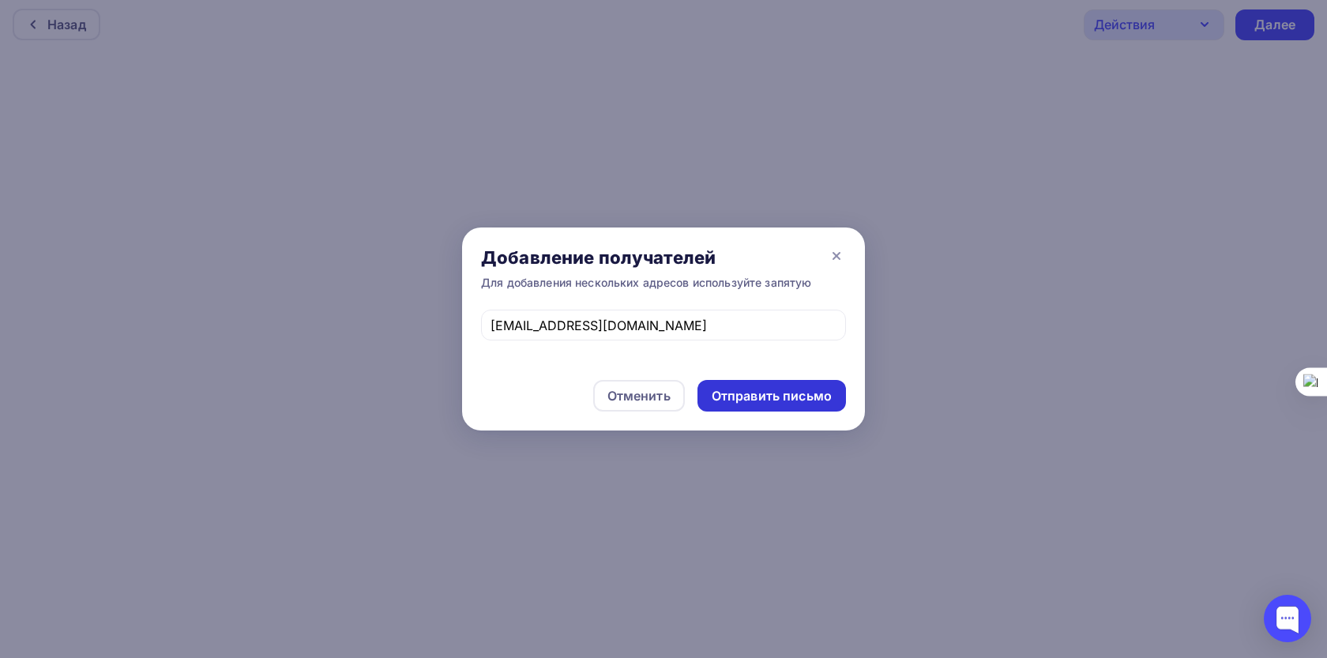
click at [746, 397] on div "Отправить письмо" at bounding box center [772, 396] width 120 height 18
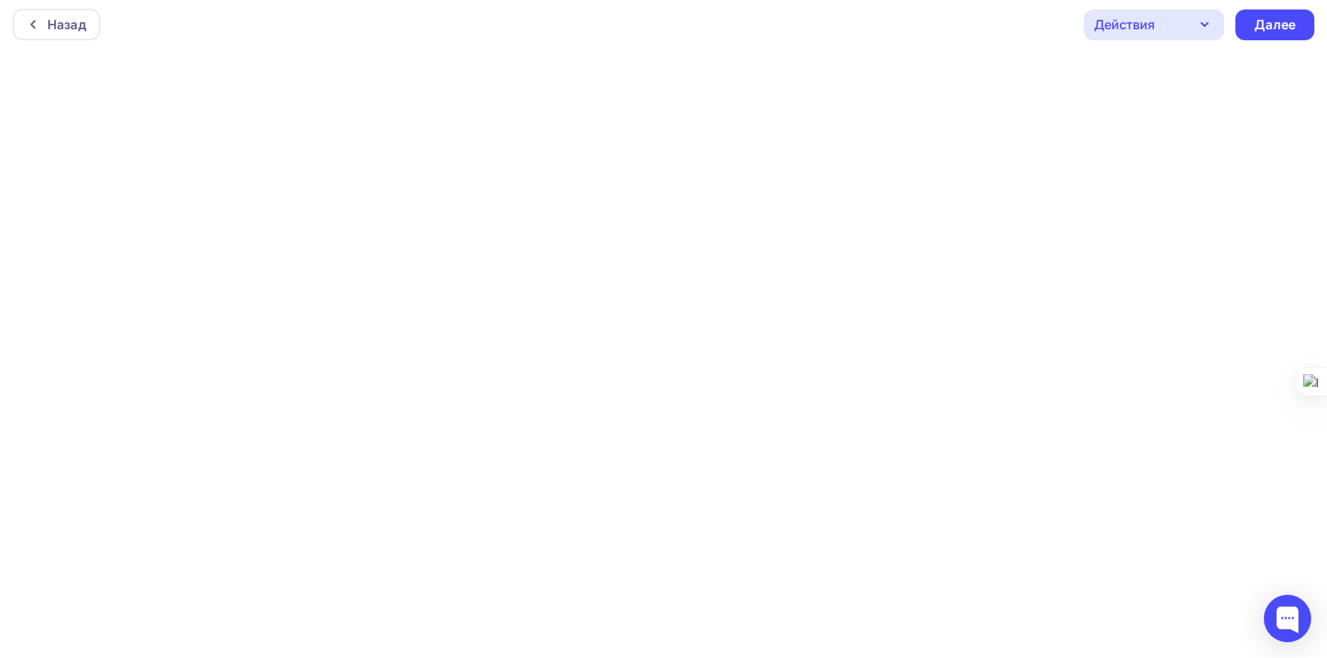
click at [1144, 24] on div "Действия" at bounding box center [1124, 24] width 61 height 19
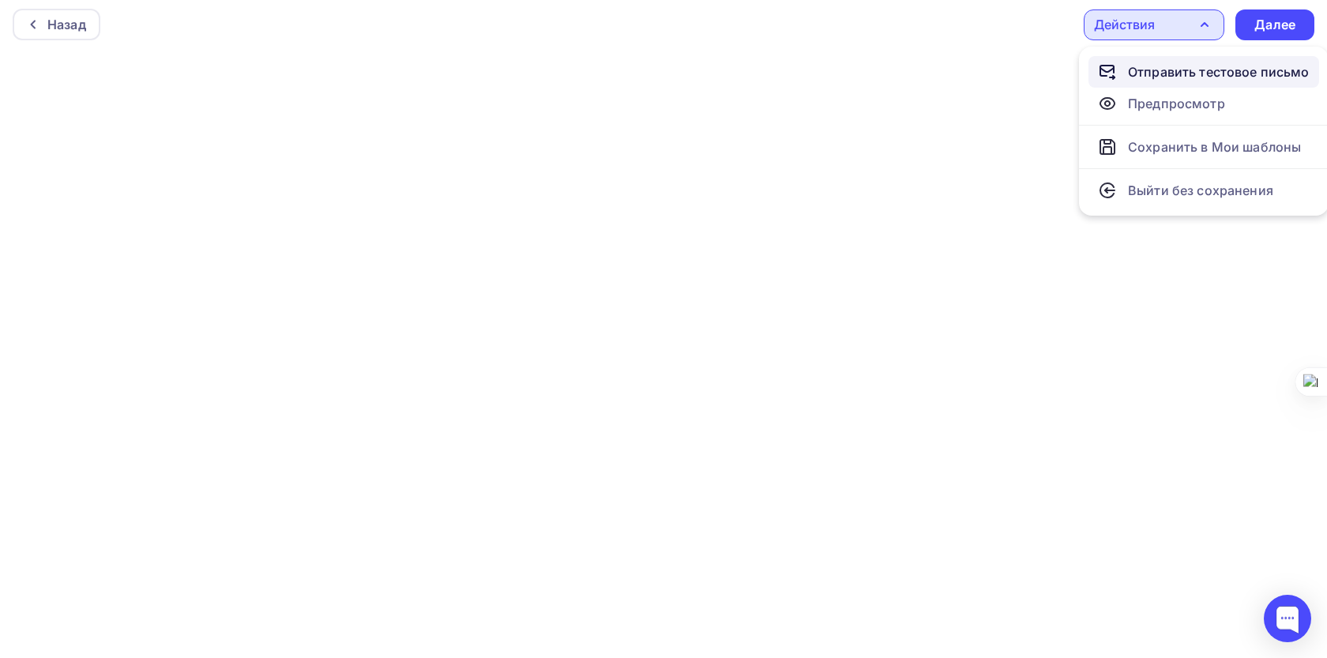
click at [1150, 63] on div "Отправить тестовое письмо" at bounding box center [1219, 71] width 182 height 19
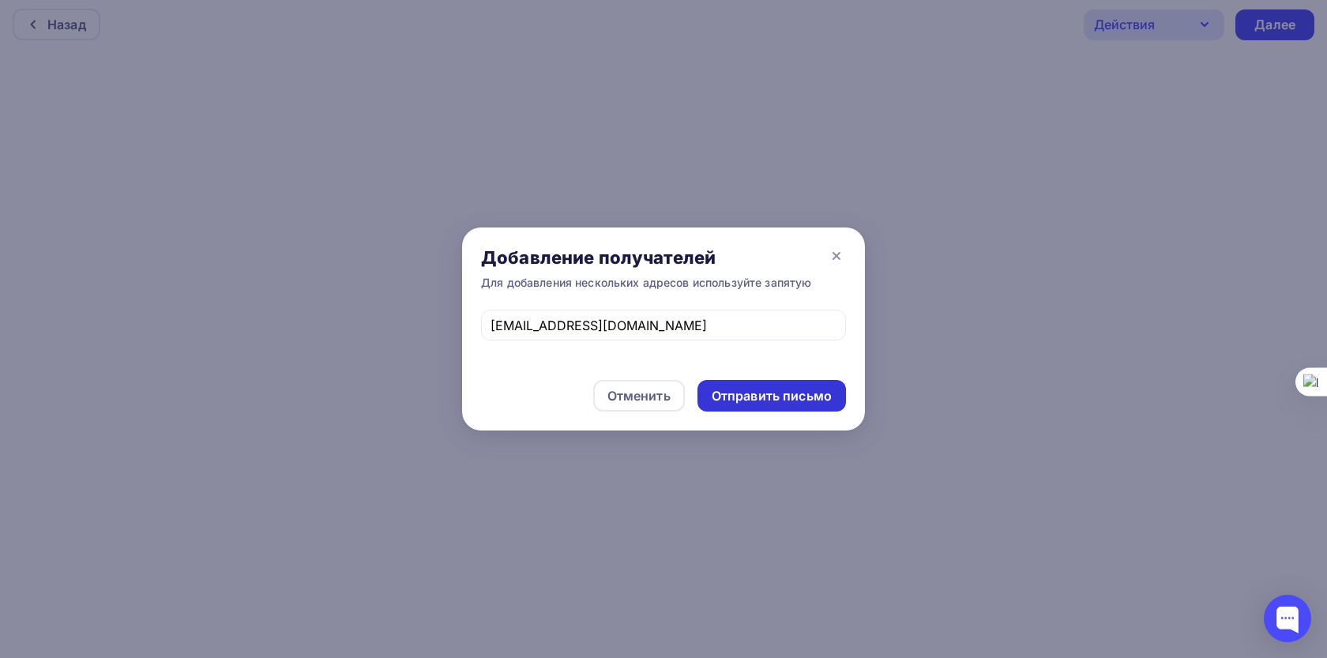
click at [790, 397] on div "Отправить письмо" at bounding box center [772, 396] width 120 height 18
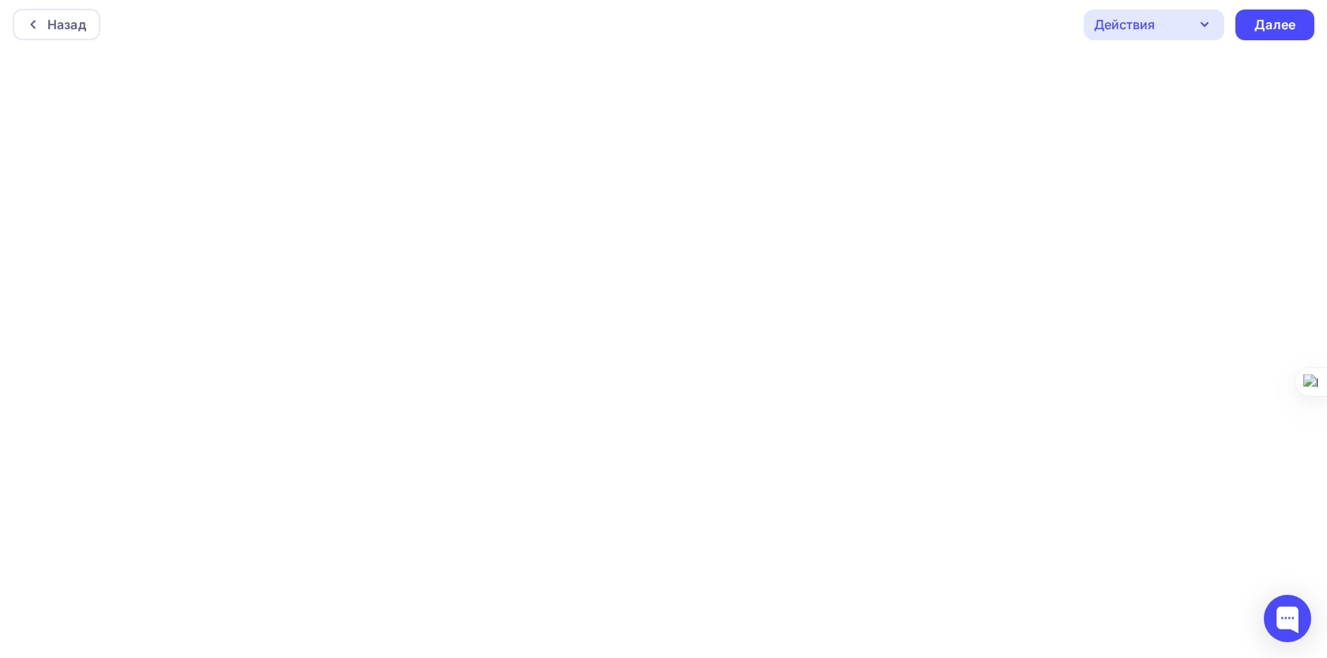
click at [1205, 23] on icon "button" at bounding box center [1204, 24] width 6 height 3
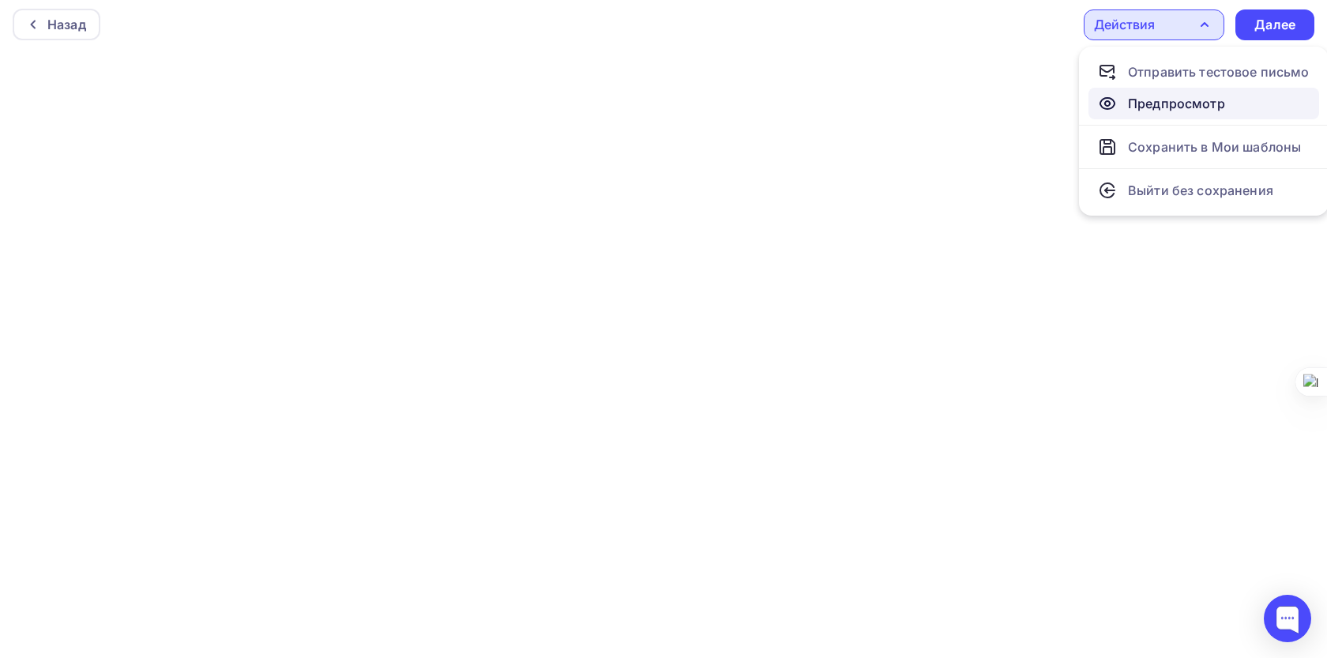
click at [1169, 92] on link "Предпросмотр" at bounding box center [1204, 104] width 231 height 32
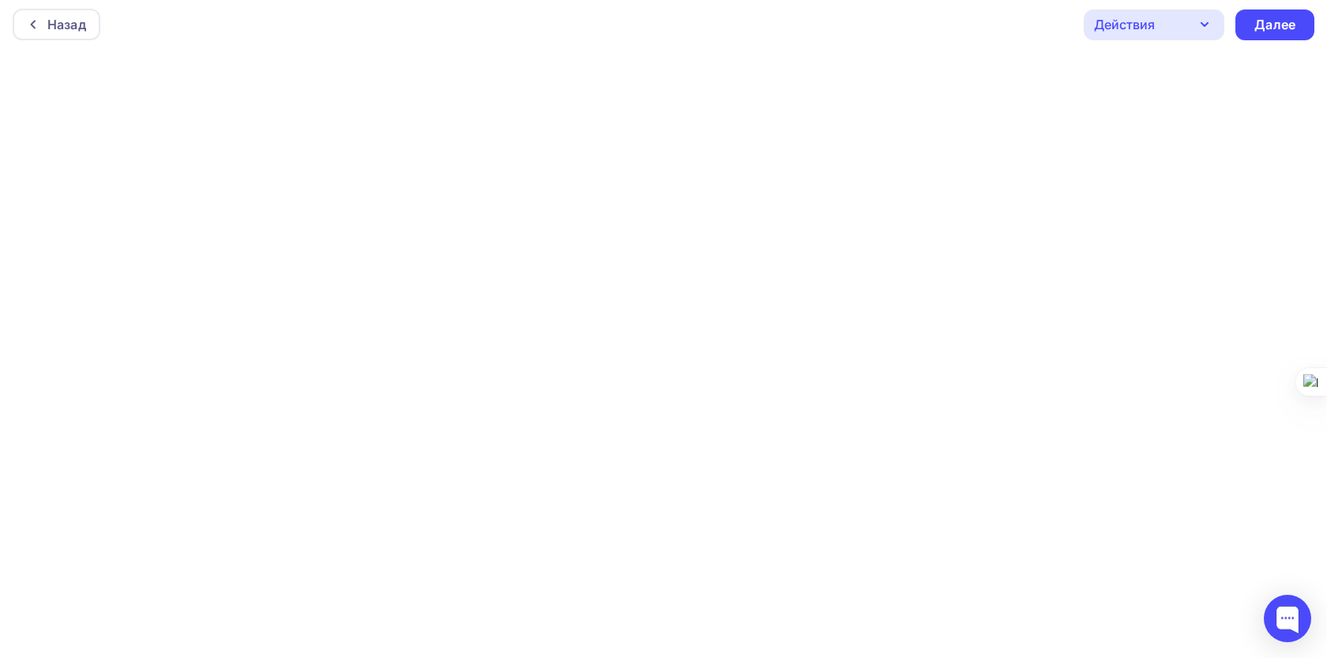
click at [1170, 25] on div "Действия" at bounding box center [1154, 24] width 141 height 31
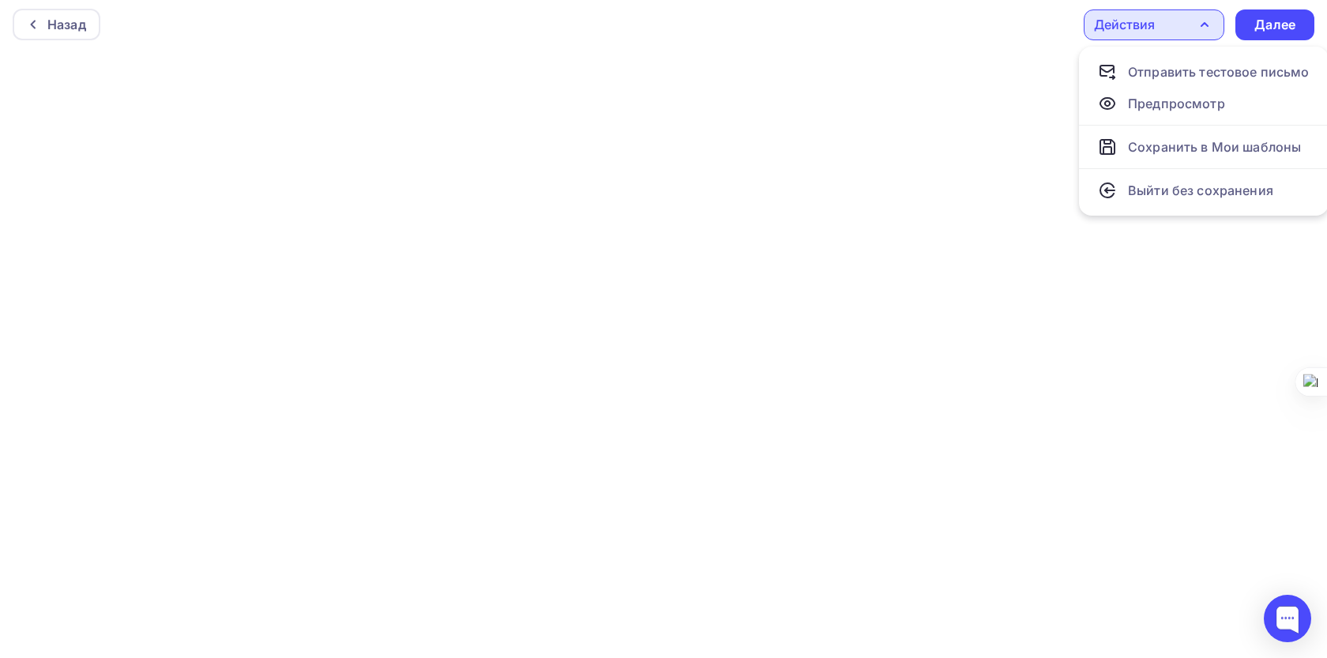
click at [1126, 27] on div "Действия" at bounding box center [1124, 24] width 61 height 19
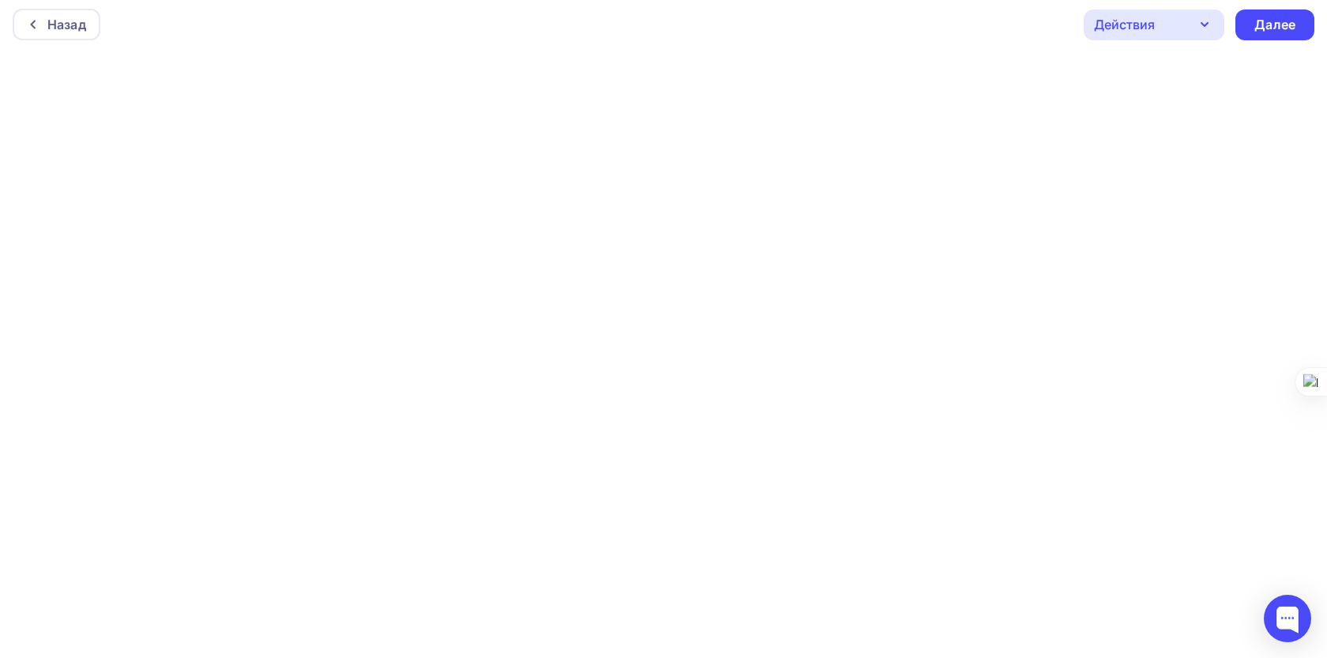
scroll to position [0, 0]
click at [1280, 26] on div "Далее" at bounding box center [1274, 29] width 41 height 18
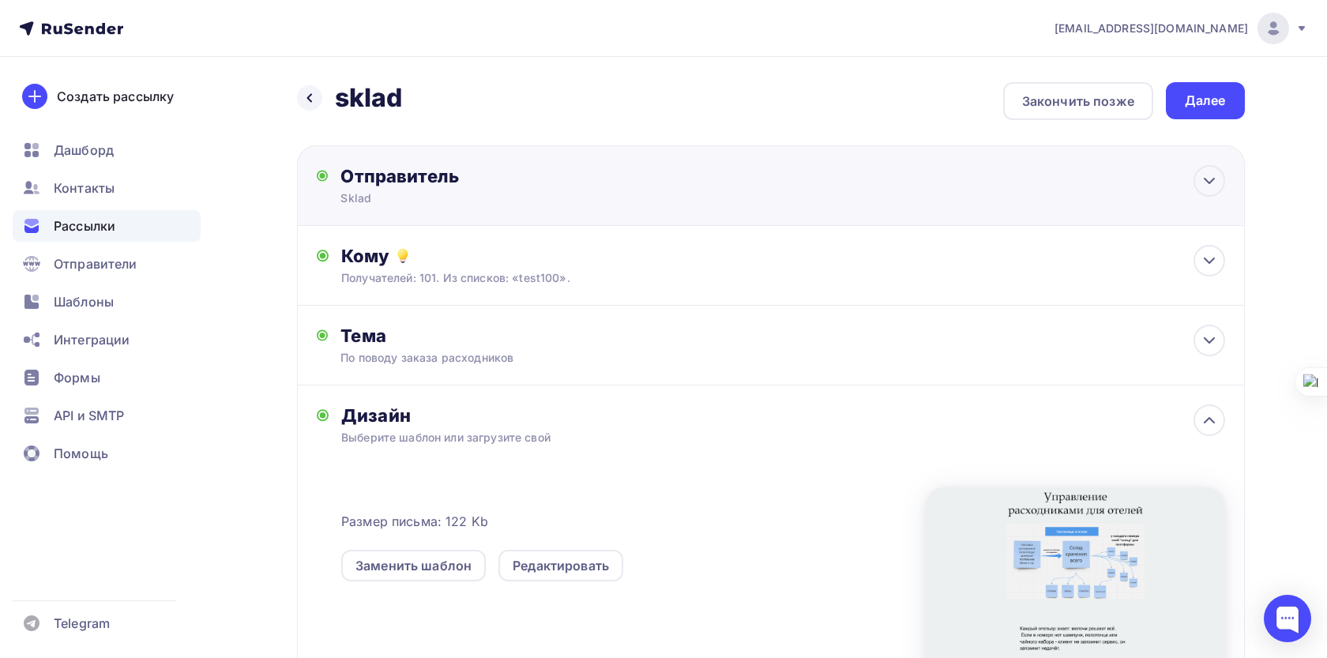
click at [771, 190] on div "Отправитель Sklad Email * sklad@skld.bizml.ru sklad@skld.bizml.ru Добавить отпр…" at bounding box center [771, 185] width 948 height 81
type input "Sklad"
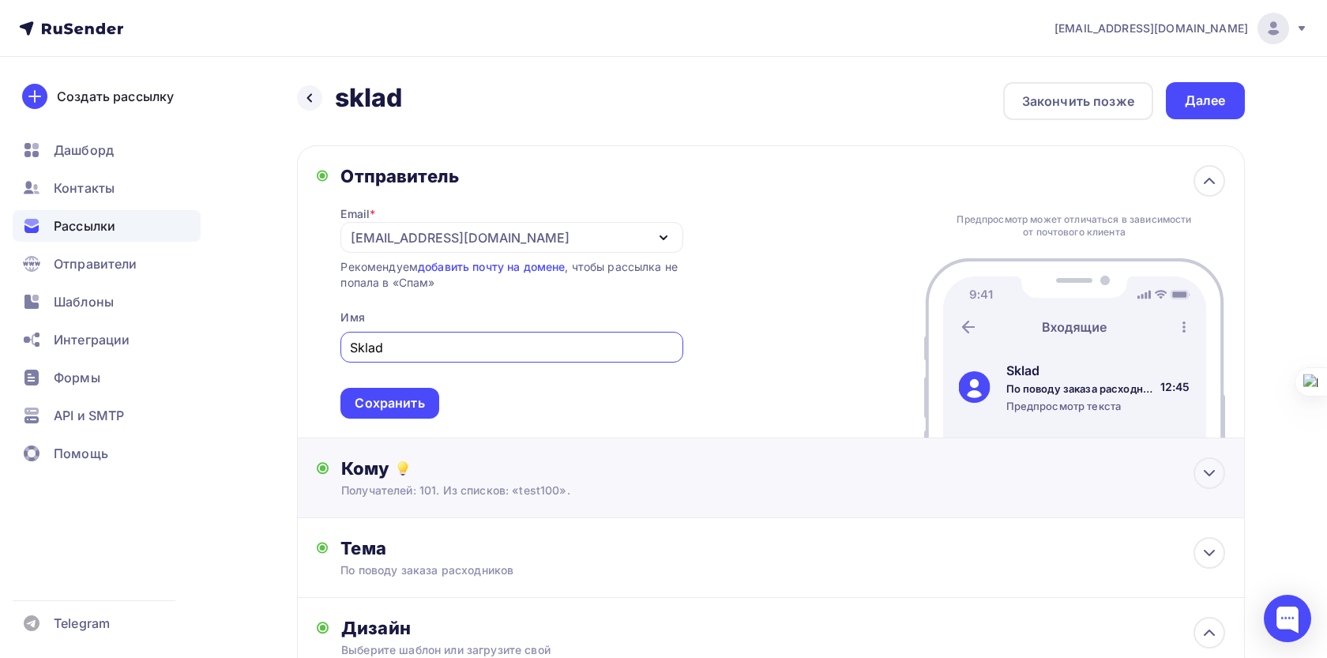
click at [604, 496] on div "Получателей: 101. Из списков: «test100»." at bounding box center [738, 491] width 795 height 16
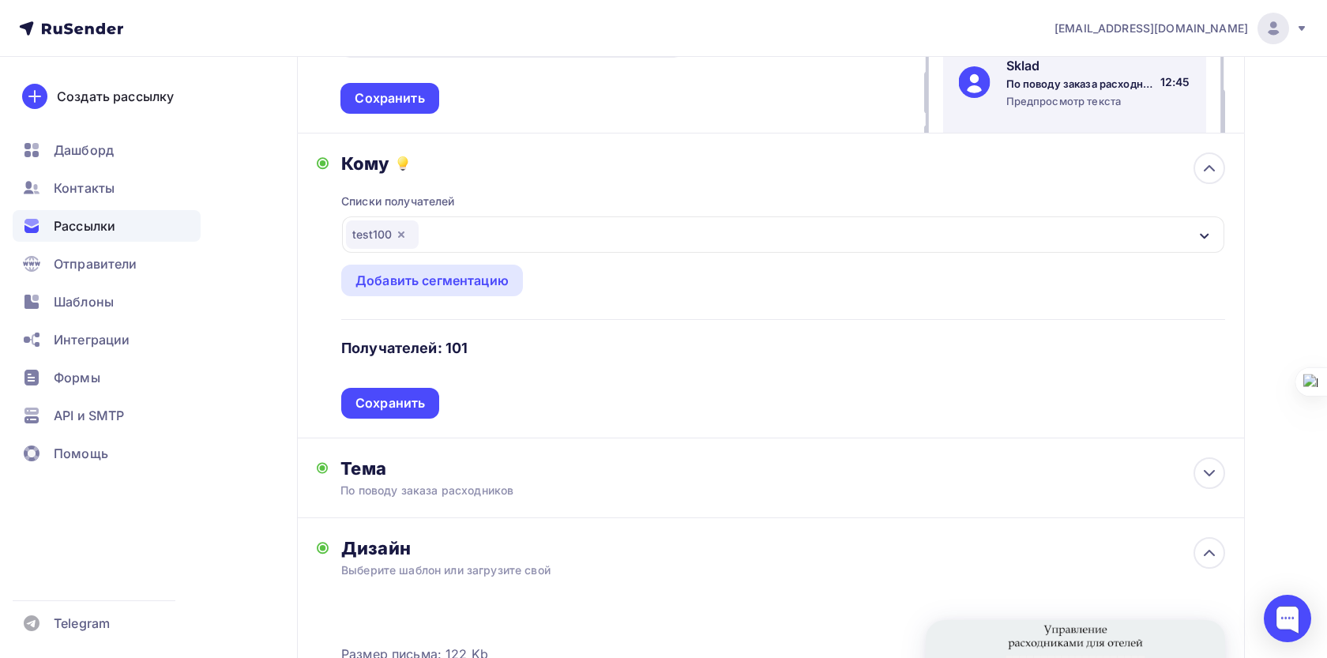
scroll to position [304, 0]
click at [604, 496] on div "По поводу заказа расходников" at bounding box center [480, 491] width 281 height 16
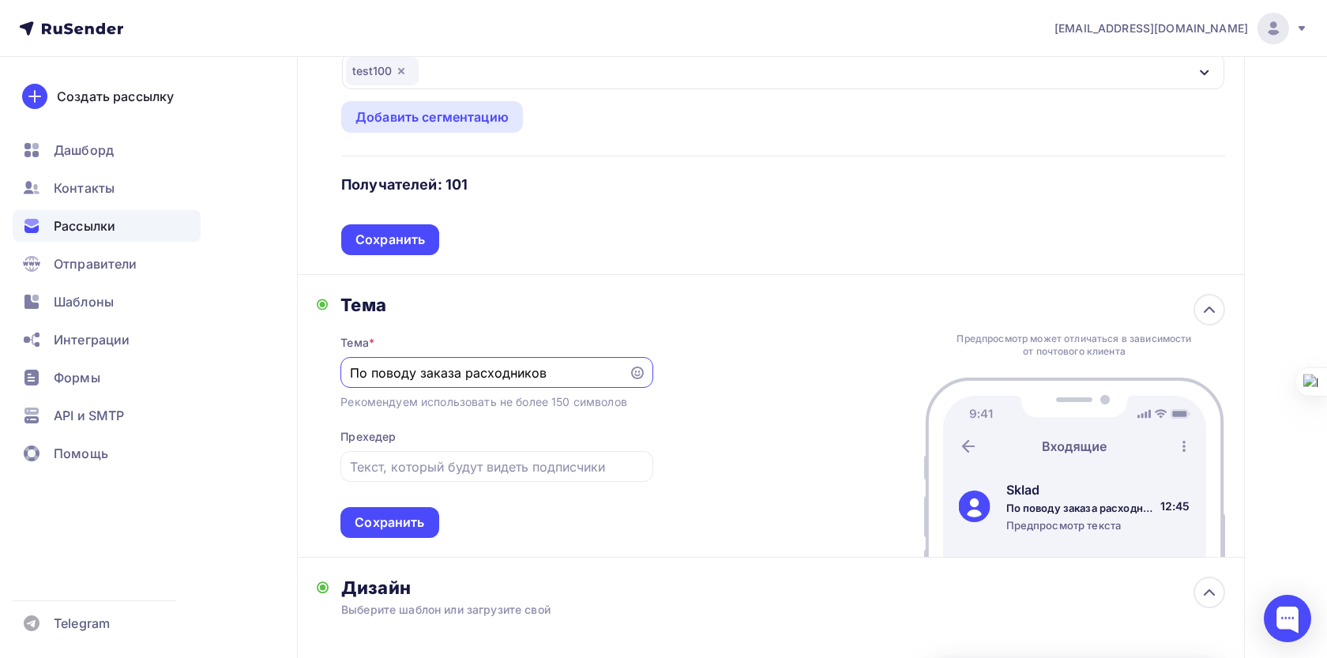
scroll to position [474, 0]
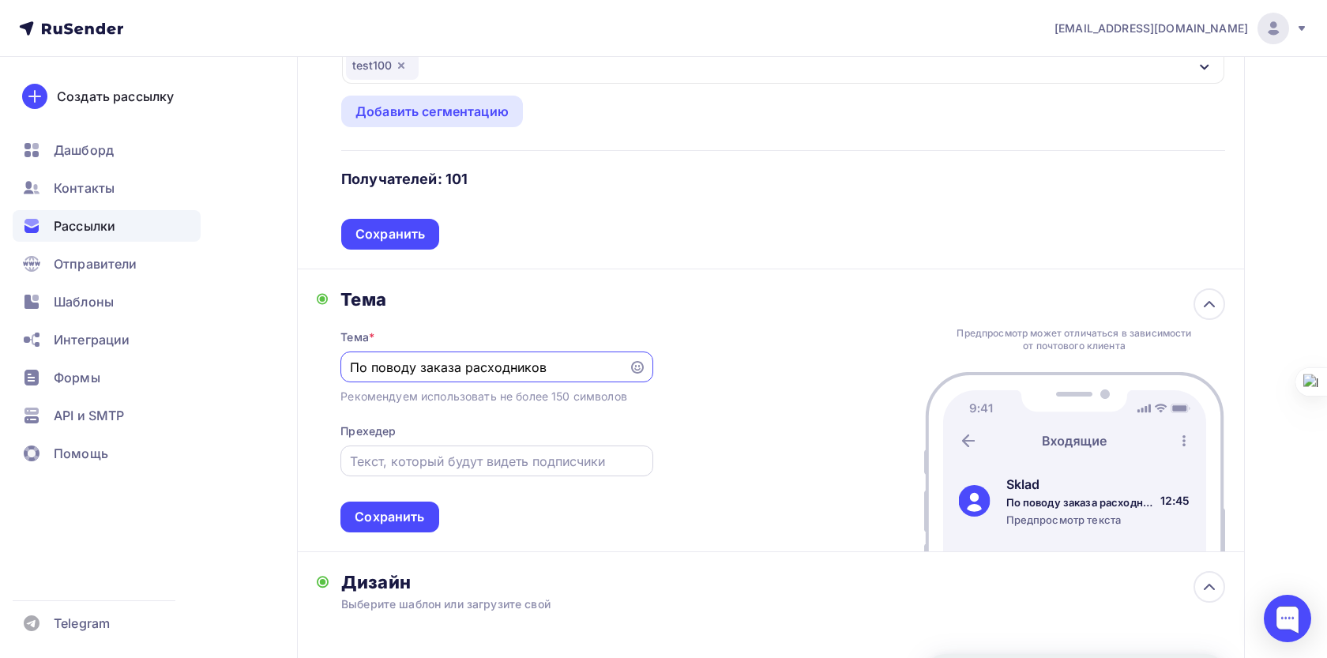
click at [515, 461] on input "text" at bounding box center [497, 461] width 294 height 19
click at [355, 469] on input "важно" at bounding box center [497, 461] width 294 height 19
click at [347, 468] on div "важно" at bounding box center [496, 461] width 312 height 31
click at [355, 468] on input "важно" at bounding box center [497, 461] width 294 height 19
click at [352, 468] on input "важно" at bounding box center [497, 461] width 294 height 19
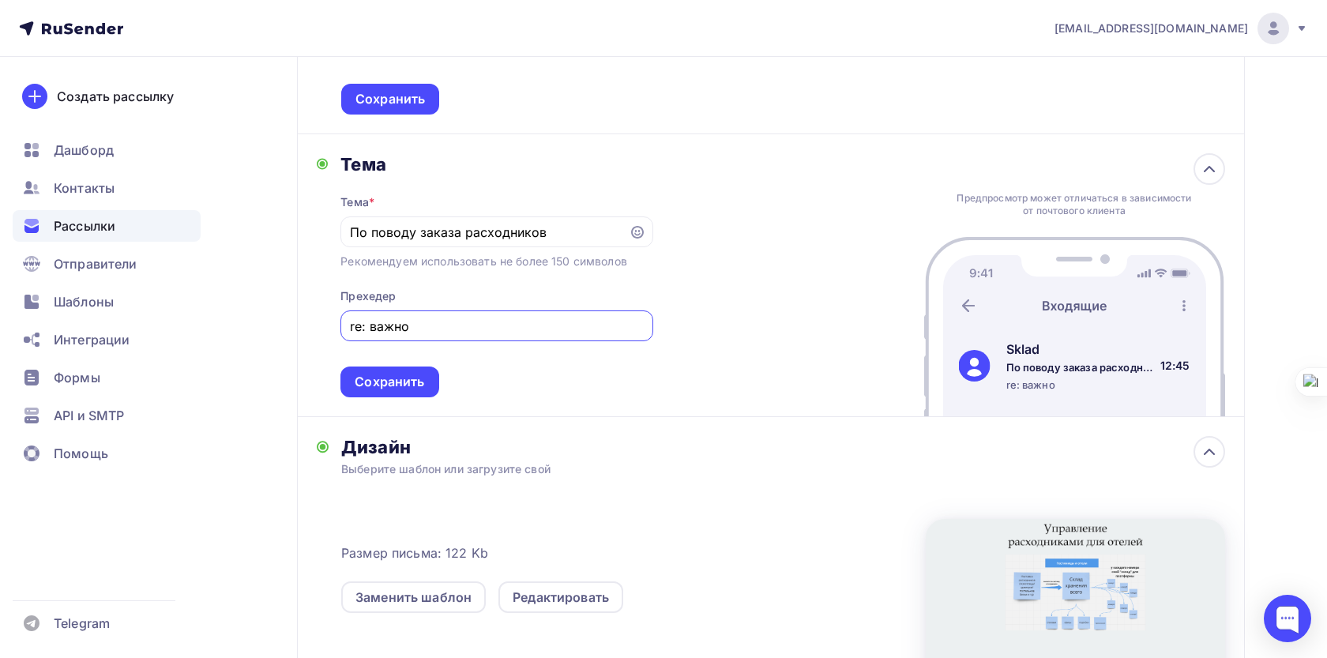
scroll to position [611, 0]
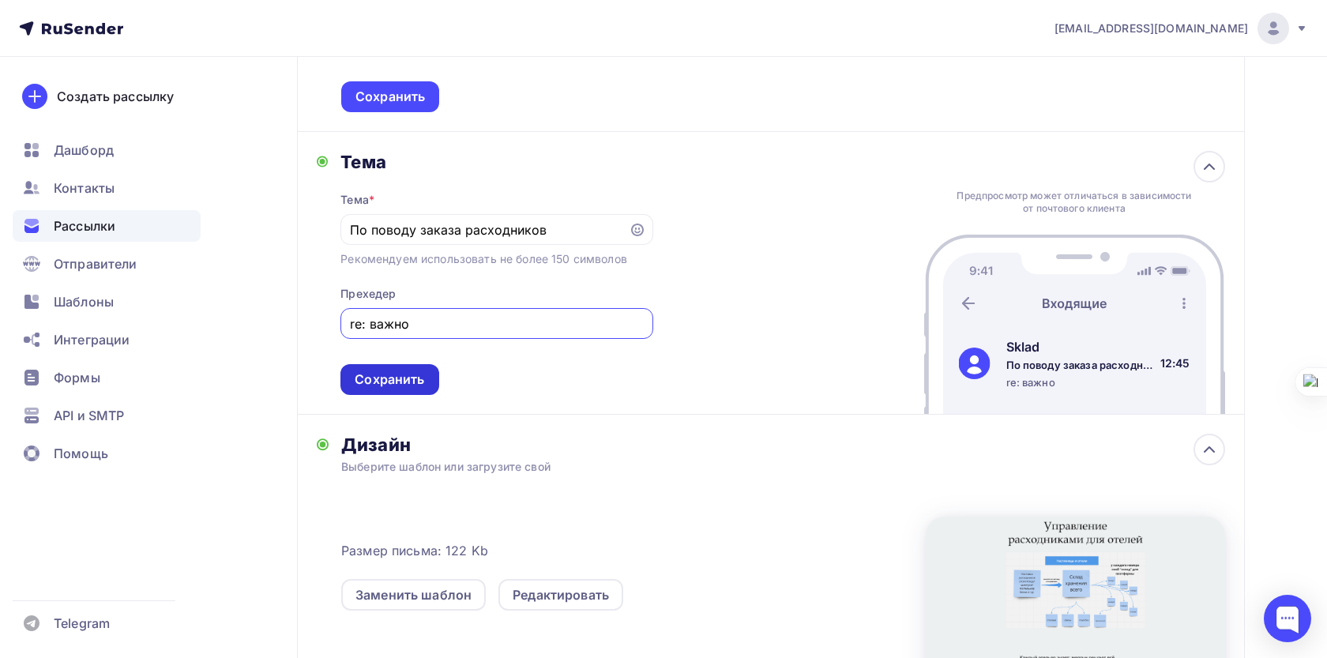
type input "re: важно"
click at [397, 379] on div "Сохранить" at bounding box center [390, 379] width 70 height 18
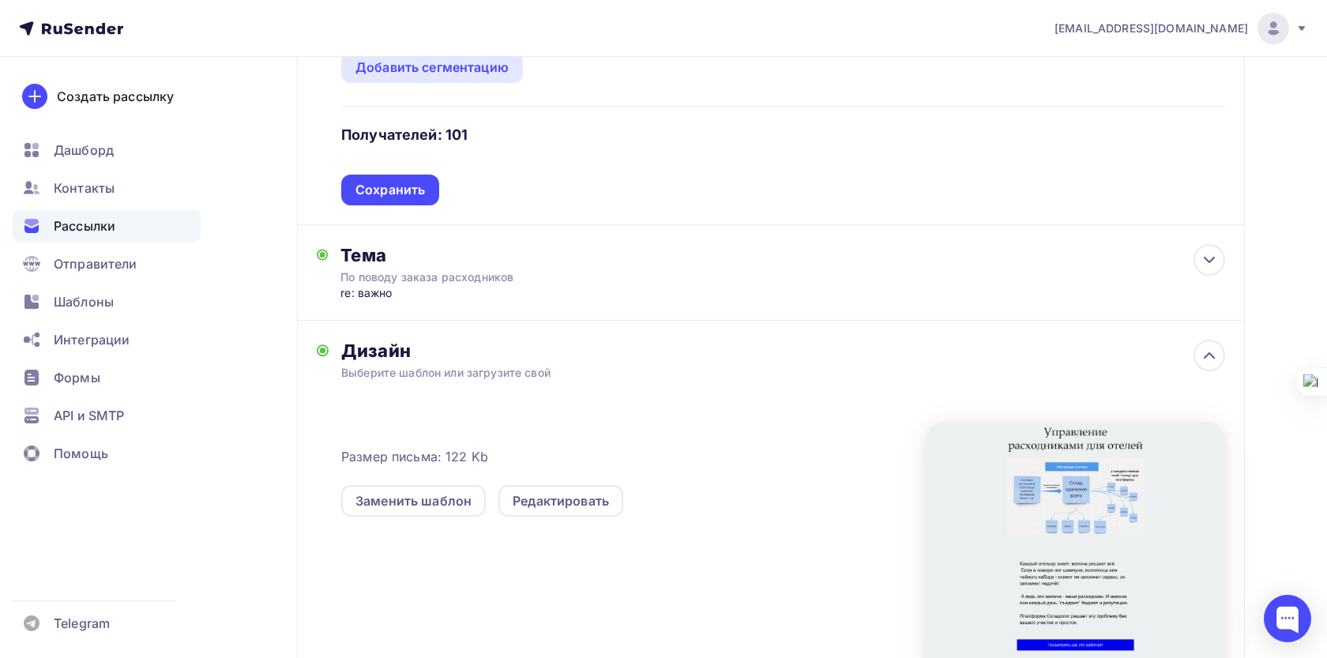
scroll to position [0, 0]
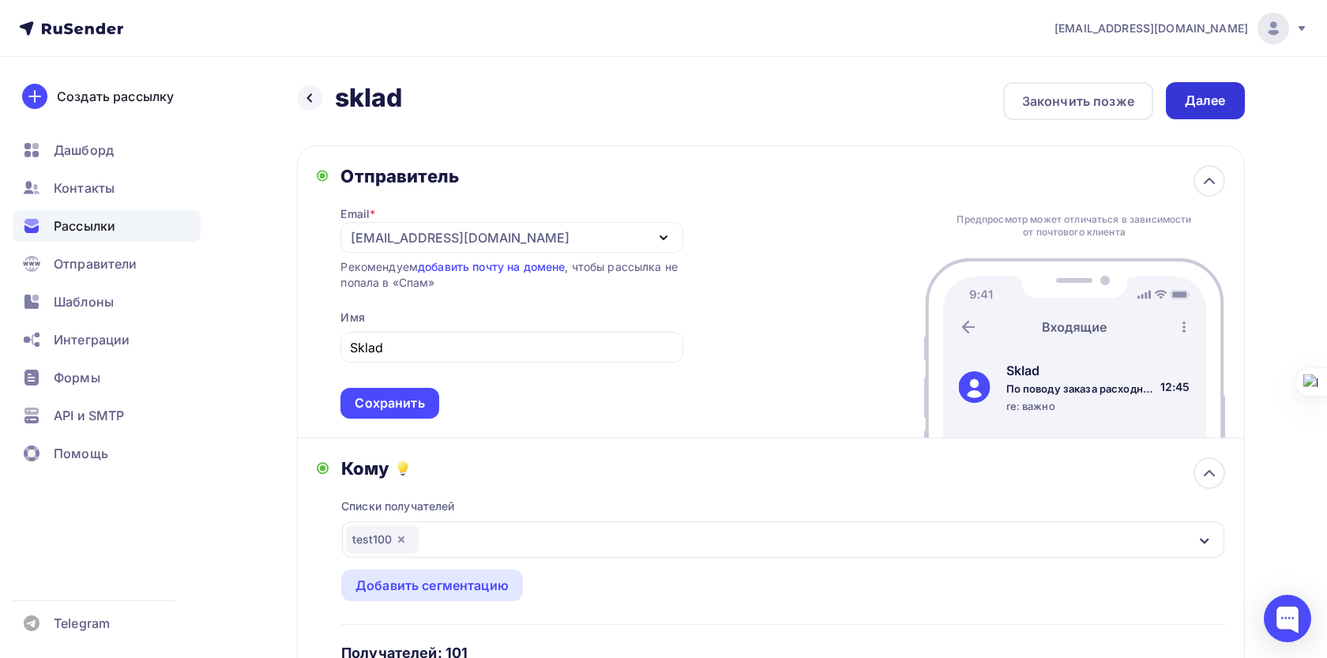
click at [1191, 95] on div "Далее" at bounding box center [1205, 101] width 41 height 18
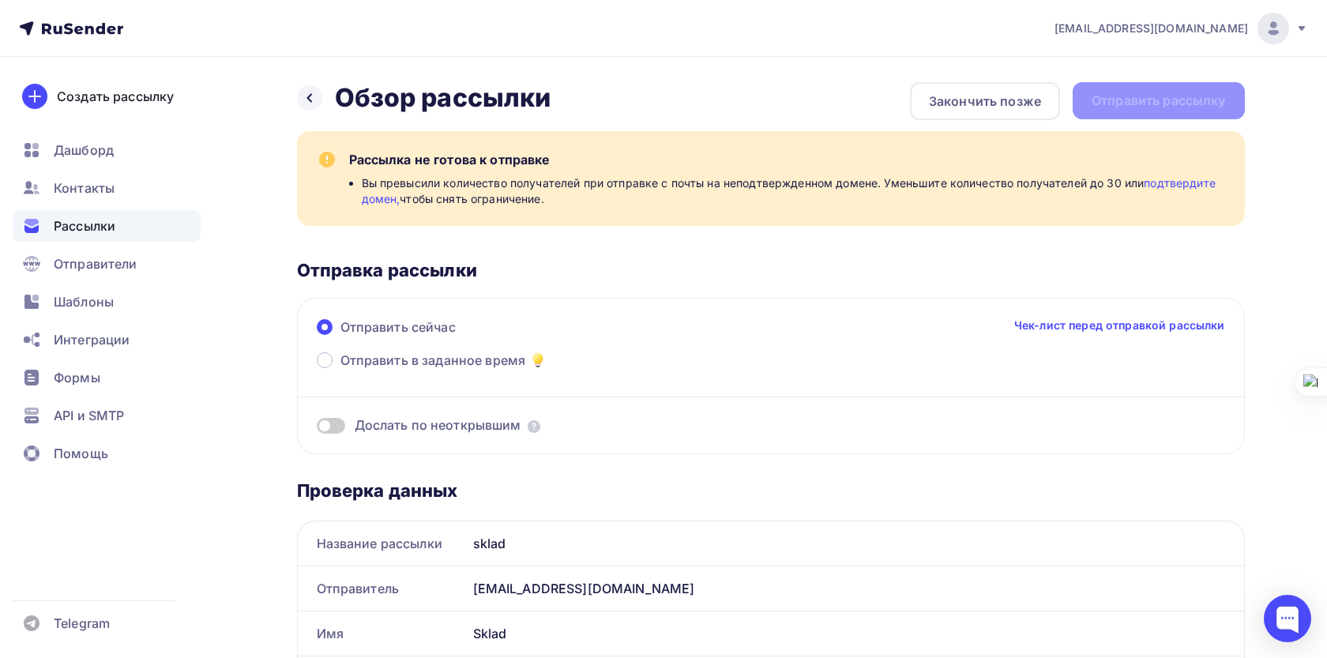
click at [1158, 183] on link "подтвердите домен," at bounding box center [789, 190] width 854 height 29
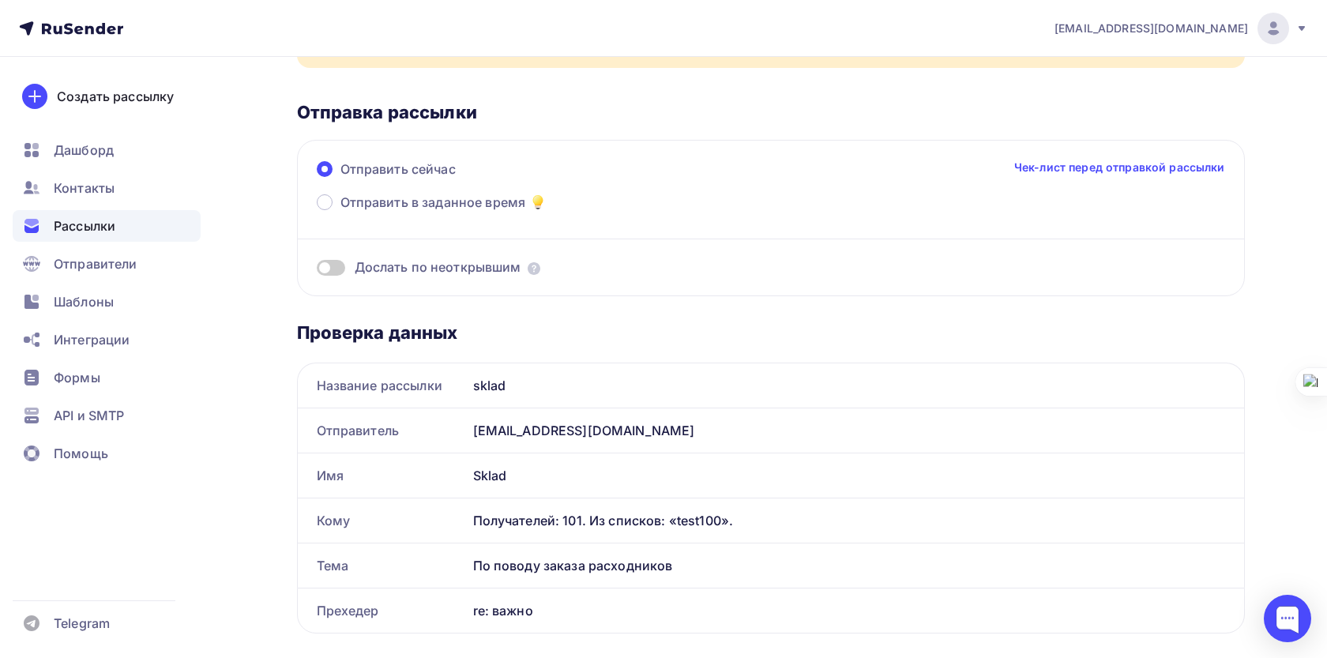
scroll to position [162, 0]
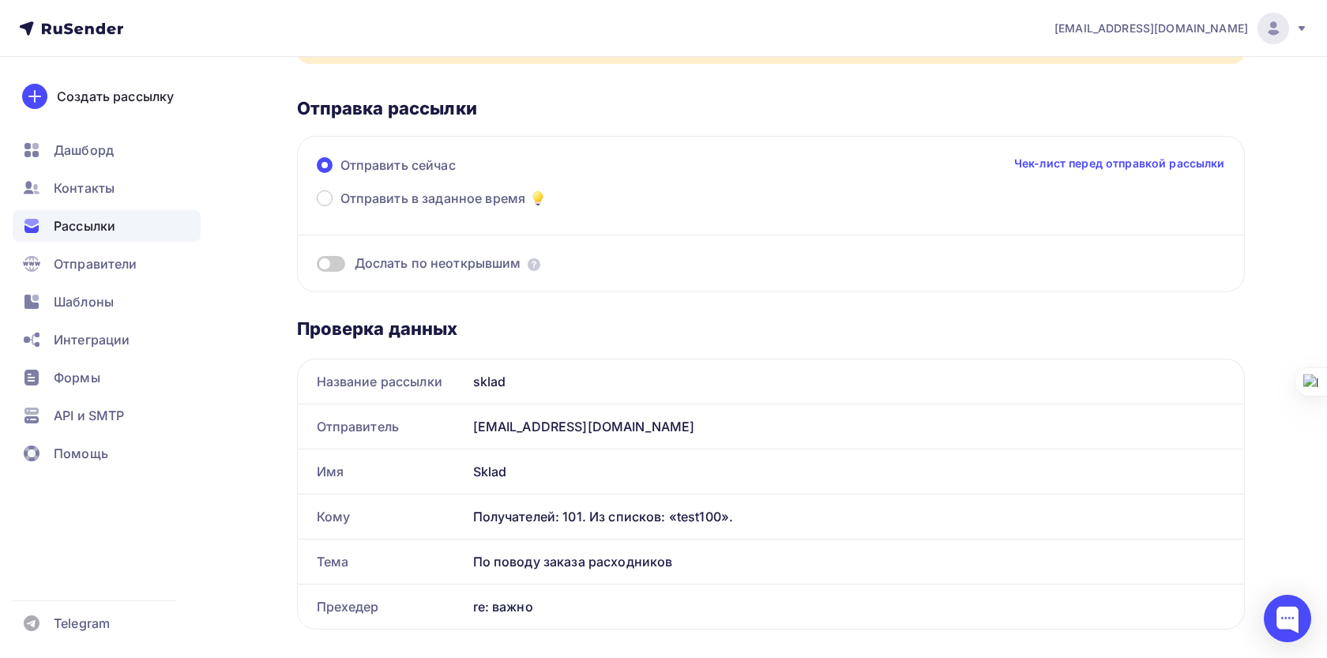
click at [328, 263] on span at bounding box center [331, 264] width 28 height 16
click at [317, 266] on input "checkbox" at bounding box center [317, 266] width 0 height 0
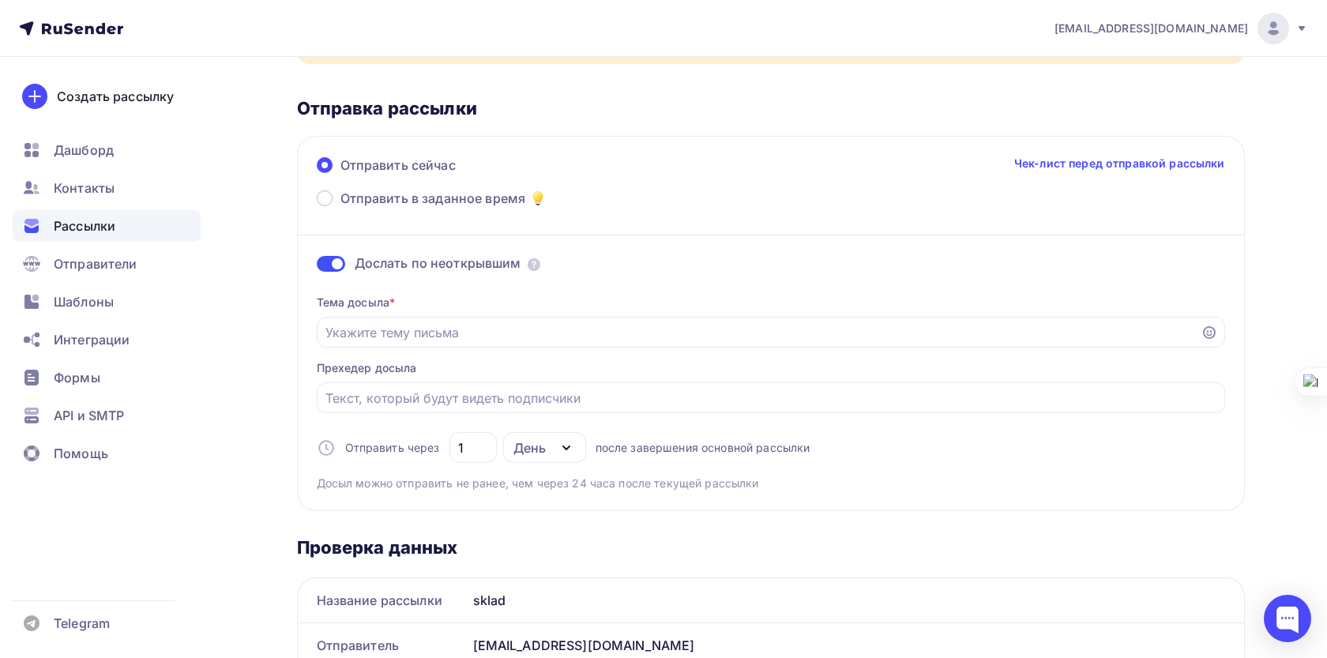
click at [329, 264] on span at bounding box center [331, 264] width 28 height 16
click at [317, 266] on input "checkbox" at bounding box center [317, 266] width 0 height 0
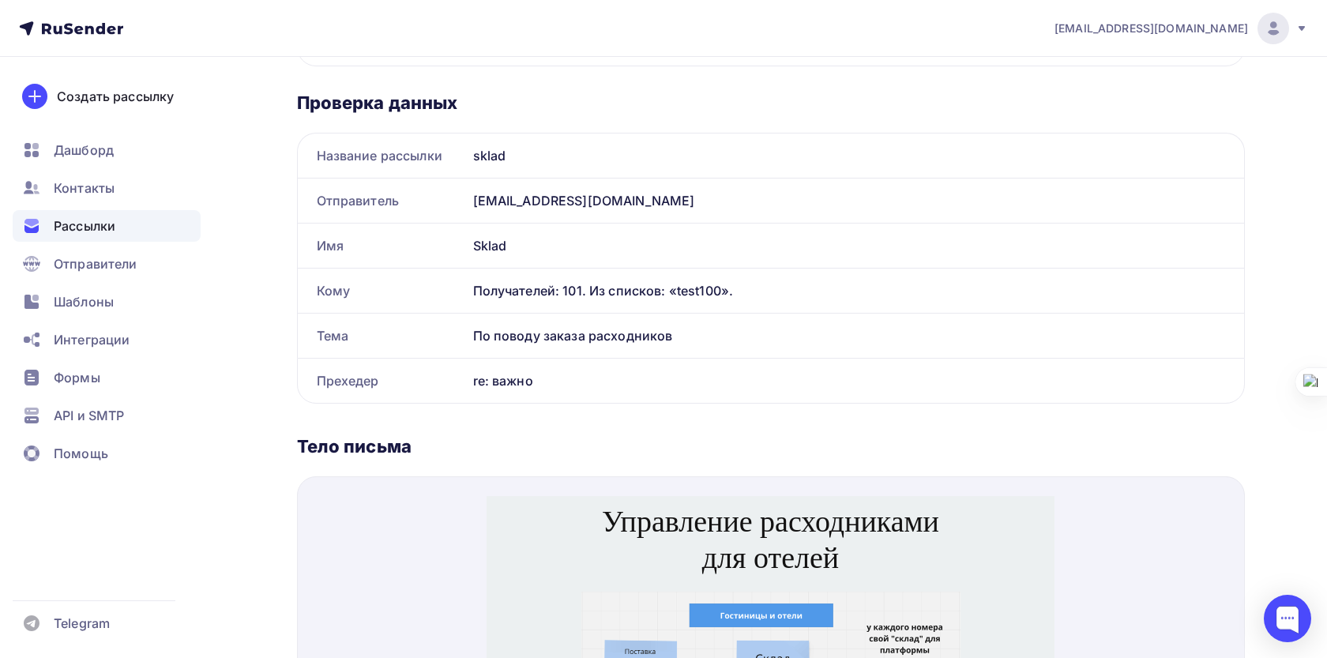
scroll to position [0, 0]
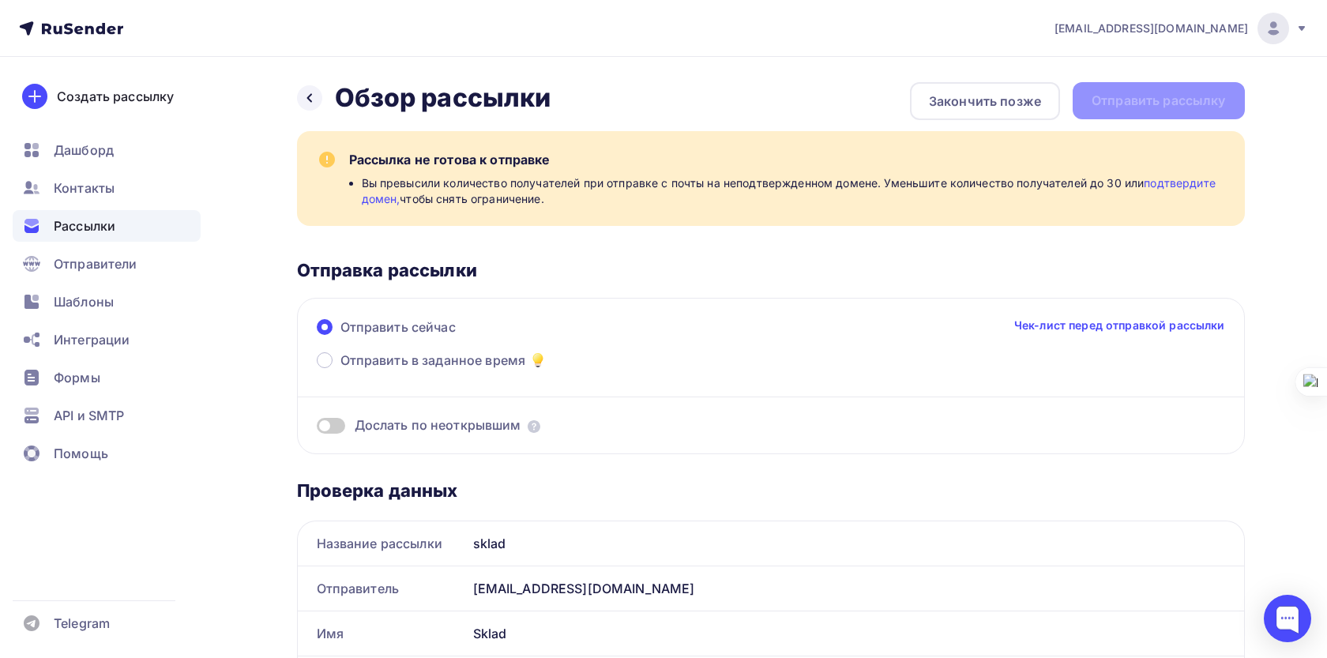
click at [1136, 95] on div "Назад Обзор рассылки Обзор рассылки Закончить позже Отправить рассылку" at bounding box center [771, 101] width 948 height 38
click at [1028, 109] on div "Закончить позже" at bounding box center [985, 101] width 150 height 38
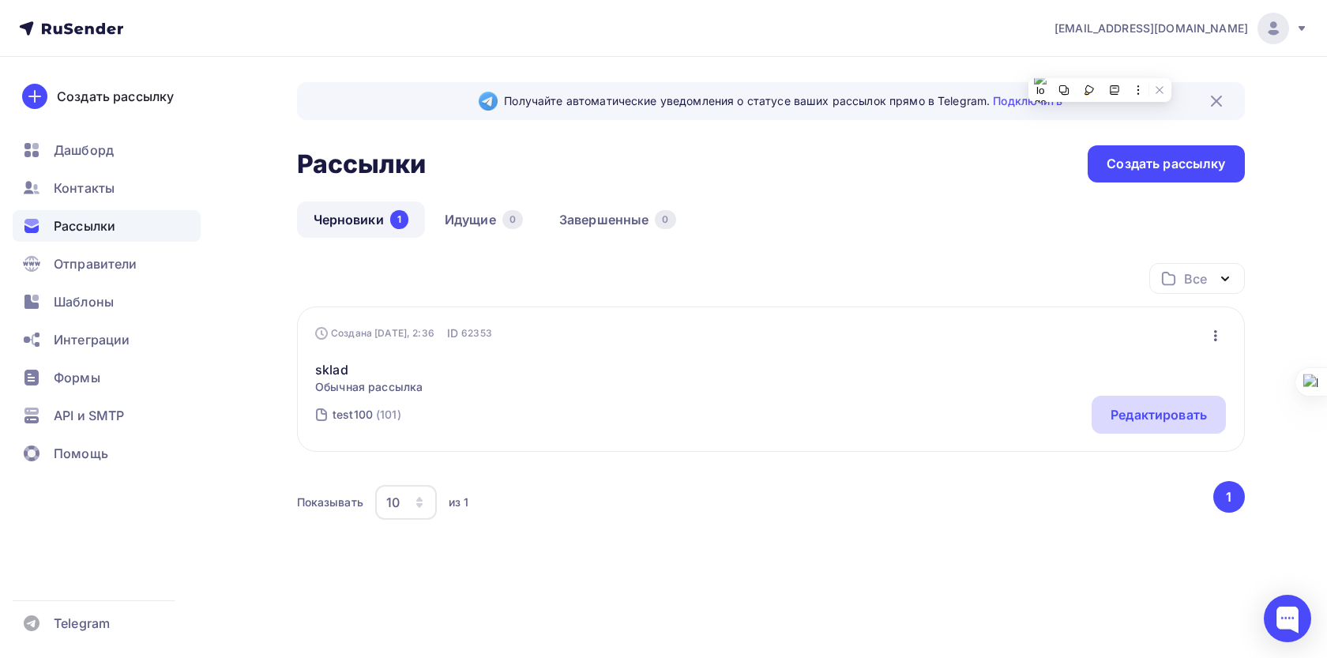
click at [1135, 418] on div "Редактировать" at bounding box center [1159, 414] width 96 height 19
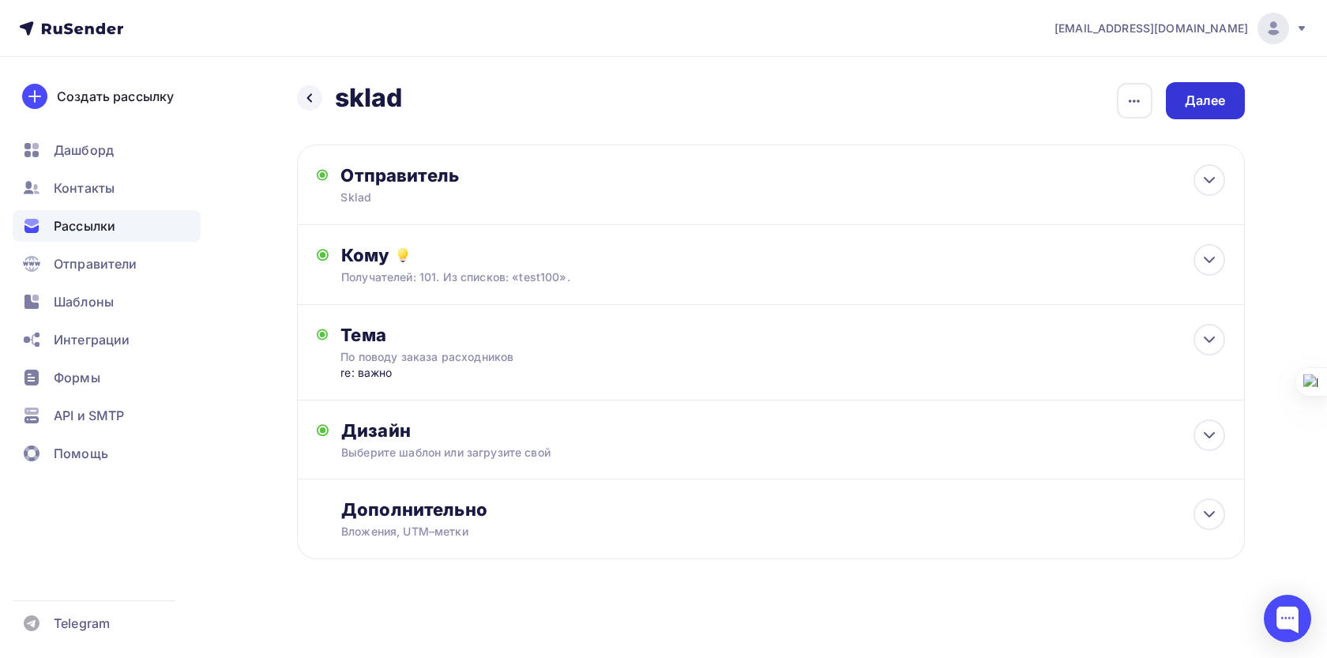
click at [1208, 108] on div "Далее" at bounding box center [1205, 101] width 41 height 18
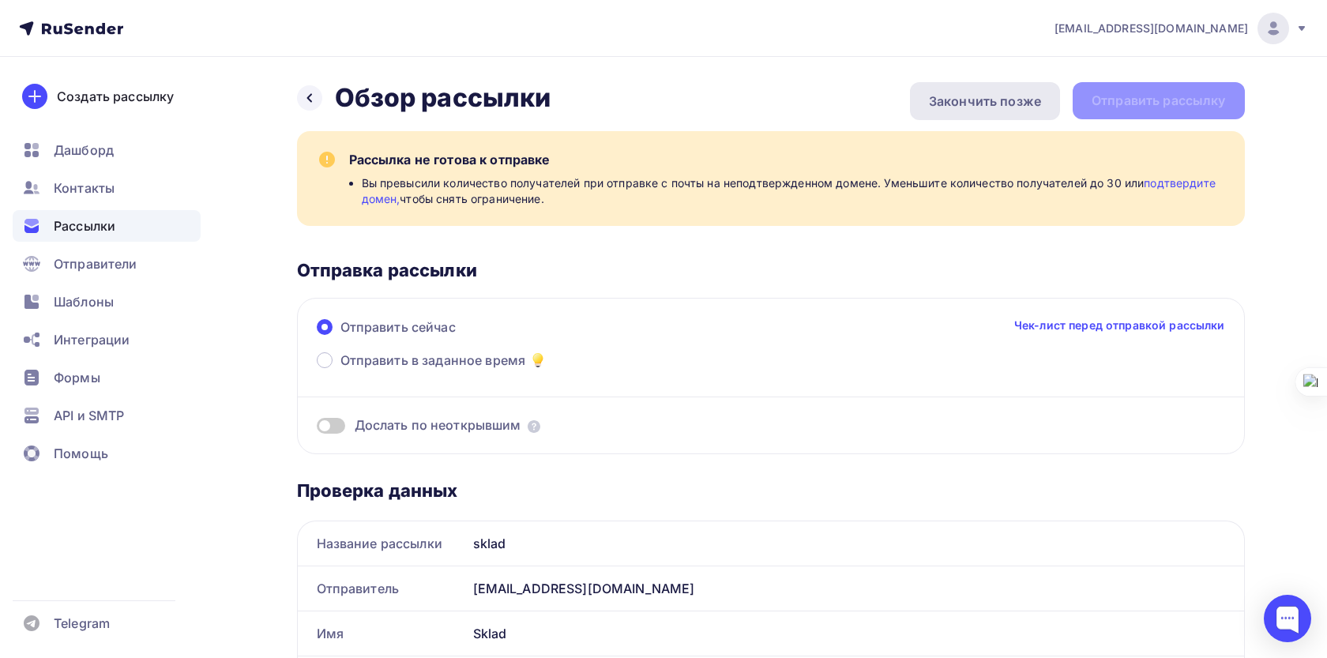
click at [1015, 96] on div "Закончить позже" at bounding box center [985, 101] width 112 height 19
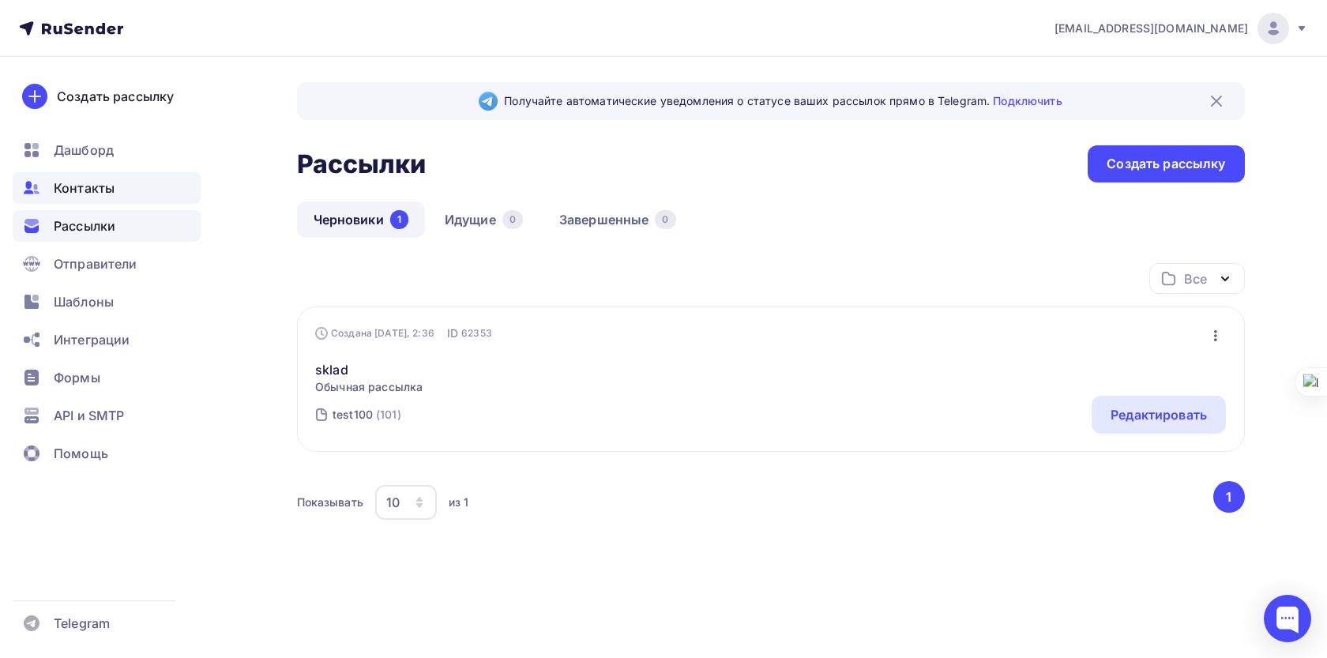
click at [88, 186] on span "Контакты" at bounding box center [84, 188] width 61 height 19
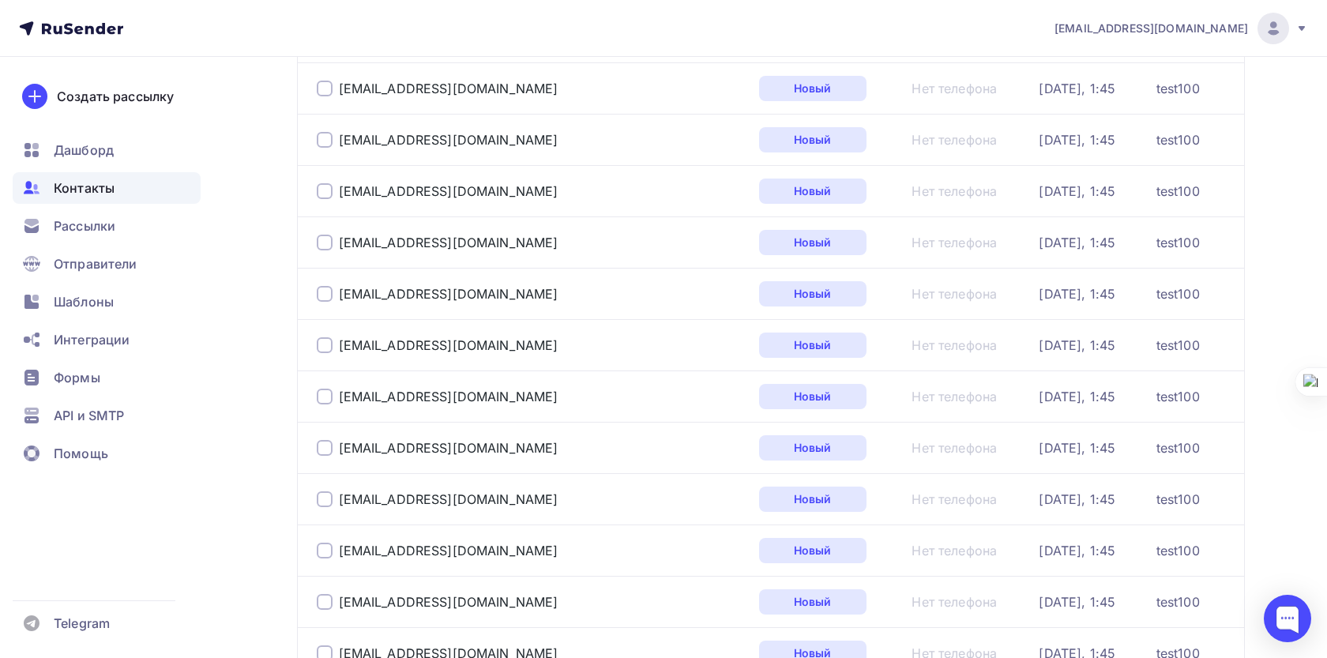
scroll to position [2369, 0]
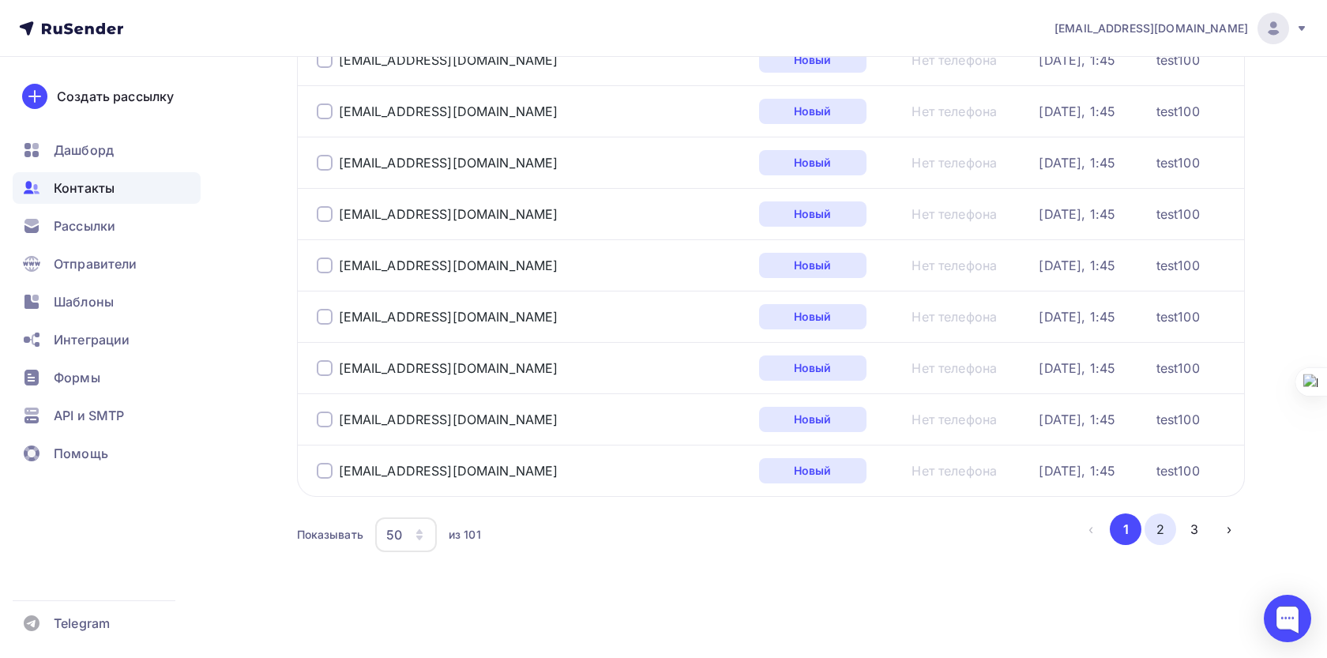
click at [1160, 534] on button "2" at bounding box center [1161, 529] width 32 height 32
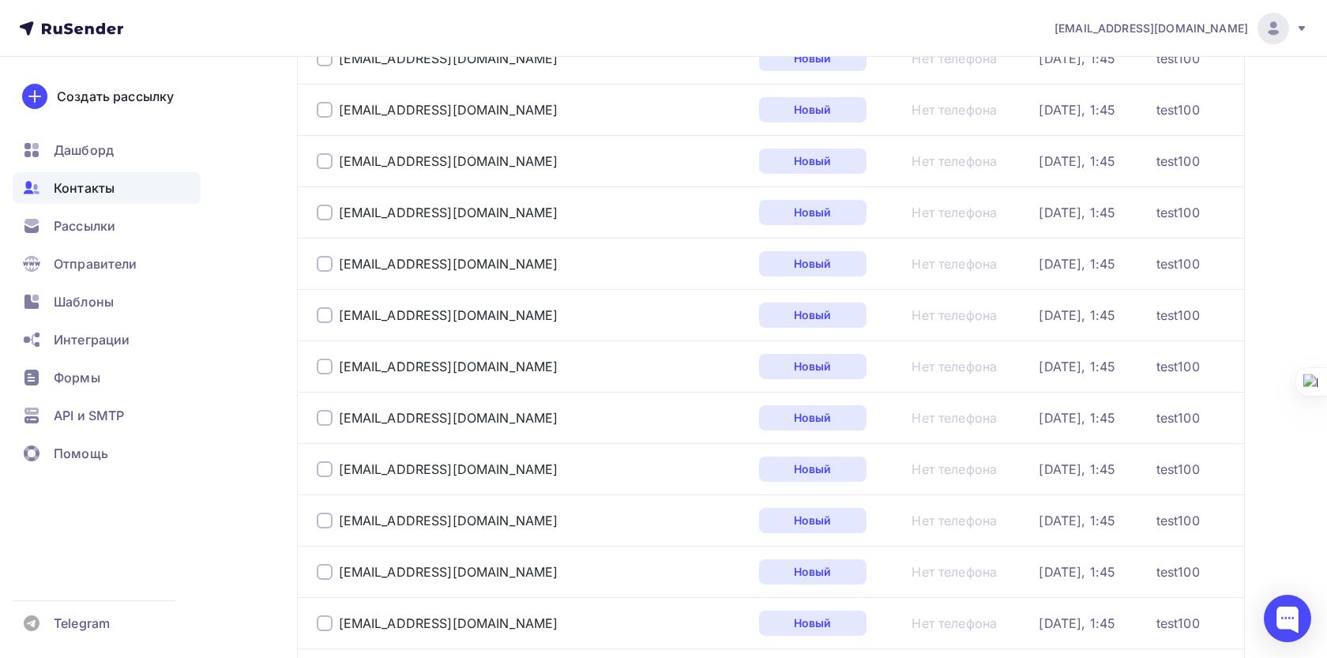
scroll to position [0, 0]
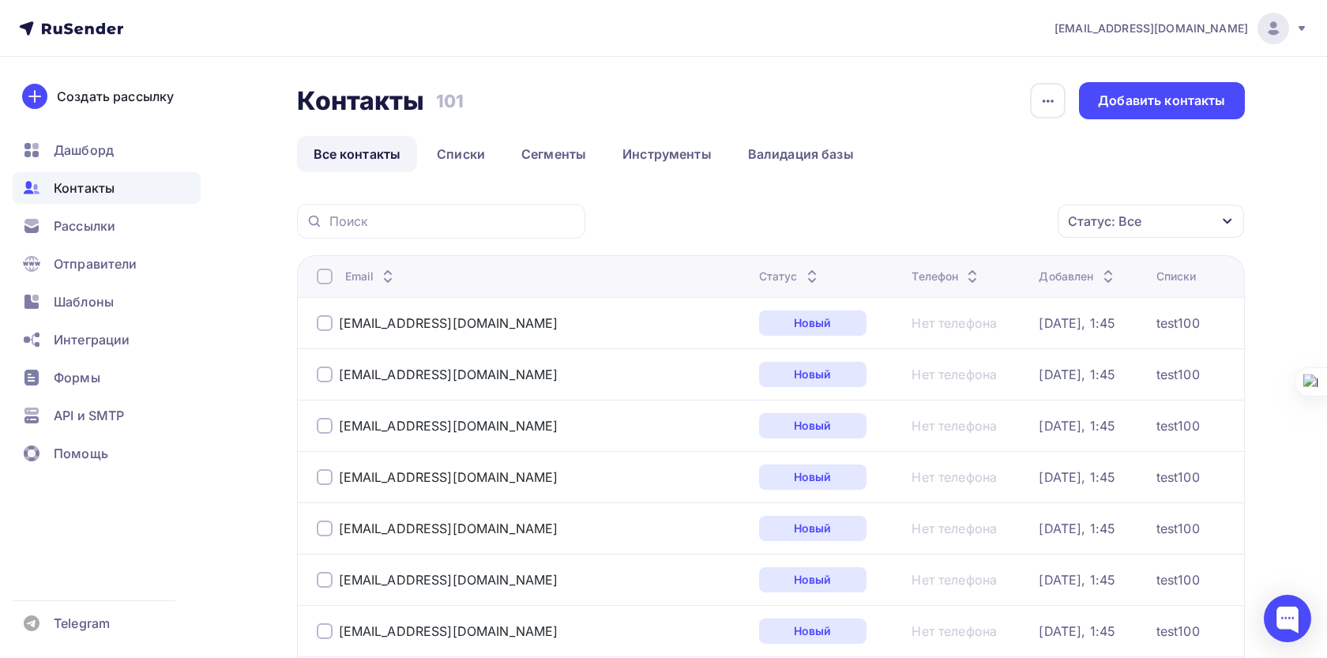
click at [327, 280] on div at bounding box center [325, 277] width 16 height 16
click at [1021, 224] on icon "button" at bounding box center [1024, 221] width 19 height 19
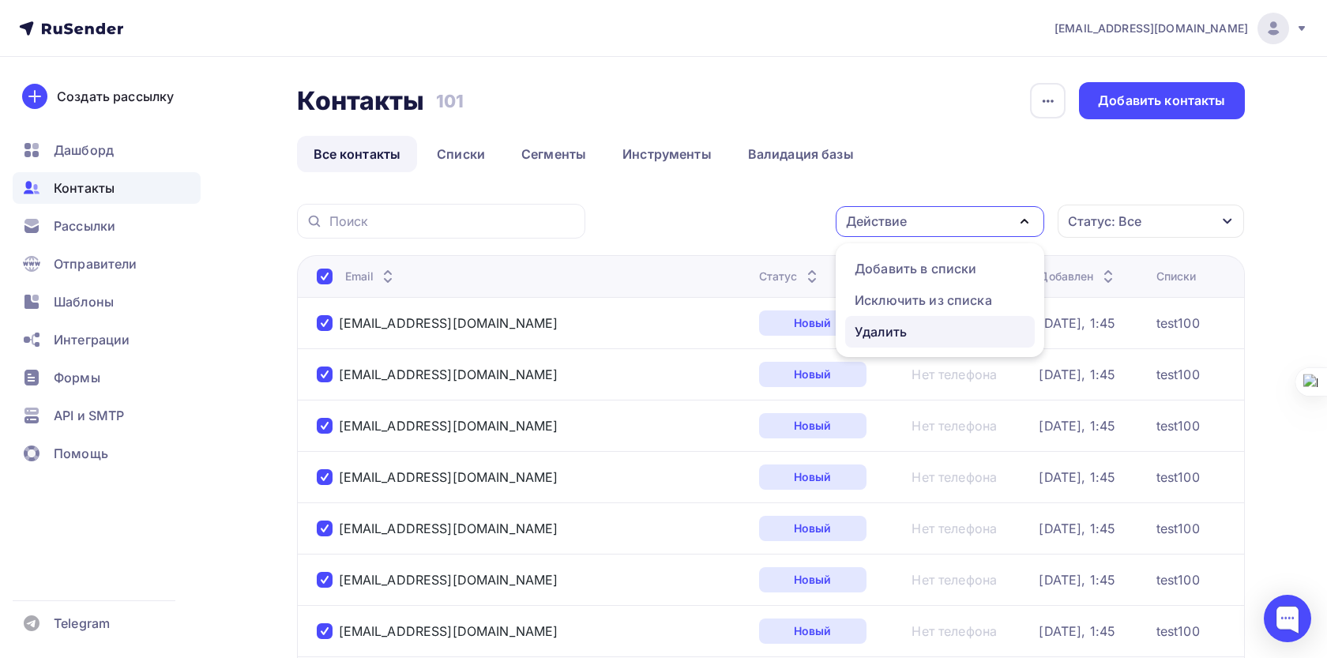
click at [919, 327] on div "Удалить" at bounding box center [940, 331] width 171 height 19
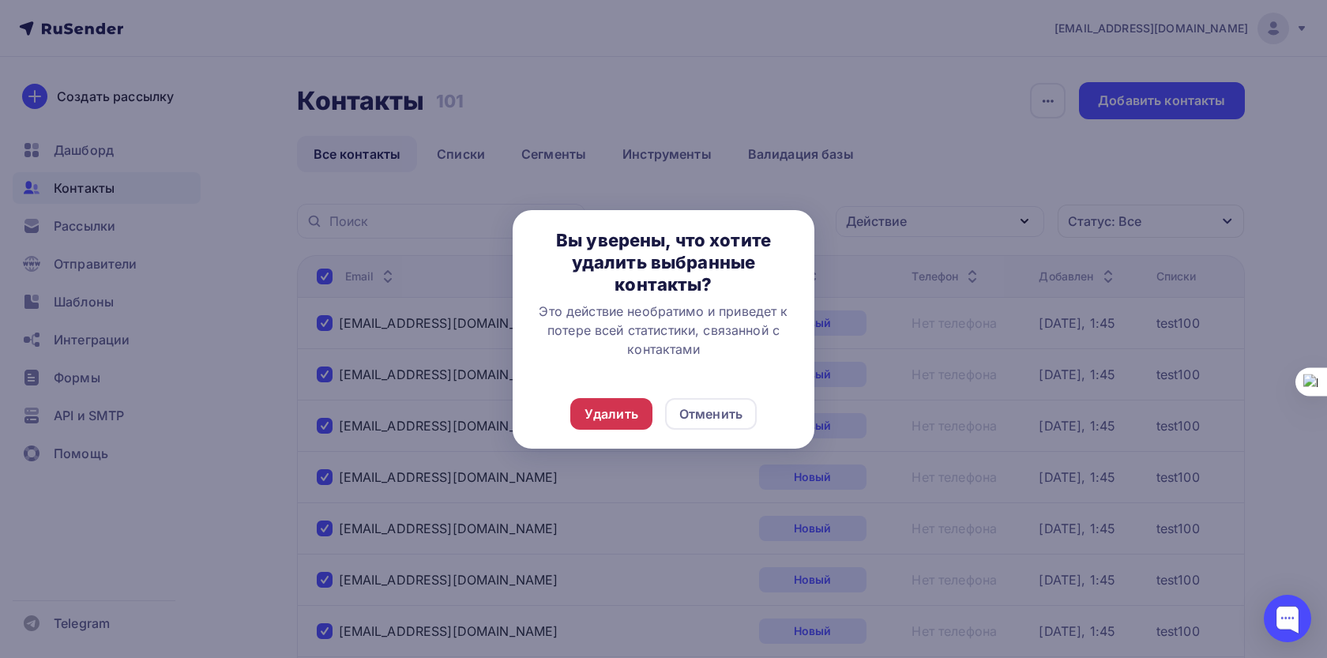
click at [618, 419] on div "Удалить" at bounding box center [612, 413] width 54 height 19
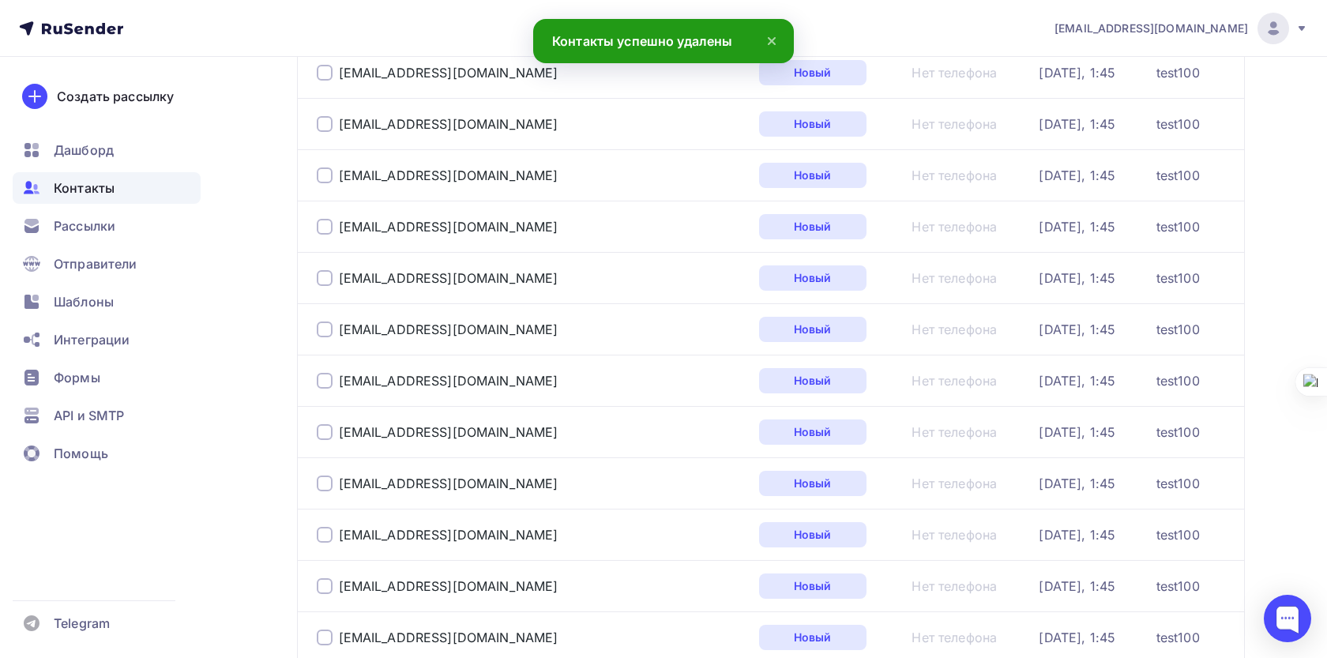
scroll to position [2369, 0]
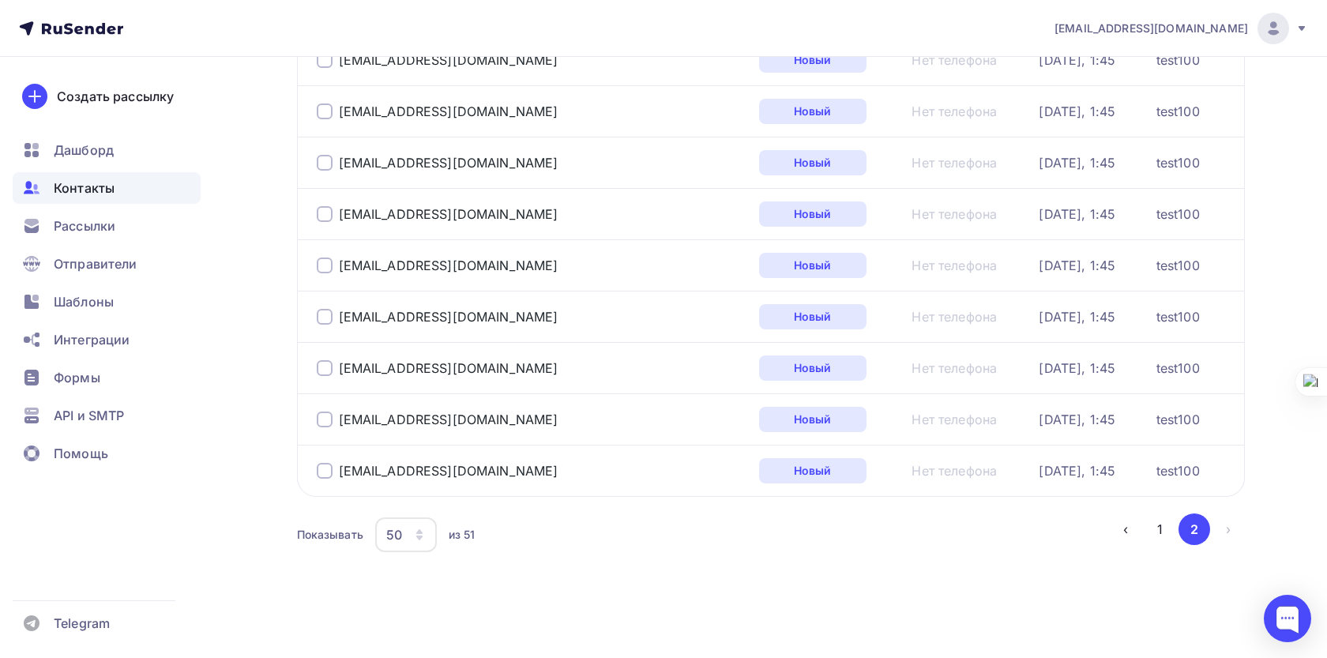
click at [321, 473] on div at bounding box center [325, 471] width 16 height 16
click at [324, 419] on div at bounding box center [325, 420] width 16 height 16
click at [125, 265] on span "Отправители" at bounding box center [96, 263] width 84 height 19
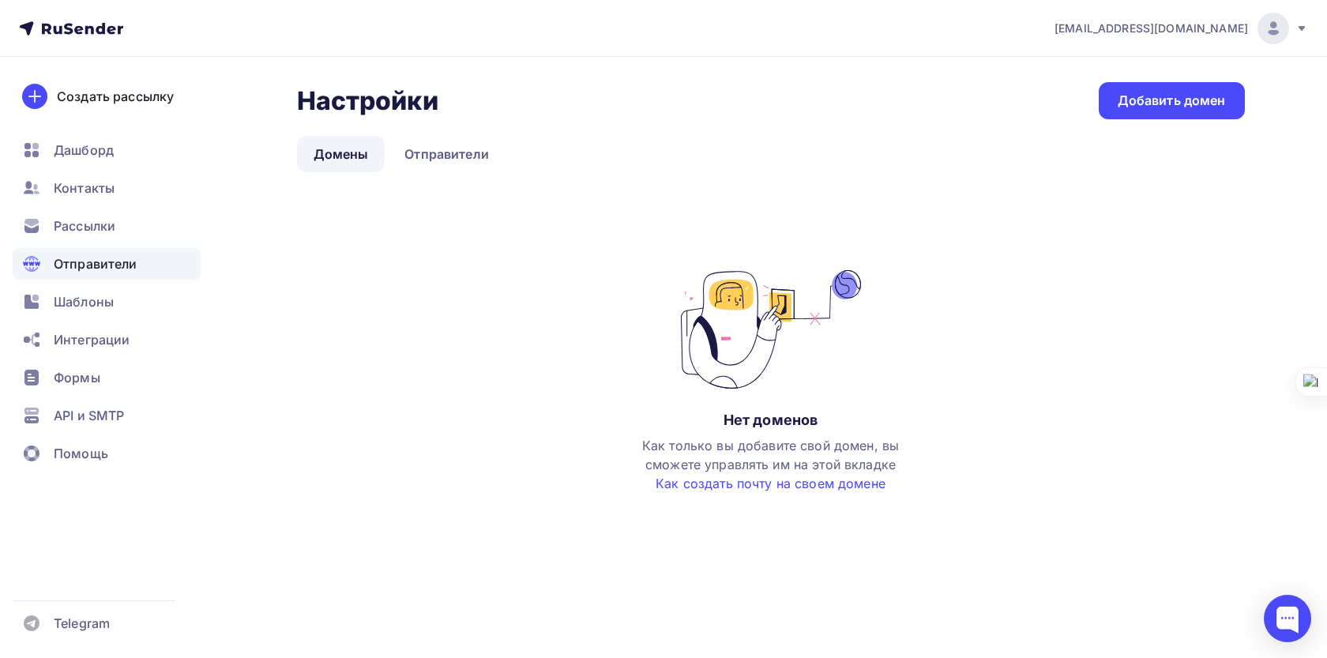
click at [1202, 119] on div "Настройки Настройки Добавить домен Домены Отправители Домены Отправители Нет до…" at bounding box center [771, 303] width 948 height 442
click at [1201, 111] on link "Добавить домен" at bounding box center [1172, 100] width 146 height 37
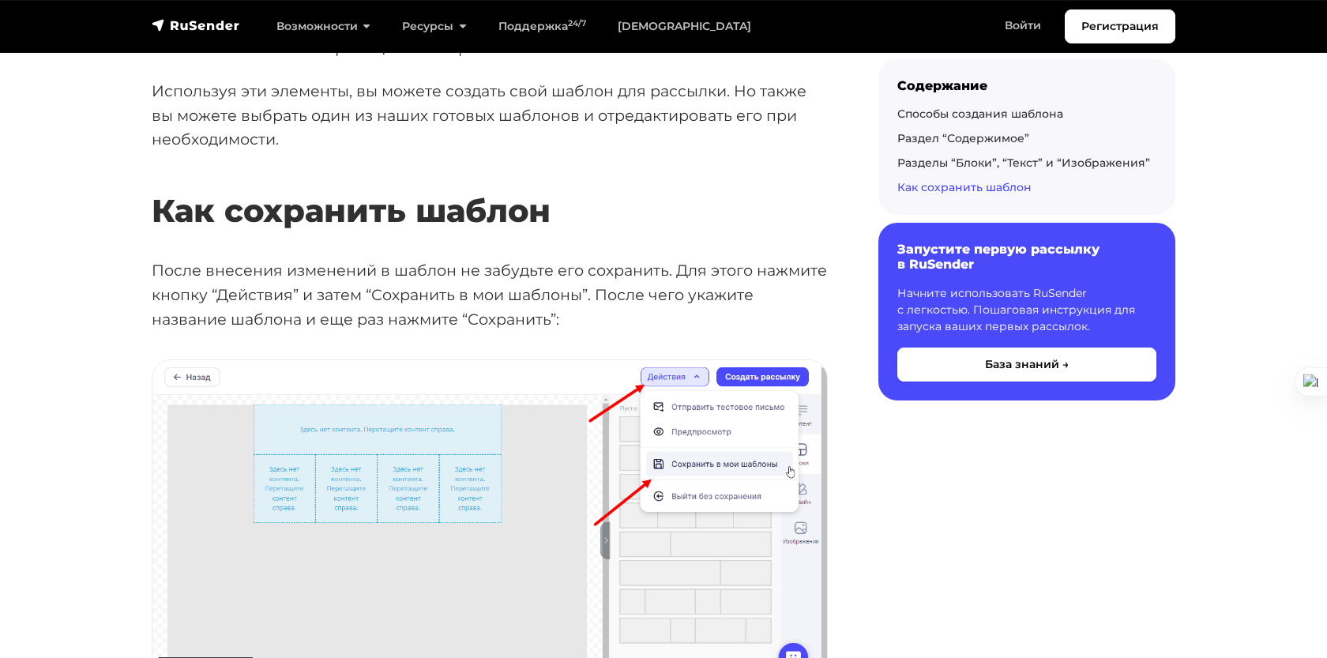
scroll to position [5207, 0]
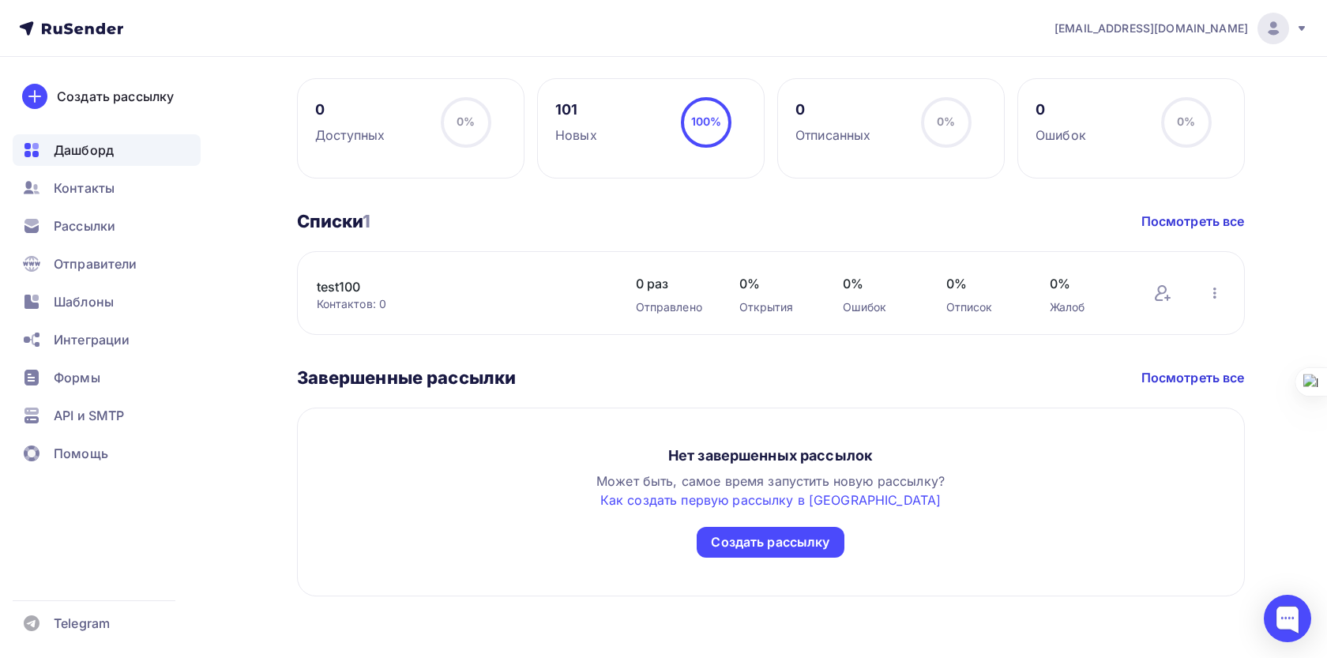
scroll to position [746, 0]
click at [91, 227] on span "Рассылки" at bounding box center [85, 225] width 62 height 19
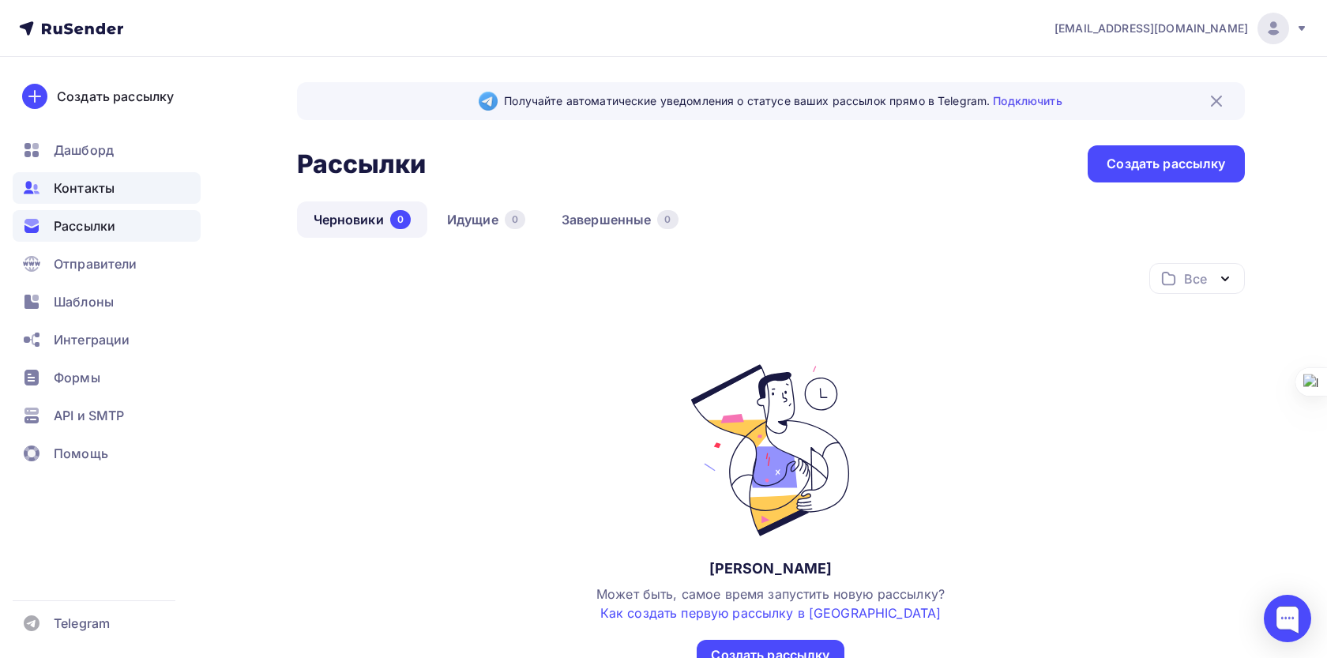
click at [99, 186] on span "Контакты" at bounding box center [84, 188] width 61 height 19
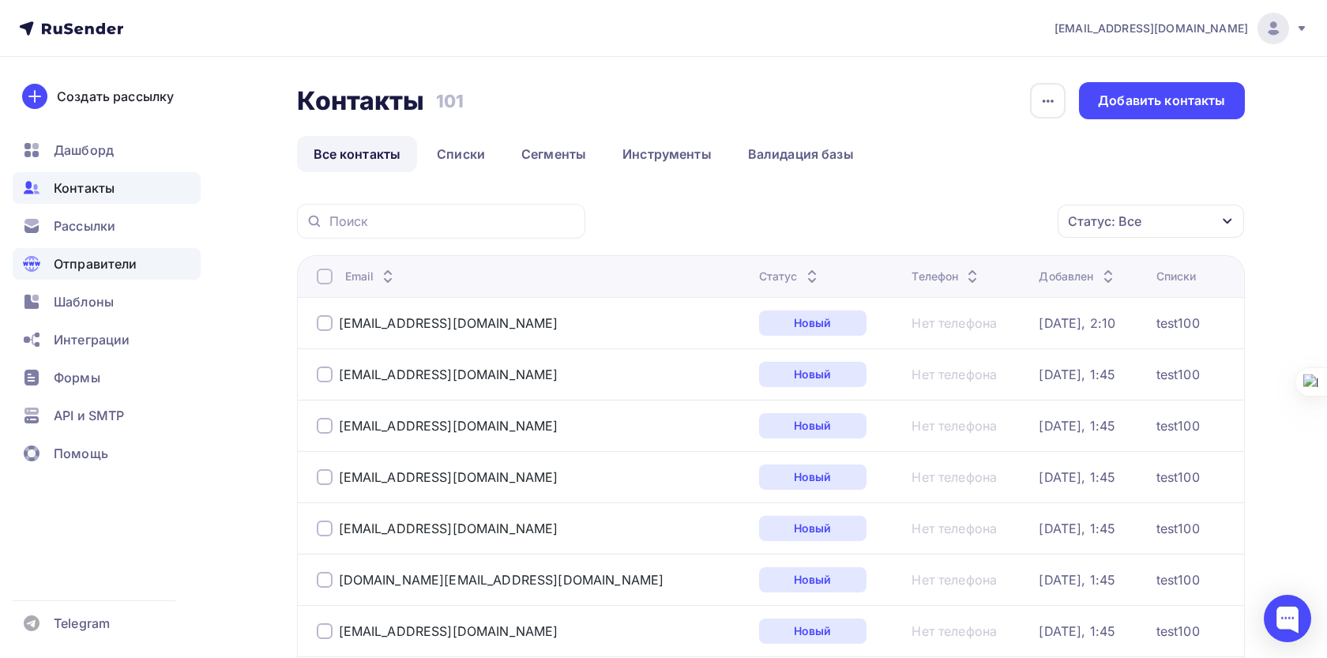
click at [100, 254] on span "Отправители" at bounding box center [96, 263] width 84 height 19
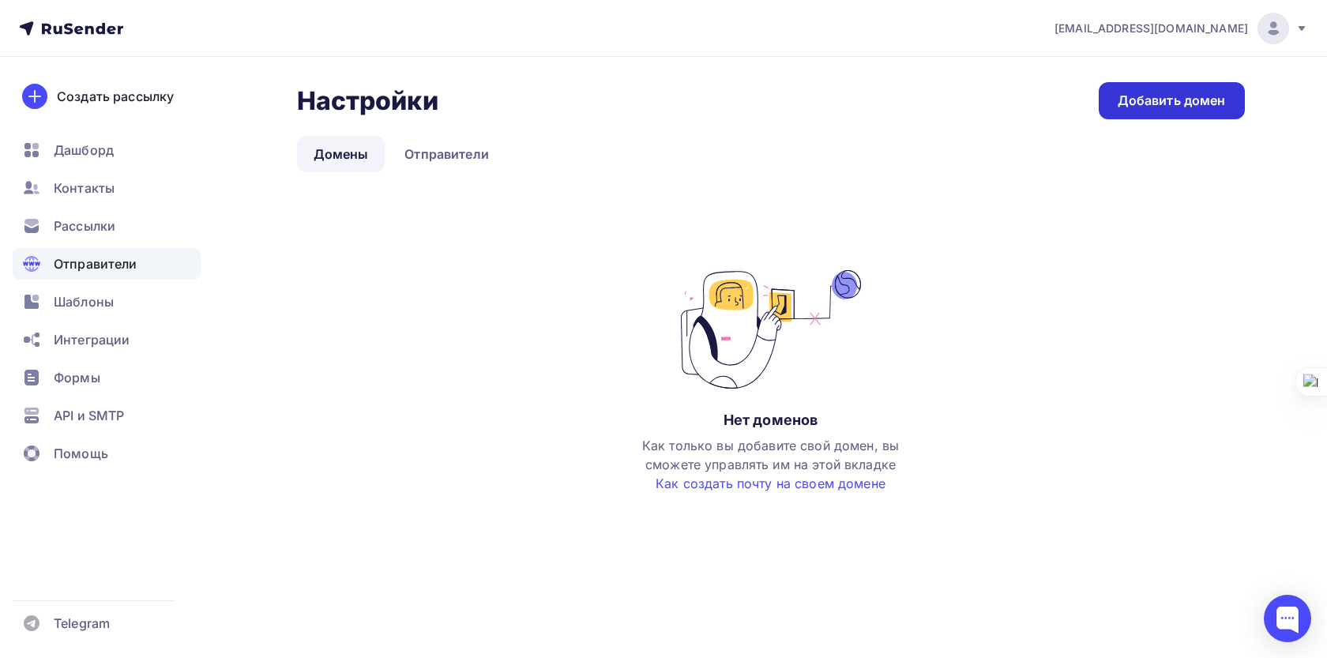
click at [1204, 100] on div "Добавить домен" at bounding box center [1172, 101] width 108 height 18
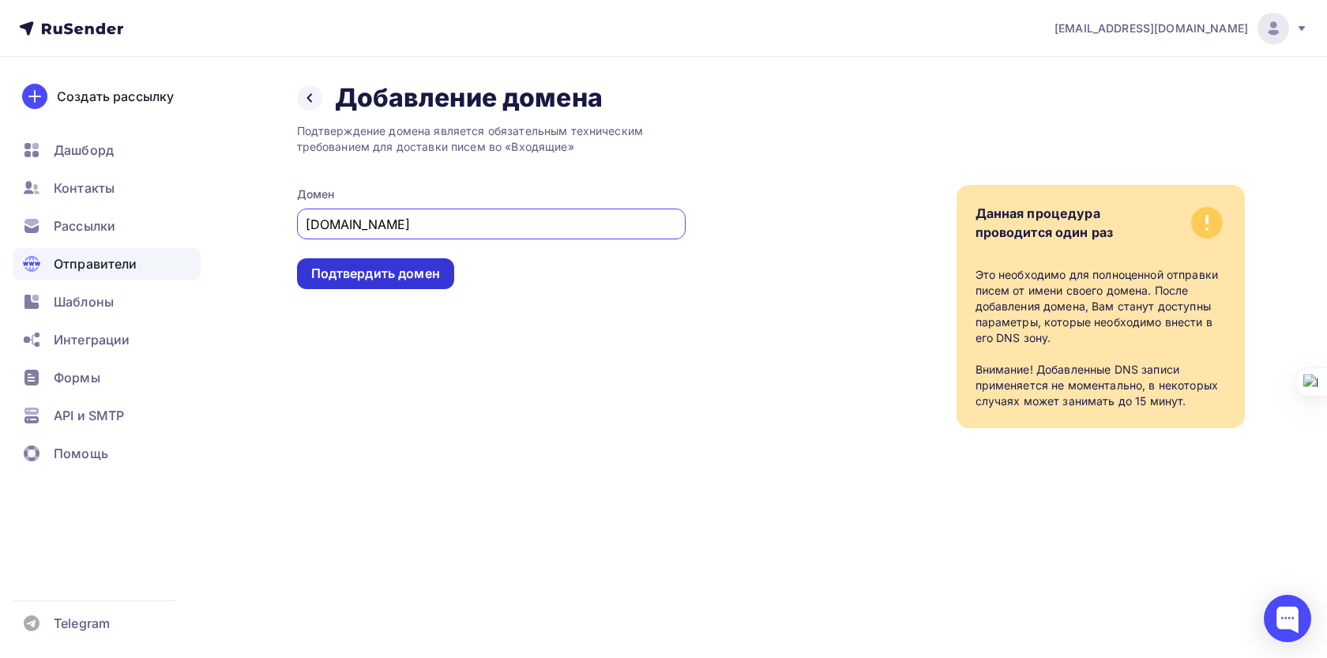
type input "skld.bizml.ru"
click at [439, 277] on div "Подтвердить домен" at bounding box center [375, 274] width 129 height 18
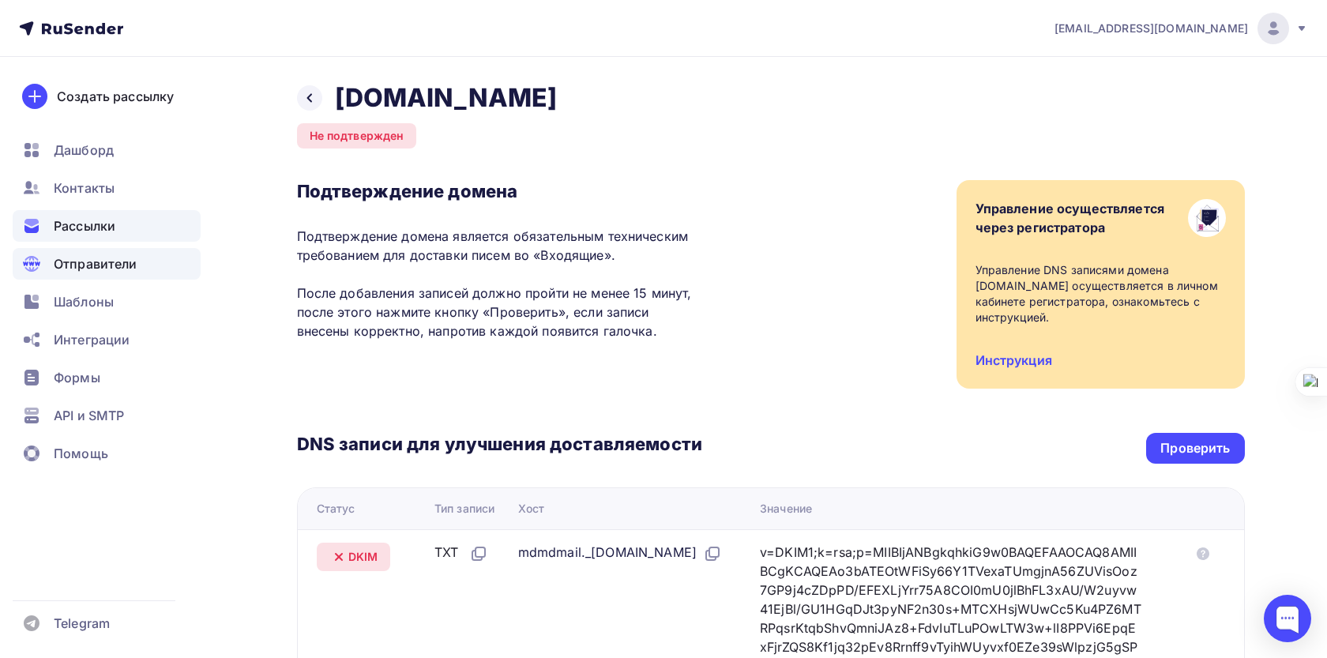
click at [66, 231] on span "Рассылки" at bounding box center [85, 225] width 62 height 19
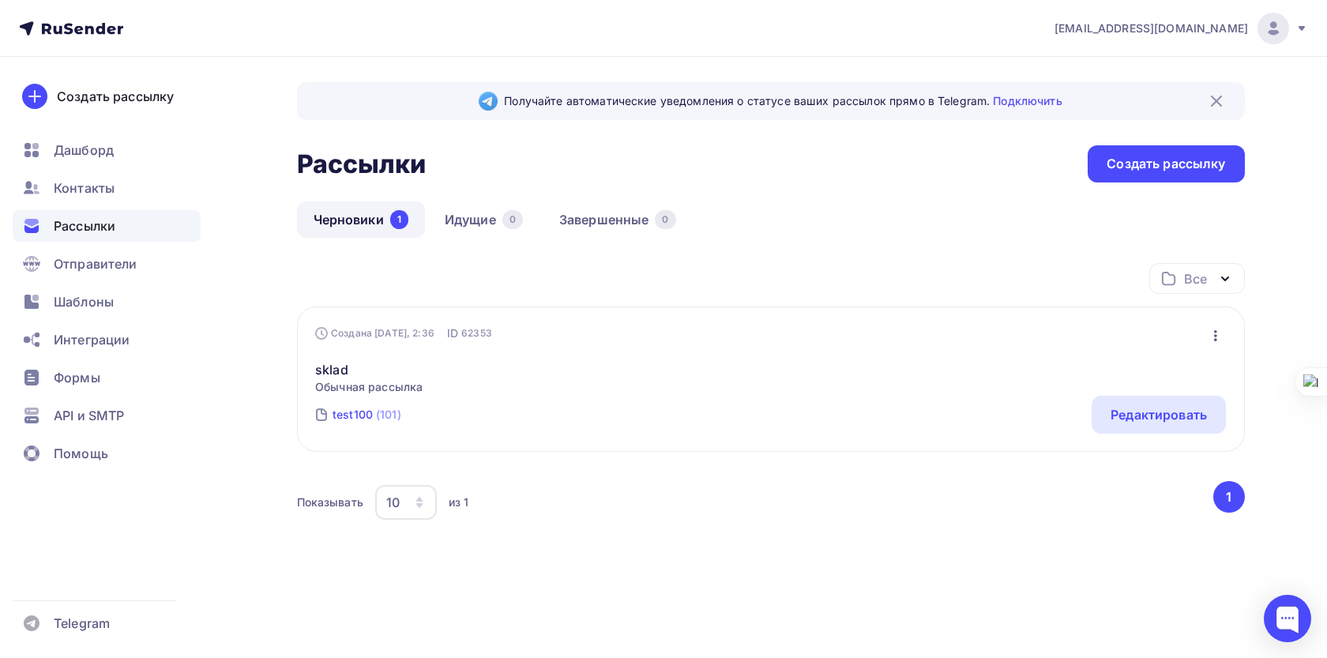
click at [355, 416] on div "test100" at bounding box center [353, 415] width 40 height 16
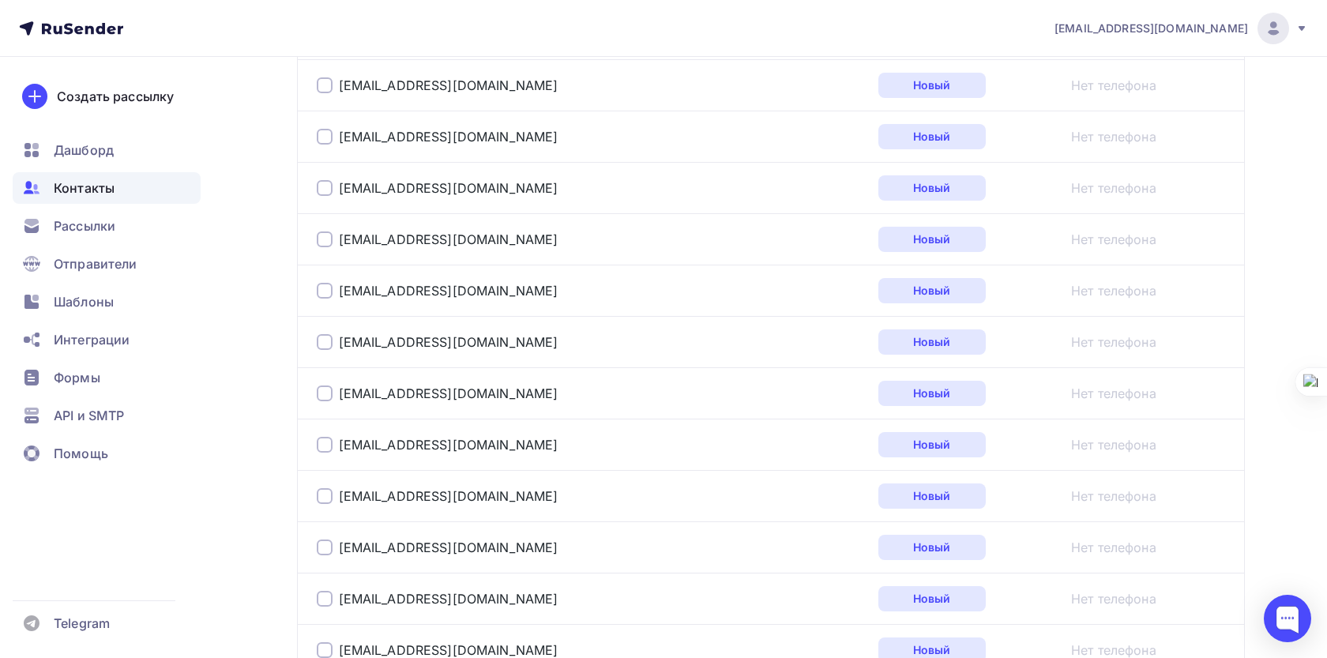
scroll to position [2629, 0]
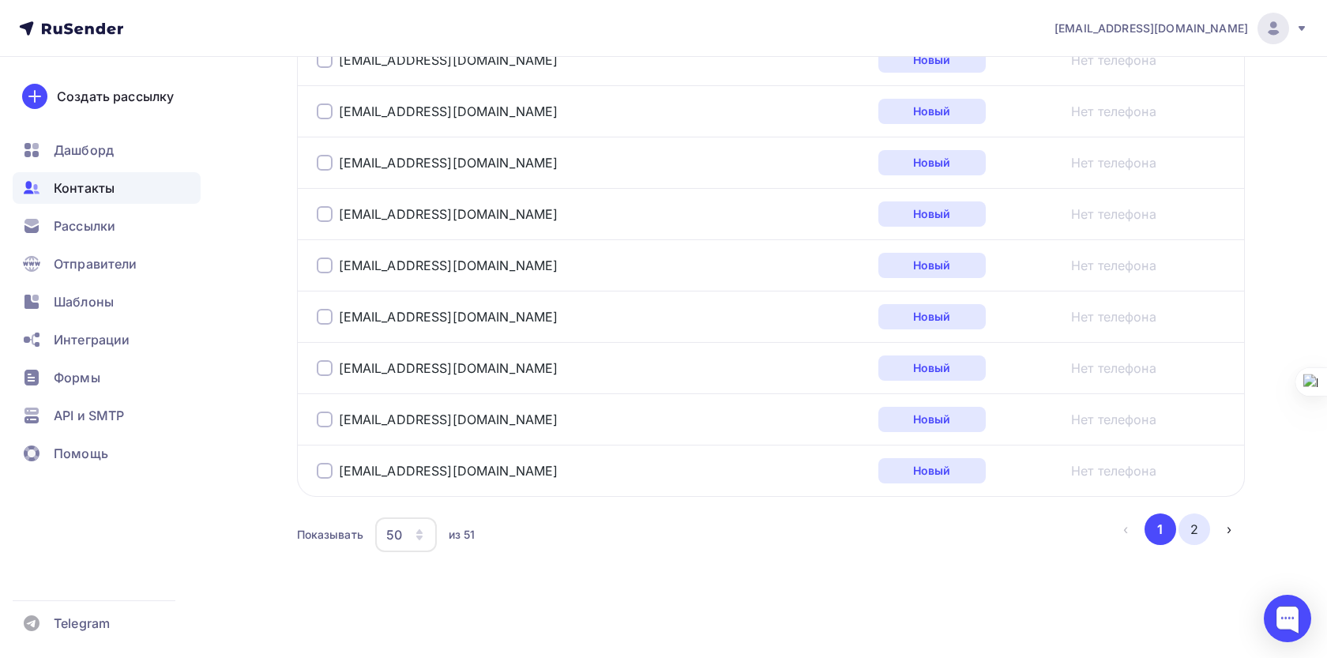
click at [1195, 532] on button "2" at bounding box center [1195, 529] width 32 height 32
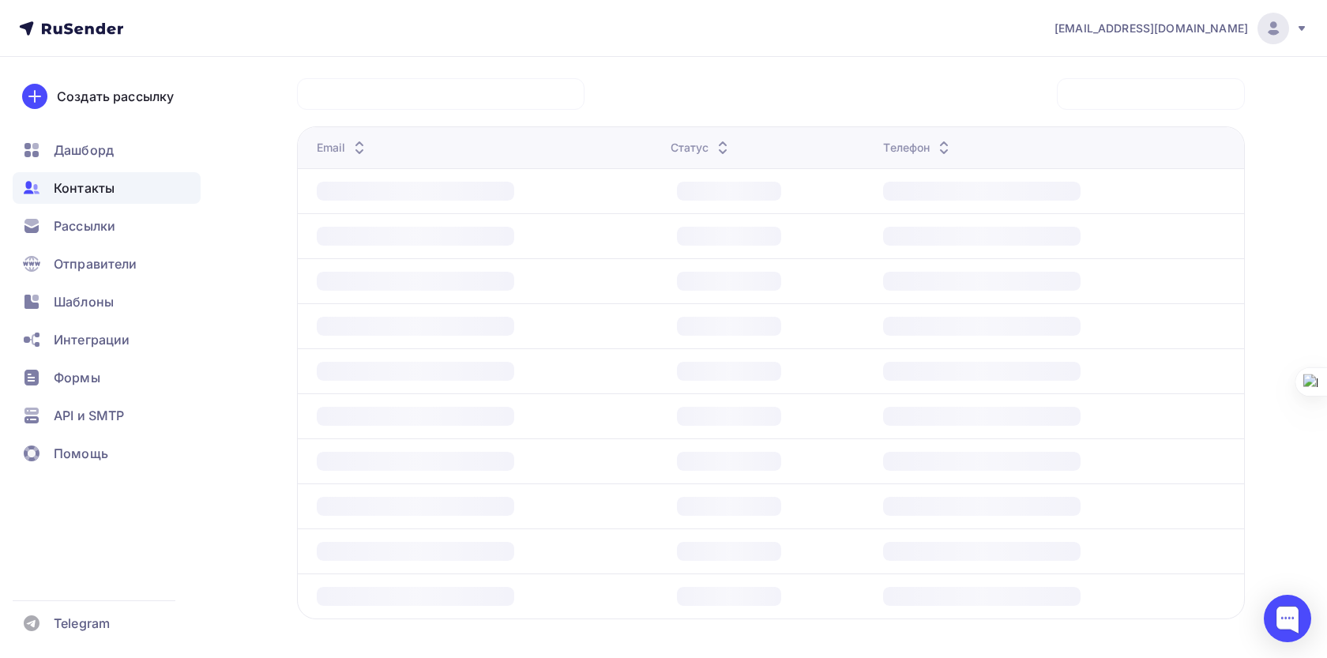
scroll to position [113, 0]
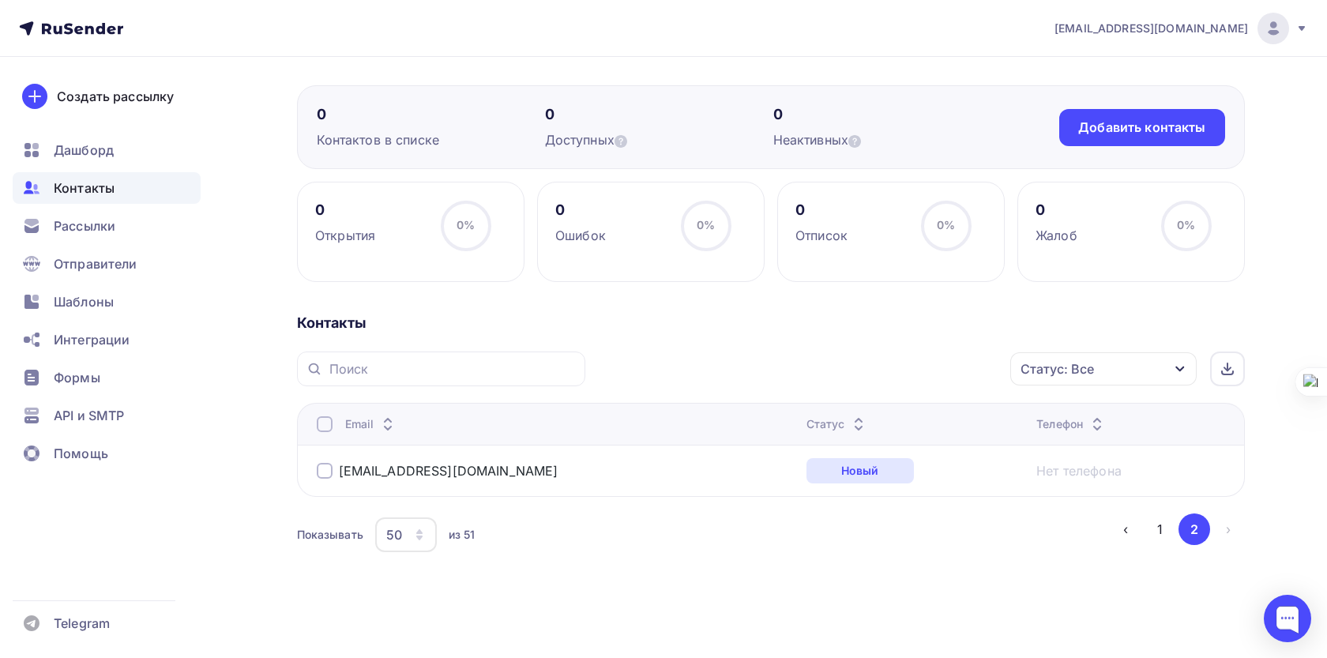
click at [324, 468] on div at bounding box center [325, 471] width 16 height 16
click at [961, 362] on div "Действие" at bounding box center [892, 369] width 209 height 31
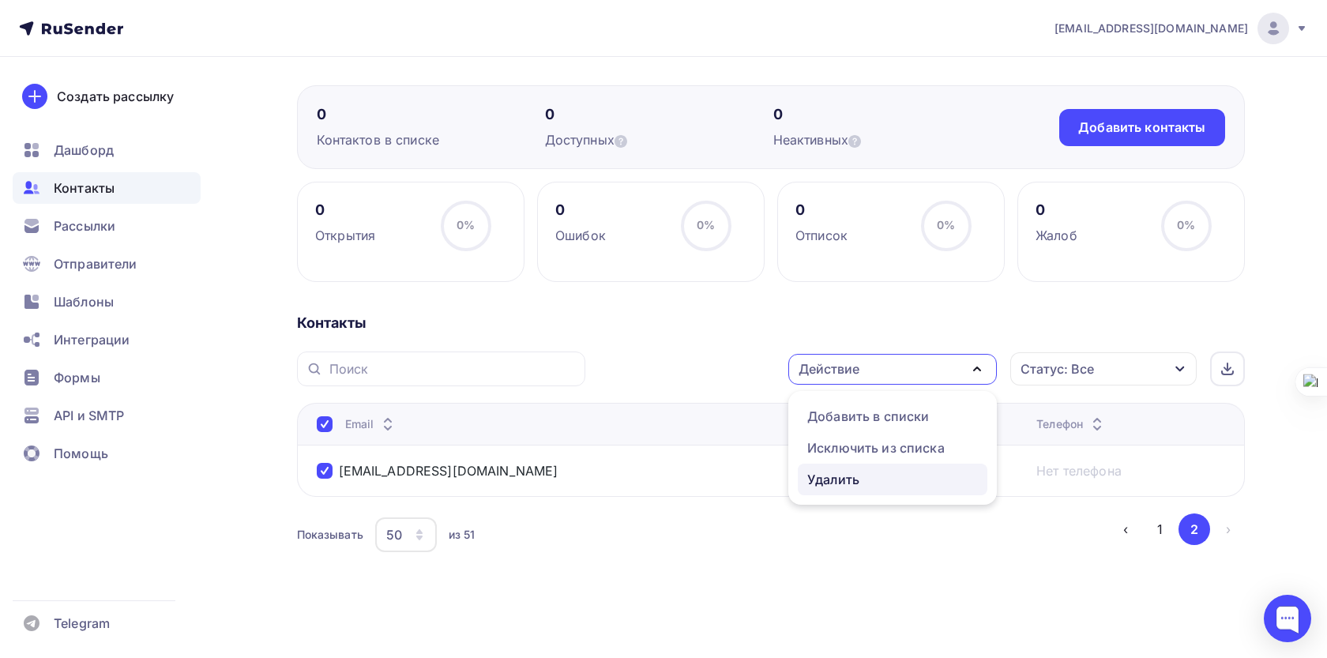
click at [840, 476] on div "Удалить" at bounding box center [833, 479] width 52 height 19
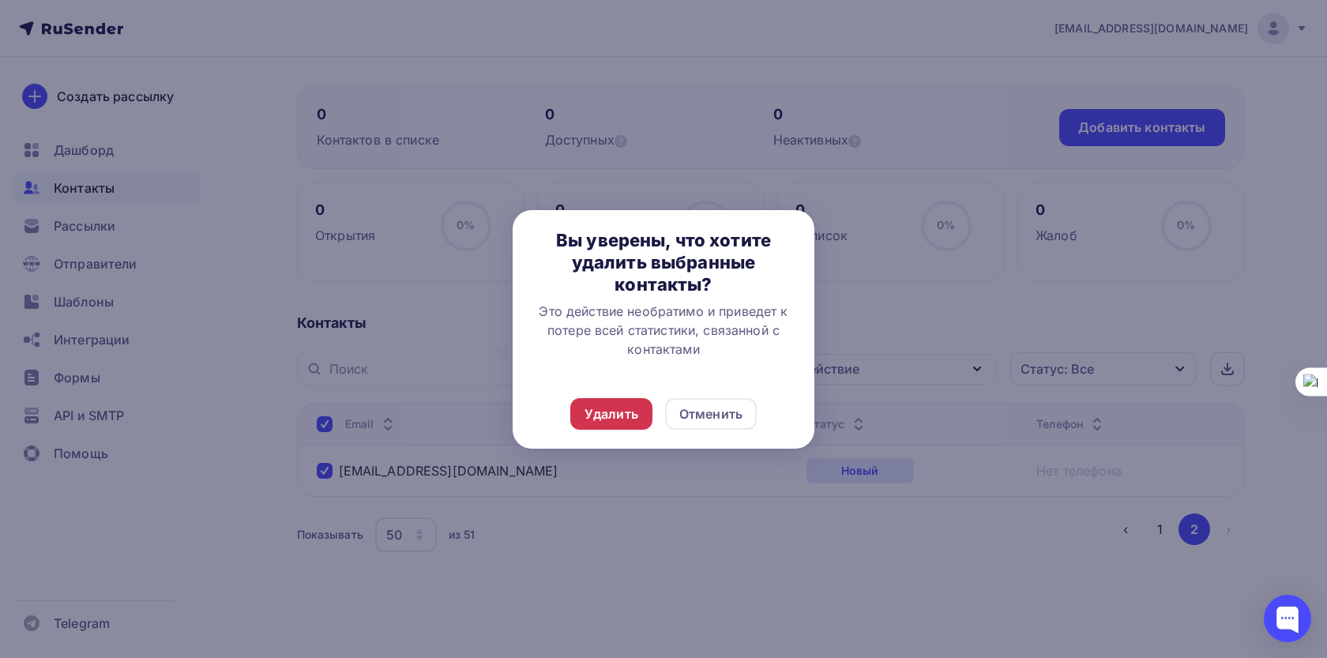
click at [630, 417] on div "Удалить" at bounding box center [612, 413] width 54 height 19
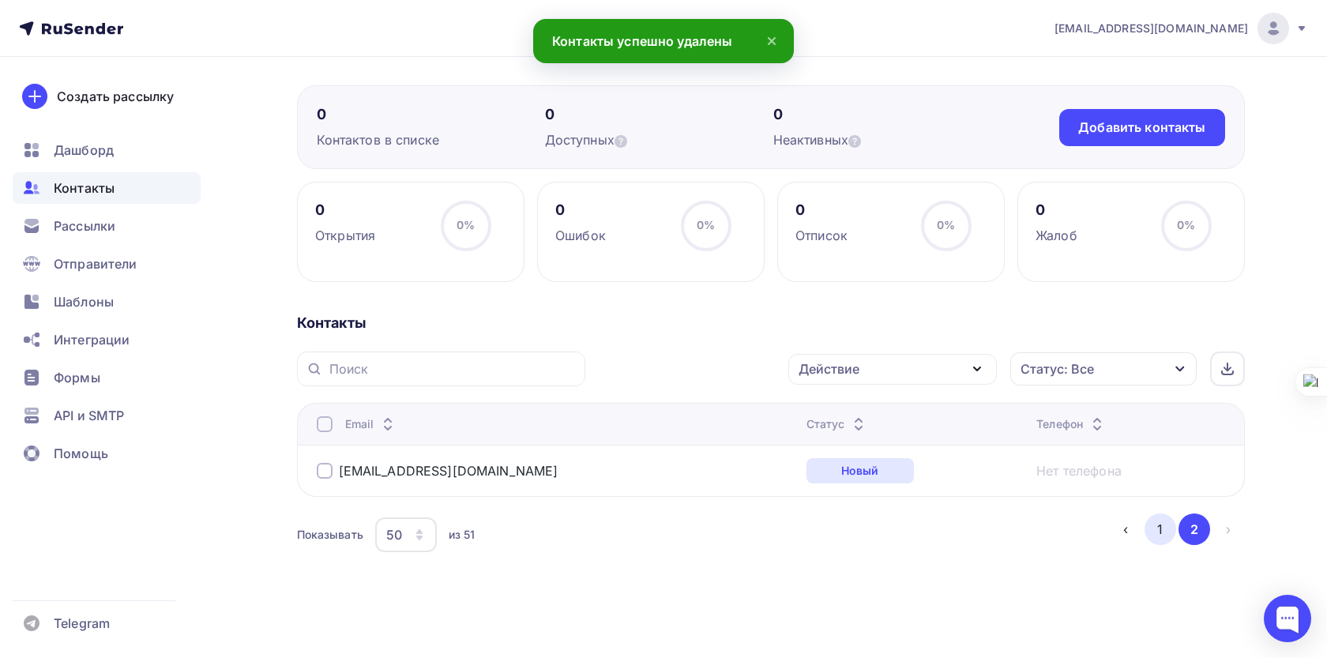
click at [1162, 530] on button "1" at bounding box center [1161, 529] width 32 height 32
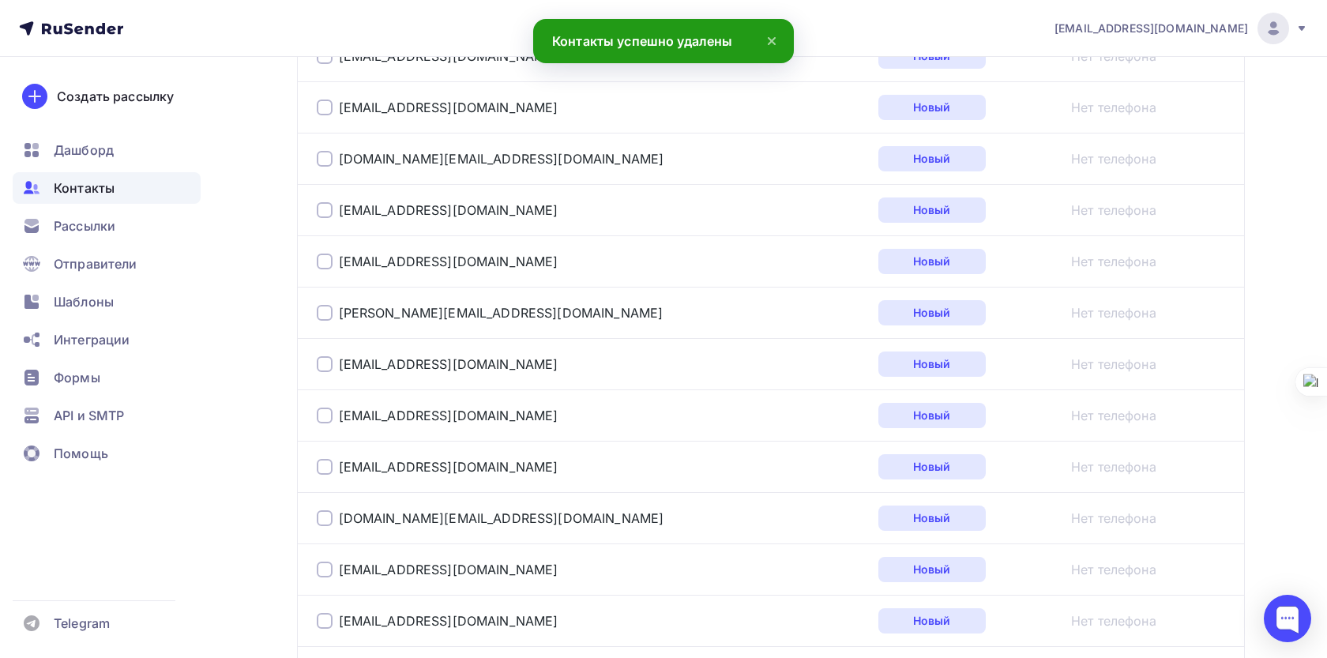
scroll to position [2629, 0]
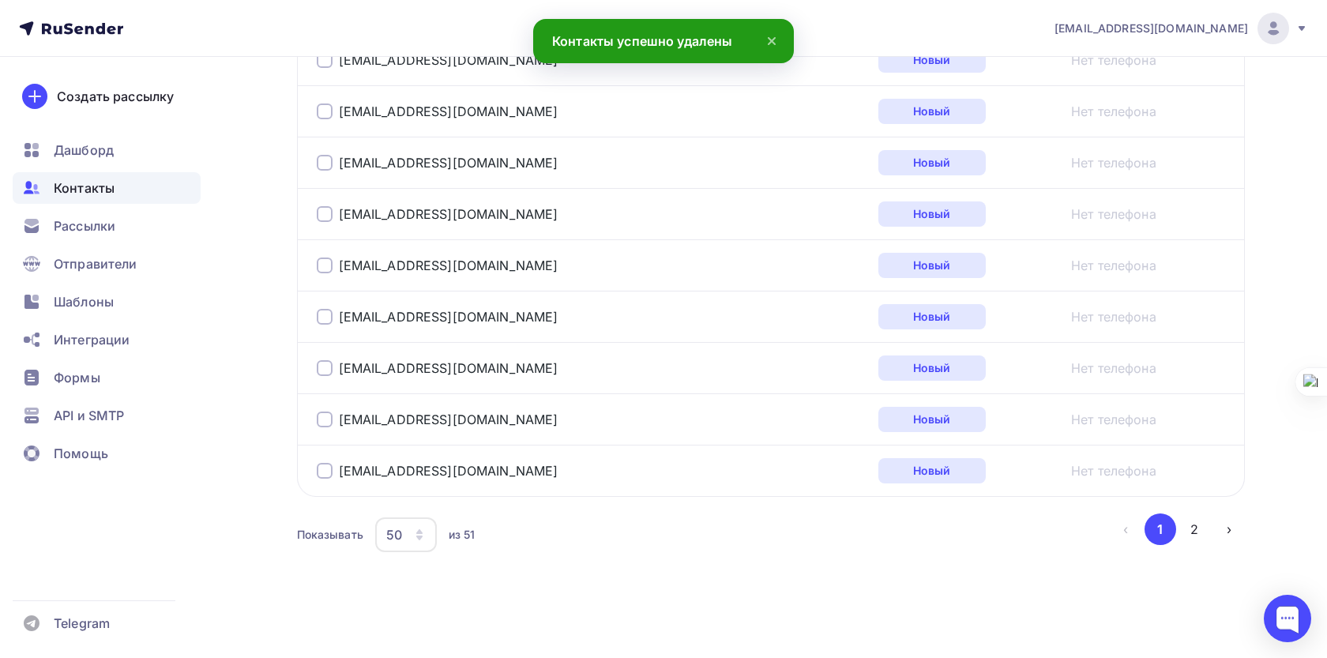
click at [322, 473] on div at bounding box center [325, 471] width 16 height 16
click at [326, 422] on div at bounding box center [325, 420] width 16 height 16
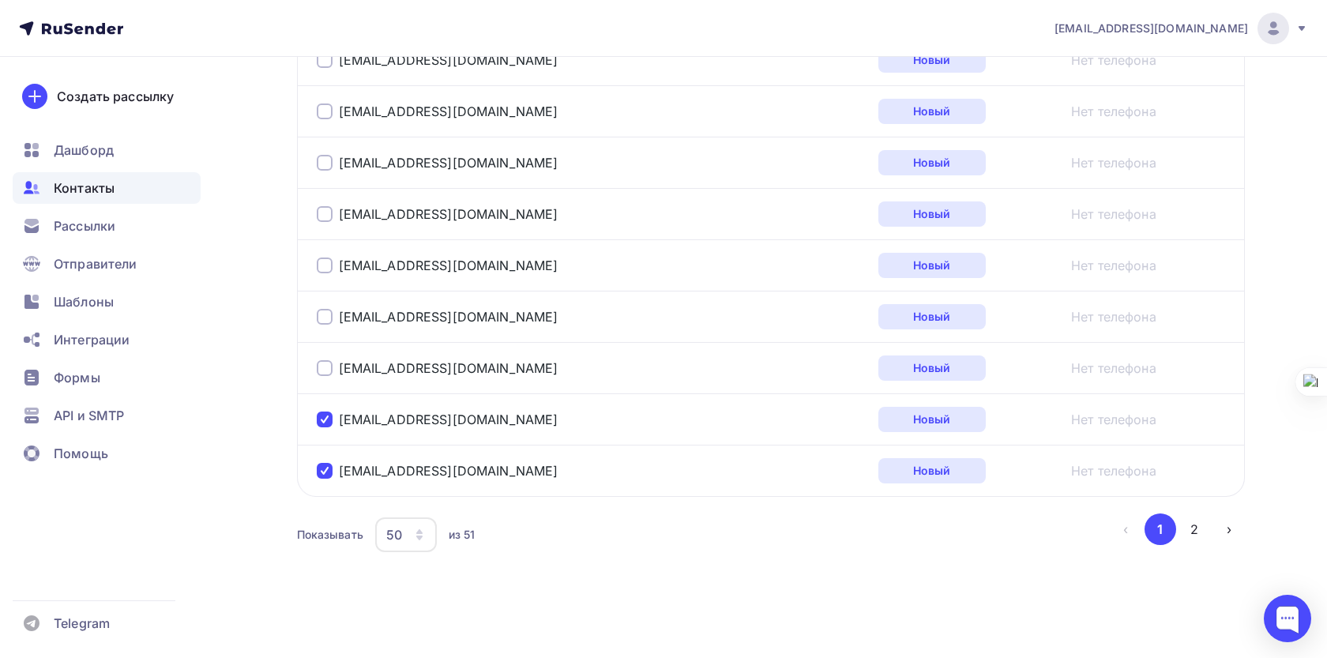
drag, startPoint x: 326, startPoint y: 422, endPoint x: 326, endPoint y: 399, distance: 22.9
click at [326, 415] on div at bounding box center [325, 420] width 16 height 16
click at [322, 426] on div at bounding box center [325, 420] width 16 height 16
click at [326, 363] on div at bounding box center [325, 368] width 16 height 16
click at [322, 314] on div at bounding box center [325, 317] width 16 height 16
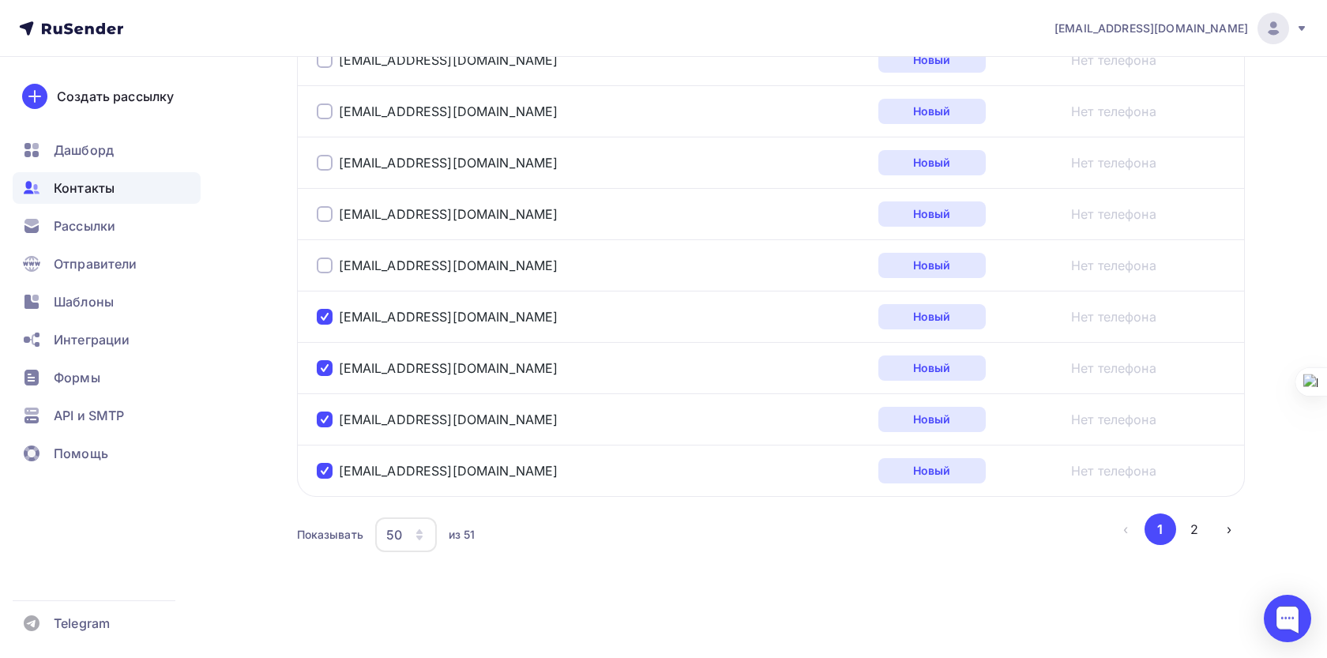
click at [324, 262] on div at bounding box center [325, 266] width 16 height 16
click at [323, 213] on div at bounding box center [325, 214] width 16 height 16
click at [324, 167] on div at bounding box center [325, 163] width 16 height 16
click at [323, 118] on div at bounding box center [325, 111] width 16 height 16
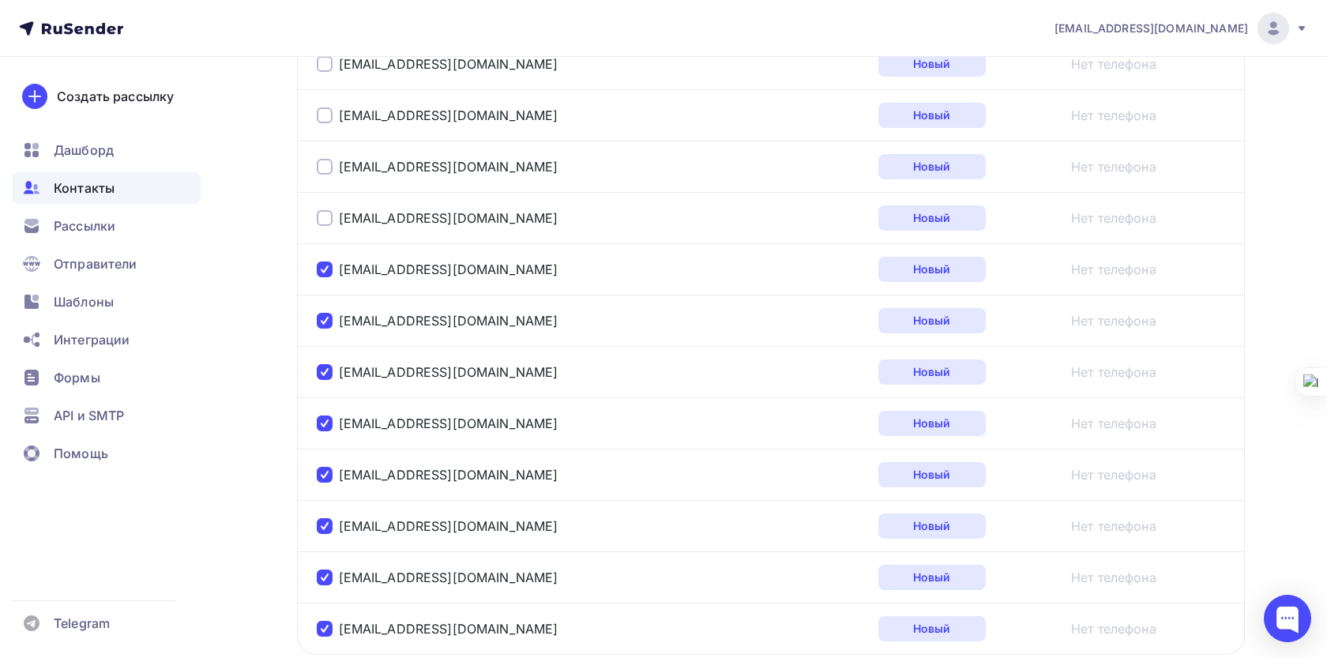
scroll to position [2469, 0]
click at [324, 220] on div at bounding box center [325, 219] width 16 height 16
click at [325, 161] on div at bounding box center [325, 168] width 16 height 16
click at [328, 115] on div at bounding box center [325, 116] width 16 height 16
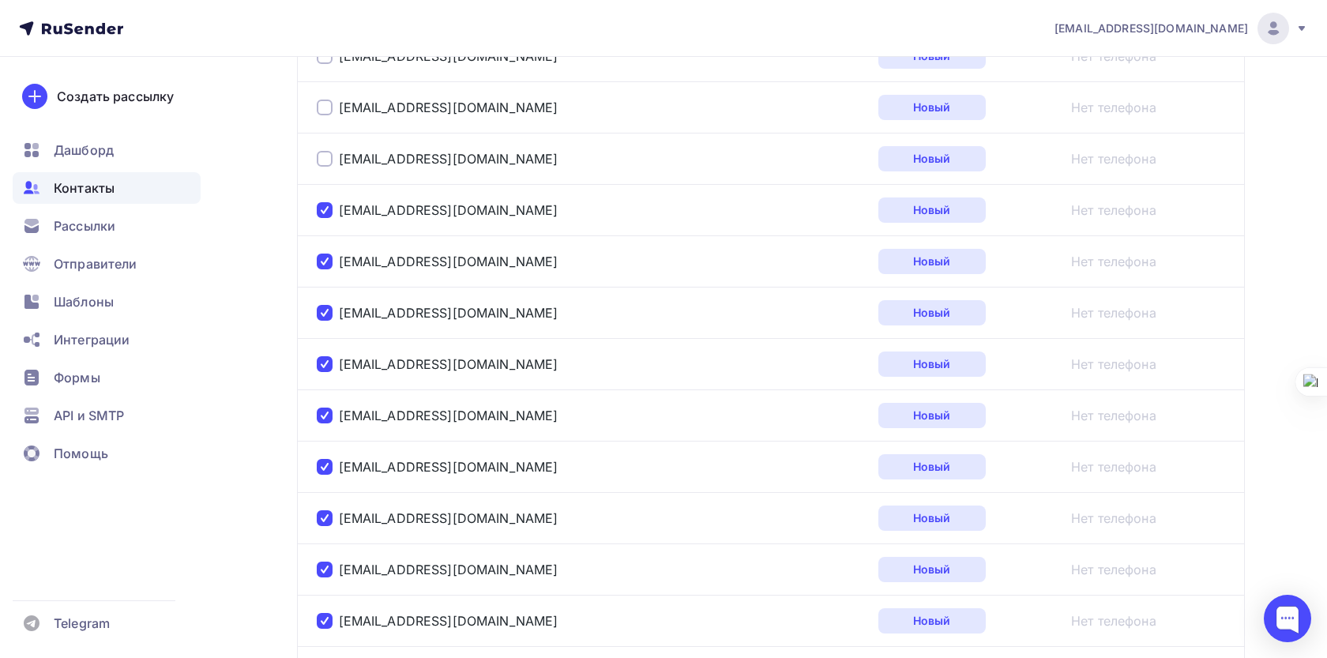
scroll to position [2281, 0]
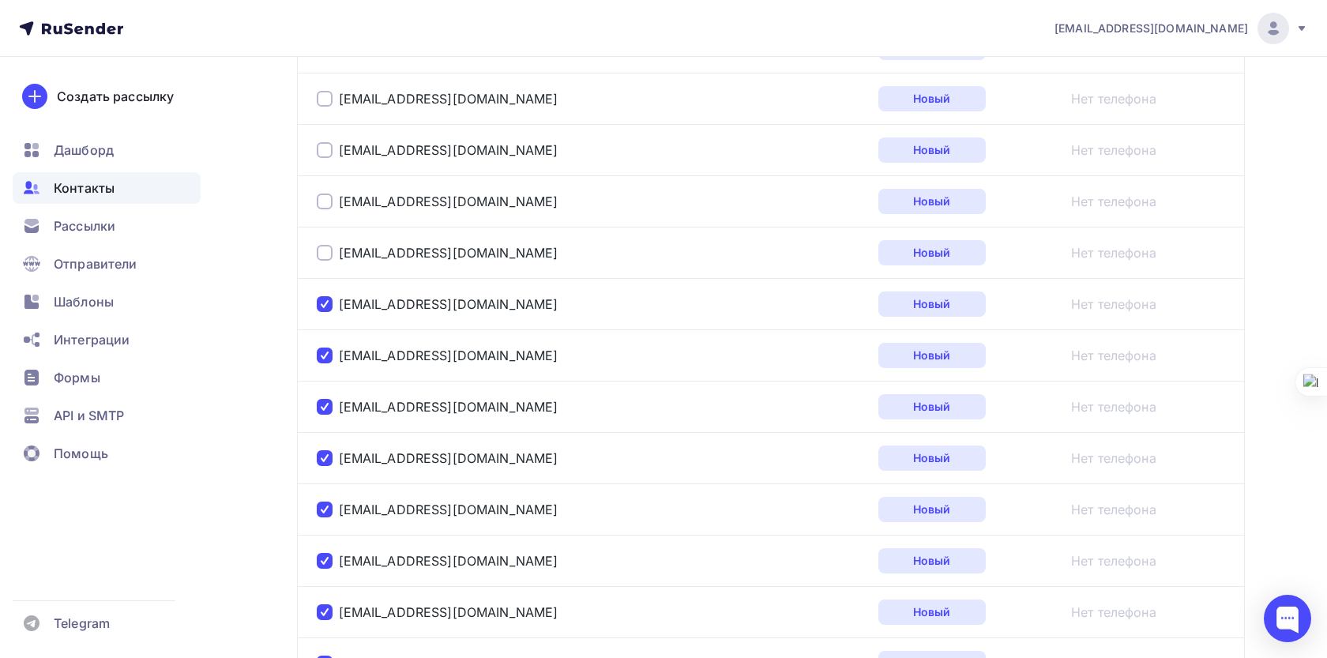
click at [327, 250] on div at bounding box center [325, 253] width 16 height 16
click at [327, 196] on div at bounding box center [325, 202] width 16 height 16
click at [328, 145] on div at bounding box center [325, 150] width 16 height 16
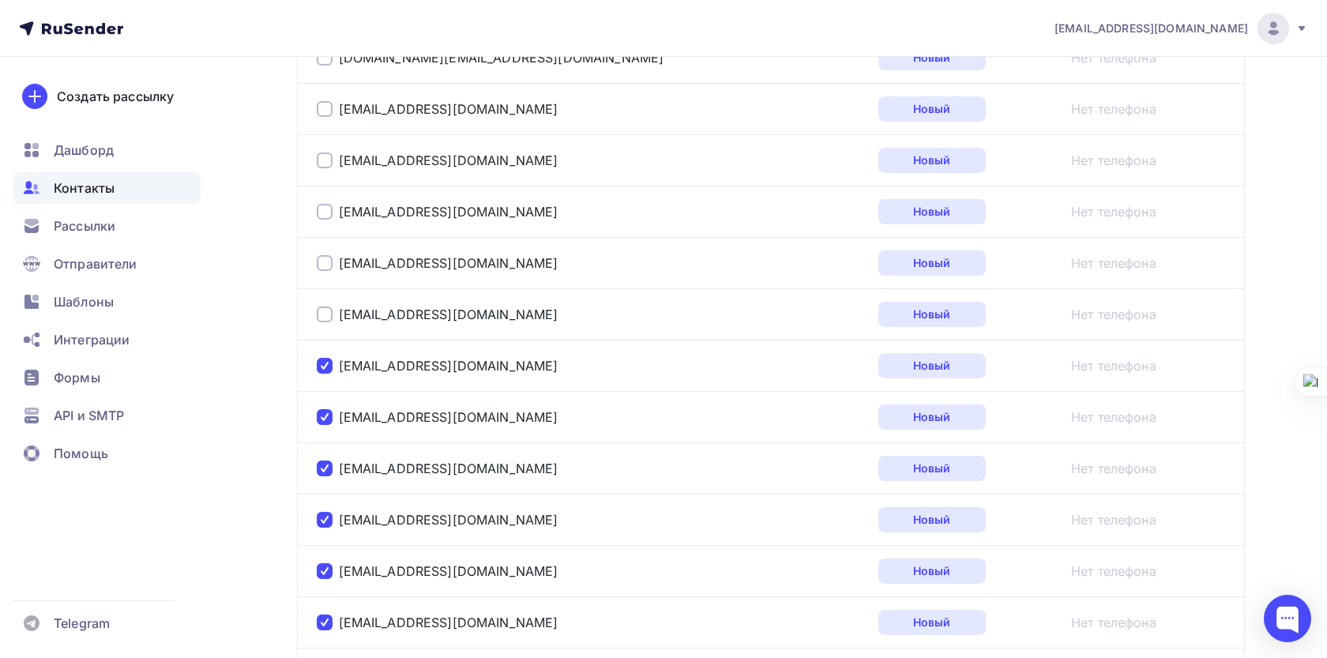
scroll to position [2054, 0]
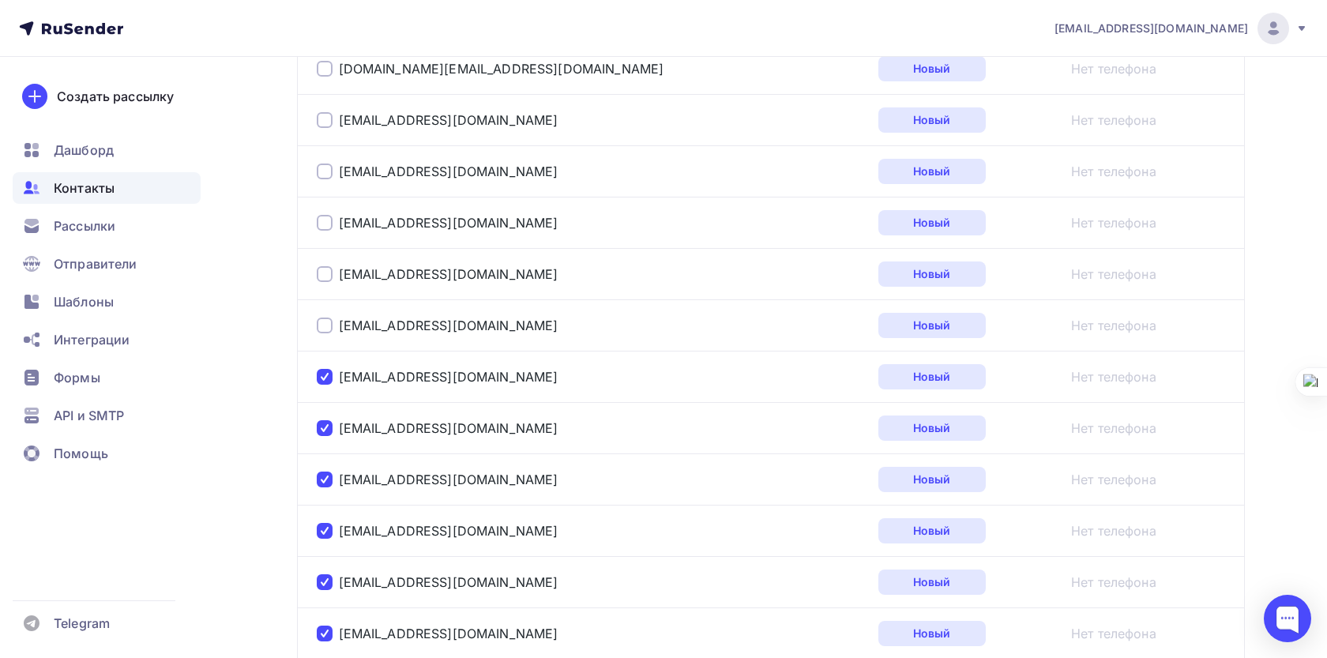
click at [323, 322] on div at bounding box center [325, 326] width 16 height 16
click at [323, 276] on div at bounding box center [325, 274] width 16 height 16
click at [322, 225] on div at bounding box center [325, 223] width 16 height 16
click at [324, 169] on div at bounding box center [325, 172] width 16 height 16
click at [325, 130] on div "zlig1983@mail.ru" at bounding box center [514, 119] width 395 height 25
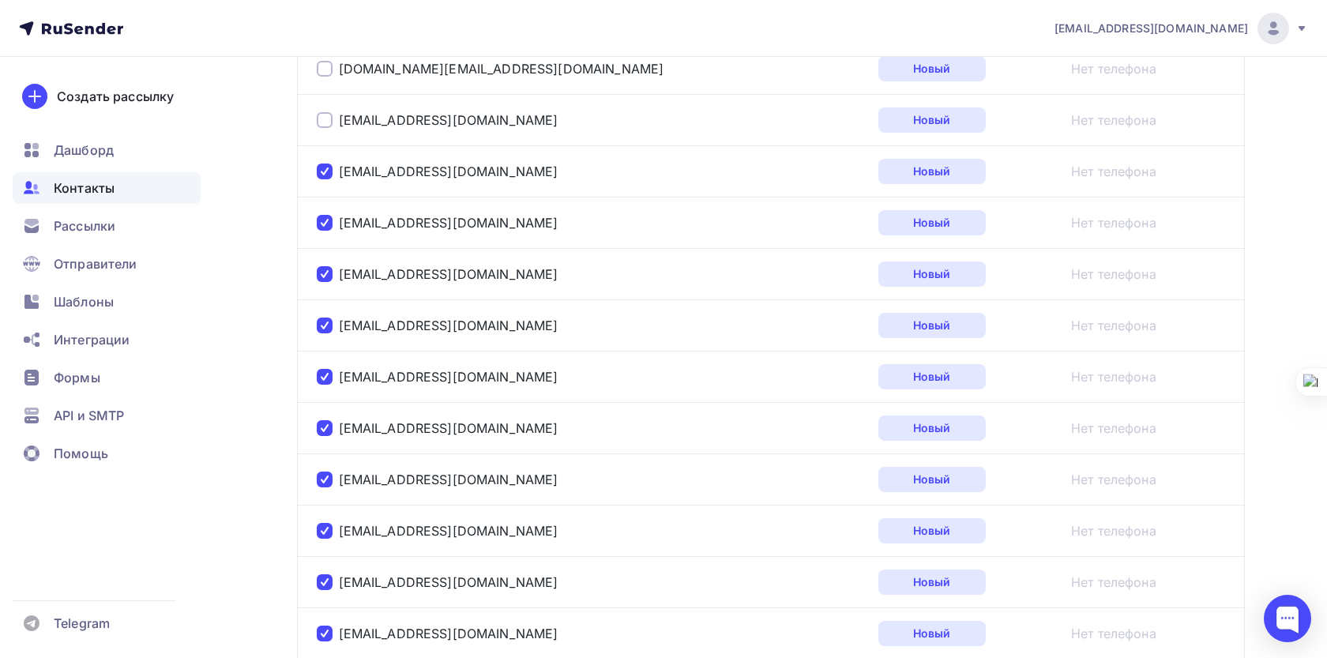
click at [325, 120] on div at bounding box center [325, 120] width 16 height 16
click at [323, 59] on div "zefir.hotel.com@gmail.com" at bounding box center [514, 68] width 395 height 25
click at [323, 64] on div at bounding box center [325, 69] width 16 height 16
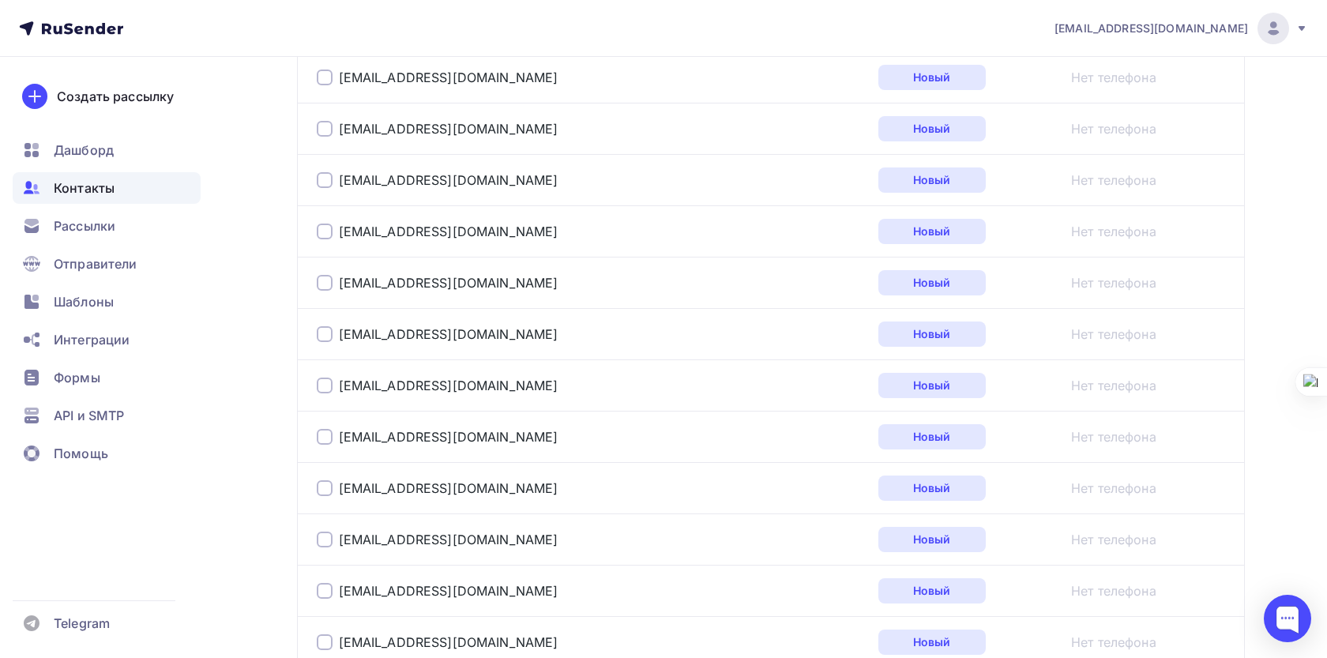
scroll to position [0, 0]
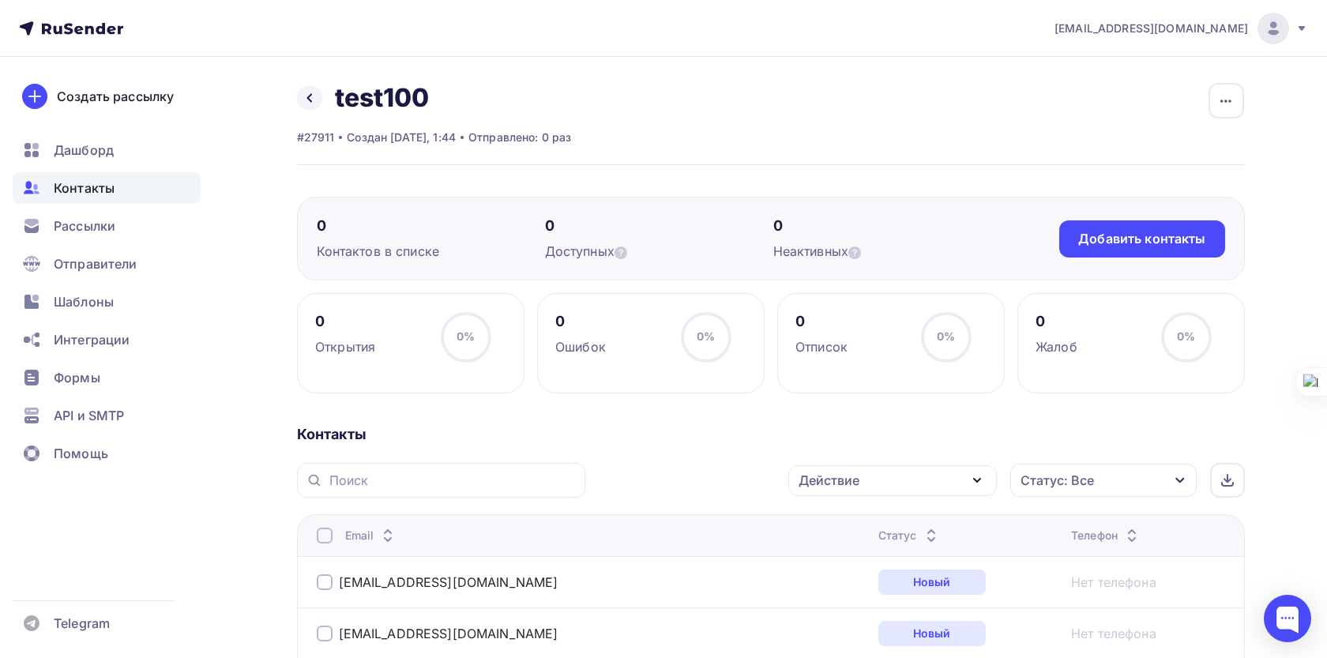
click at [909, 491] on div "Действие" at bounding box center [892, 480] width 209 height 31
click at [863, 593] on div "Удалить" at bounding box center [892, 590] width 171 height 19
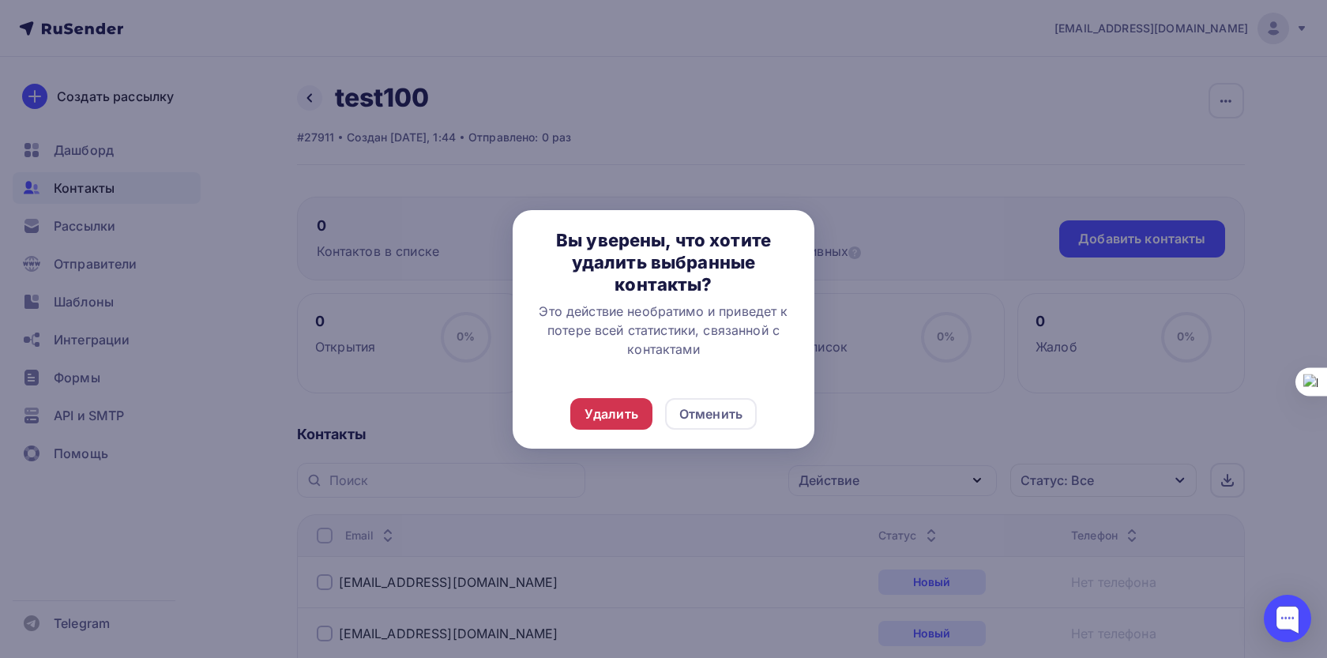
click at [619, 421] on div "Удалить" at bounding box center [612, 413] width 54 height 19
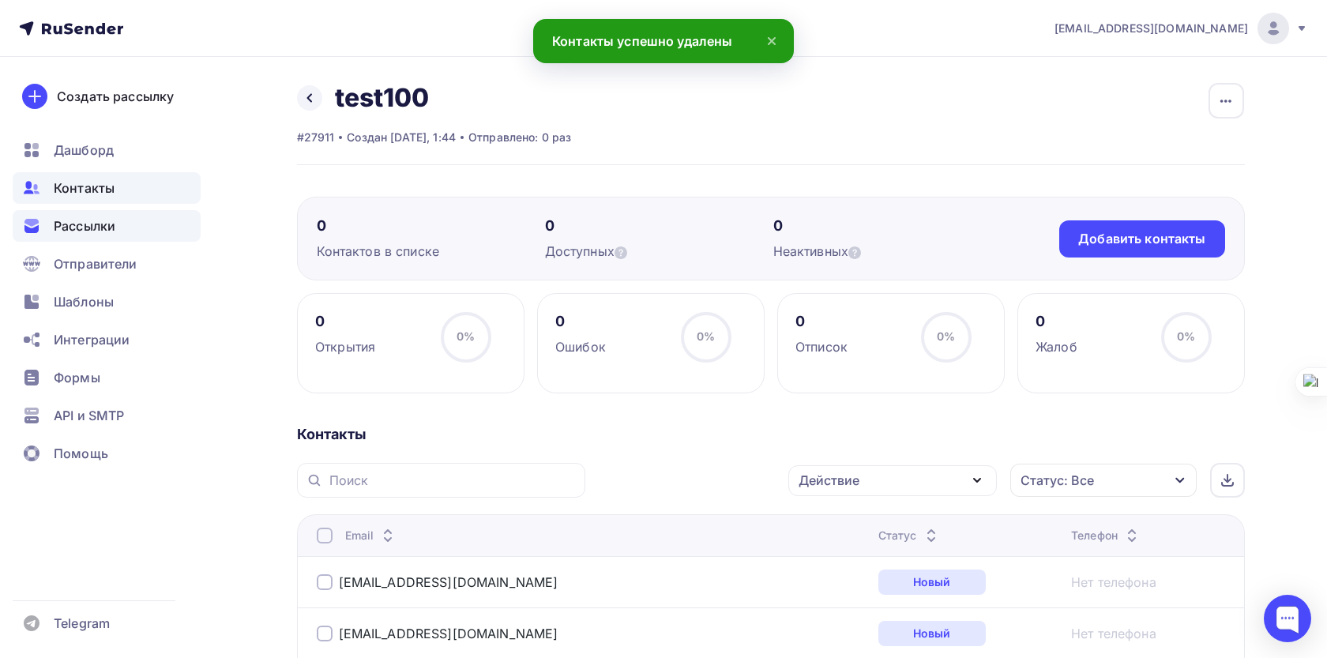
click at [134, 223] on div "Рассылки" at bounding box center [107, 226] width 188 height 32
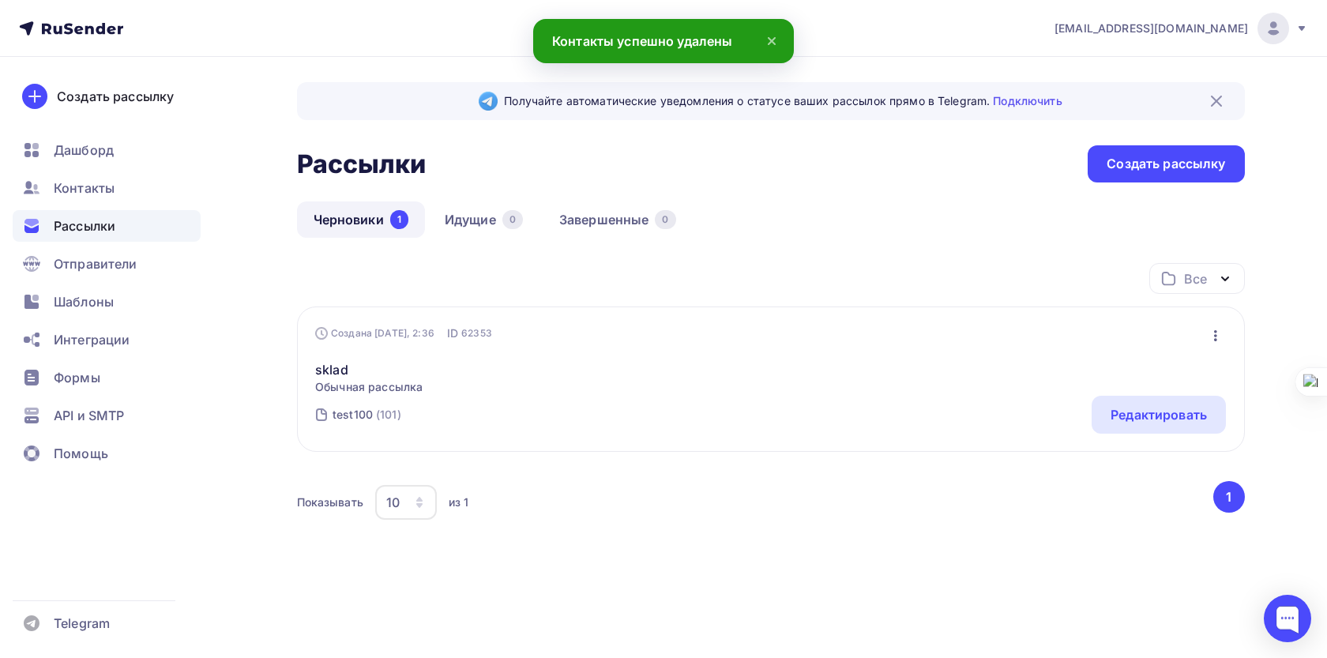
click at [731, 375] on div "sklad Обычная рассылка Редактировать Копировать Добавить в папку Удалить" at bounding box center [770, 368] width 911 height 54
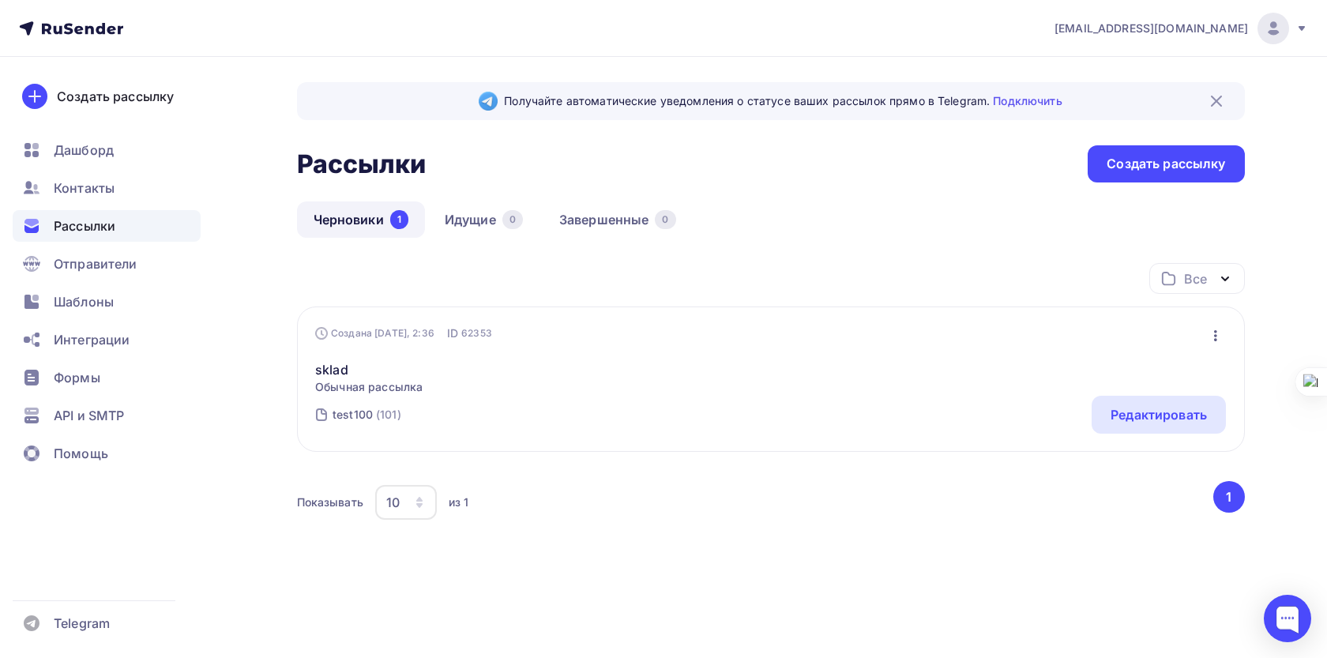
click at [383, 382] on span "Обычная рассылка" at bounding box center [368, 387] width 107 height 16
click at [336, 378] on link "sklad" at bounding box center [368, 369] width 107 height 19
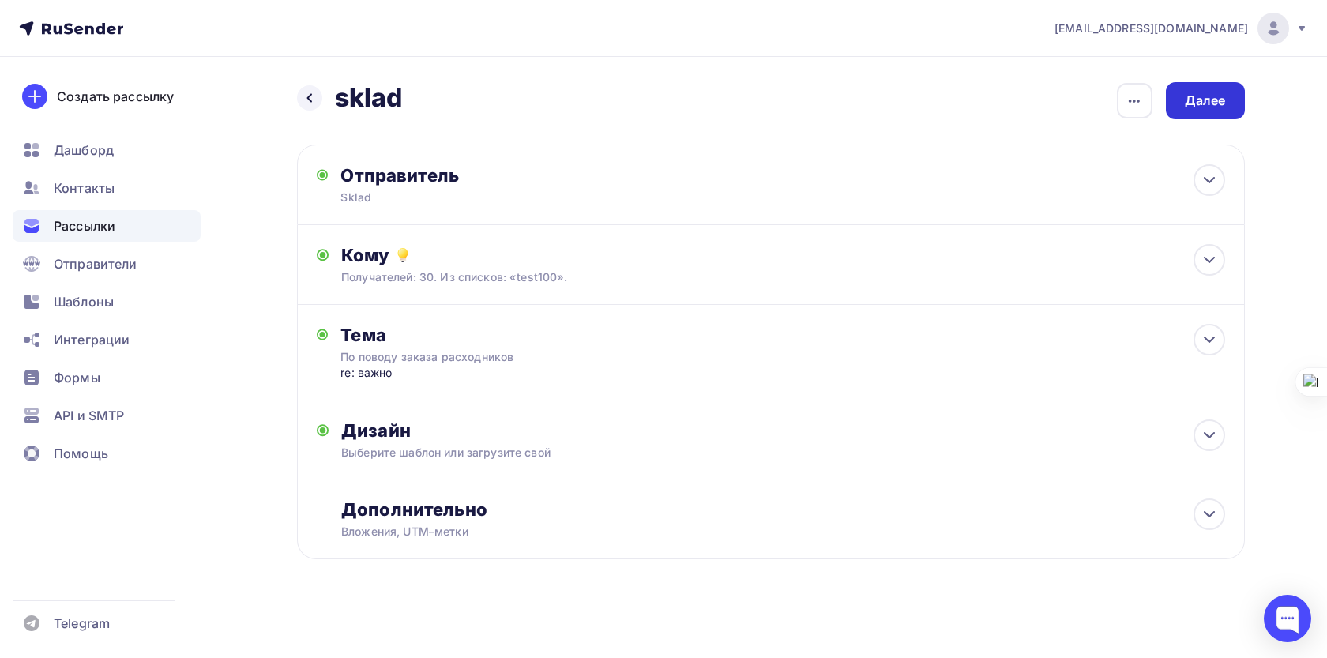
click at [1217, 103] on div "Далее" at bounding box center [1205, 101] width 41 height 18
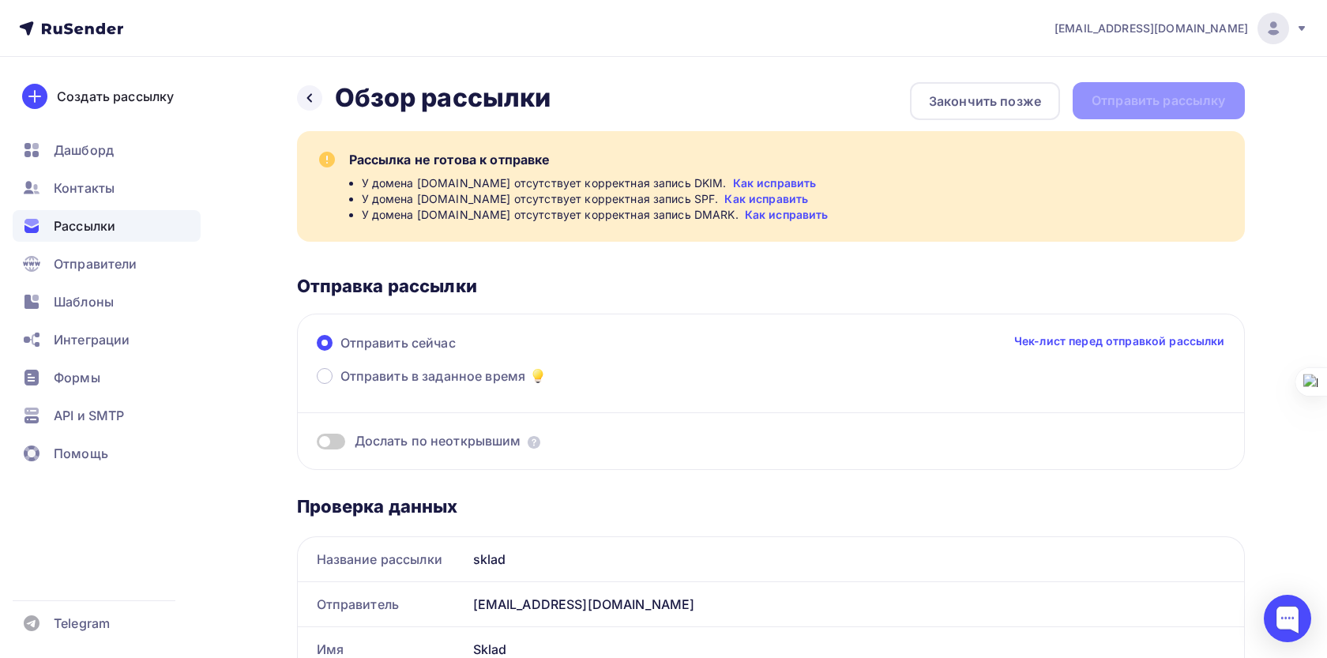
click at [736, 186] on link "Как исправить" at bounding box center [775, 183] width 84 height 16
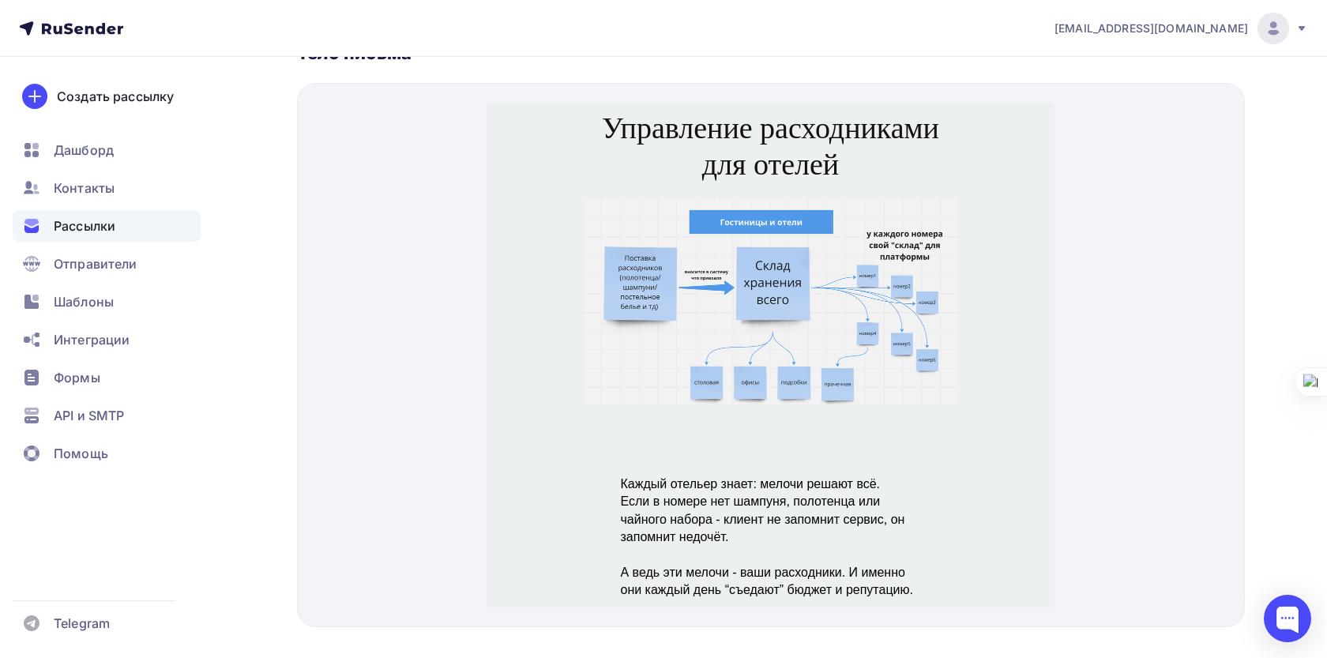
scroll to position [829, 0]
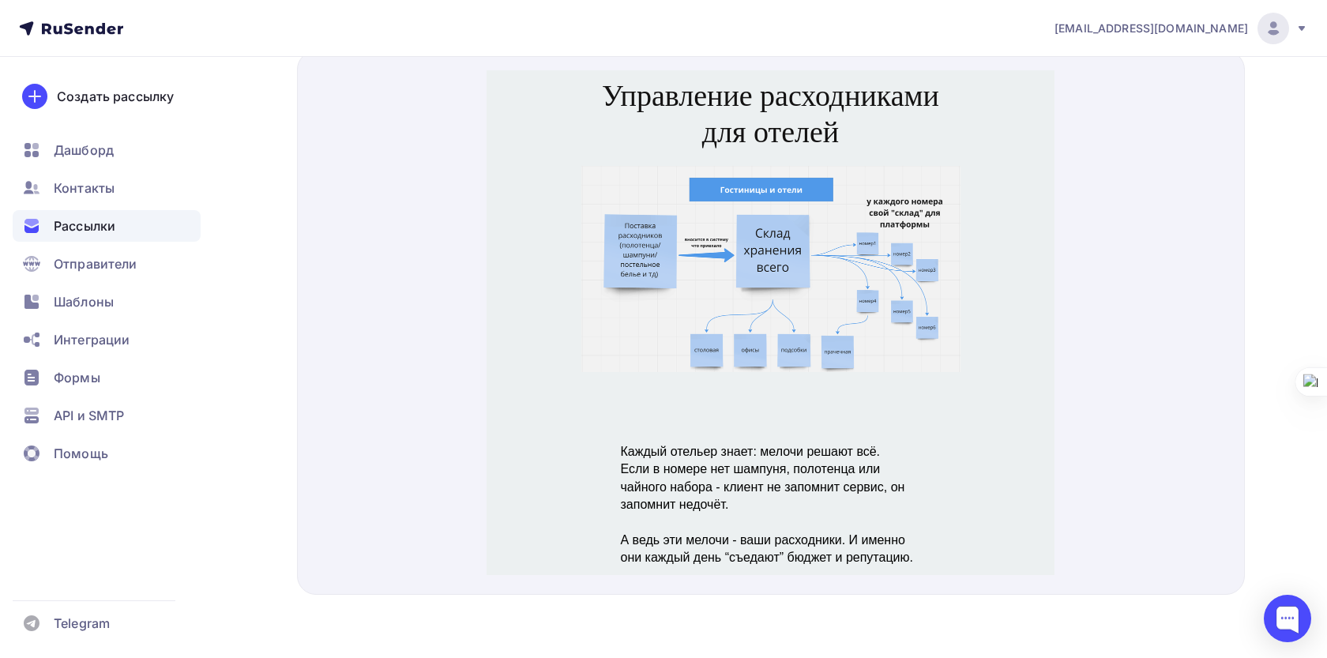
drag, startPoint x: 975, startPoint y: 115, endPoint x: 989, endPoint y: 446, distance: 331.3
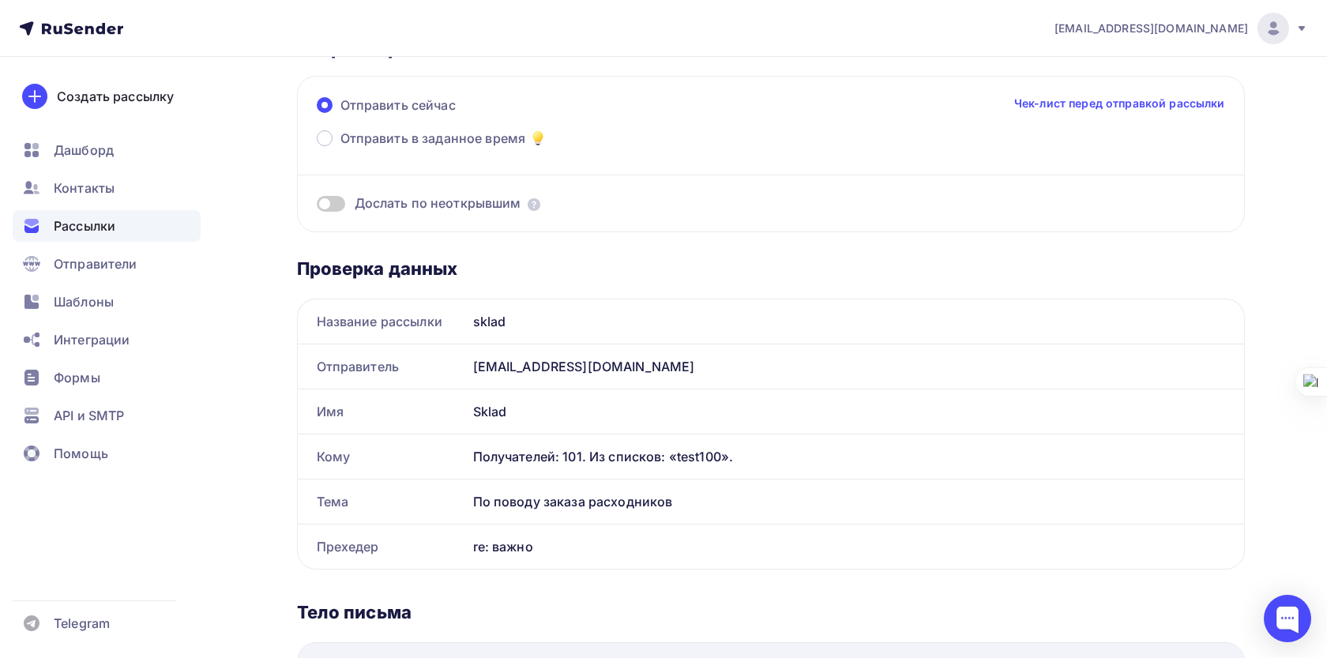
scroll to position [0, 0]
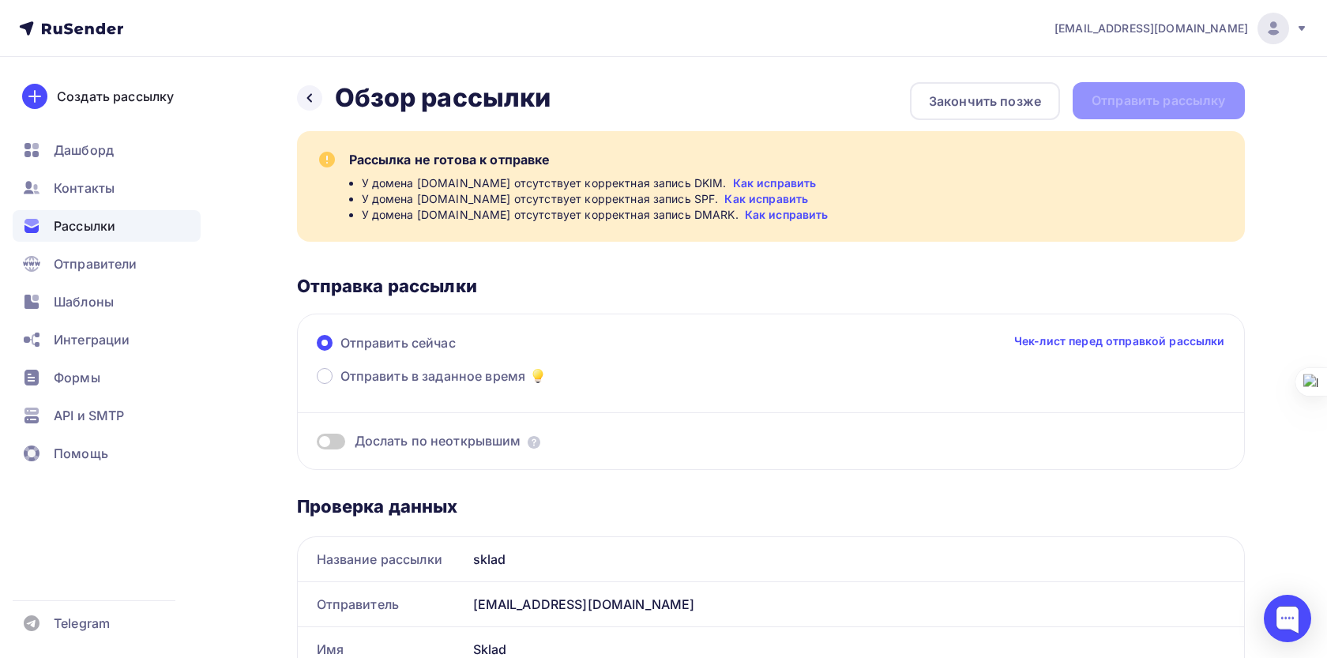
click at [749, 198] on link "Как исправить" at bounding box center [766, 199] width 84 height 16
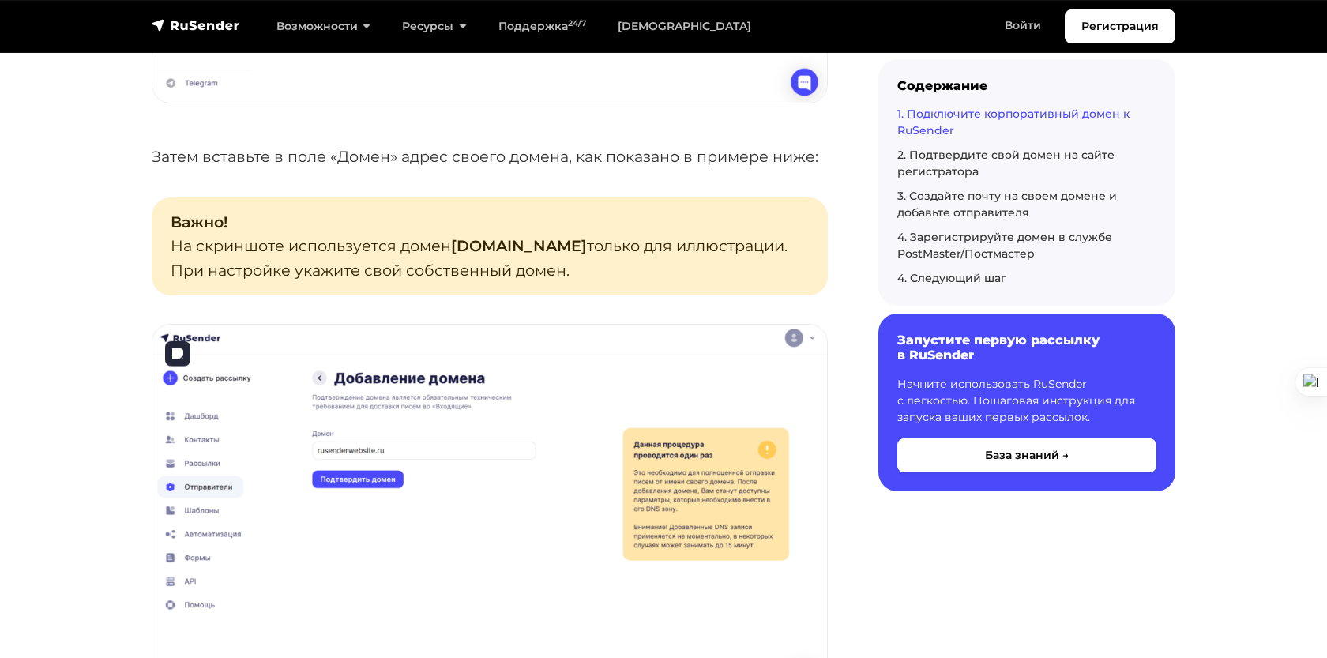
scroll to position [1093, 0]
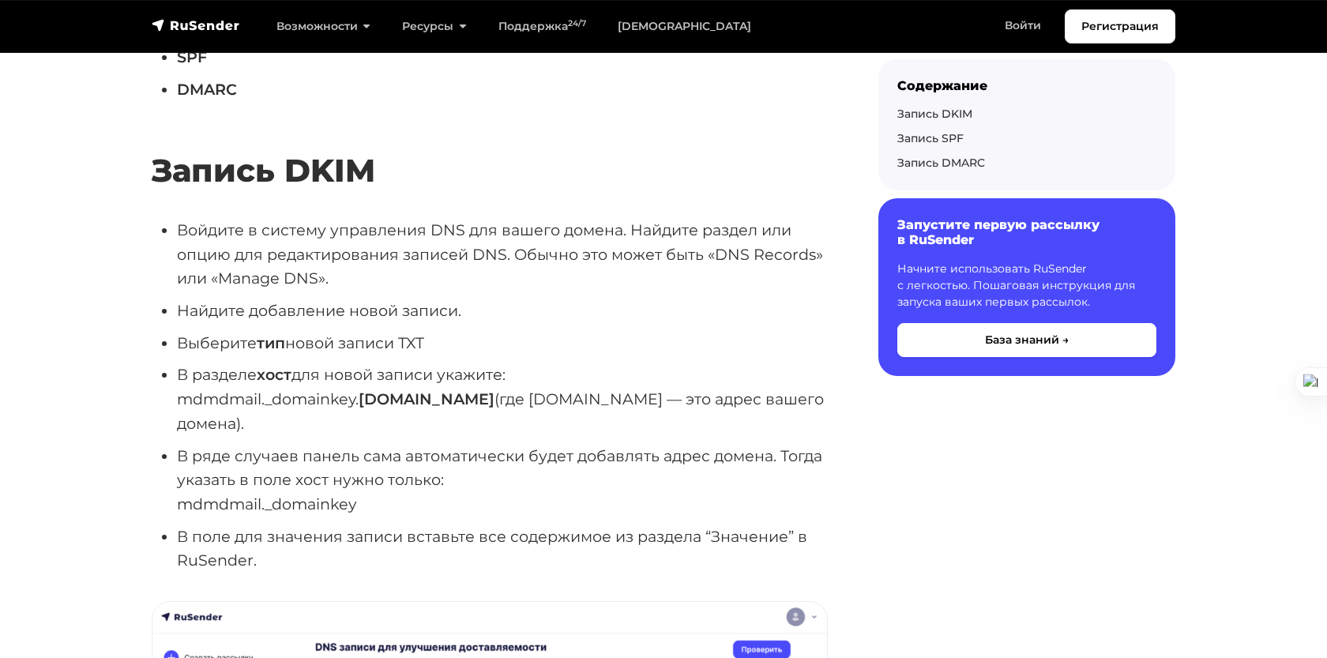
scroll to position [1003, 0]
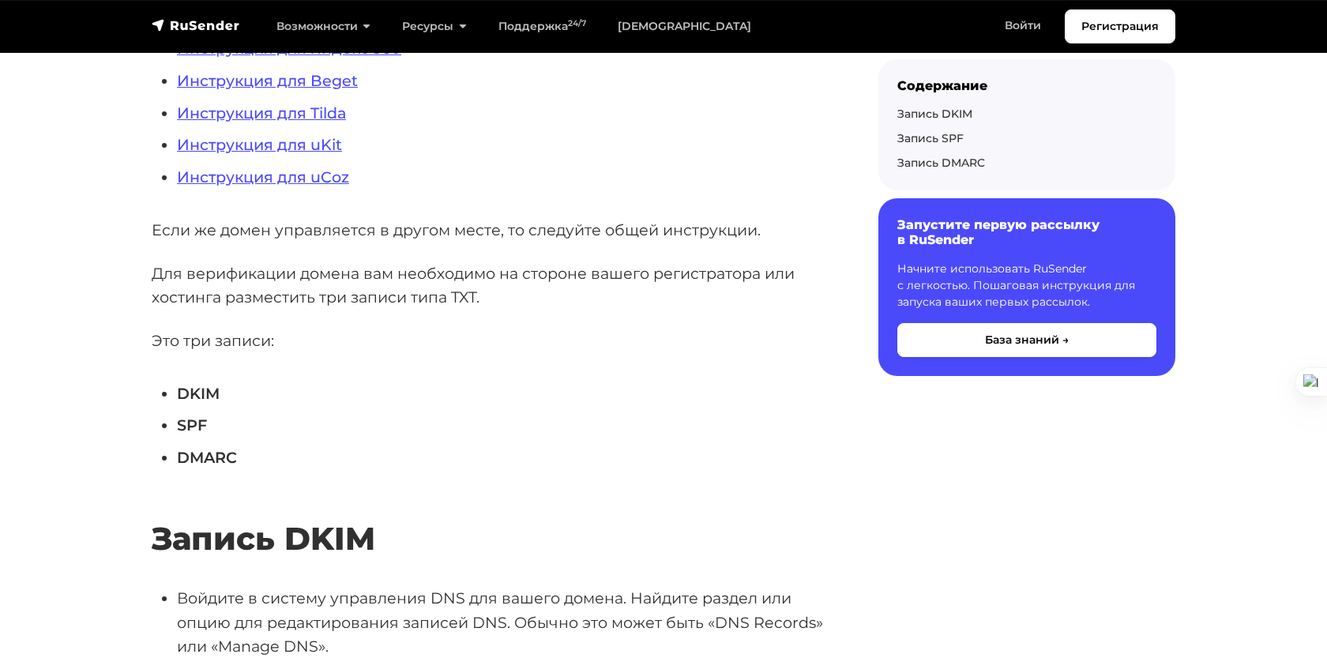
scroll to position [641, 0]
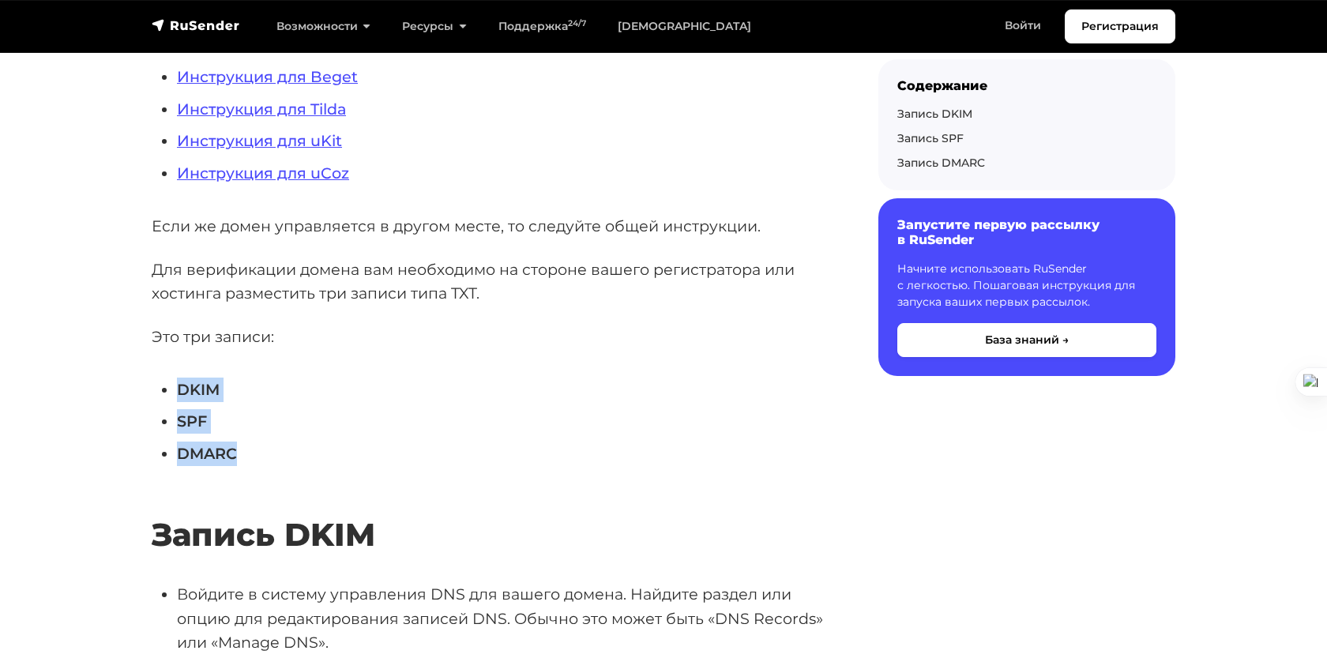
drag, startPoint x: 244, startPoint y: 450, endPoint x: 124, endPoint y: 385, distance: 136.4
copy ul "DKIM SPF DMARC"
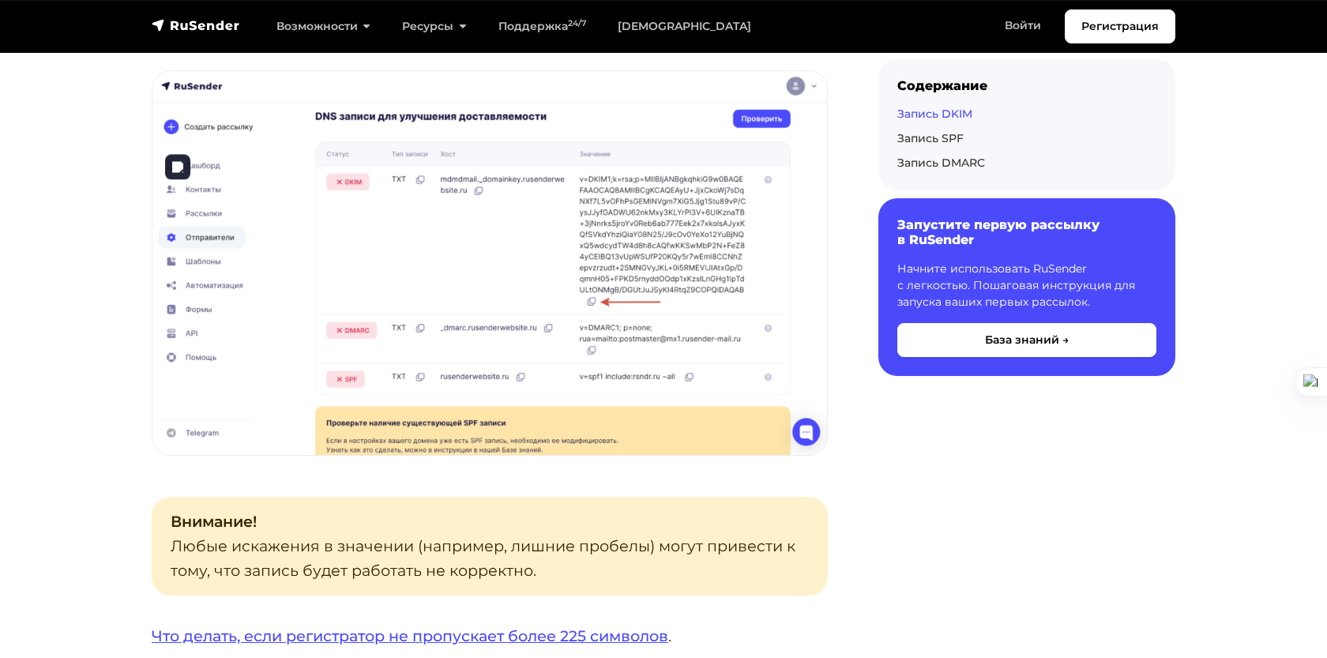
scroll to position [1584, 0]
